Goal: Task Accomplishment & Management: Use online tool/utility

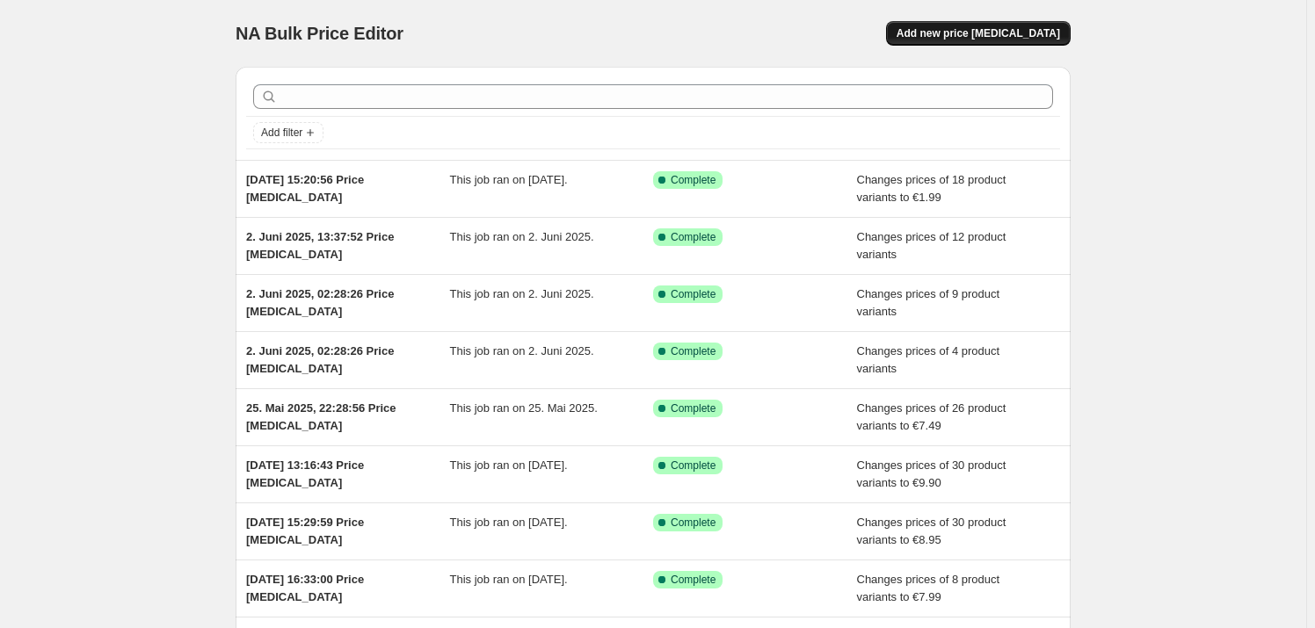
click at [983, 37] on span "Add new price [MEDICAL_DATA]" at bounding box center [978, 33] width 163 height 14
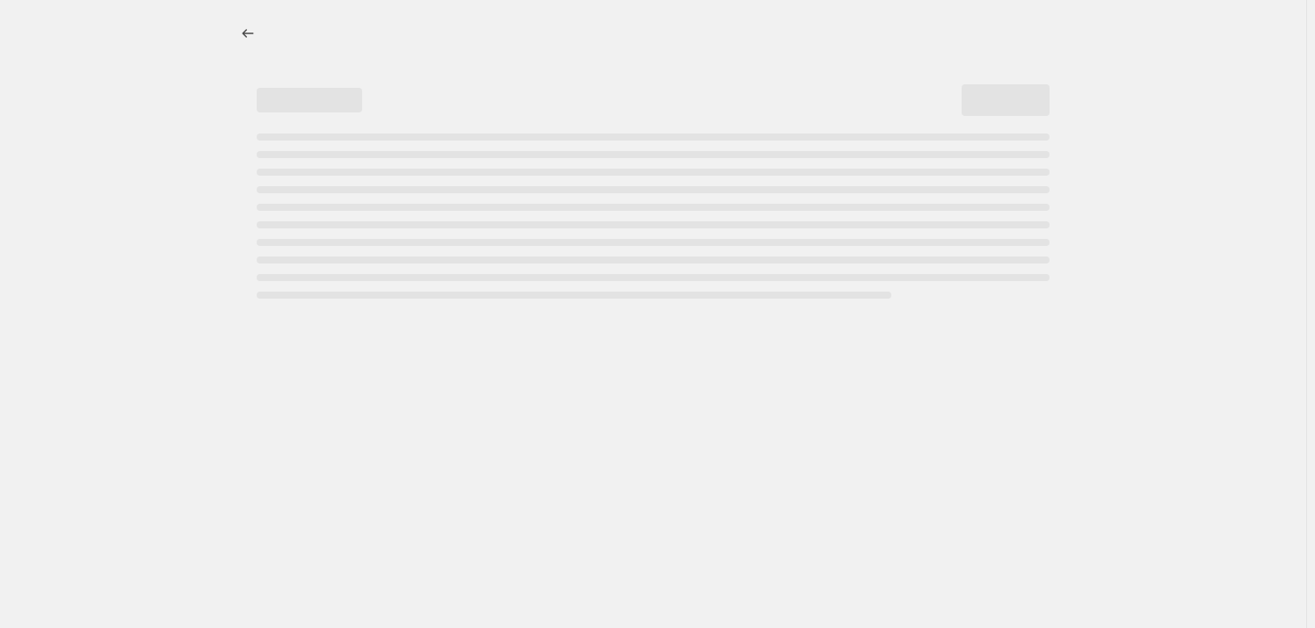
select select "percentage"
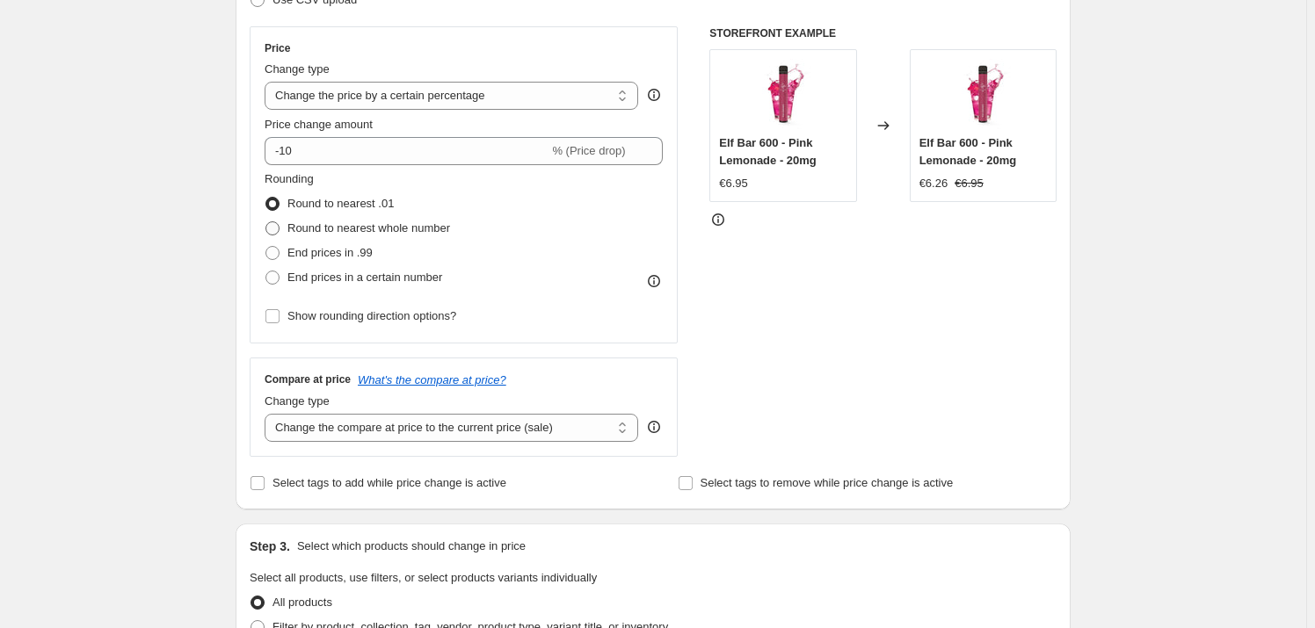
scroll to position [239, 0]
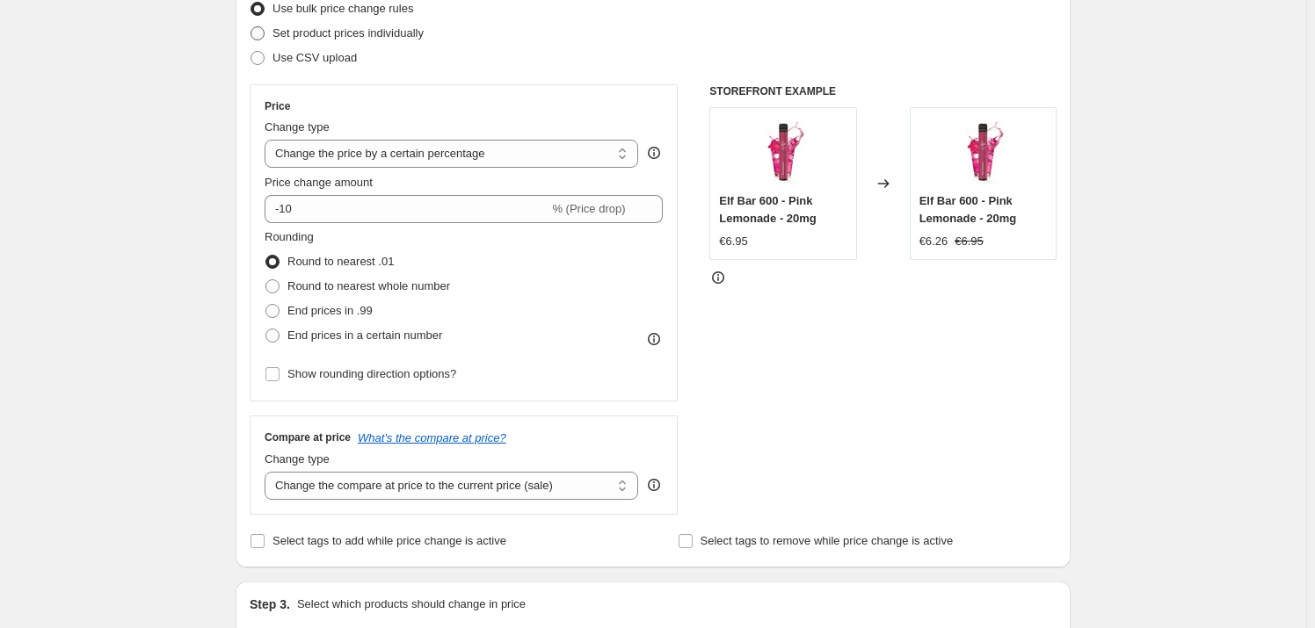
click at [329, 33] on span "Set product prices individually" at bounding box center [347, 32] width 151 height 13
click at [251, 27] on input "Set product prices individually" at bounding box center [251, 26] width 1 height 1
radio input "true"
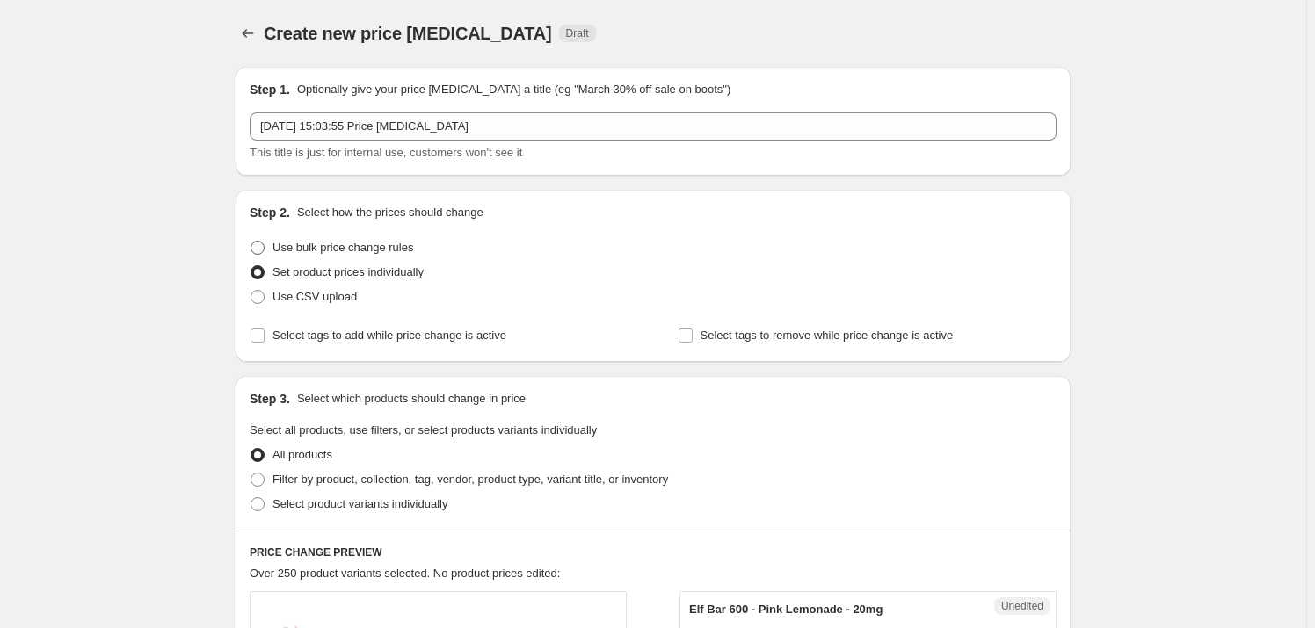
scroll to position [0, 0]
click at [333, 251] on span "Use bulk price change rules" at bounding box center [342, 247] width 141 height 13
click at [251, 242] on input "Use bulk price change rules" at bounding box center [251, 241] width 1 height 1
radio input "true"
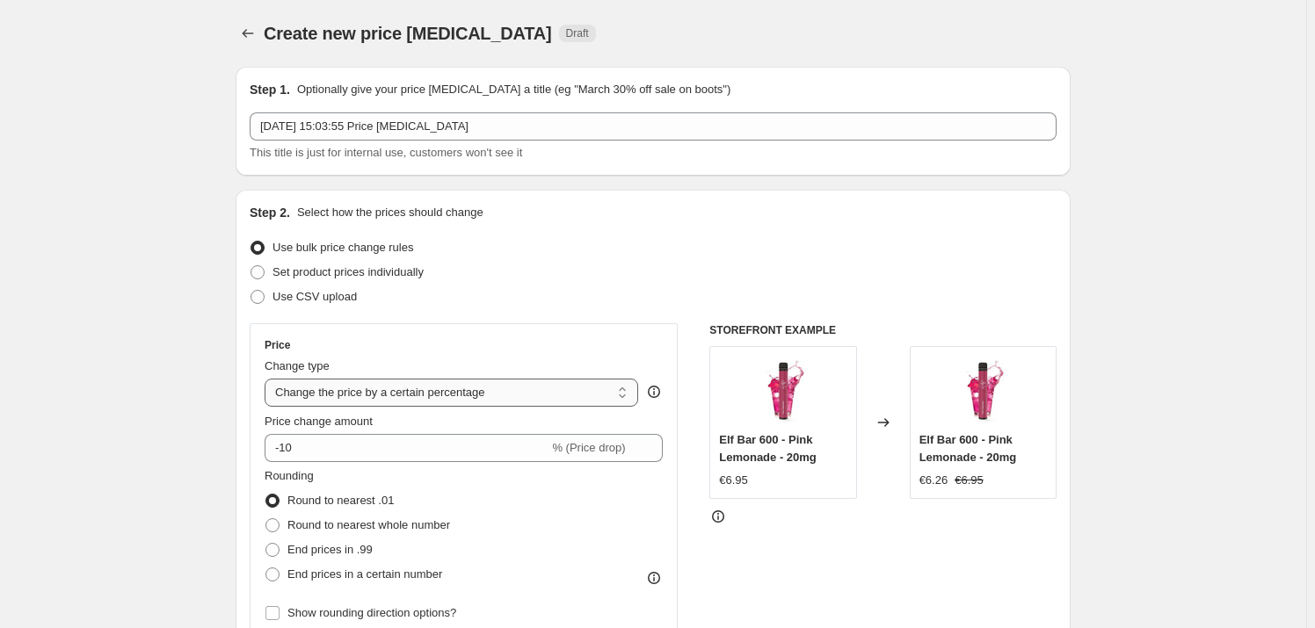
click at [374, 391] on select "Change the price to a certain amount Change the price by a certain amount Chang…" at bounding box center [452, 393] width 374 height 28
select select "to"
click at [268, 379] on select "Change the price to a certain amount Change the price by a certain amount Chang…" at bounding box center [452, 393] width 374 height 28
type input "80.00"
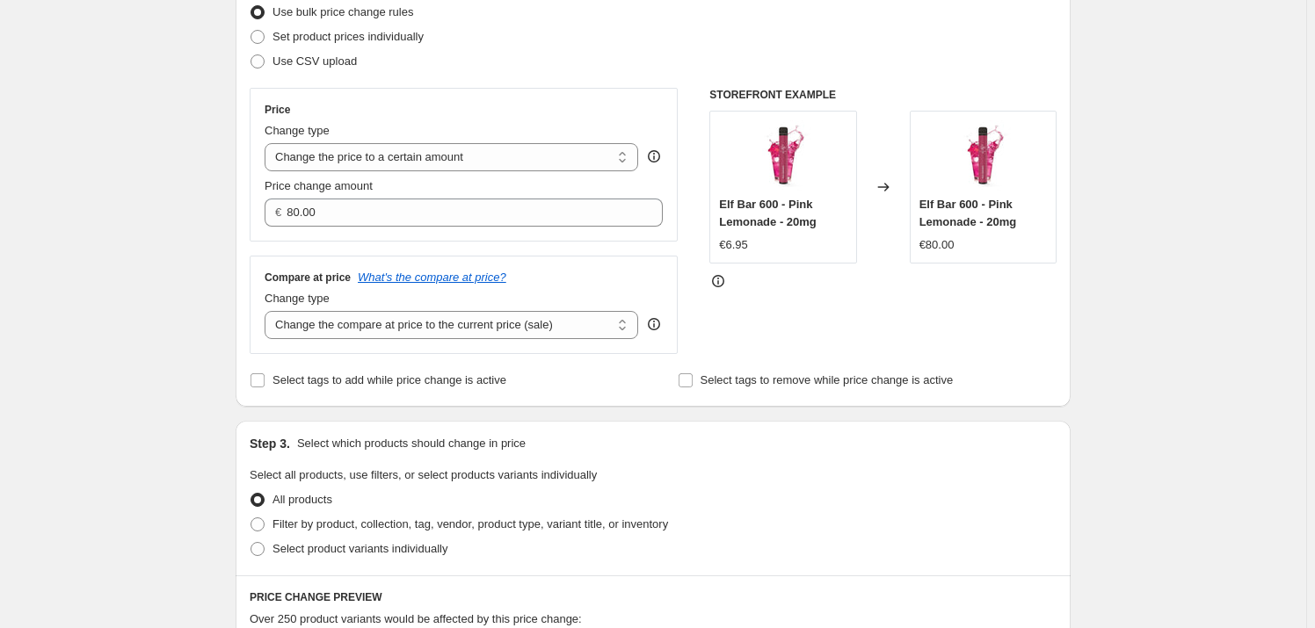
scroll to position [239, 0]
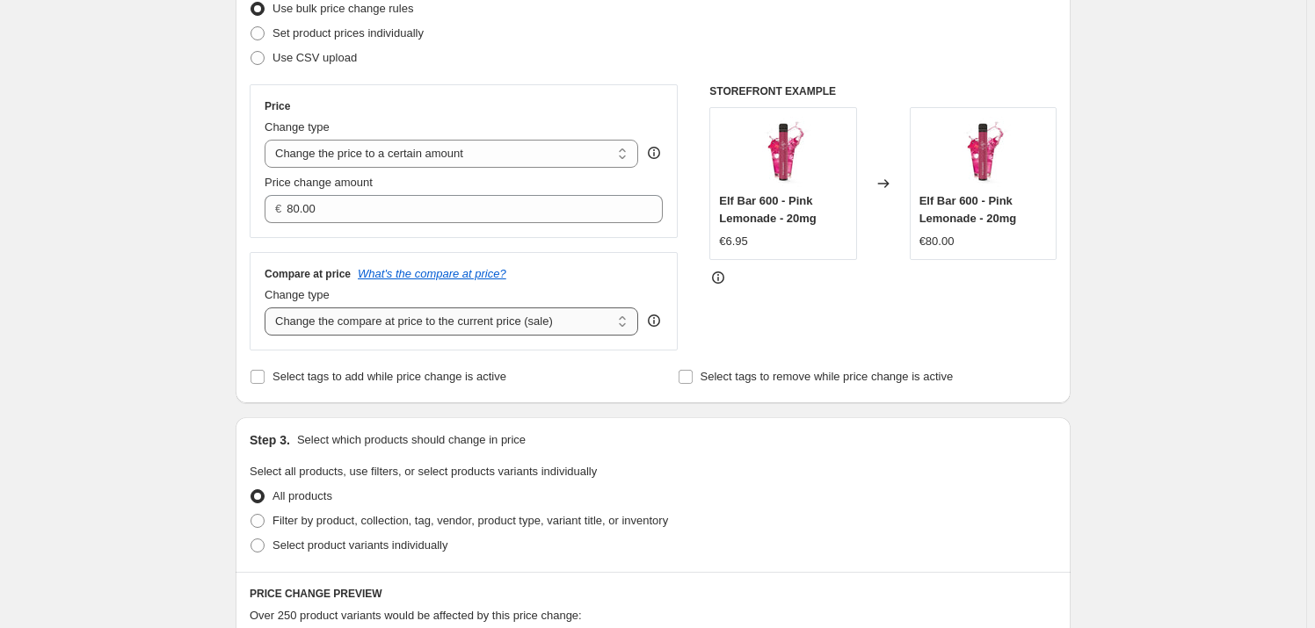
click at [498, 327] on select "Change the compare at price to the current price (sale) Change the compare at p…" at bounding box center [452, 322] width 374 height 28
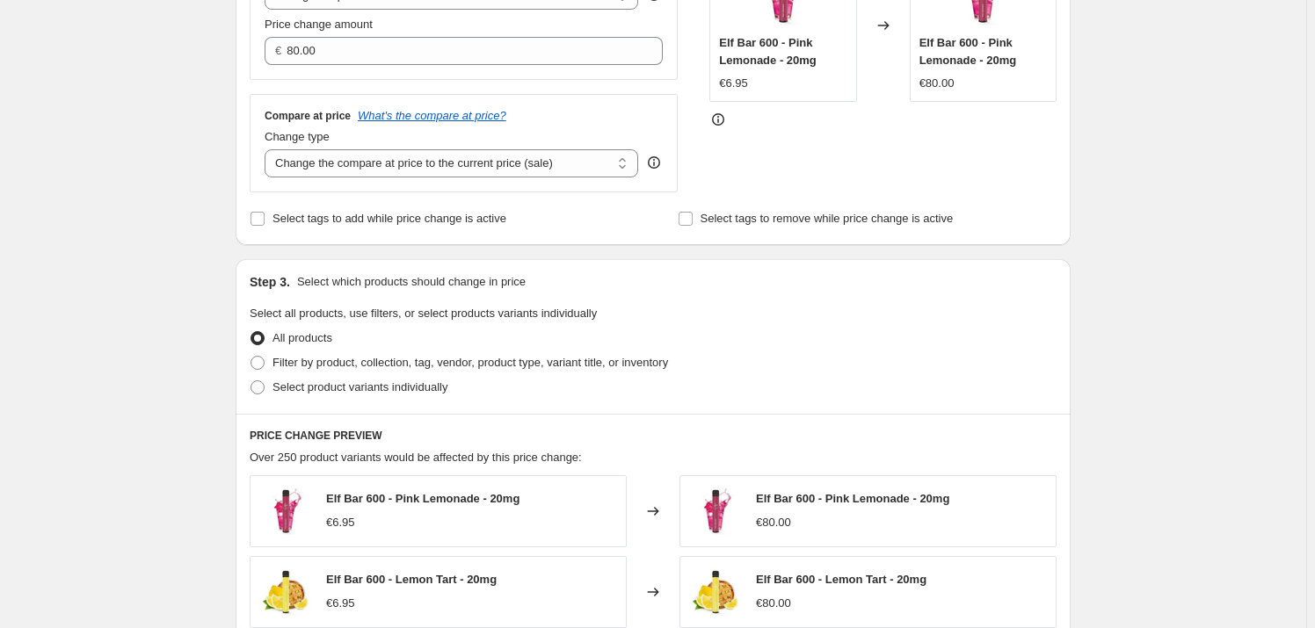
scroll to position [399, 0]
click at [352, 366] on span "Filter by product, collection, tag, vendor, product type, variant title, or inv…" at bounding box center [470, 360] width 396 height 13
click at [251, 355] on input "Filter by product, collection, tag, vendor, product type, variant title, or inv…" at bounding box center [251, 354] width 1 height 1
radio input "true"
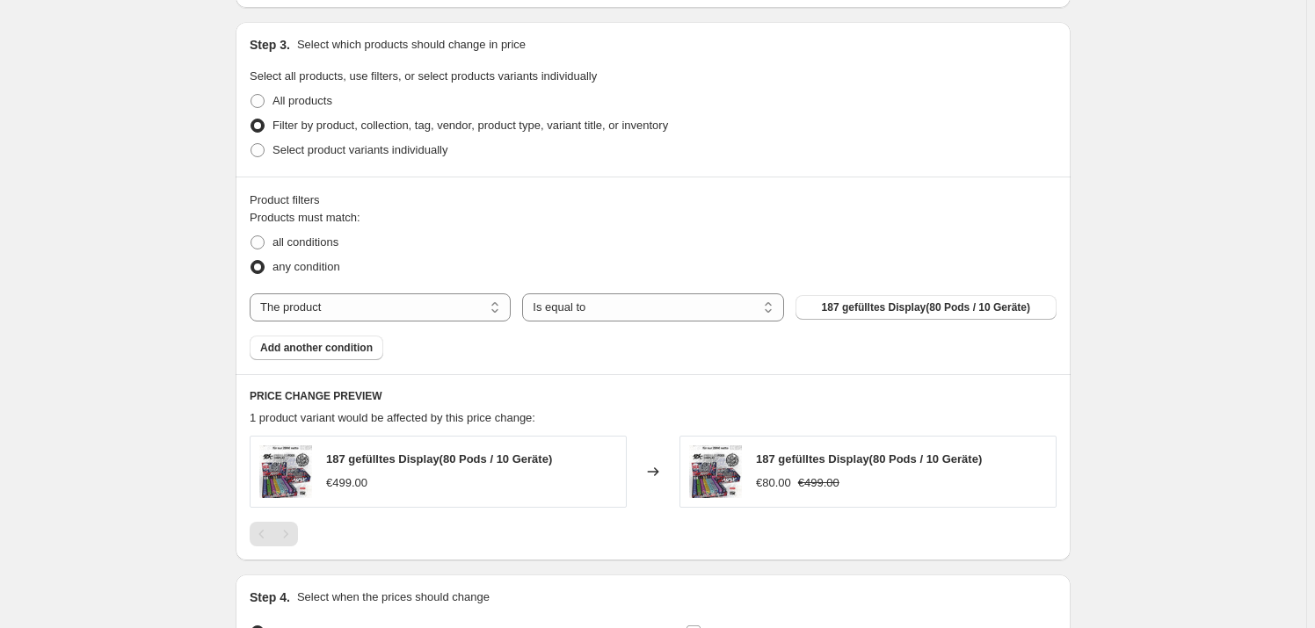
scroll to position [639, 0]
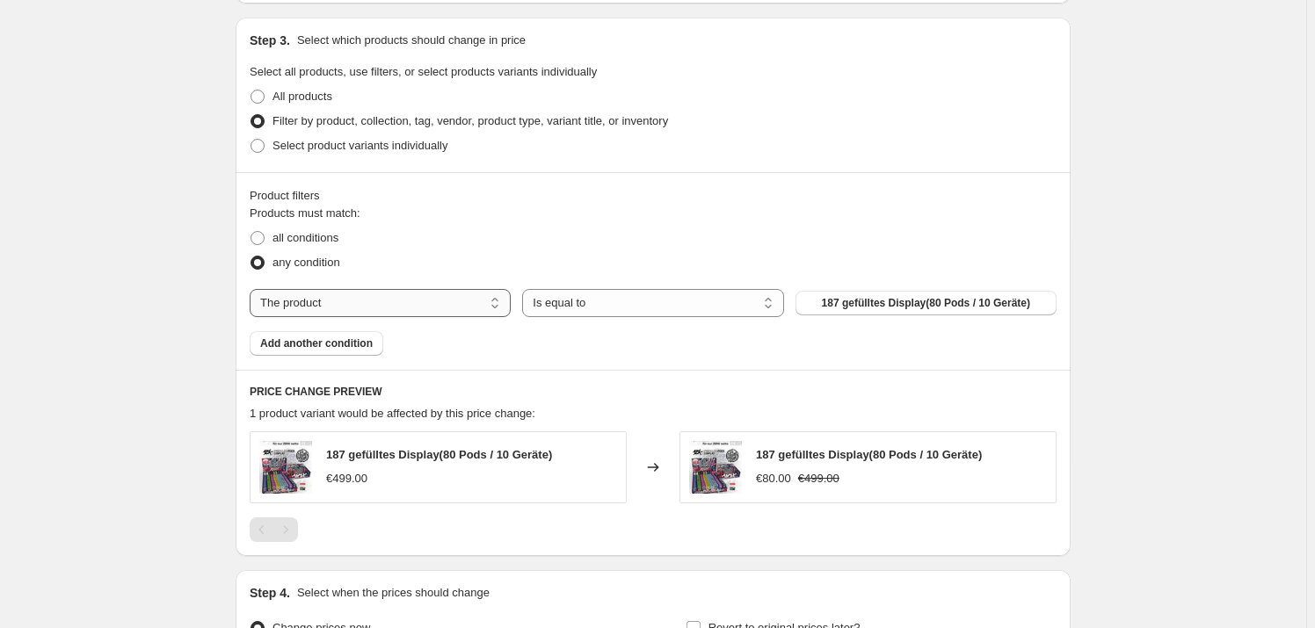
click at [338, 310] on select "The product The product's collection The product's tag The product's vendor The…" at bounding box center [380, 303] width 261 height 28
click at [630, 307] on select "Is equal to Is not equal to" at bounding box center [652, 303] width 261 height 28
click at [579, 262] on div "any condition" at bounding box center [653, 263] width 807 height 25
click at [889, 304] on span "187 gefülltes Display(80 Pods / 10 Geräte)" at bounding box center [926, 303] width 208 height 14
click at [312, 292] on select "The product The product's collection The product's tag The product's vendor The…" at bounding box center [380, 303] width 261 height 28
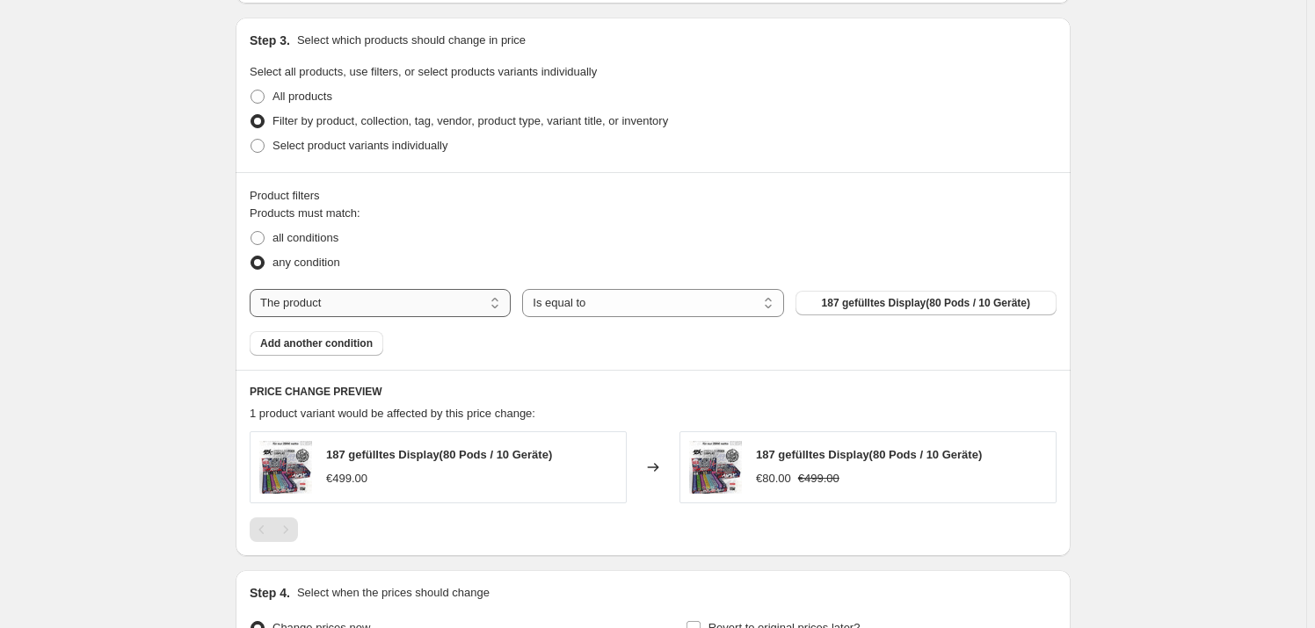
select select "collection"
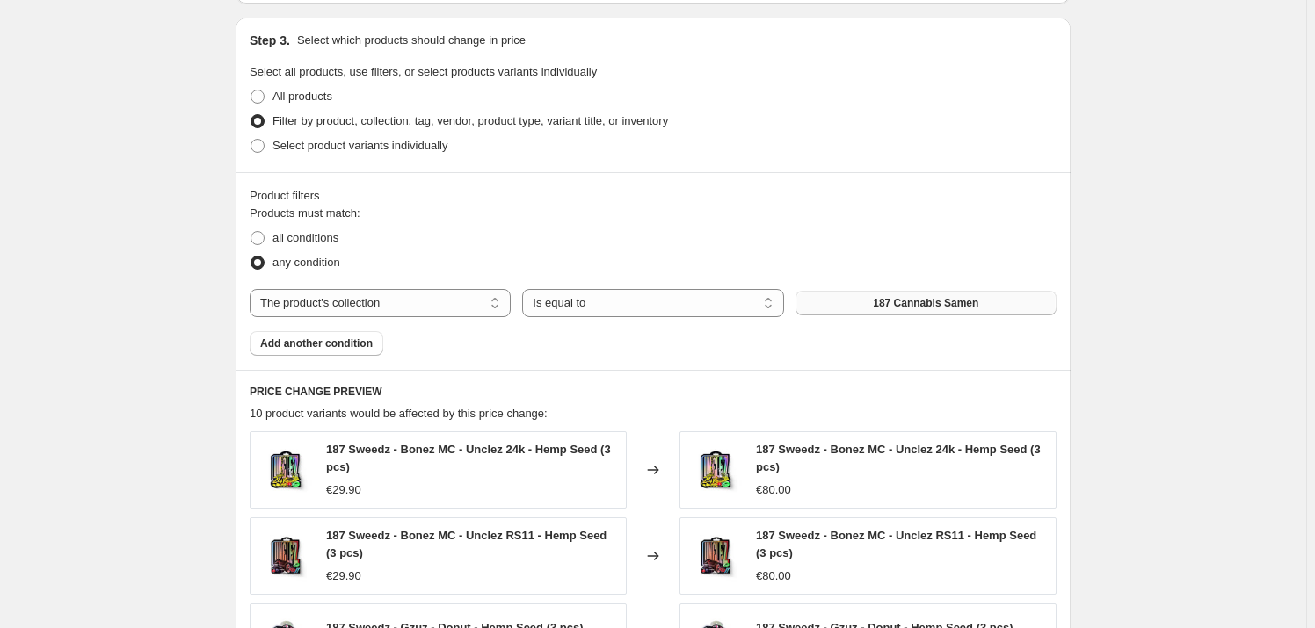
click at [854, 305] on button "187 Cannabis Samen" at bounding box center [926, 303] width 261 height 25
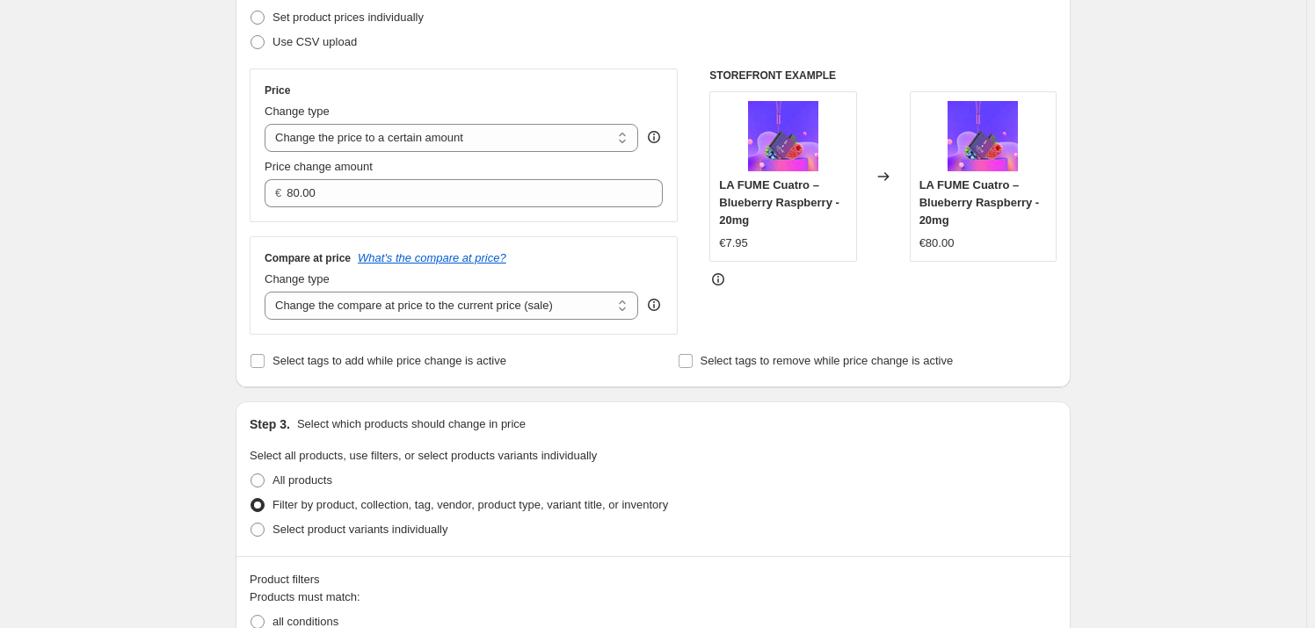
scroll to position [79, 0]
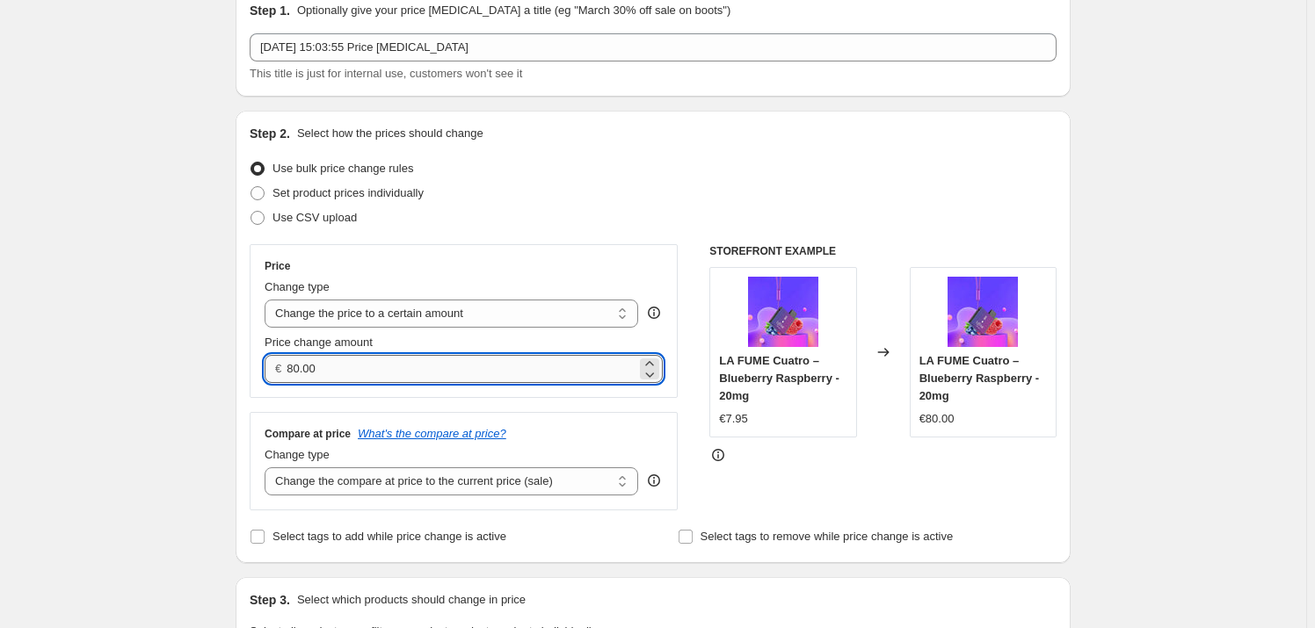
click at [336, 360] on input "80.00" at bounding box center [461, 369] width 349 height 28
click at [337, 360] on input "80.00" at bounding box center [461, 369] width 349 height 28
type input "5"
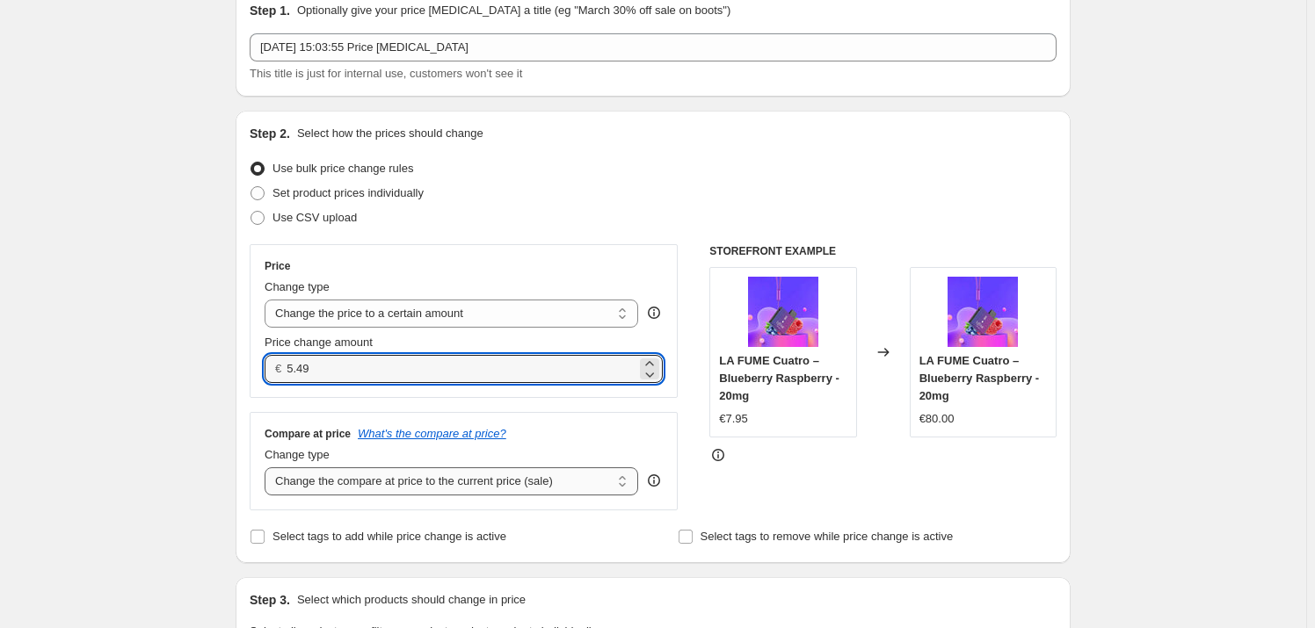
type input "5.49"
click at [335, 471] on select "Change the compare at price to the current price (sale) Change the compare at p…" at bounding box center [452, 482] width 374 height 28
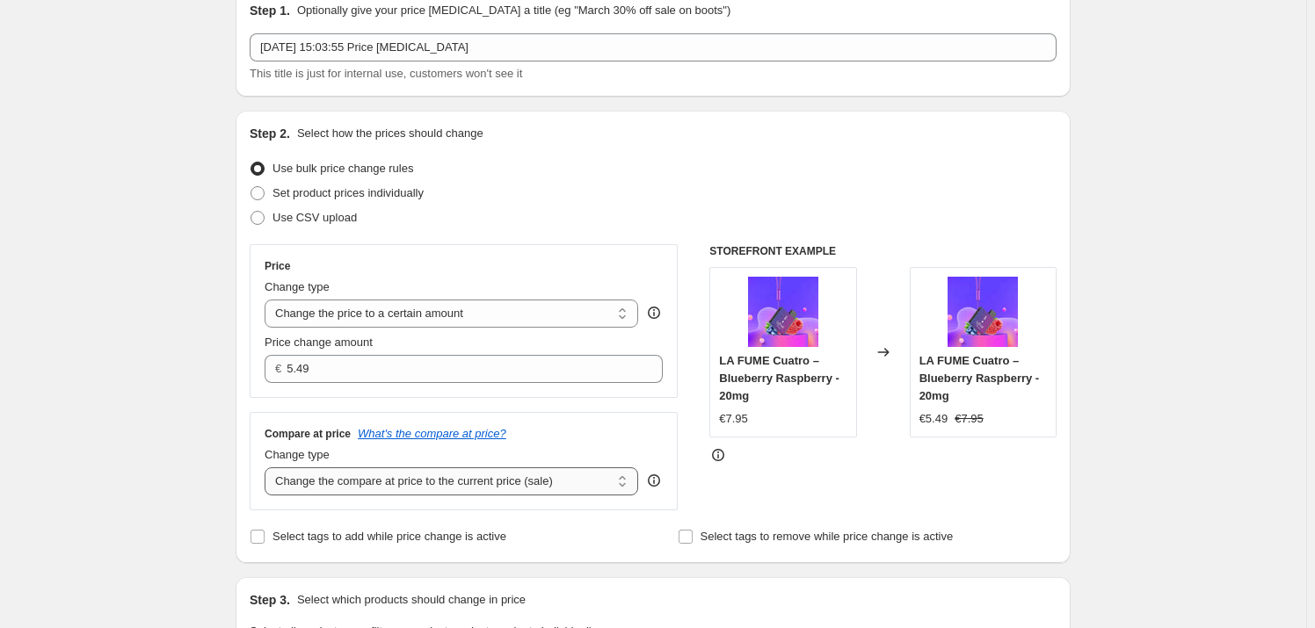
click at [343, 482] on select "Change the compare at price to the current price (sale) Change the compare at p…" at bounding box center [452, 482] width 374 height 28
click at [345, 483] on select "Change the compare at price to the current price (sale) Change the compare at p…" at bounding box center [452, 482] width 374 height 28
click at [345, 482] on select "Change the compare at price to the current price (sale) Change the compare at p…" at bounding box center [452, 482] width 374 height 28
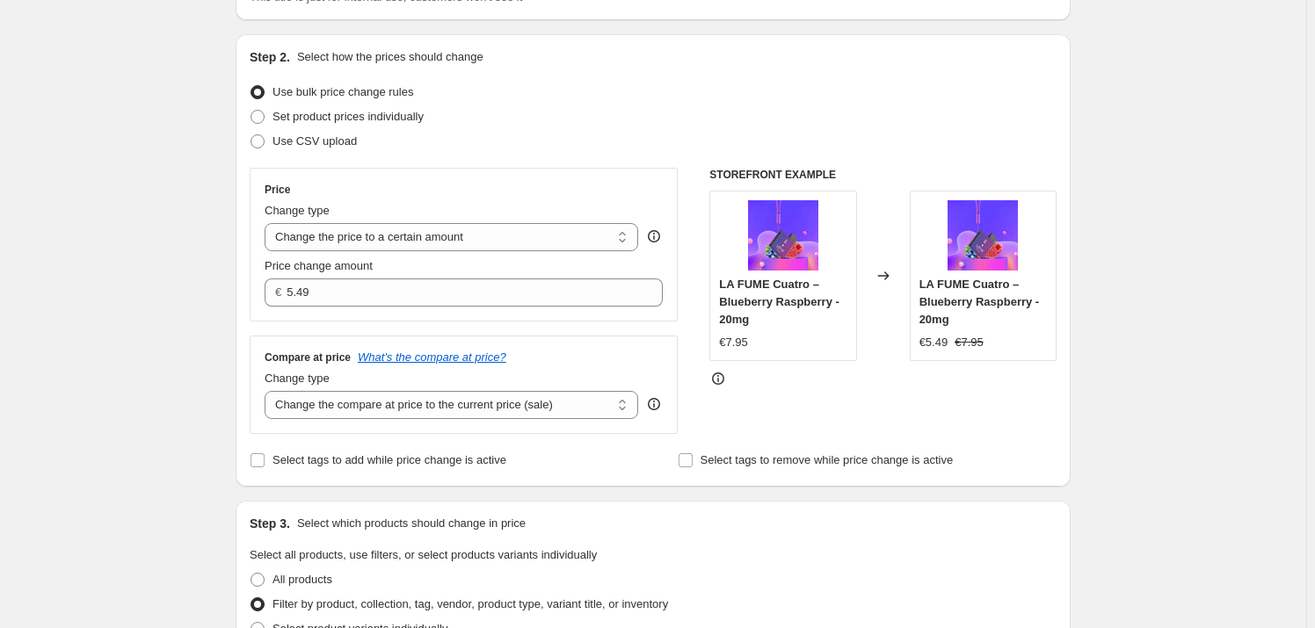
scroll to position [159, 0]
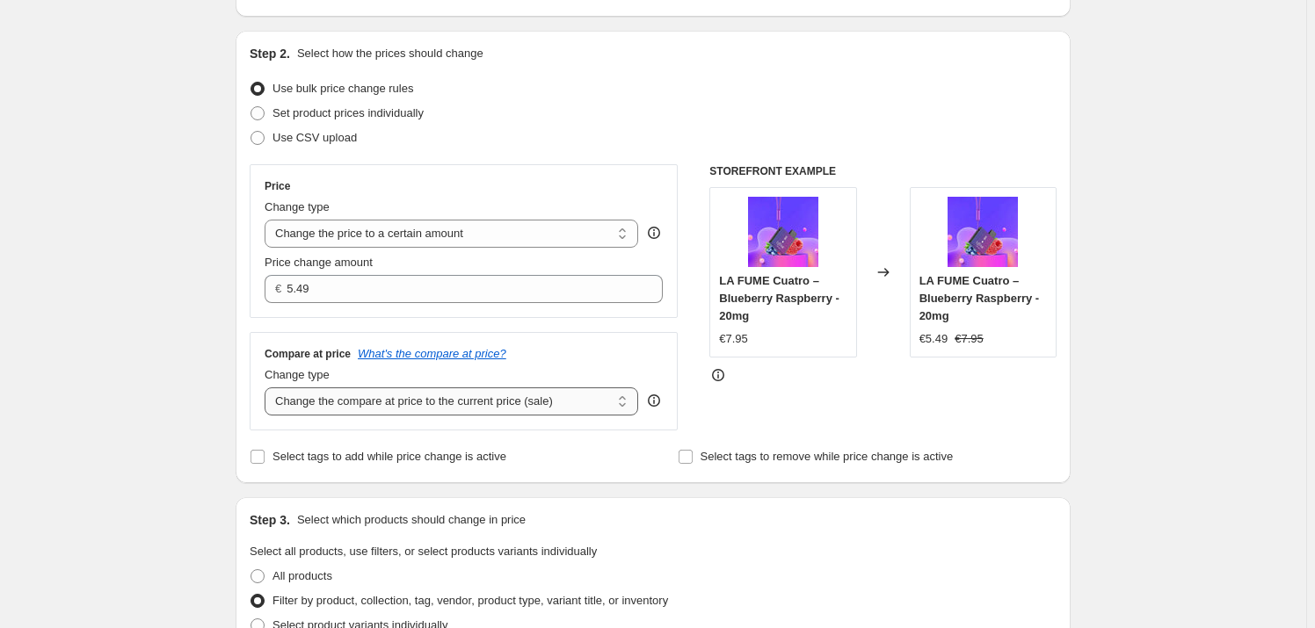
click at [348, 392] on select "Change the compare at price to the current price (sale) Change the compare at p…" at bounding box center [452, 402] width 374 height 28
click at [409, 244] on select "Change the price to a certain amount Change the price by a certain amount Chang…" at bounding box center [452, 234] width 374 height 28
click at [268, 220] on select "Change the price to a certain amount Change the price by a certain amount Chang…" at bounding box center [452, 234] width 374 height 28
click at [545, 397] on select "Change the compare at price to the current price (sale) Change the compare at p…" at bounding box center [452, 402] width 374 height 28
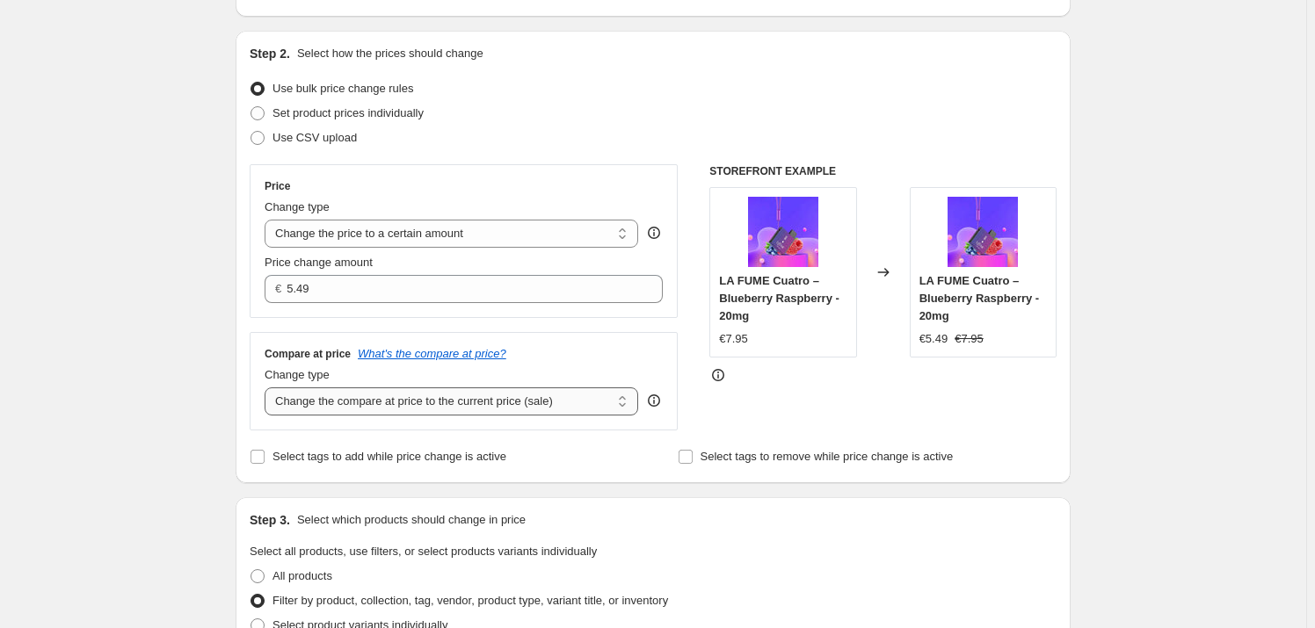
select select "to"
click at [268, 388] on select "Change the compare at price to the current price (sale) Change the compare at p…" at bounding box center [452, 402] width 374 height 28
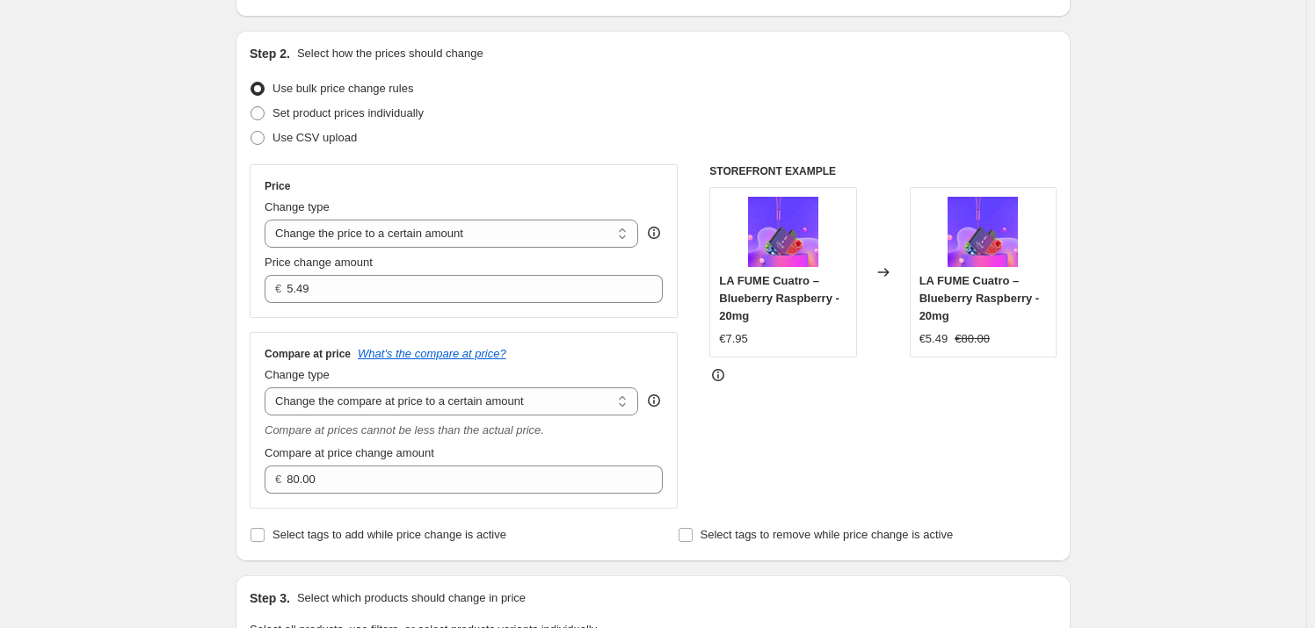
click at [476, 458] on div "Compare at price change amount" at bounding box center [464, 454] width 398 height 18
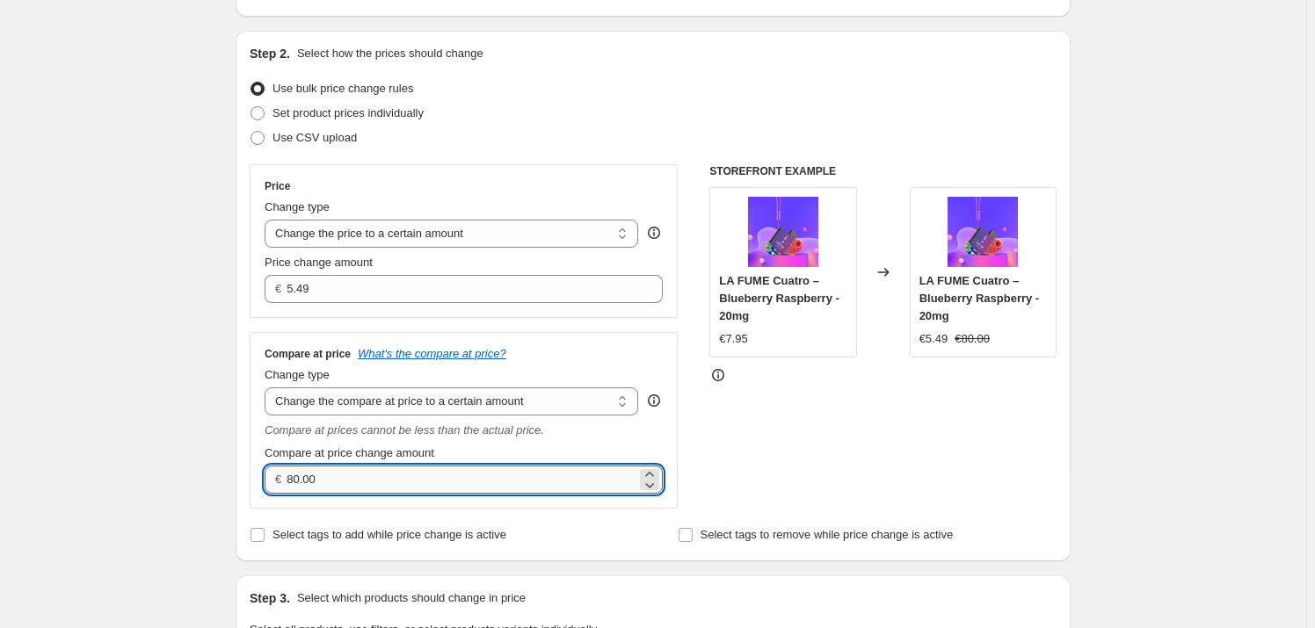
click at [468, 468] on input "80.00" at bounding box center [461, 480] width 349 height 28
click at [469, 468] on input "80.00" at bounding box center [461, 480] width 349 height 28
click at [468, 468] on input "80.00" at bounding box center [461, 480] width 349 height 28
type input "5"
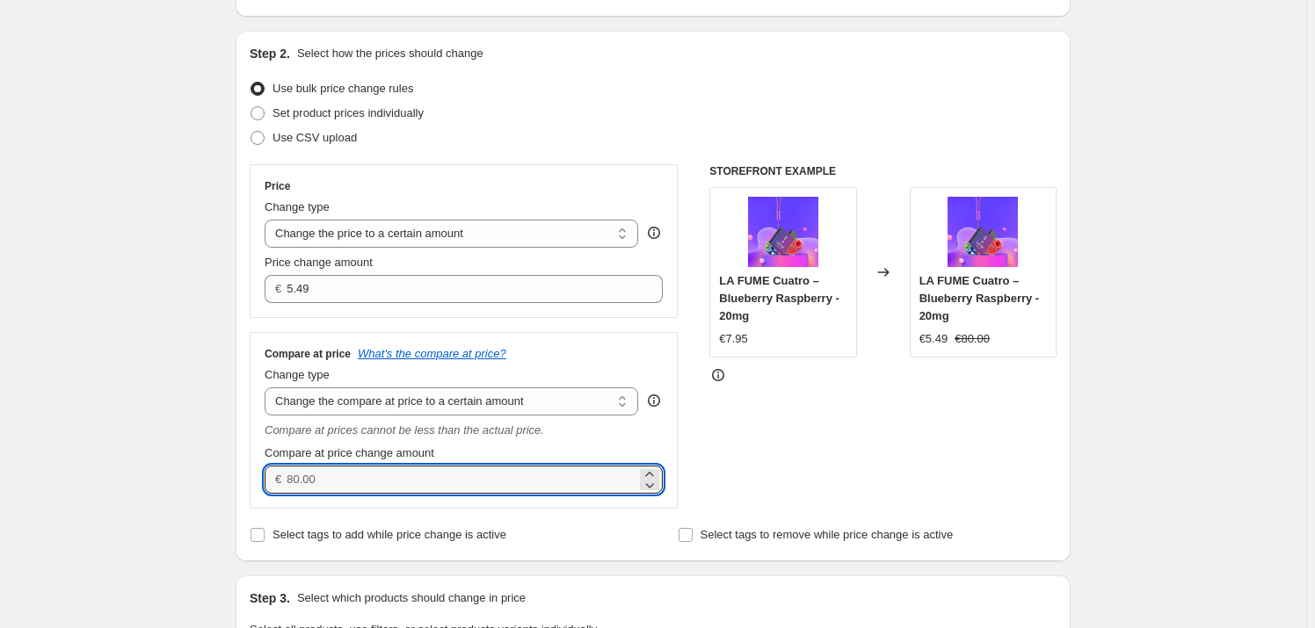
type input "6"
type input "6.99"
click at [625, 158] on div "Step 2. Select how the prices should change Use bulk price change rules Set pro…" at bounding box center [653, 296] width 807 height 503
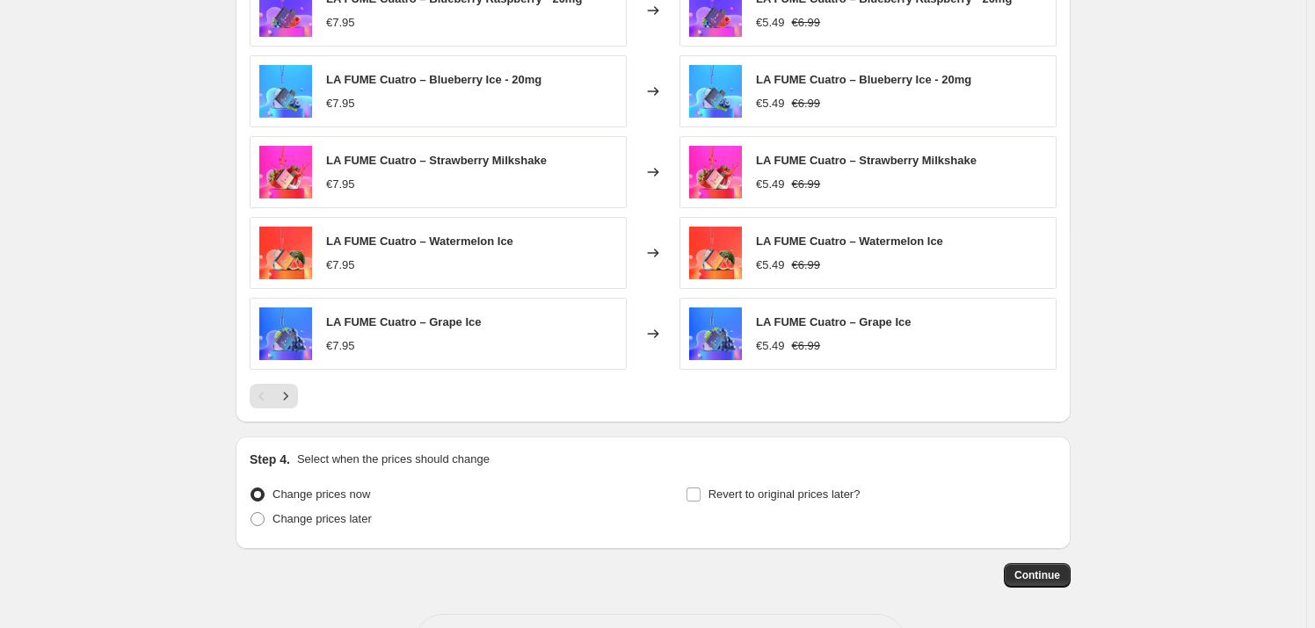
scroll to position [1239, 0]
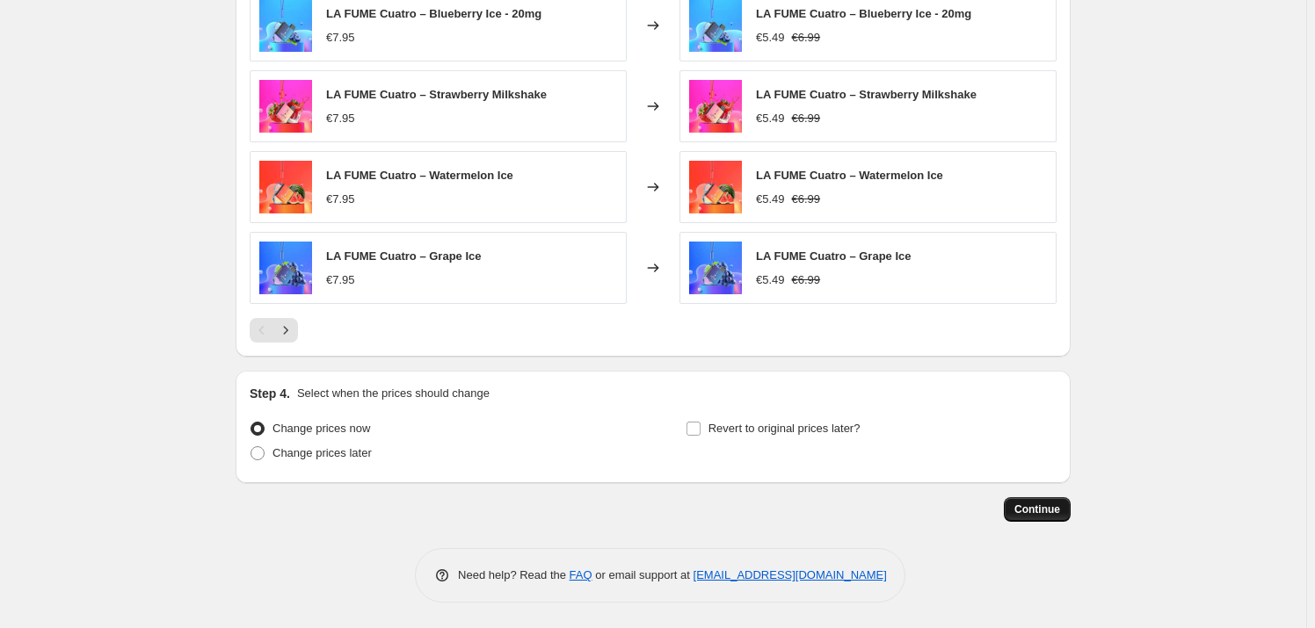
click at [1041, 505] on span "Continue" at bounding box center [1037, 510] width 46 height 14
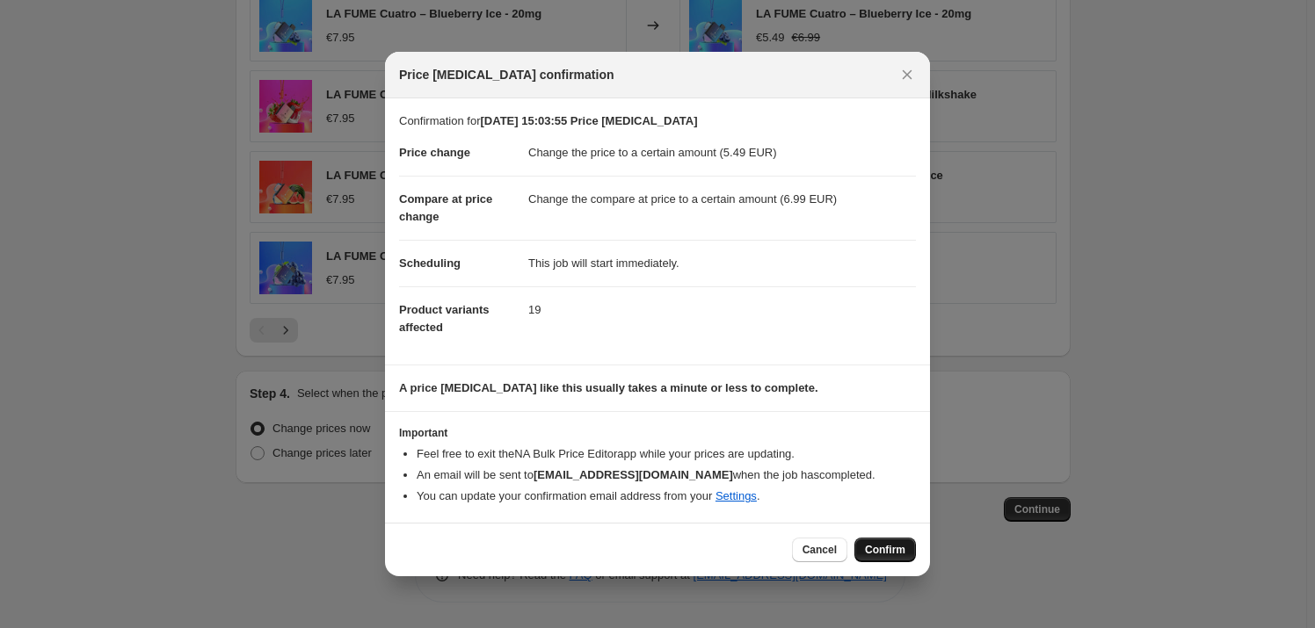
click at [895, 553] on span "Confirm" at bounding box center [885, 550] width 40 height 14
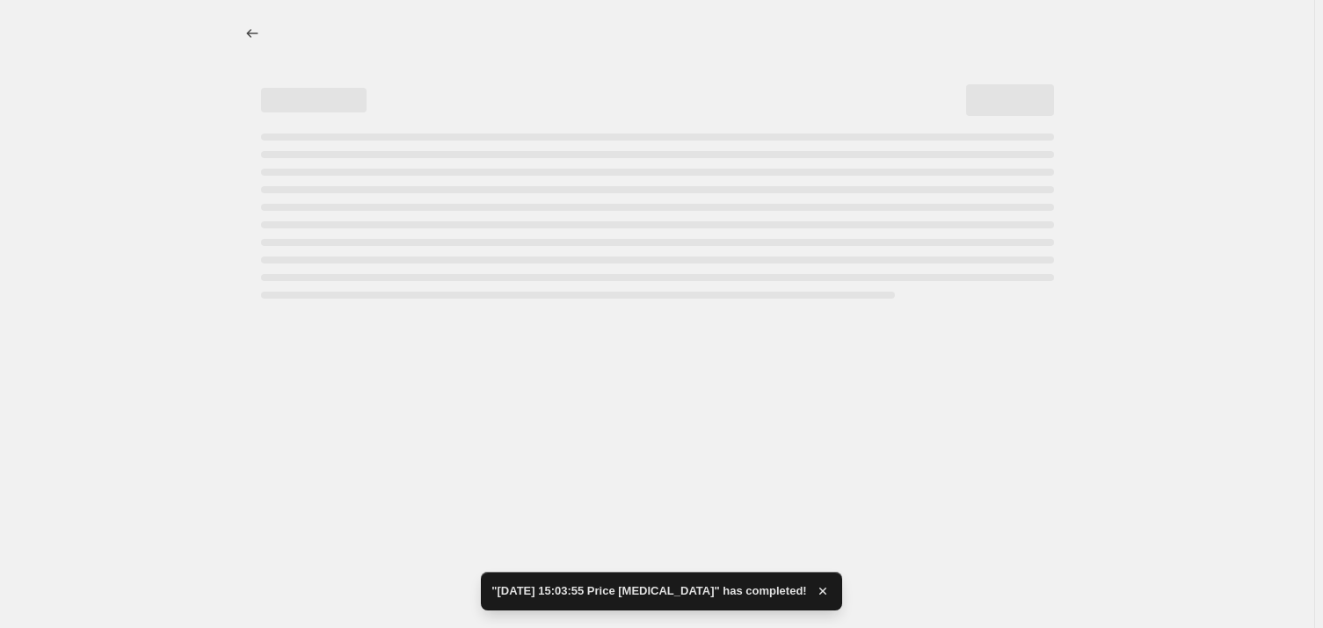
select select "to"
select select "collection"
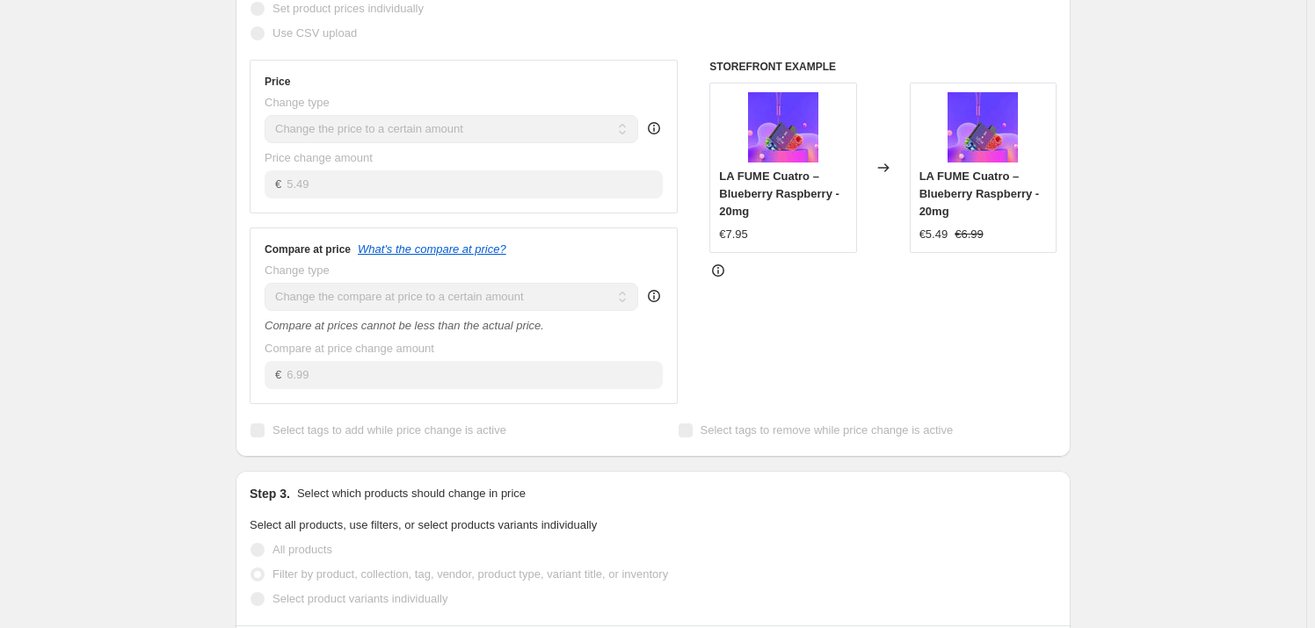
scroll to position [479, 0]
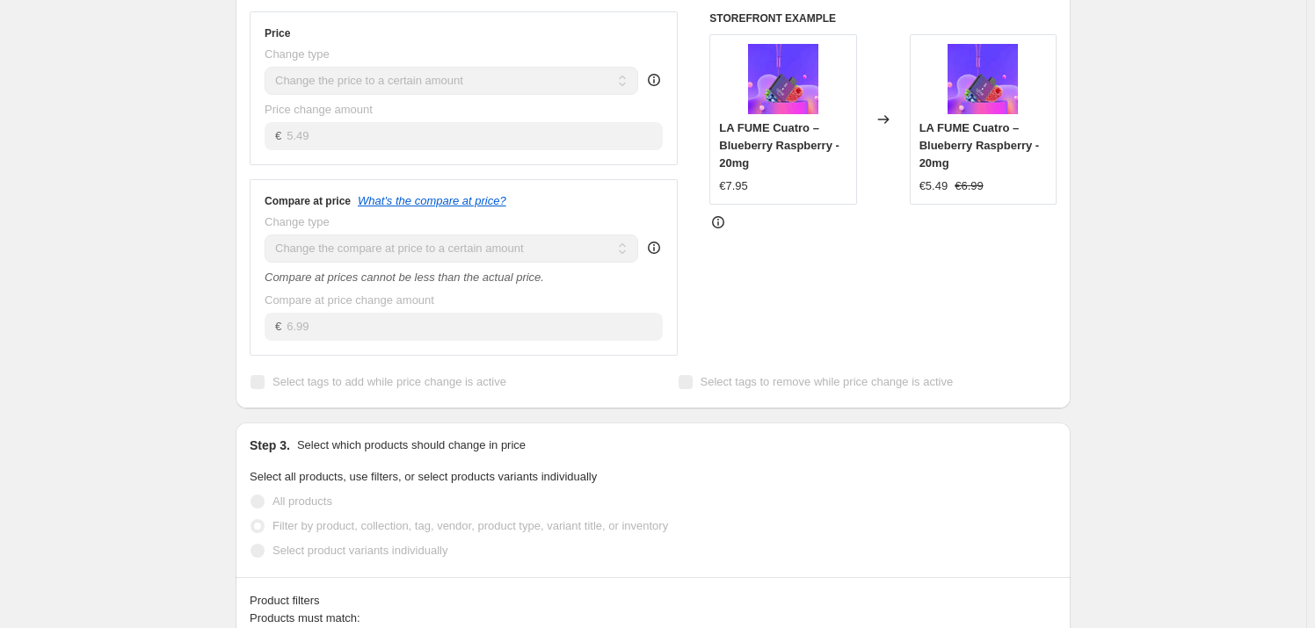
click at [294, 301] on span "Compare at price change amount" at bounding box center [350, 300] width 170 height 13
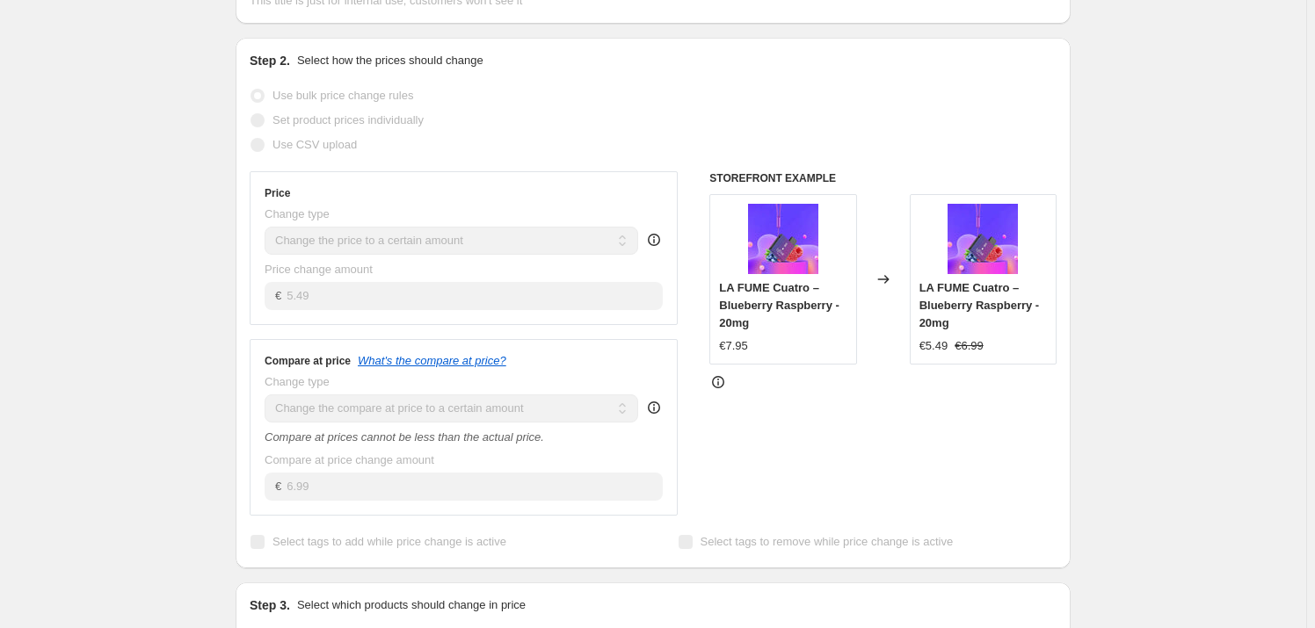
scroll to position [0, 0]
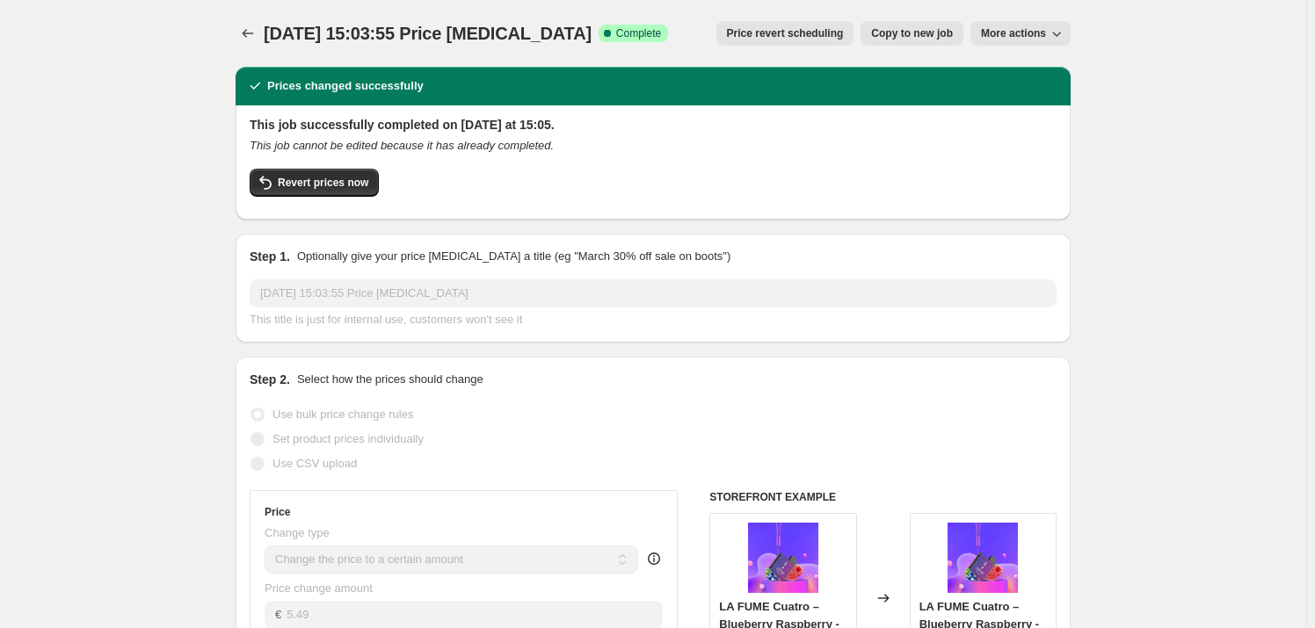
click at [255, 25] on icon "Price change jobs" at bounding box center [248, 34] width 18 height 18
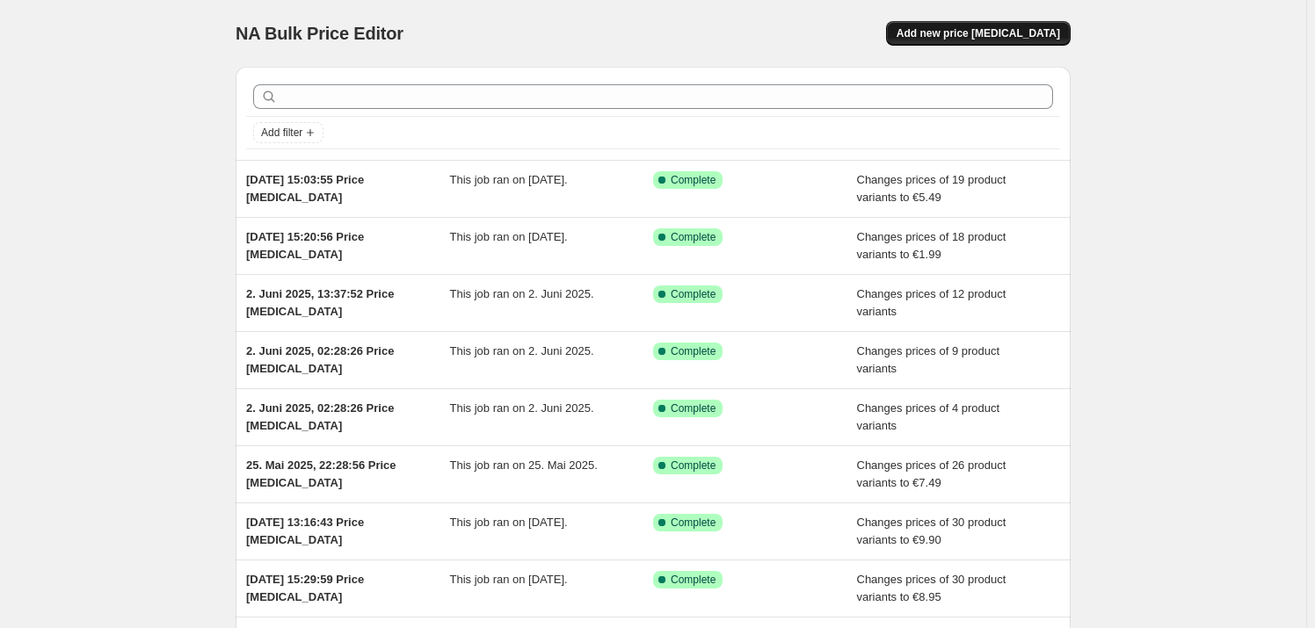
click at [994, 30] on span "Add new price [MEDICAL_DATA]" at bounding box center [978, 33] width 163 height 14
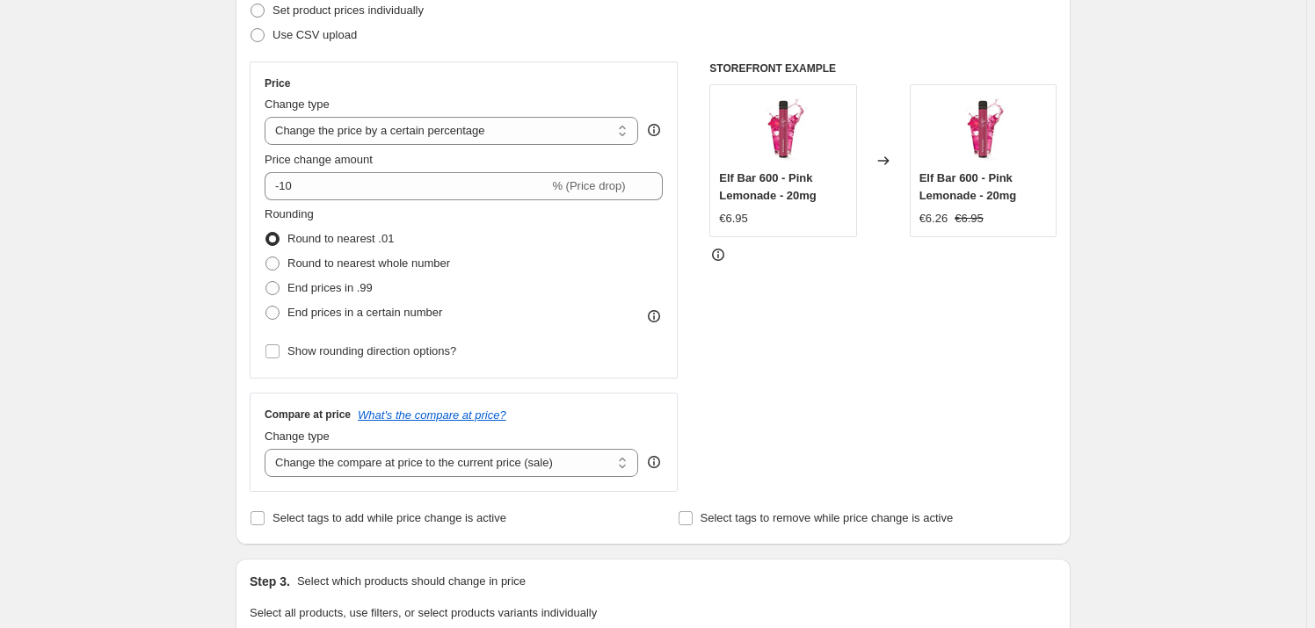
scroll to position [159, 0]
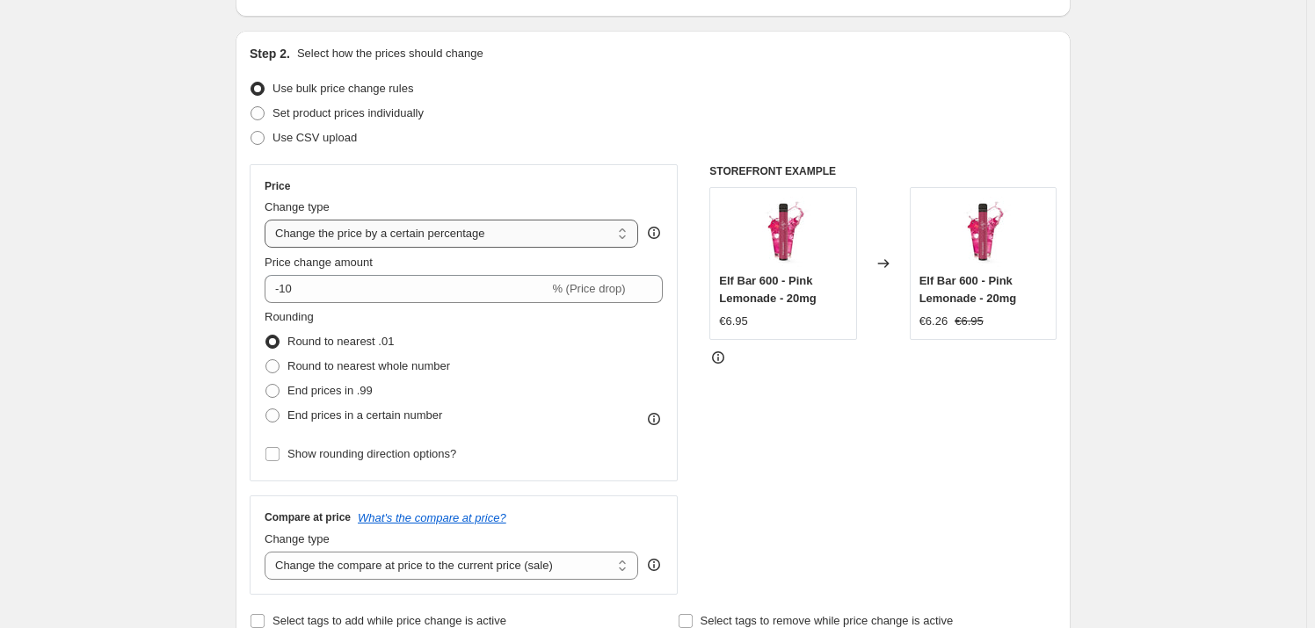
click at [381, 229] on select "Change the price to a certain amount Change the price by a certain amount Chang…" at bounding box center [452, 234] width 374 height 28
select select "to"
click at [268, 220] on select "Change the price to a certain amount Change the price by a certain amount Chang…" at bounding box center [452, 234] width 374 height 28
type input "80.00"
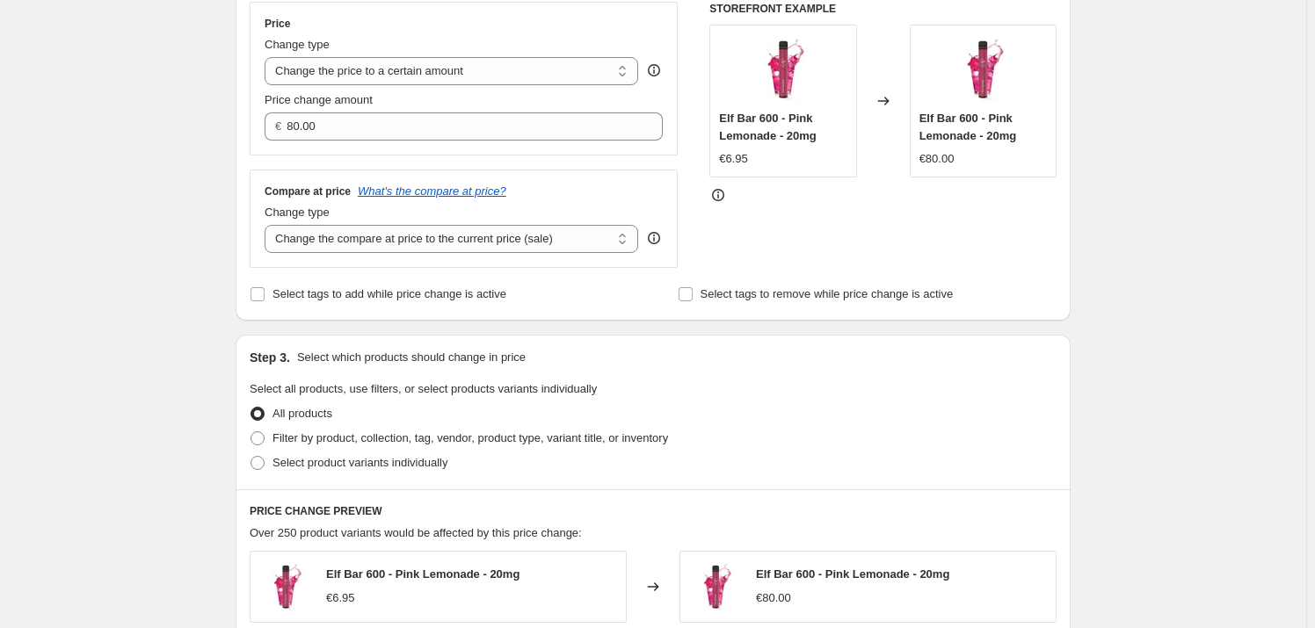
scroll to position [319, 0]
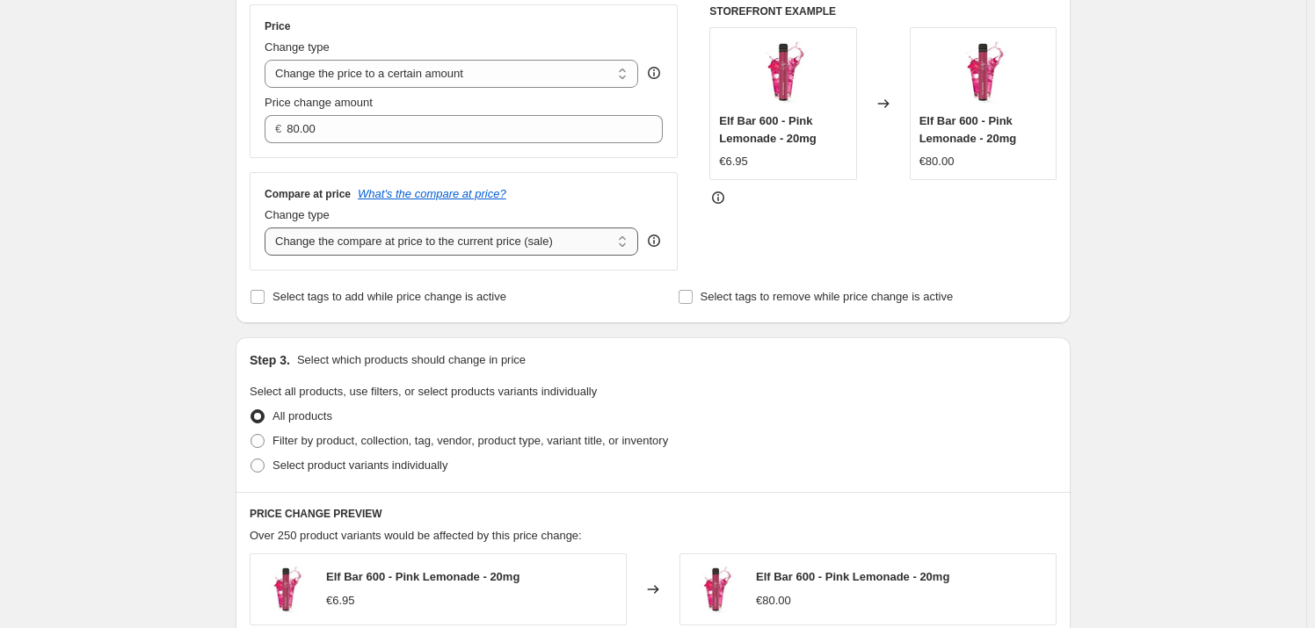
click at [381, 236] on select "Change the compare at price to the current price (sale) Change the compare at p…" at bounding box center [452, 242] width 374 height 28
click at [381, 237] on select "Change the compare at price to the current price (sale) Change the compare at p…" at bounding box center [452, 242] width 374 height 28
select select "to"
click at [268, 228] on select "Change the compare at price to the current price (sale) Change the compare at p…" at bounding box center [452, 242] width 374 height 28
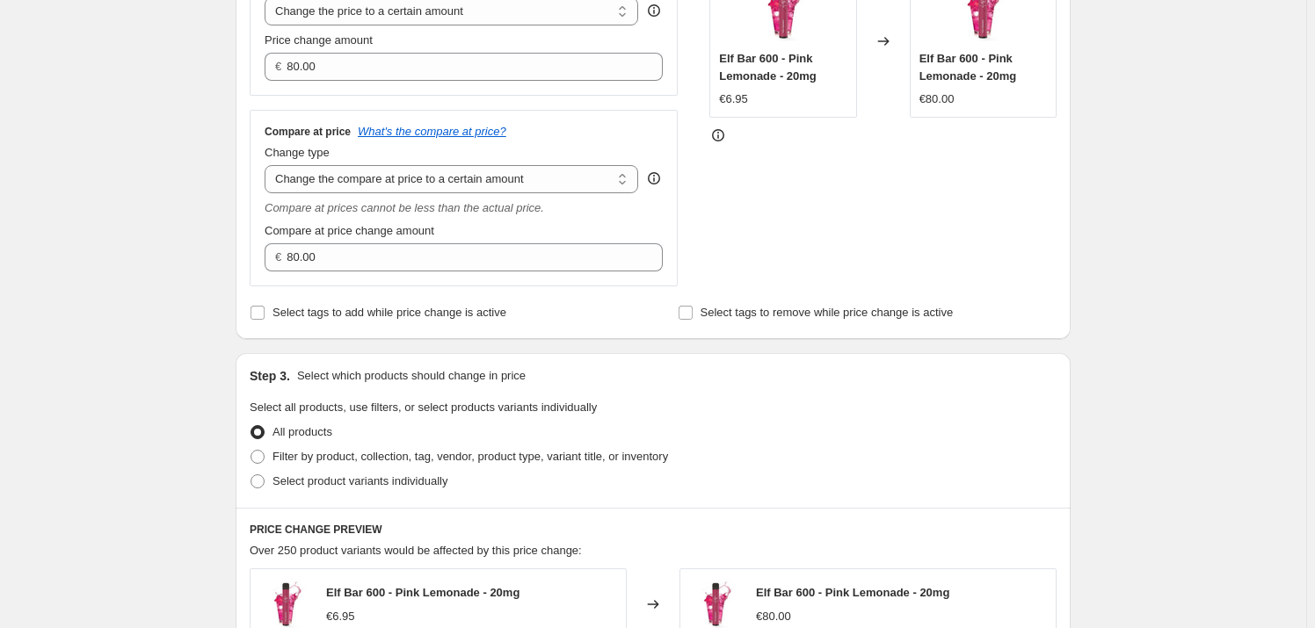
scroll to position [559, 0]
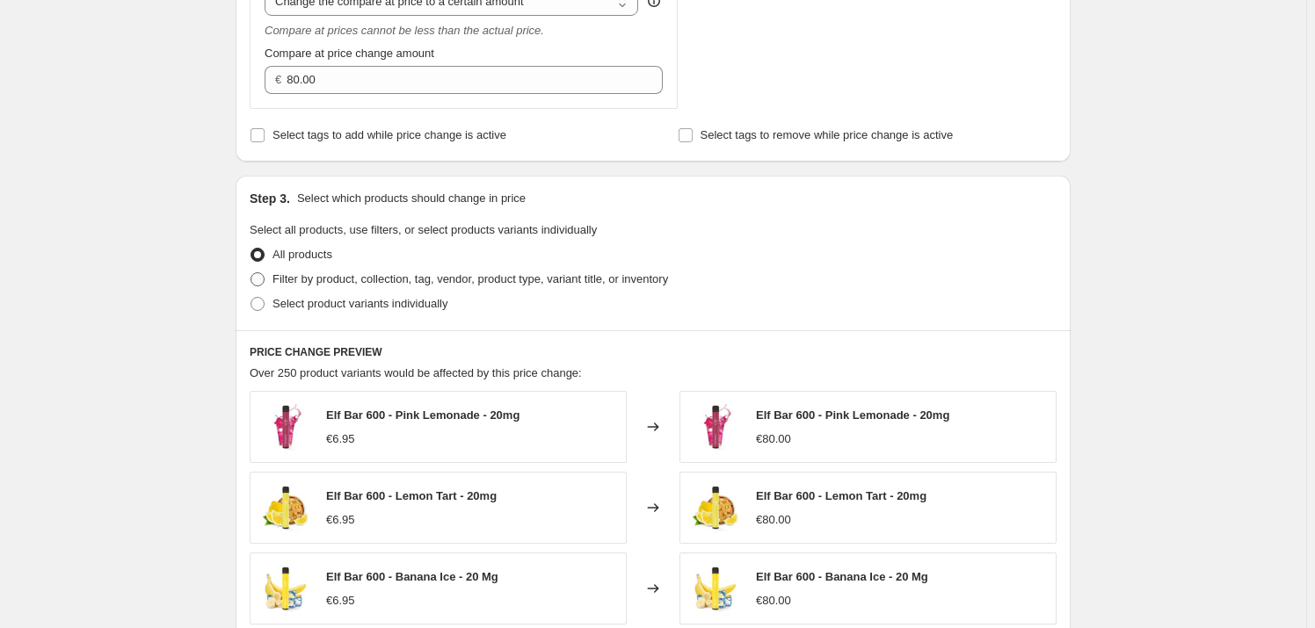
click at [336, 280] on span "Filter by product, collection, tag, vendor, product type, variant title, or inv…" at bounding box center [470, 278] width 396 height 13
click at [251, 273] on input "Filter by product, collection, tag, vendor, product type, variant title, or inv…" at bounding box center [251, 272] width 1 height 1
radio input "true"
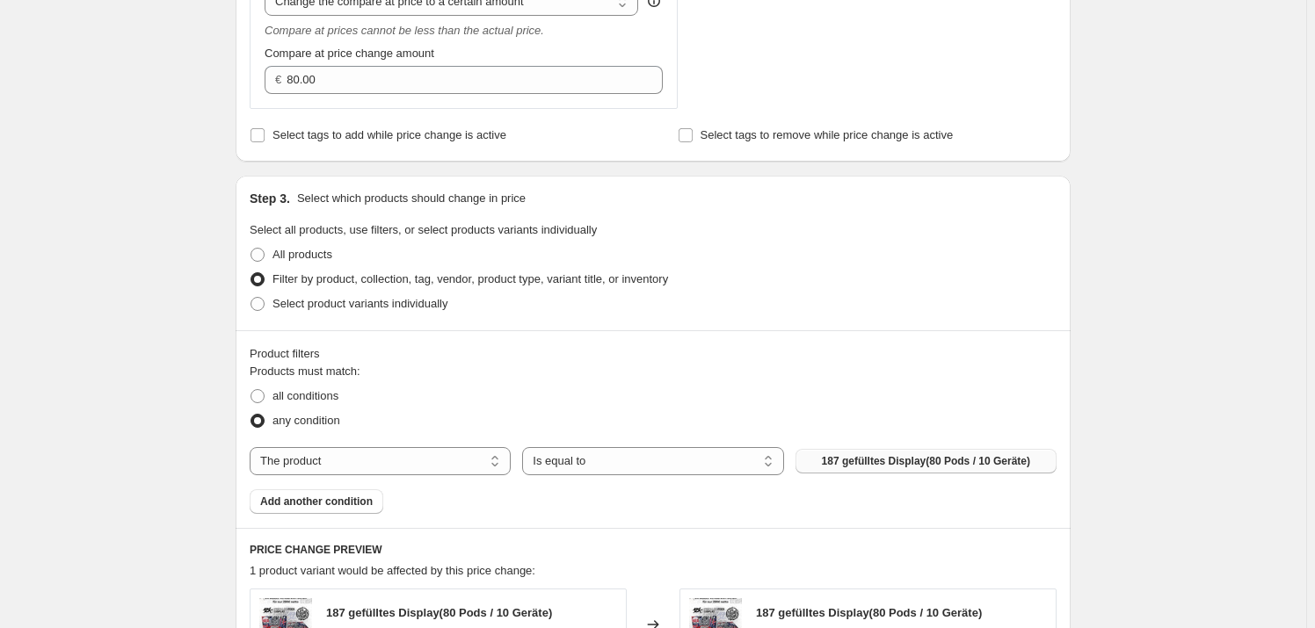
click at [878, 469] on button "187 gefülltes Display(80 Pods / 10 Geräte)" at bounding box center [926, 461] width 261 height 25
click at [352, 454] on select "The product The product's collection The product's tag The product's vendor The…" at bounding box center [380, 461] width 261 height 28
select select "collection"
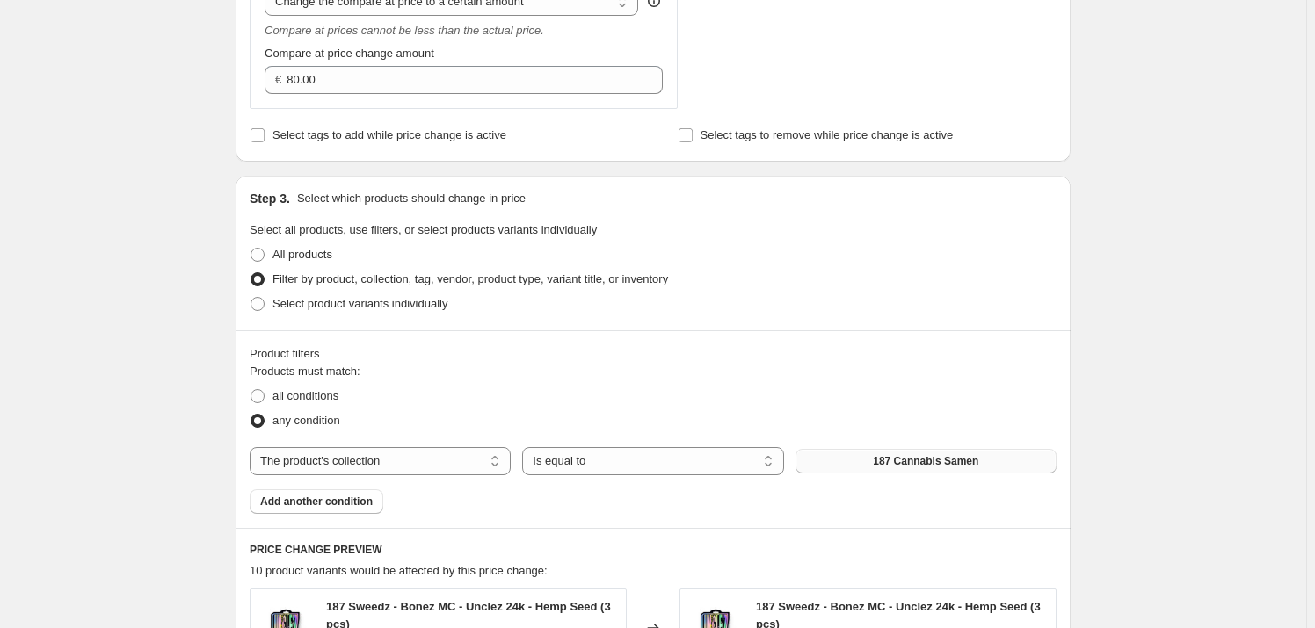
click at [931, 457] on span "187 Cannabis Samen" at bounding box center [925, 461] width 105 height 14
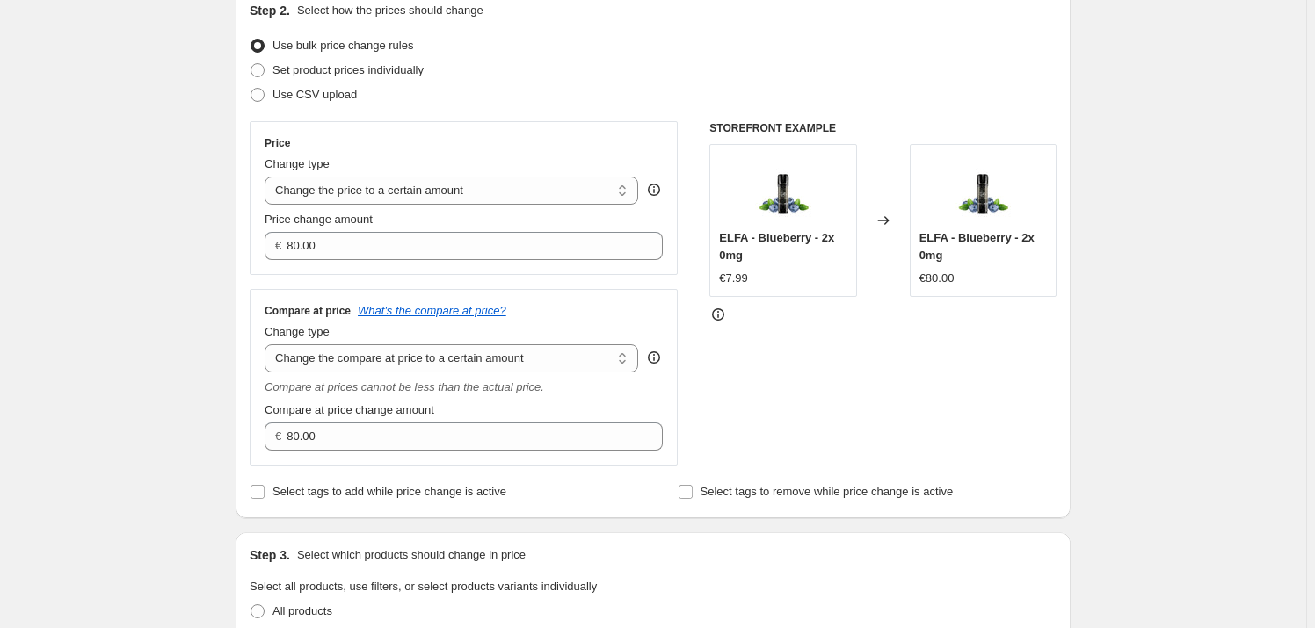
scroll to position [159, 0]
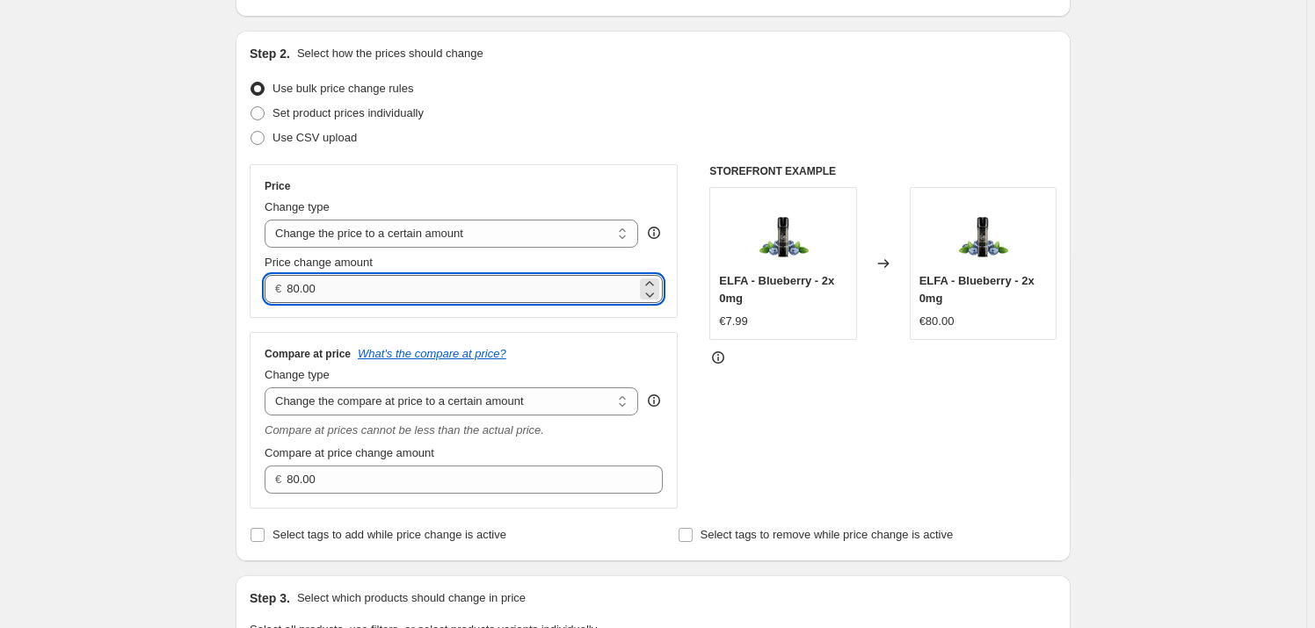
click at [333, 280] on input "80.00" at bounding box center [461, 289] width 349 height 28
type input "6"
type input "6.99"
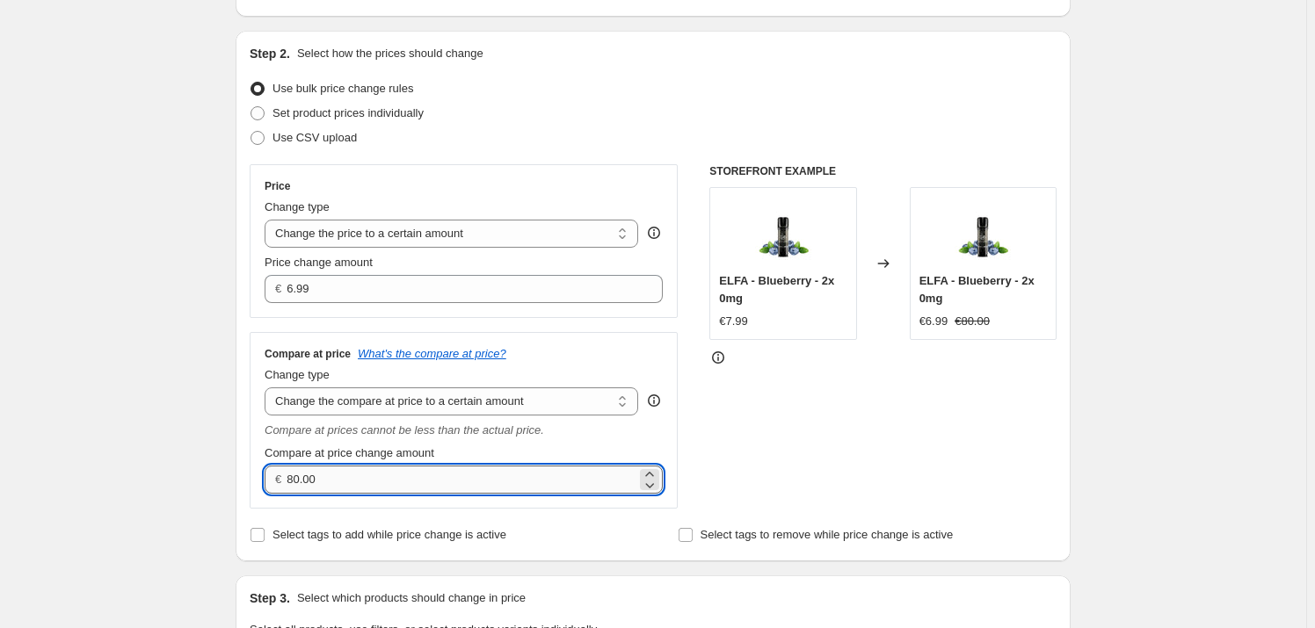
click at [343, 466] on input "80.00" at bounding box center [461, 480] width 349 height 28
type input "9"
type input "9.99"
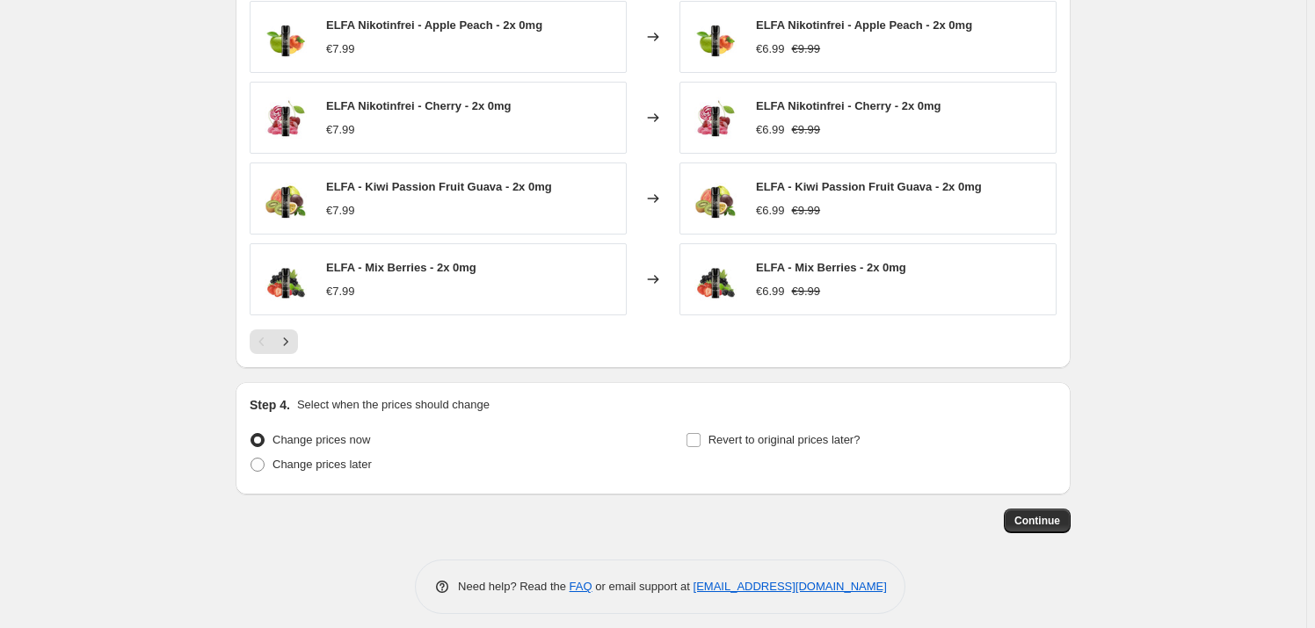
scroll to position [1239, 0]
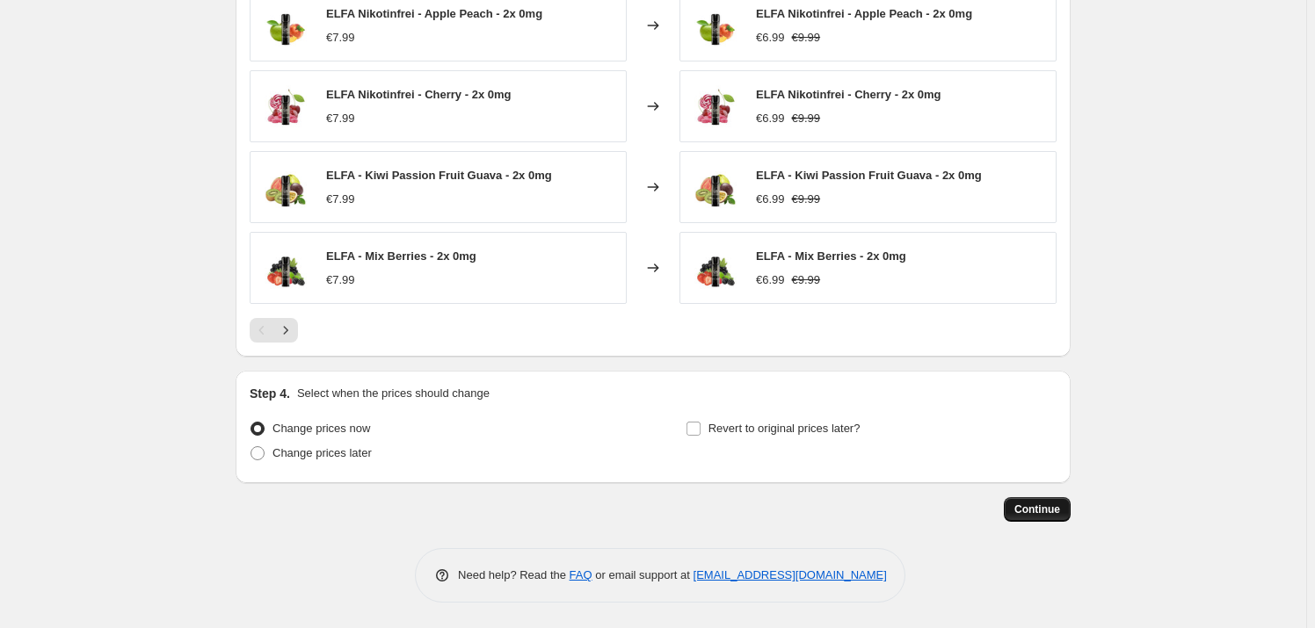
click at [1051, 512] on span "Continue" at bounding box center [1037, 510] width 46 height 14
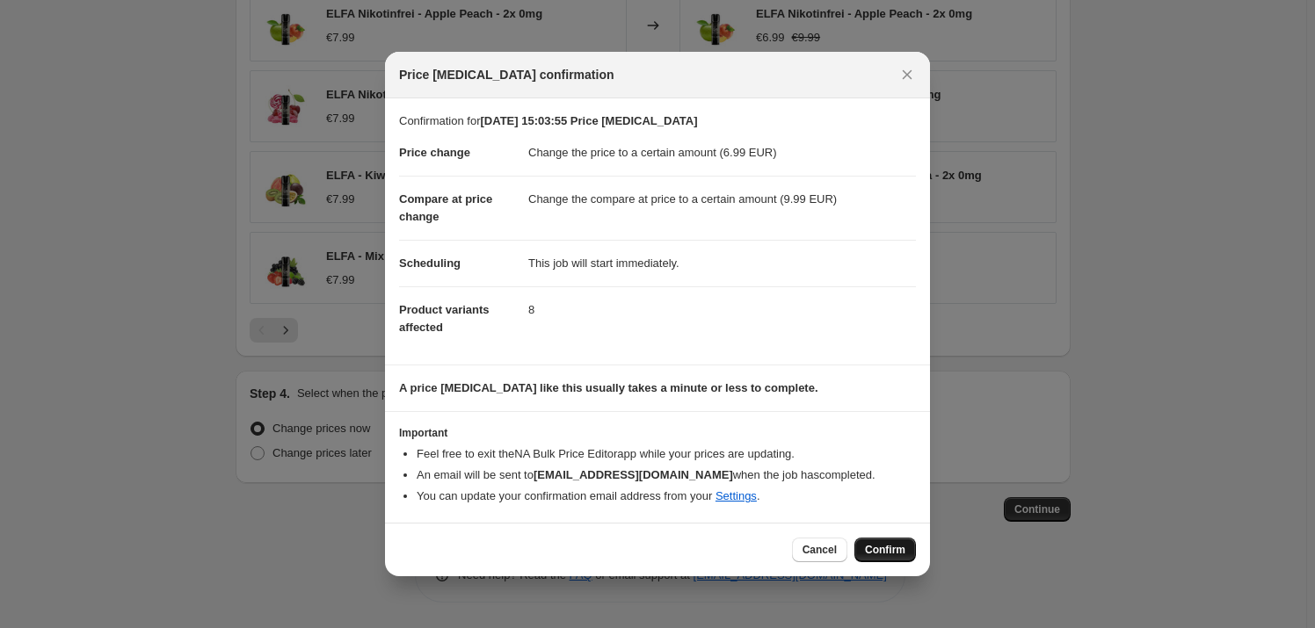
click at [894, 552] on span "Confirm" at bounding box center [885, 550] width 40 height 14
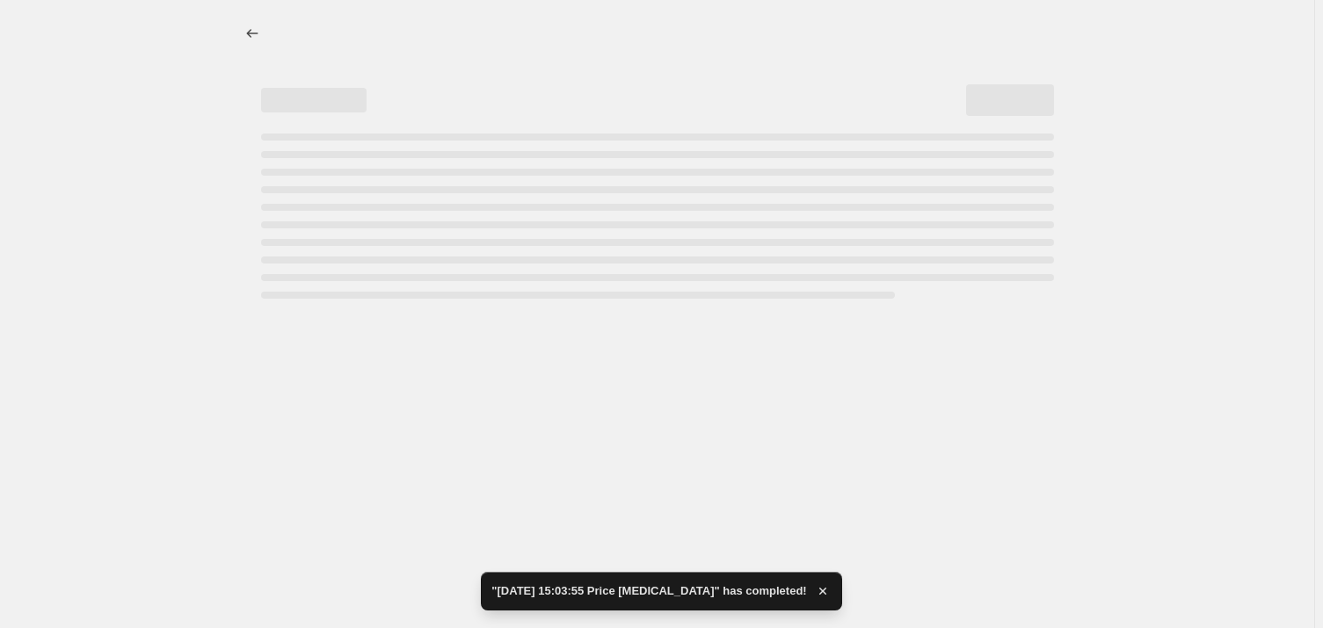
select select "to"
select select "collection"
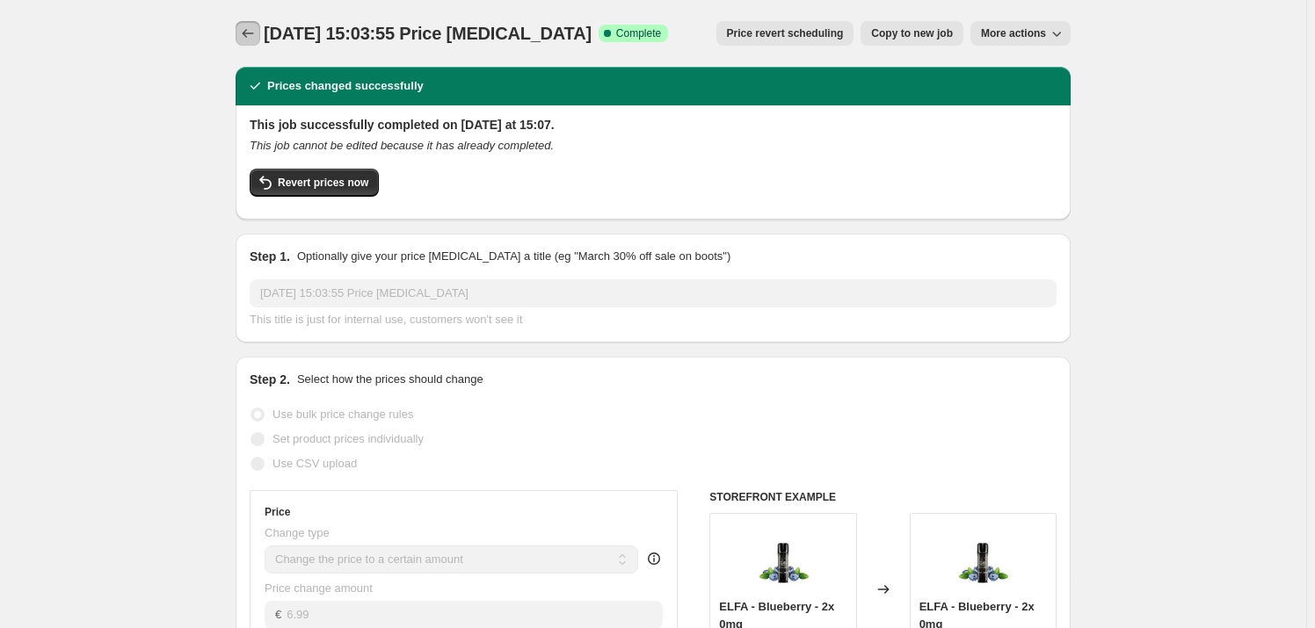
click at [257, 33] on icon "Price change jobs" at bounding box center [248, 34] width 18 height 18
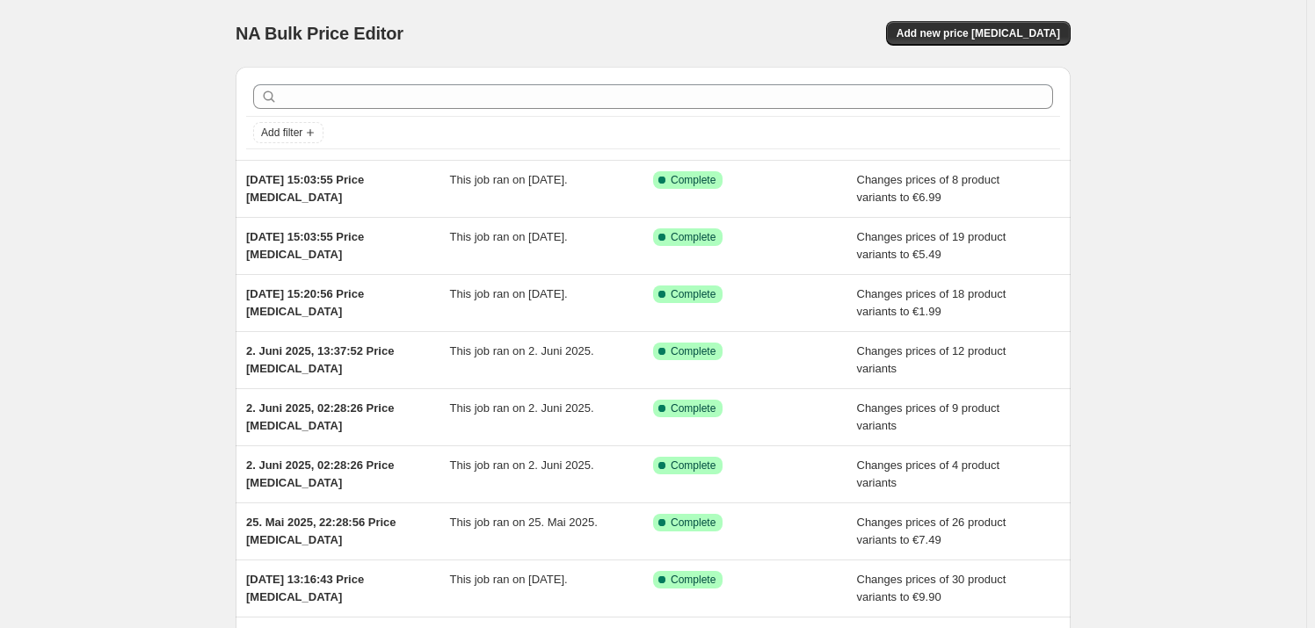
click at [975, 18] on div "NA Bulk Price Editor. This page is ready NA Bulk Price Editor Add new price [ME…" at bounding box center [653, 33] width 835 height 67
click at [960, 35] on span "Add new price [MEDICAL_DATA]" at bounding box center [978, 33] width 163 height 14
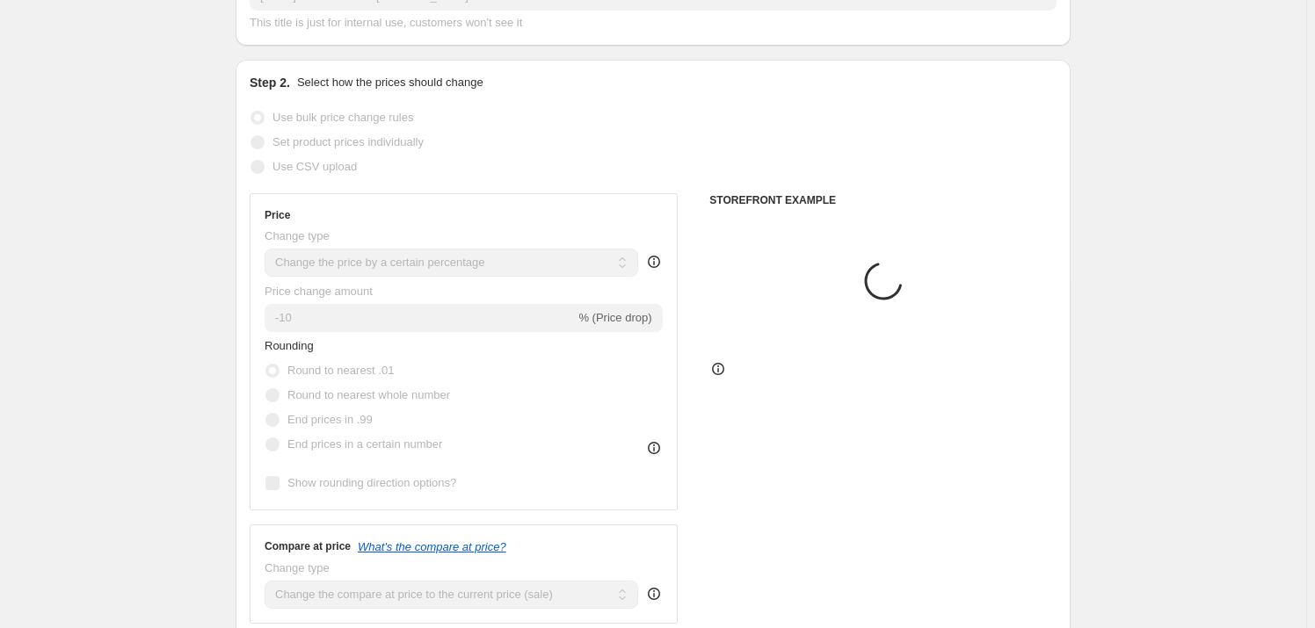
scroll to position [159, 0]
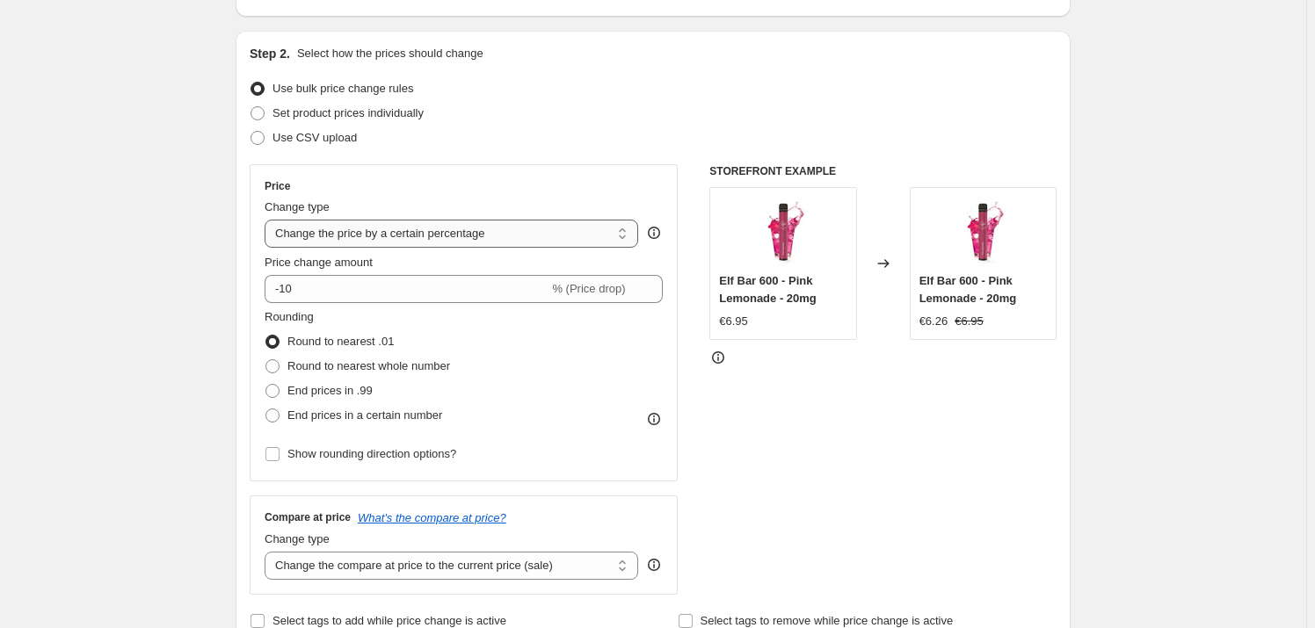
click at [358, 225] on select "Change the price to a certain amount Change the price by a certain amount Chang…" at bounding box center [452, 234] width 374 height 28
select select "to"
click at [268, 220] on select "Change the price to a certain amount Change the price by a certain amount Chang…" at bounding box center [452, 234] width 374 height 28
type input "80.00"
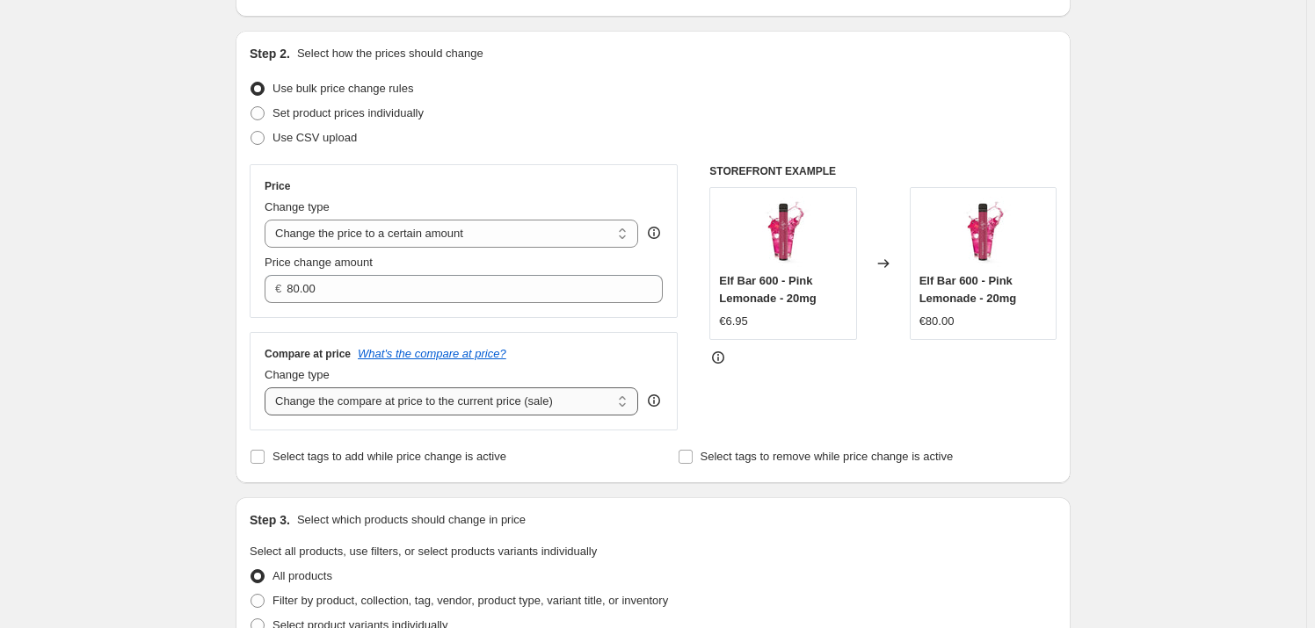
click at [421, 403] on select "Change the compare at price to the current price (sale) Change the compare at p…" at bounding box center [452, 402] width 374 height 28
select select "to"
click at [268, 388] on select "Change the compare at price to the current price (sale) Change the compare at p…" at bounding box center [452, 402] width 374 height 28
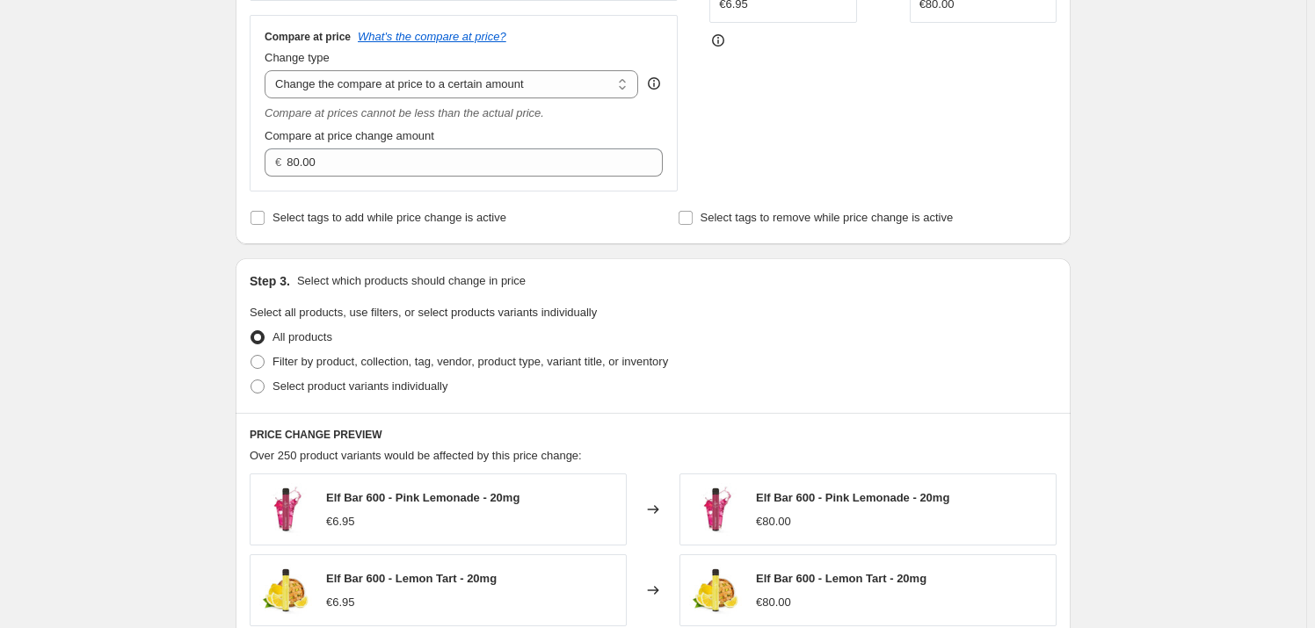
scroll to position [479, 0]
click at [283, 360] on span "Filter by product, collection, tag, vendor, product type, variant title, or inv…" at bounding box center [470, 358] width 396 height 13
click at [251, 353] on input "Filter by product, collection, tag, vendor, product type, variant title, or inv…" at bounding box center [251, 352] width 1 height 1
radio input "true"
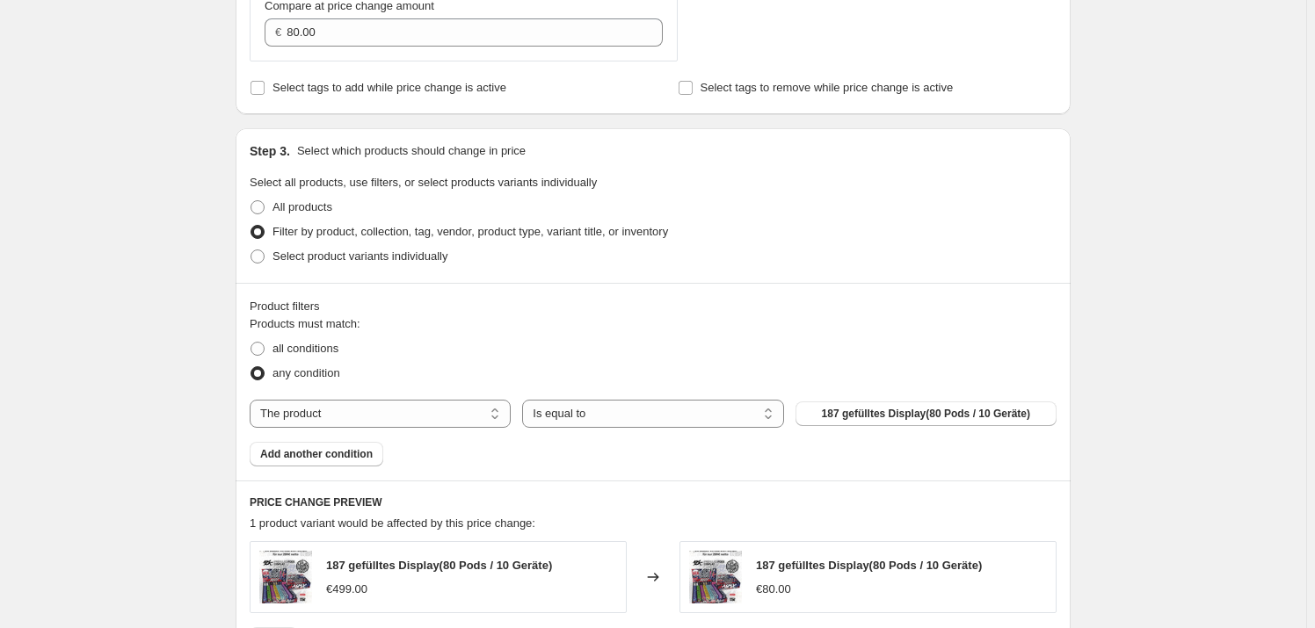
scroll to position [639, 0]
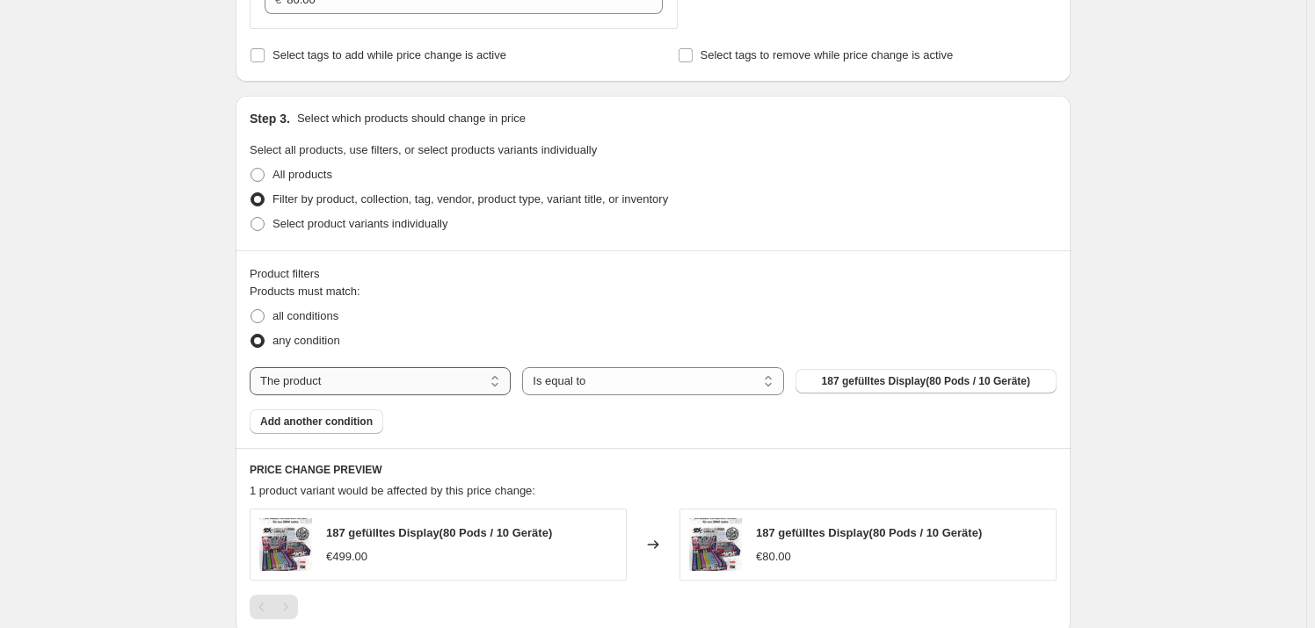
click at [333, 379] on select "The product The product's collection The product's tag The product's vendor The…" at bounding box center [380, 381] width 261 height 28
select select "collection"
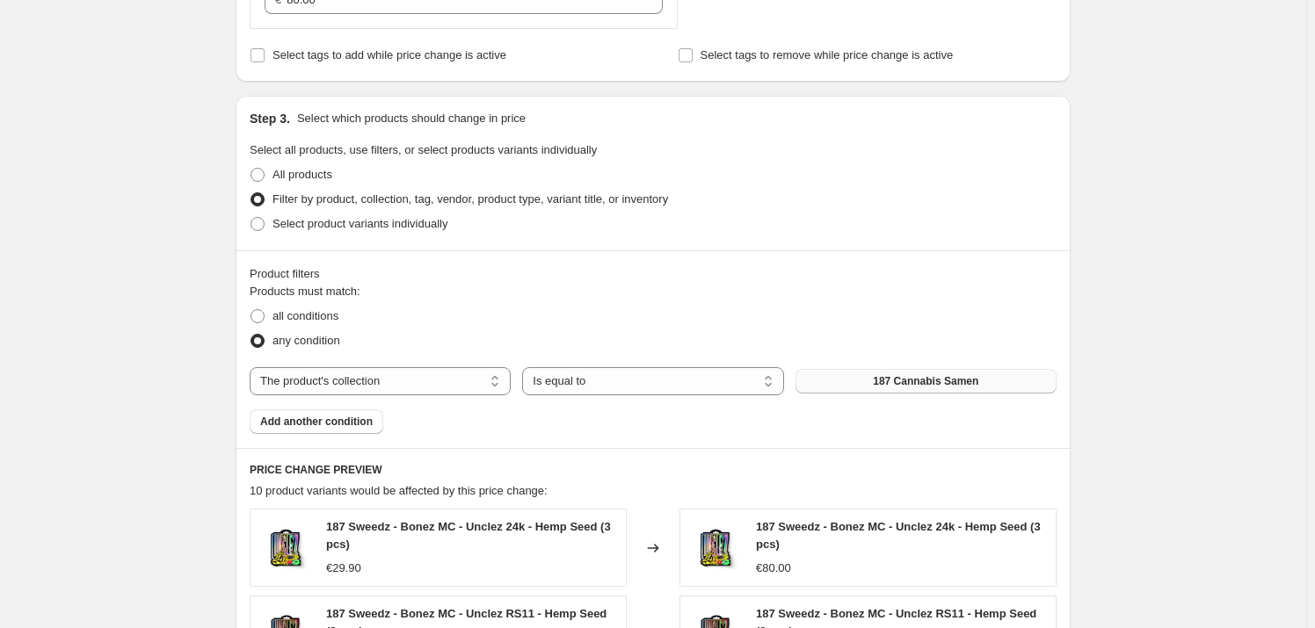
click at [952, 381] on span "187 Cannabis Samen" at bounding box center [925, 381] width 105 height 14
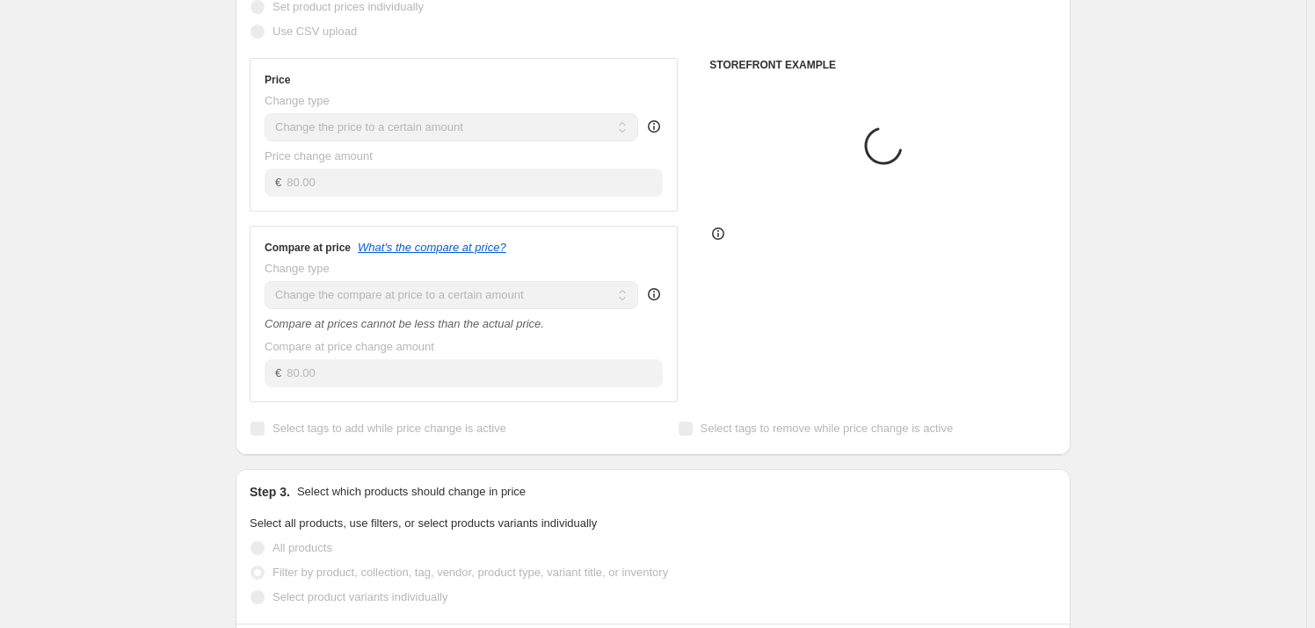
scroll to position [239, 0]
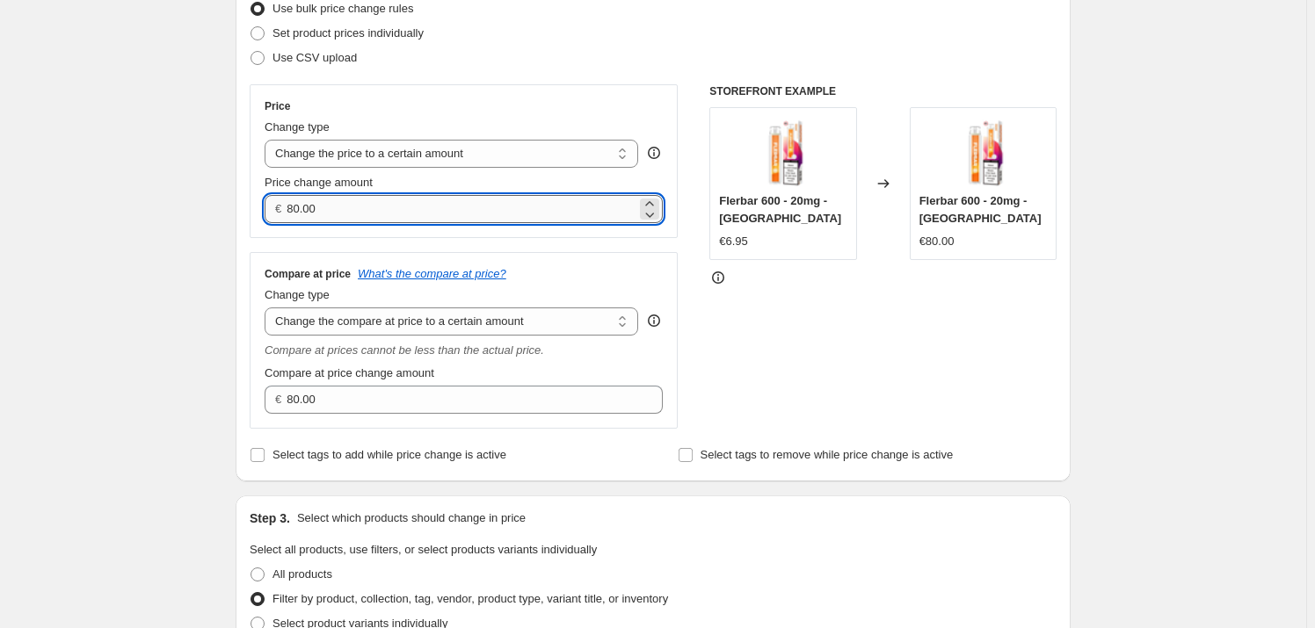
click at [342, 201] on input "80.00" at bounding box center [461, 209] width 349 height 28
click at [342, 200] on input "80.00" at bounding box center [461, 209] width 349 height 28
type input "5"
type input "5.99"
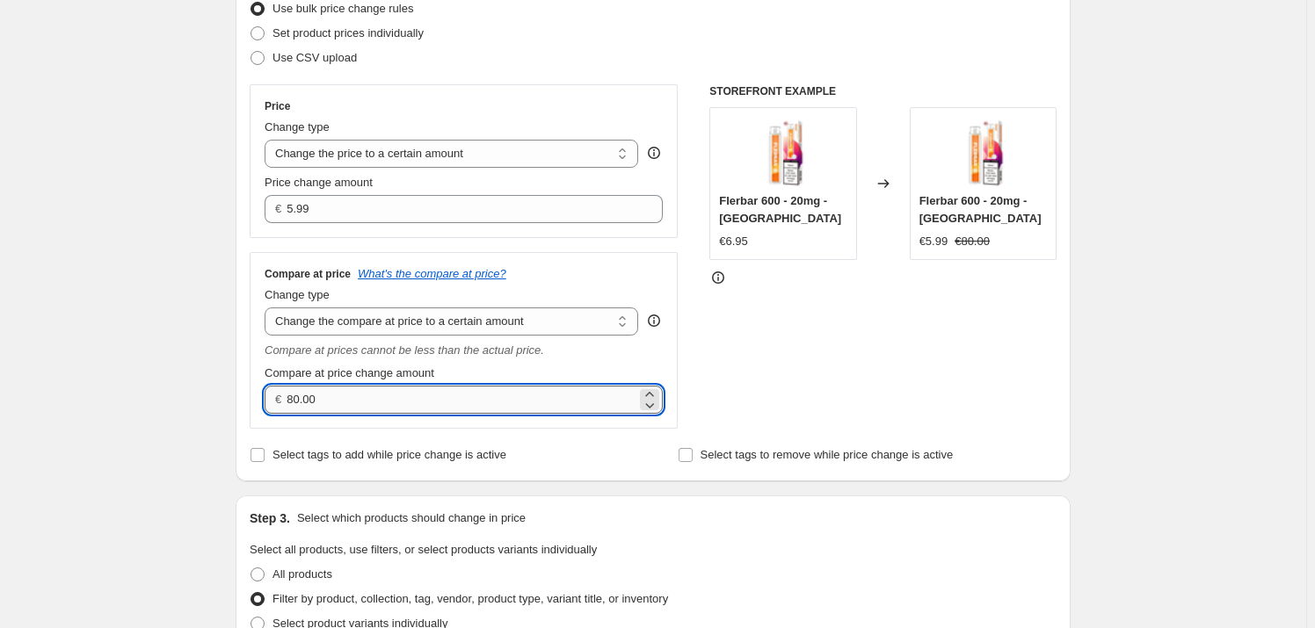
click at [369, 394] on input "80.00" at bounding box center [461, 400] width 349 height 28
type input "9"
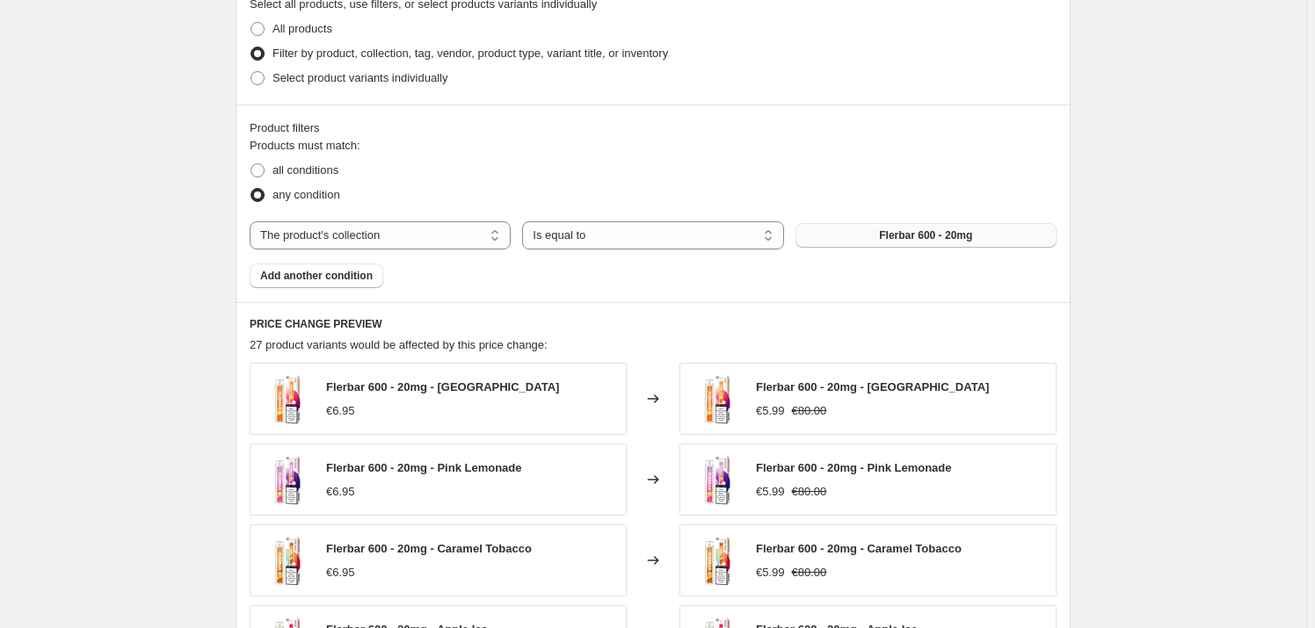
scroll to position [799, 0]
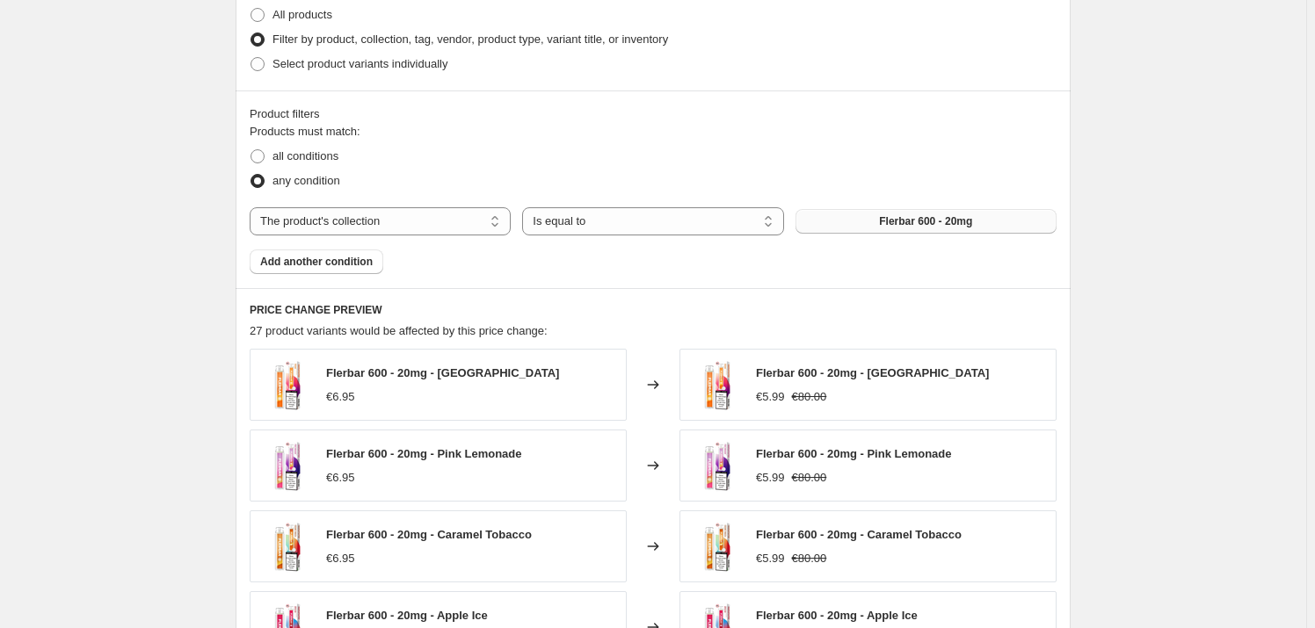
type input "9.90"
click at [1212, 394] on div "Create new price [MEDICAL_DATA]. This page is ready Create new price [MEDICAL_D…" at bounding box center [653, 135] width 1306 height 1869
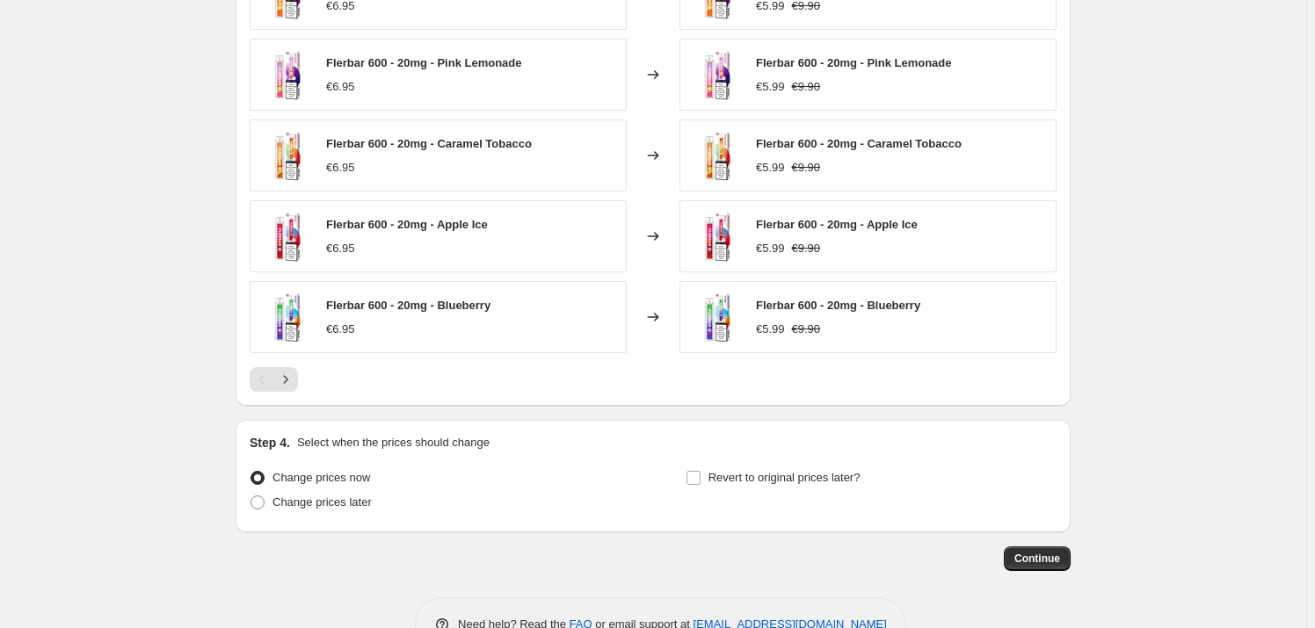
scroll to position [1198, 0]
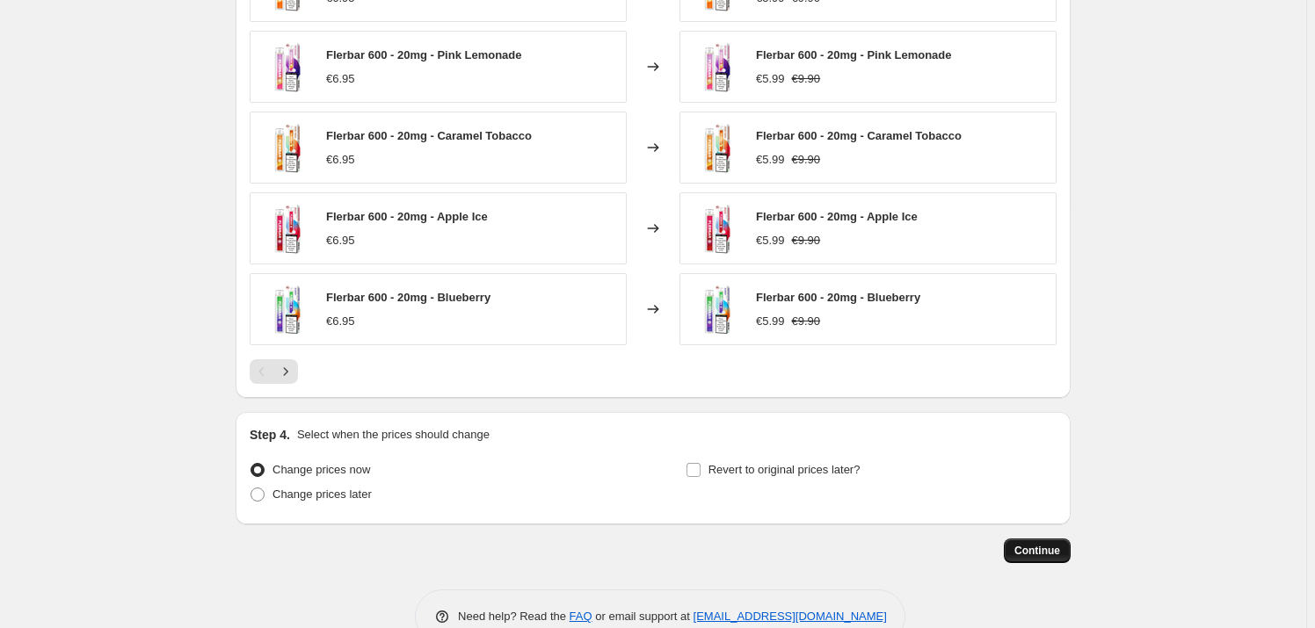
click at [1060, 545] on span "Continue" at bounding box center [1037, 551] width 46 height 14
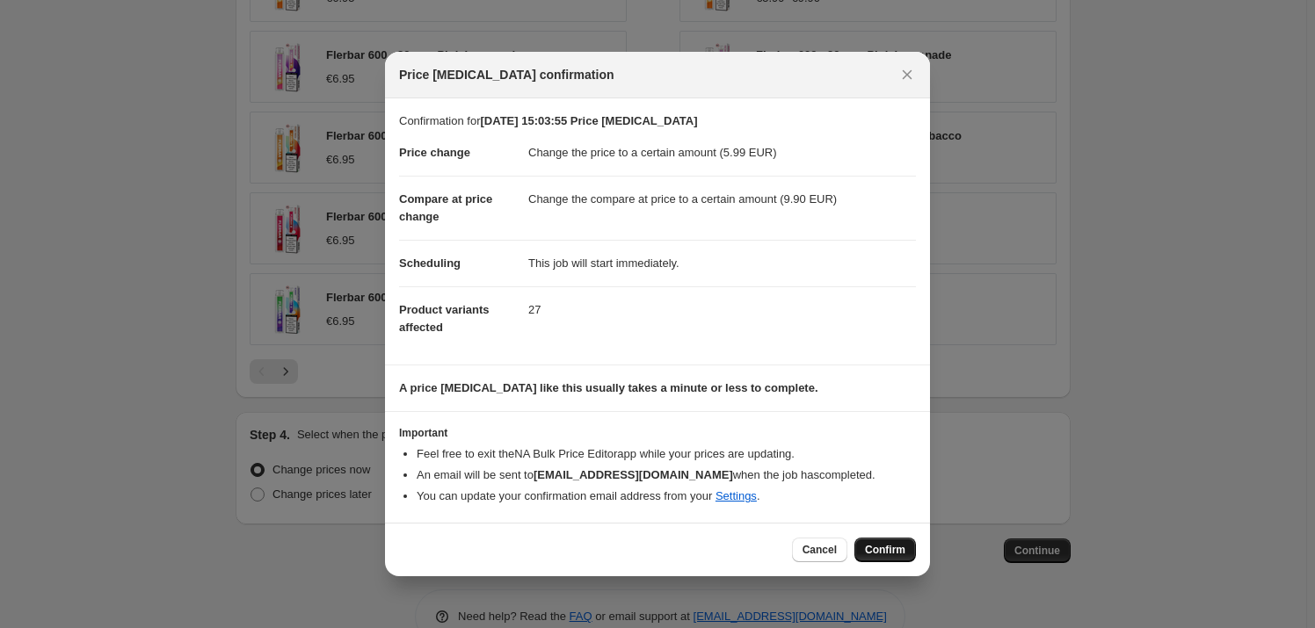
click at [905, 552] on button "Confirm" at bounding box center [885, 550] width 62 height 25
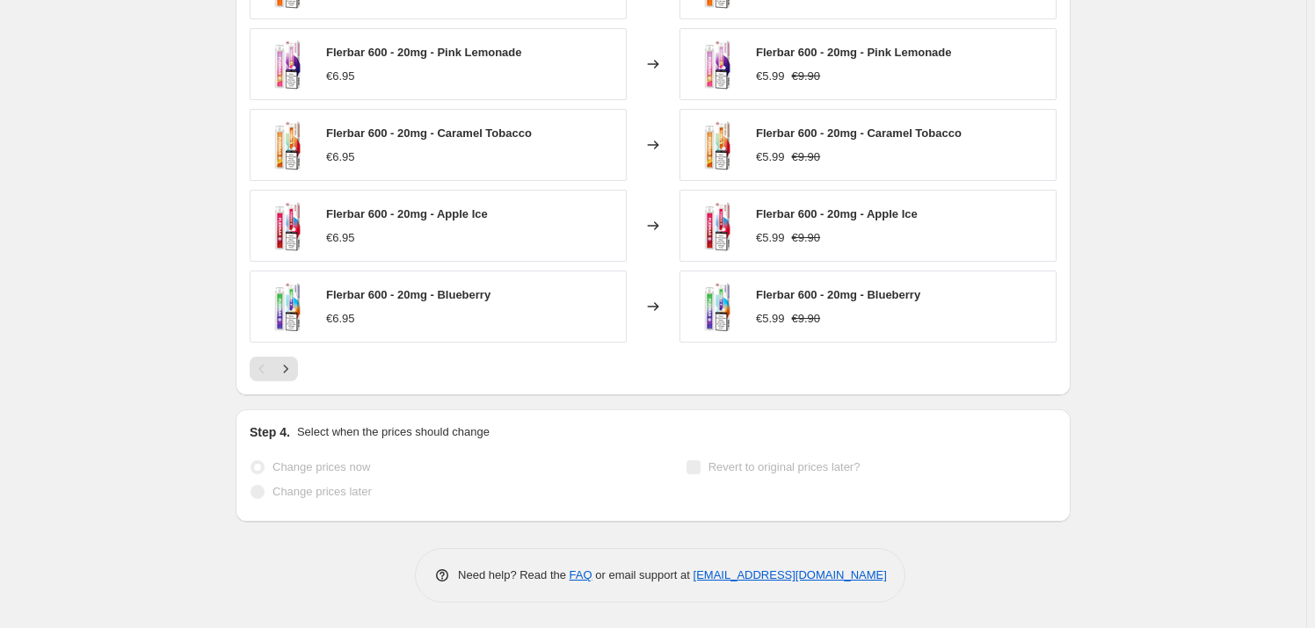
scroll to position [1327, 0]
select select "to"
select select "collection"
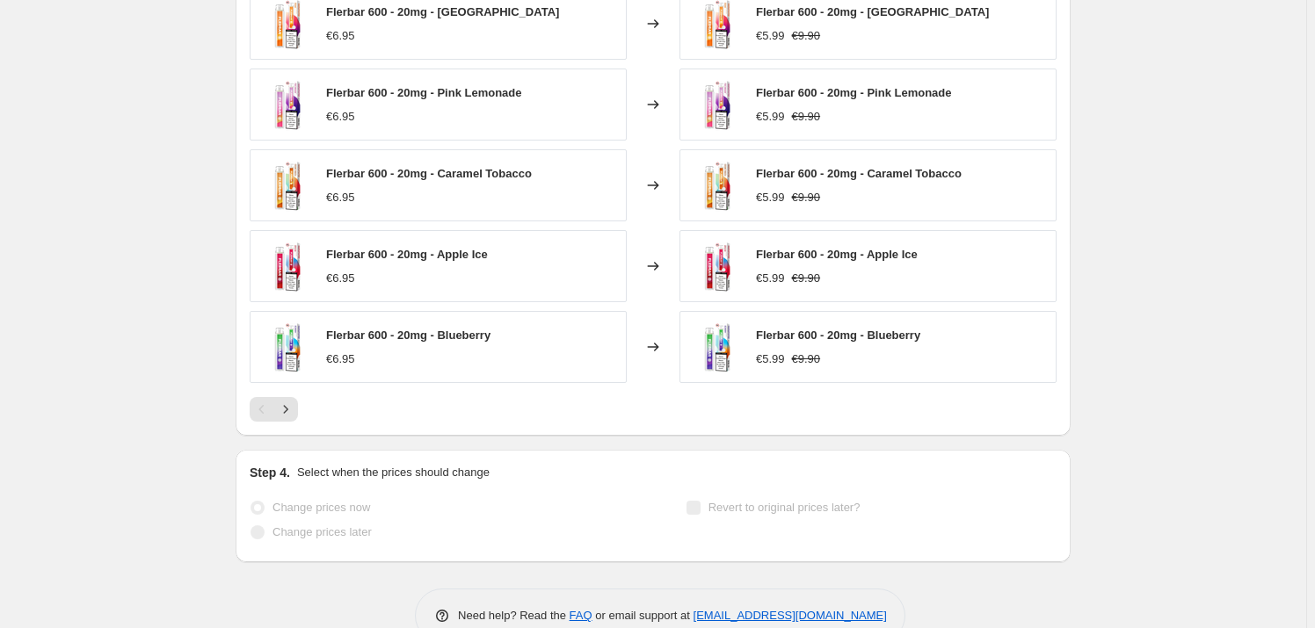
scroll to position [0, 0]
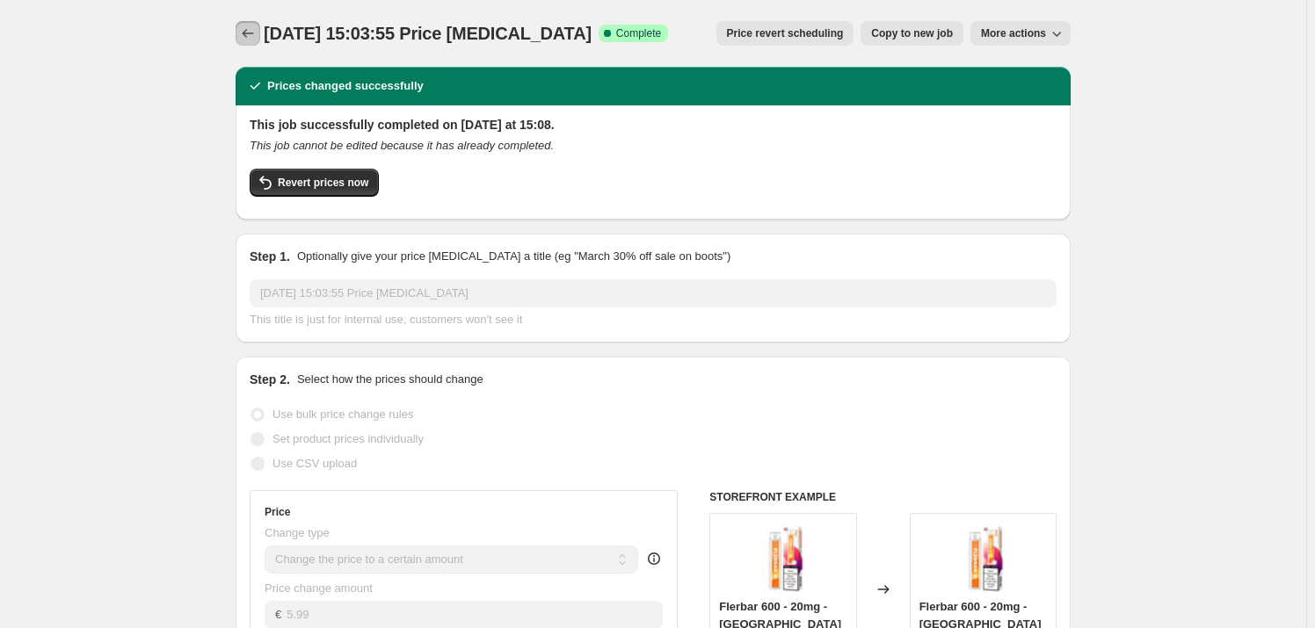
click at [243, 26] on icon "Price change jobs" at bounding box center [248, 34] width 18 height 18
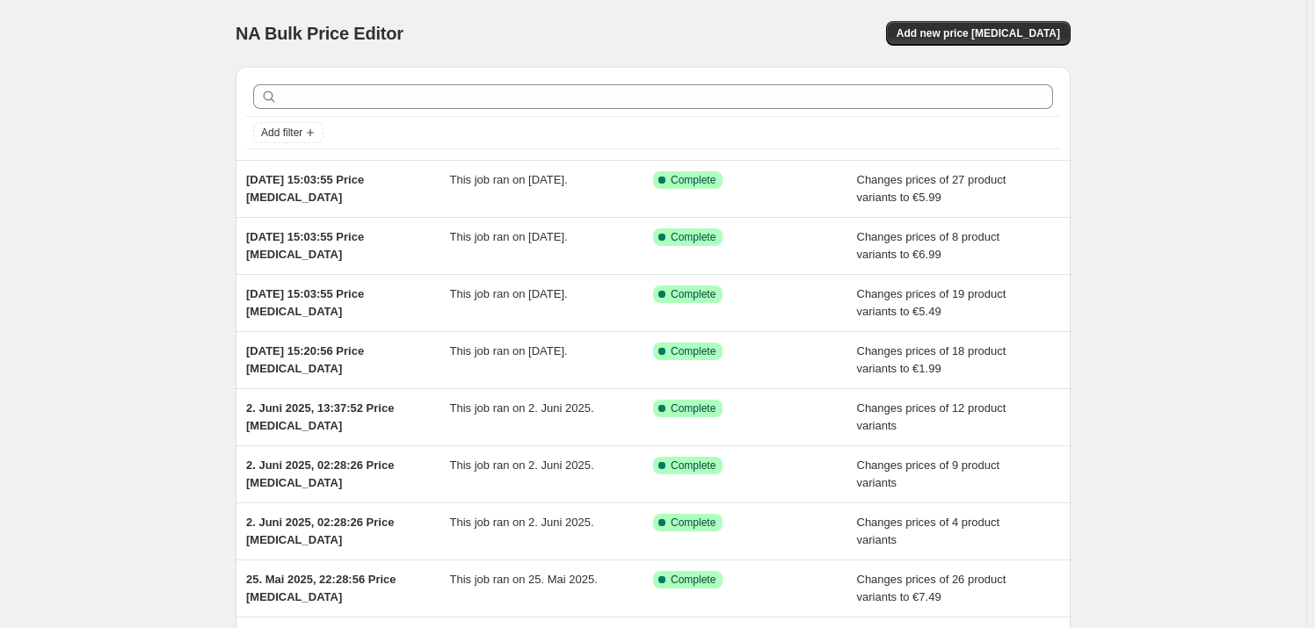
click at [1043, 18] on div "NA Bulk Price Editor. This page is ready NA Bulk Price Editor Add new price [ME…" at bounding box center [653, 33] width 835 height 67
click at [993, 38] on span "Add new price [MEDICAL_DATA]" at bounding box center [978, 33] width 163 height 14
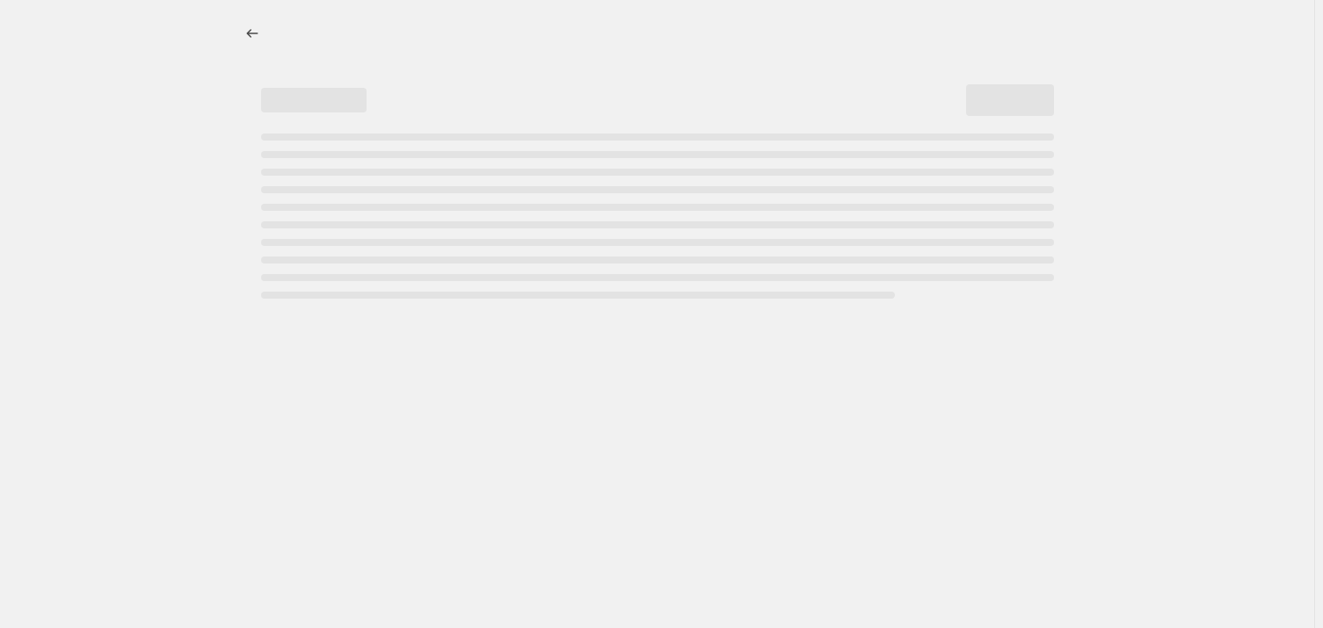
select select "percentage"
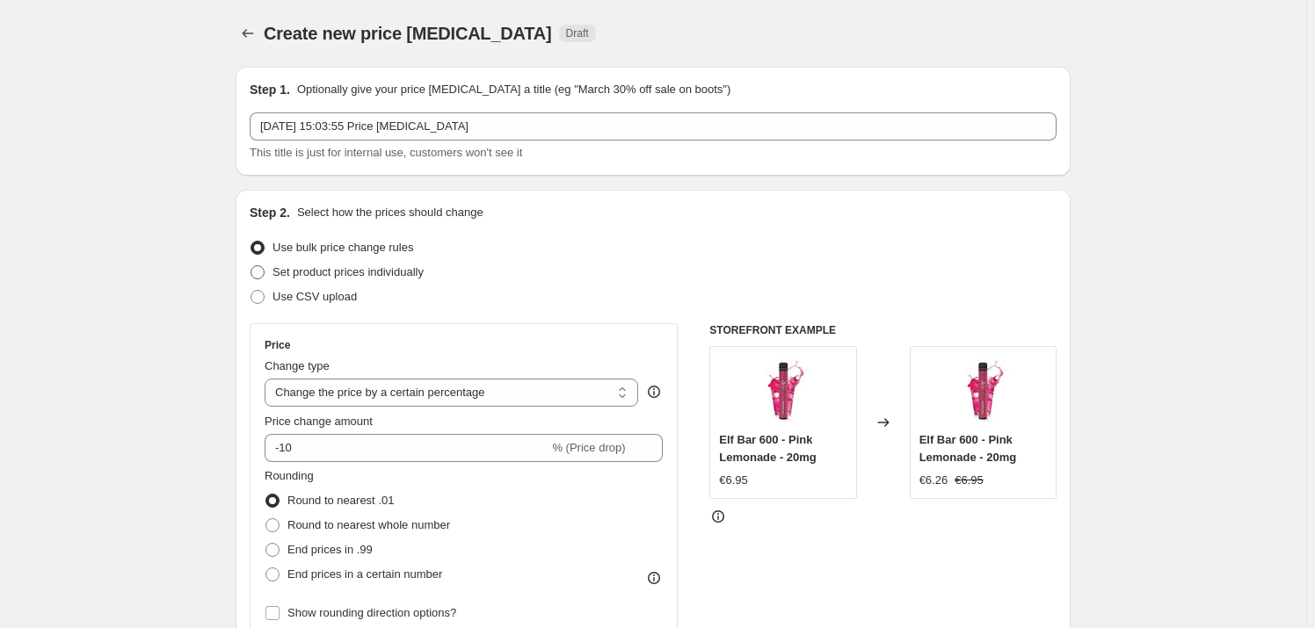
click at [349, 279] on span "Set product prices individually" at bounding box center [347, 271] width 151 height 13
click at [251, 266] on input "Set product prices individually" at bounding box center [251, 265] width 1 height 1
radio input "true"
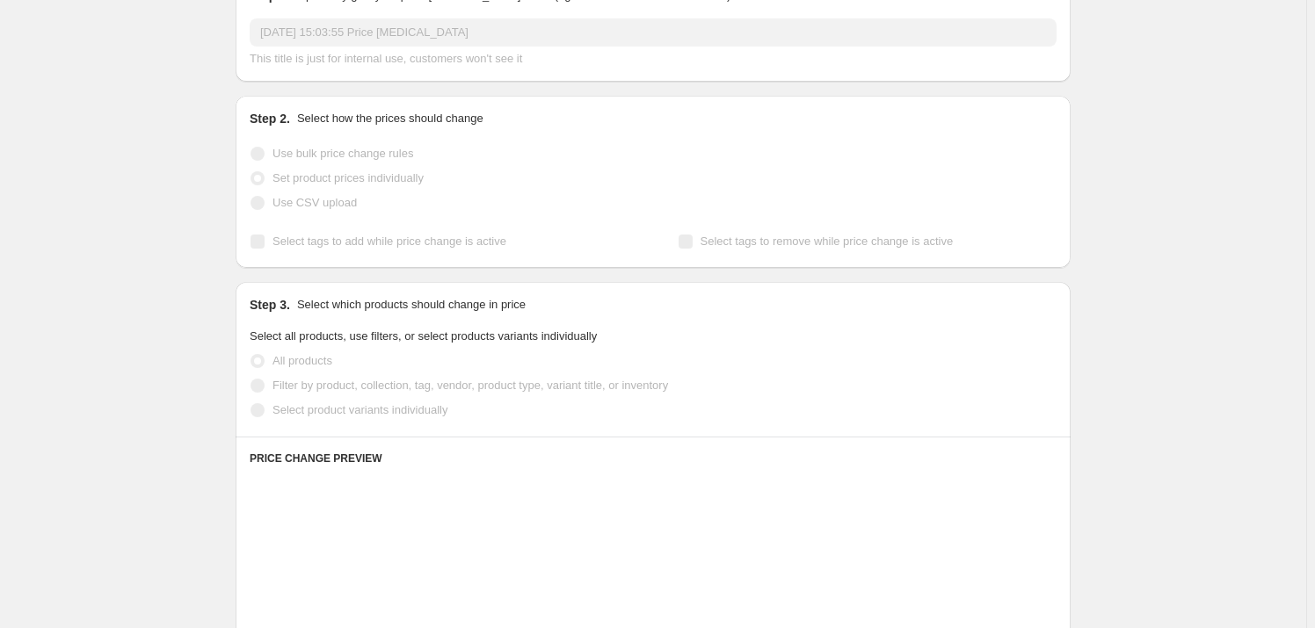
scroll to position [159, 0]
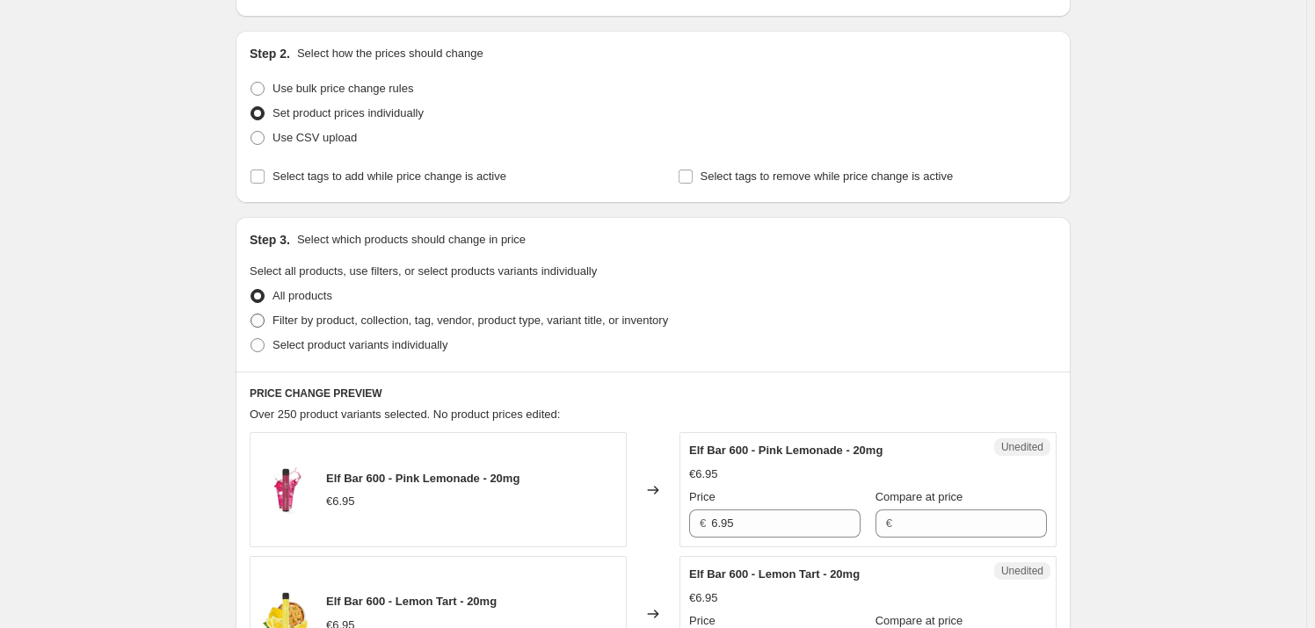
click at [304, 316] on span "Filter by product, collection, tag, vendor, product type, variant title, or inv…" at bounding box center [470, 320] width 396 height 13
click at [251, 315] on input "Filter by product, collection, tag, vendor, product type, variant title, or inv…" at bounding box center [251, 314] width 1 height 1
radio input "true"
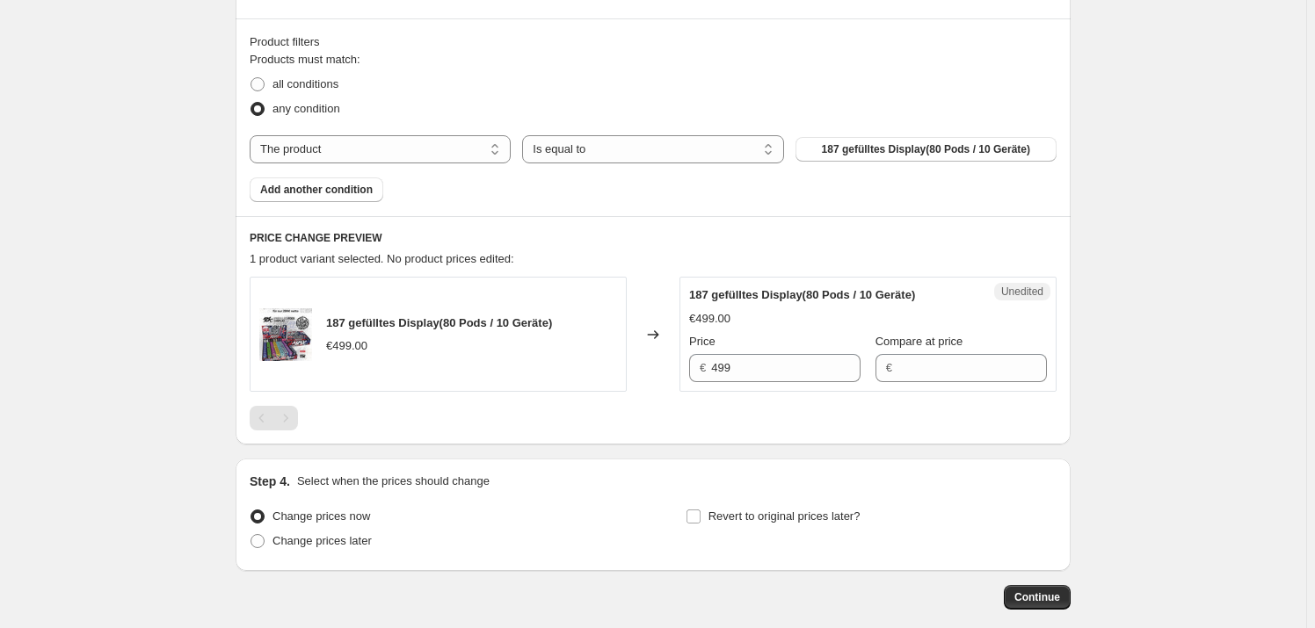
scroll to position [559, 0]
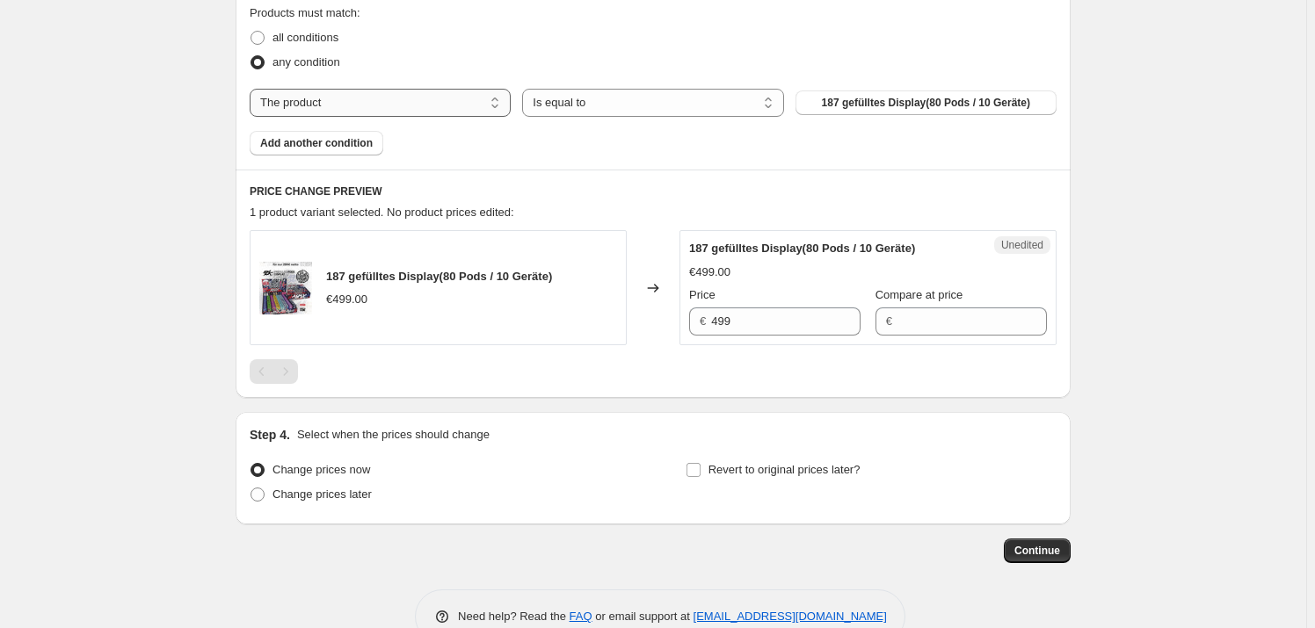
drag, startPoint x: 383, startPoint y: 95, endPoint x: 382, endPoint y: 110, distance: 15.0
click at [383, 101] on select "The product The product's collection The product's tag The product's vendor The…" at bounding box center [380, 103] width 261 height 28
select select "collection"
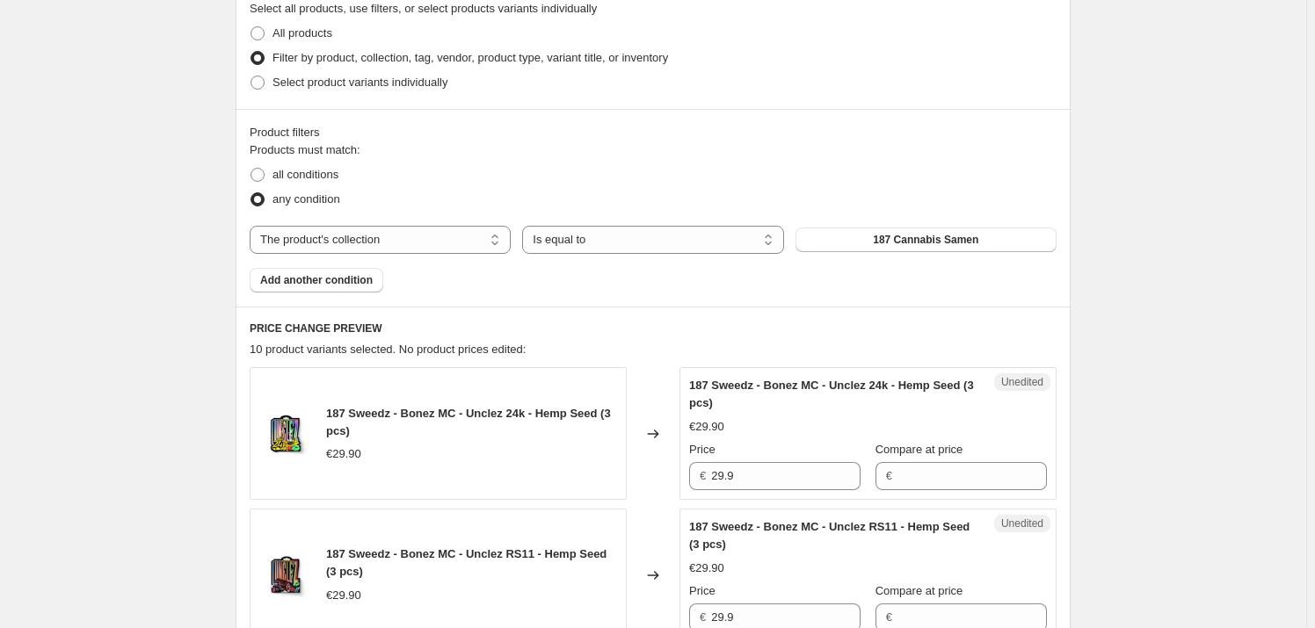
scroll to position [399, 0]
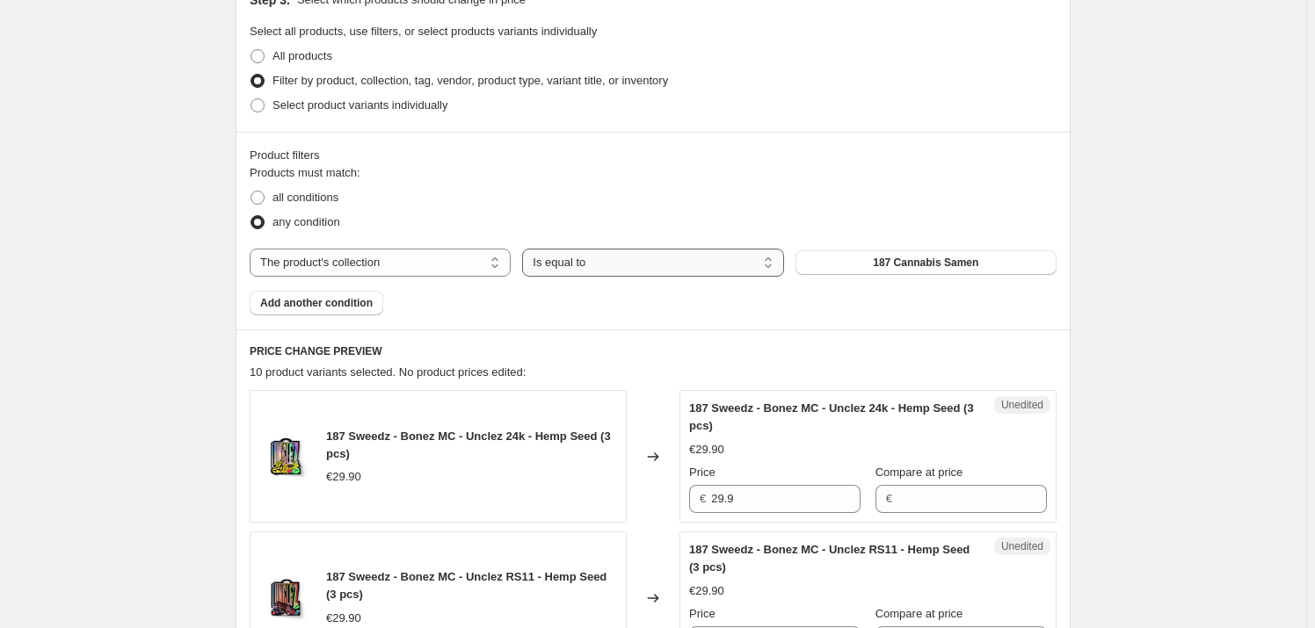
click at [636, 266] on select "Is equal to Is not equal to" at bounding box center [652, 263] width 261 height 28
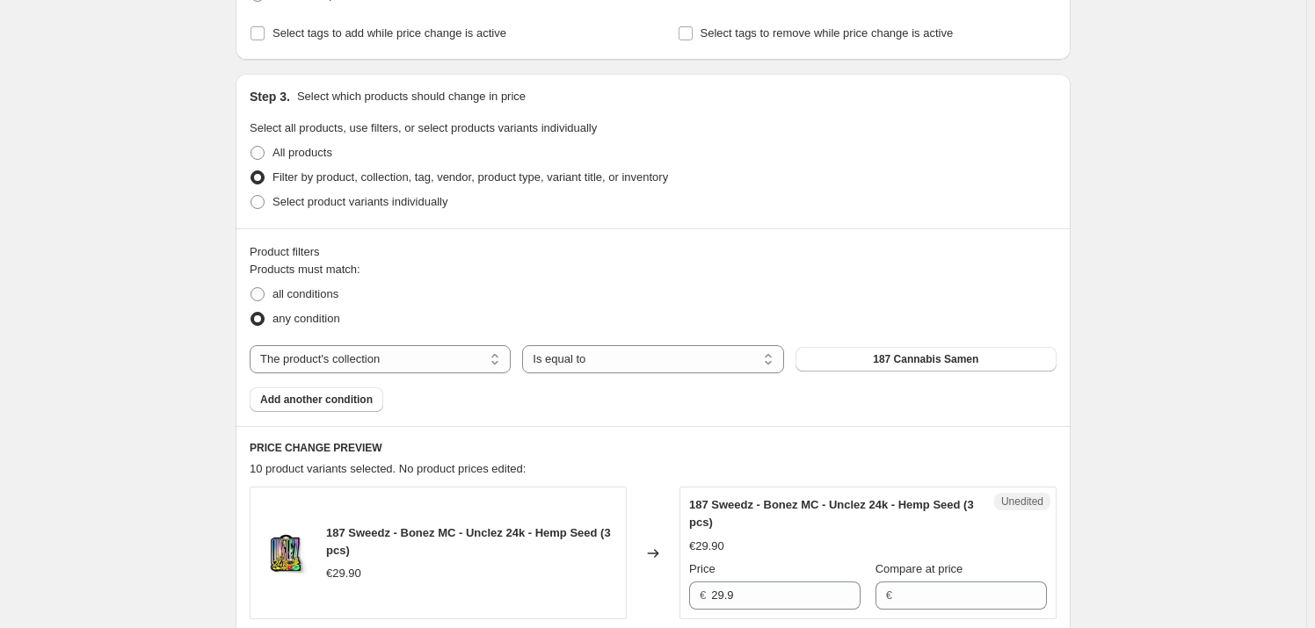
scroll to position [319, 0]
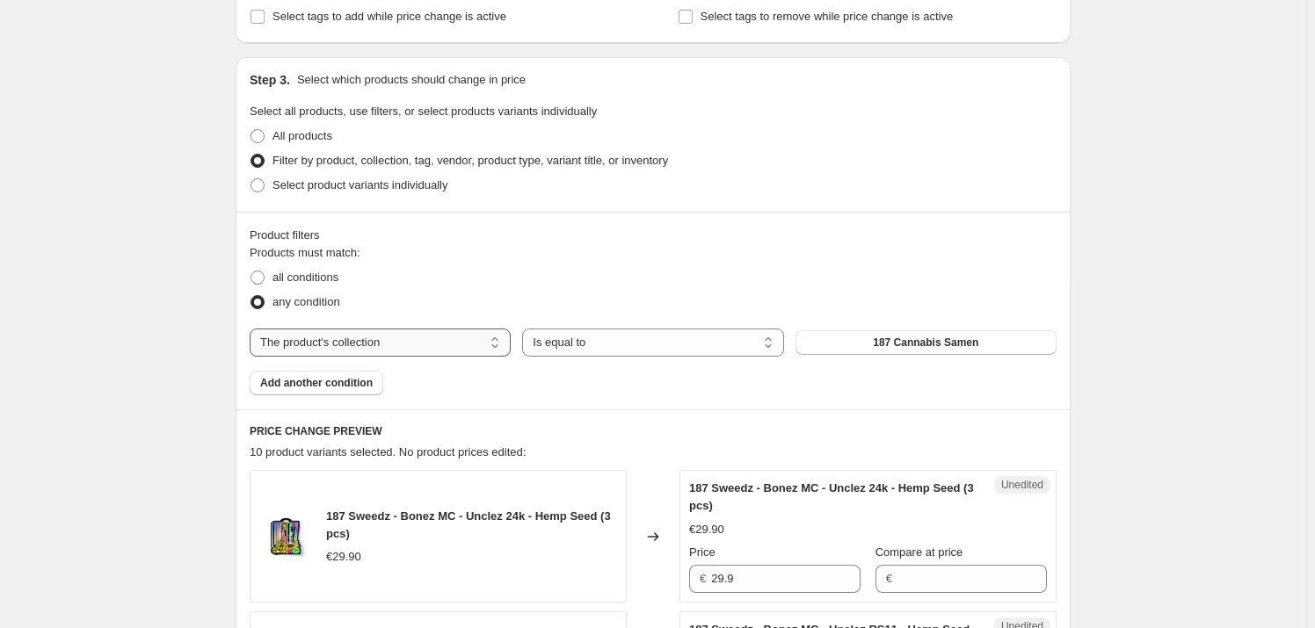
click at [480, 343] on select "The product The product's collection The product's tag The product's vendor The…" at bounding box center [380, 343] width 261 height 28
click at [478, 343] on select "The product The product's collection The product's tag The product's vendor The…" at bounding box center [380, 343] width 261 height 28
click at [911, 333] on button "187 Cannabis Samen" at bounding box center [926, 343] width 261 height 25
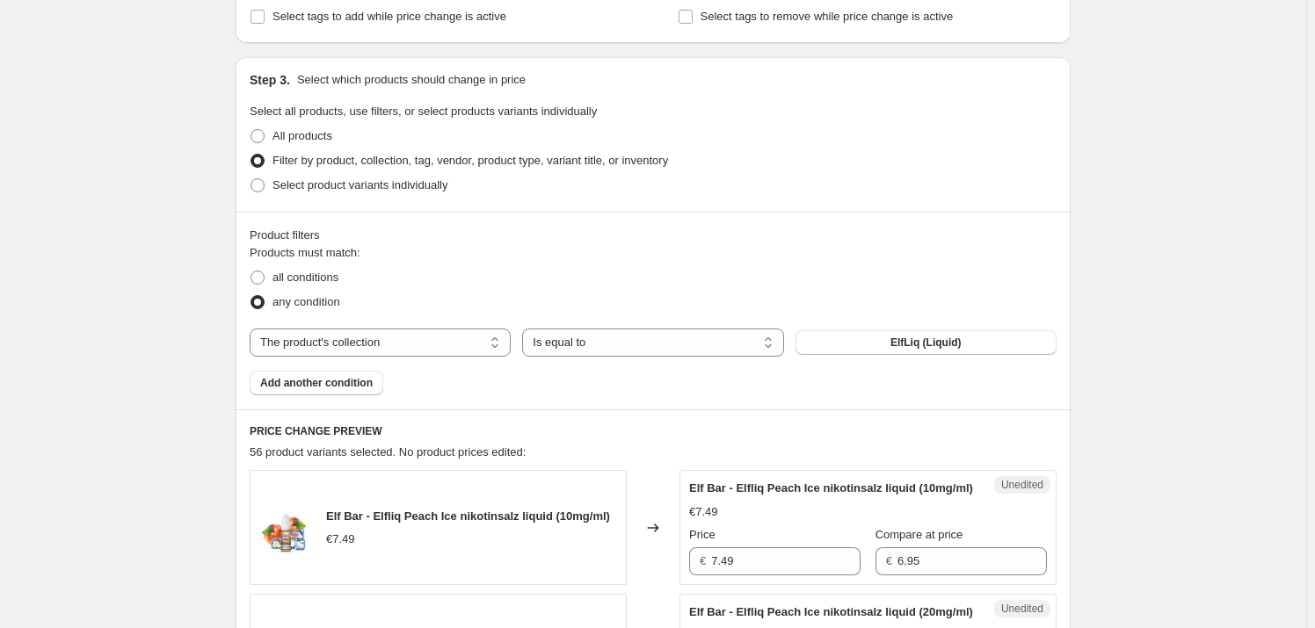
scroll to position [559, 0]
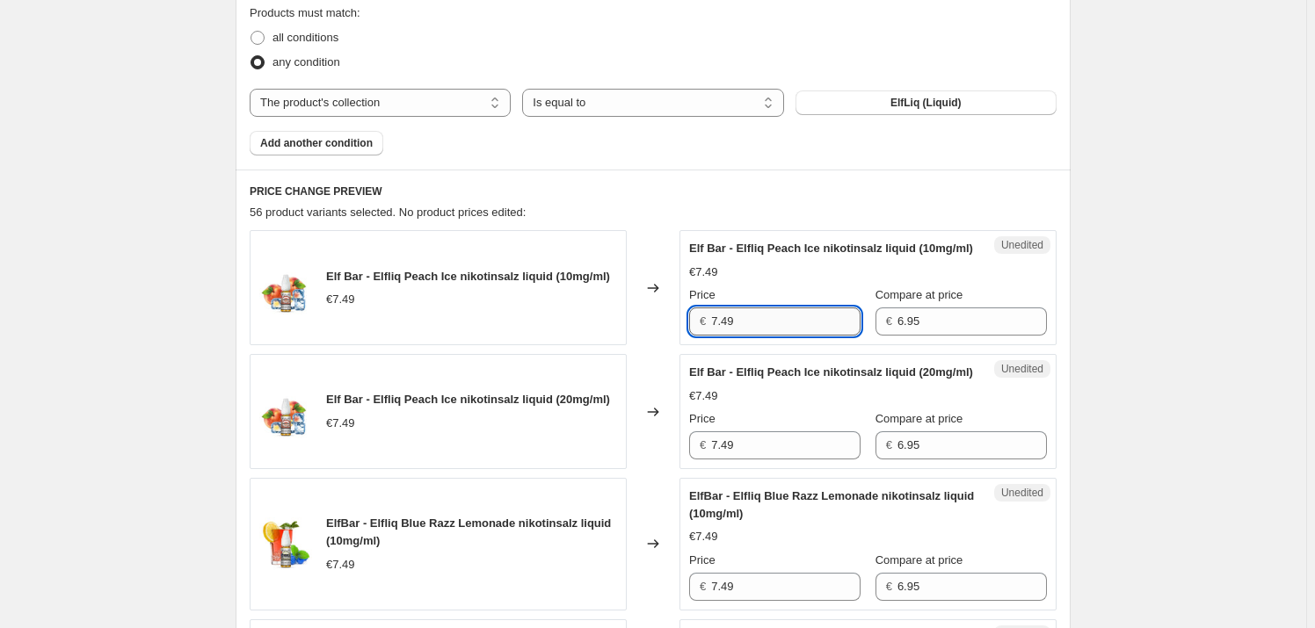
click at [762, 336] on input "7.49" at bounding box center [785, 322] width 149 height 28
type input "6.89"
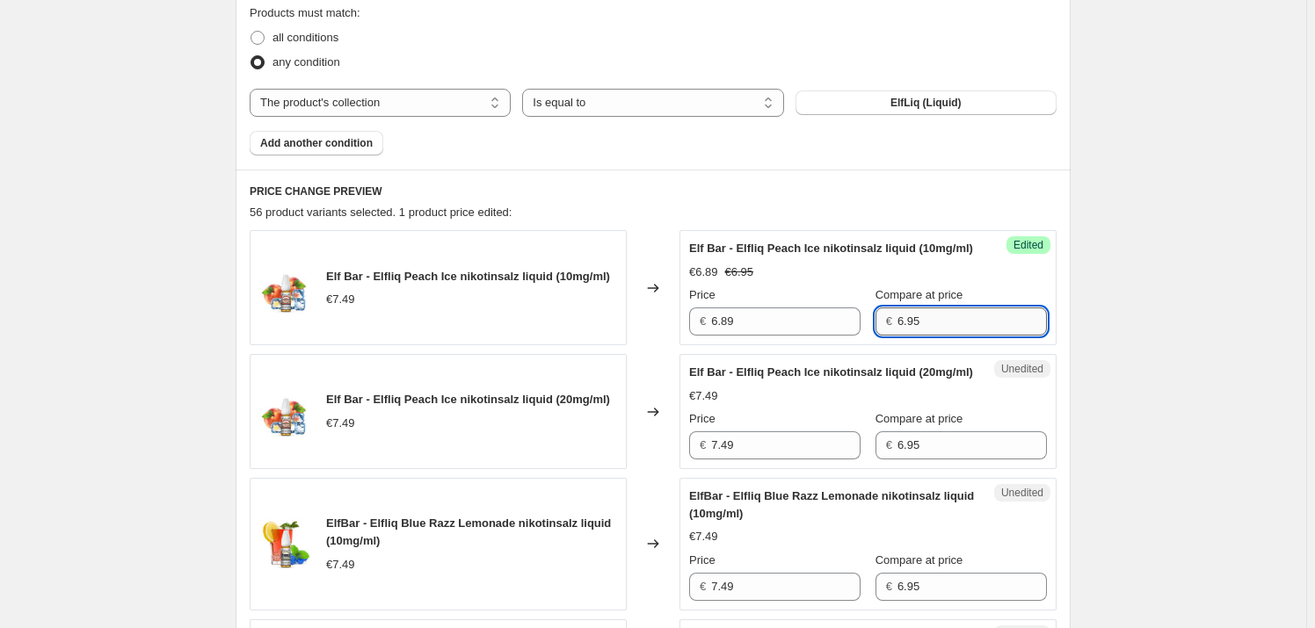
click at [906, 329] on input "6.95" at bounding box center [971, 322] width 149 height 28
click at [906, 330] on input "6.95" at bounding box center [971, 322] width 149 height 28
type input "9.99"
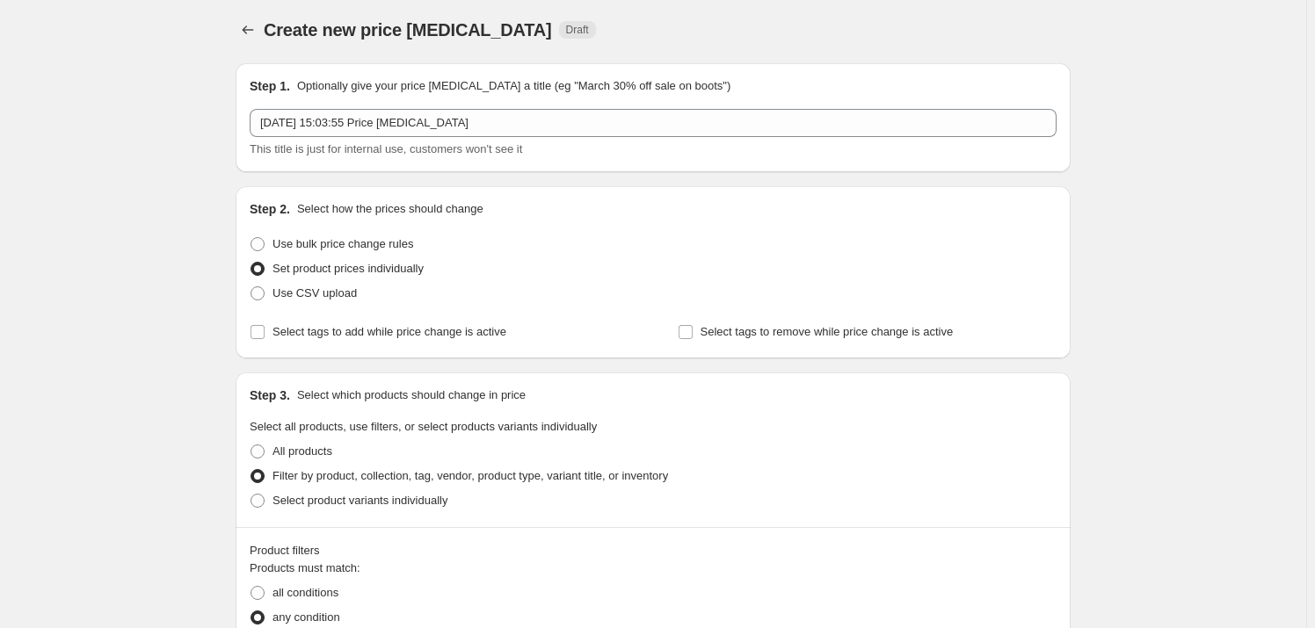
scroll to position [0, 0]
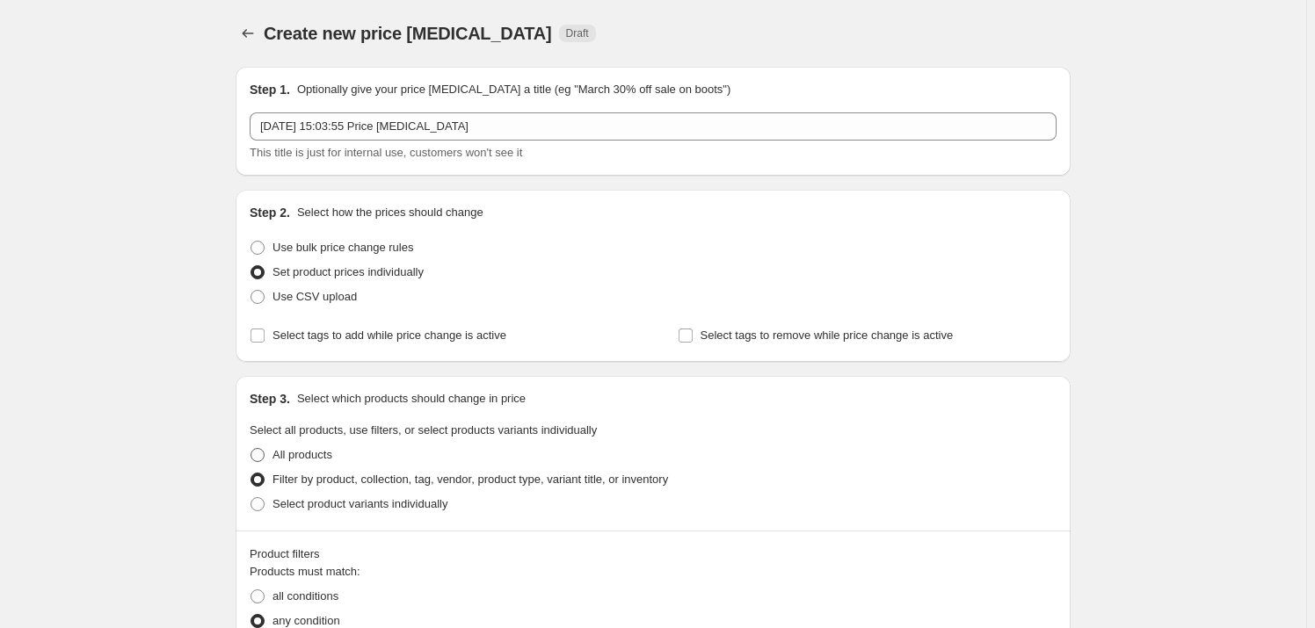
click at [303, 456] on span "All products" at bounding box center [302, 454] width 60 height 13
click at [251, 449] on input "All products" at bounding box center [251, 448] width 1 height 1
radio input "true"
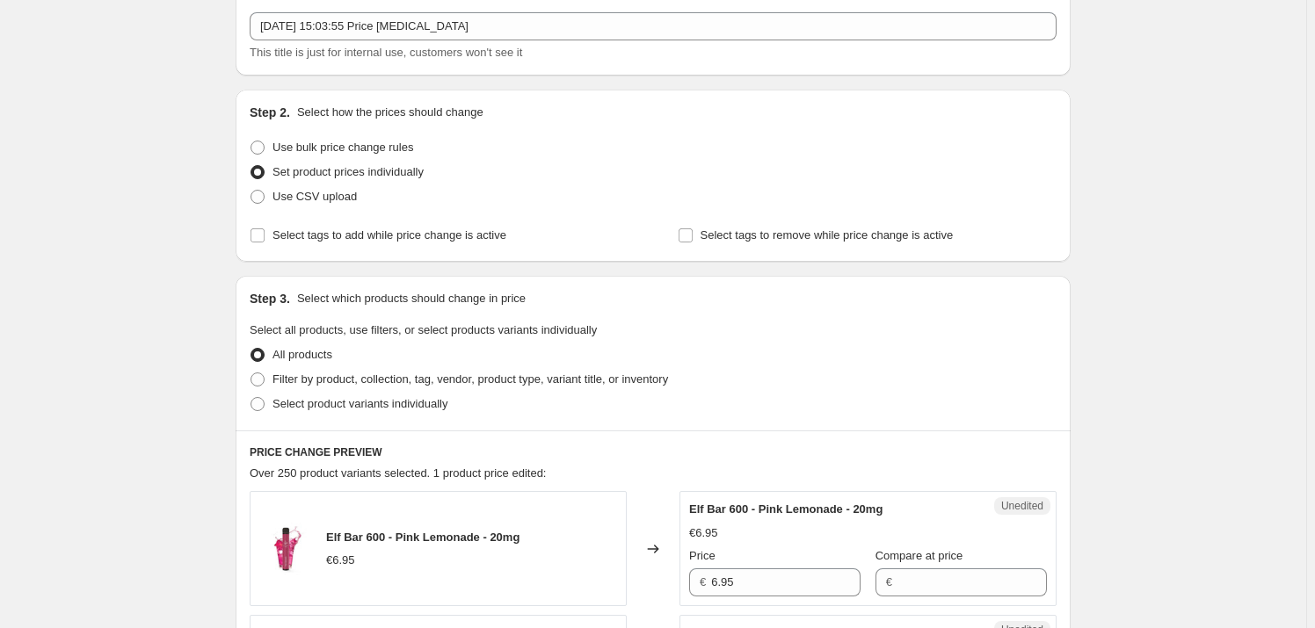
scroll to position [79, 0]
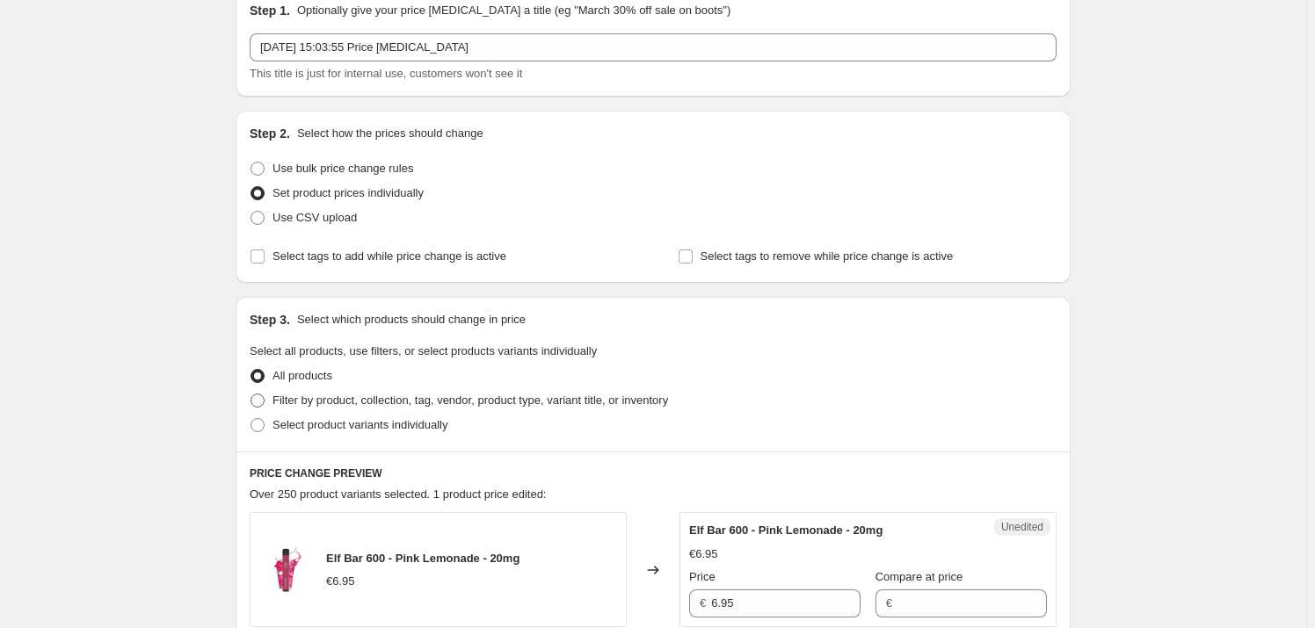
click at [333, 399] on span "Filter by product, collection, tag, vendor, product type, variant title, or inv…" at bounding box center [470, 400] width 396 height 13
click at [251, 395] on input "Filter by product, collection, tag, vendor, product type, variant title, or inv…" at bounding box center [251, 394] width 1 height 1
radio input "true"
select select "collection"
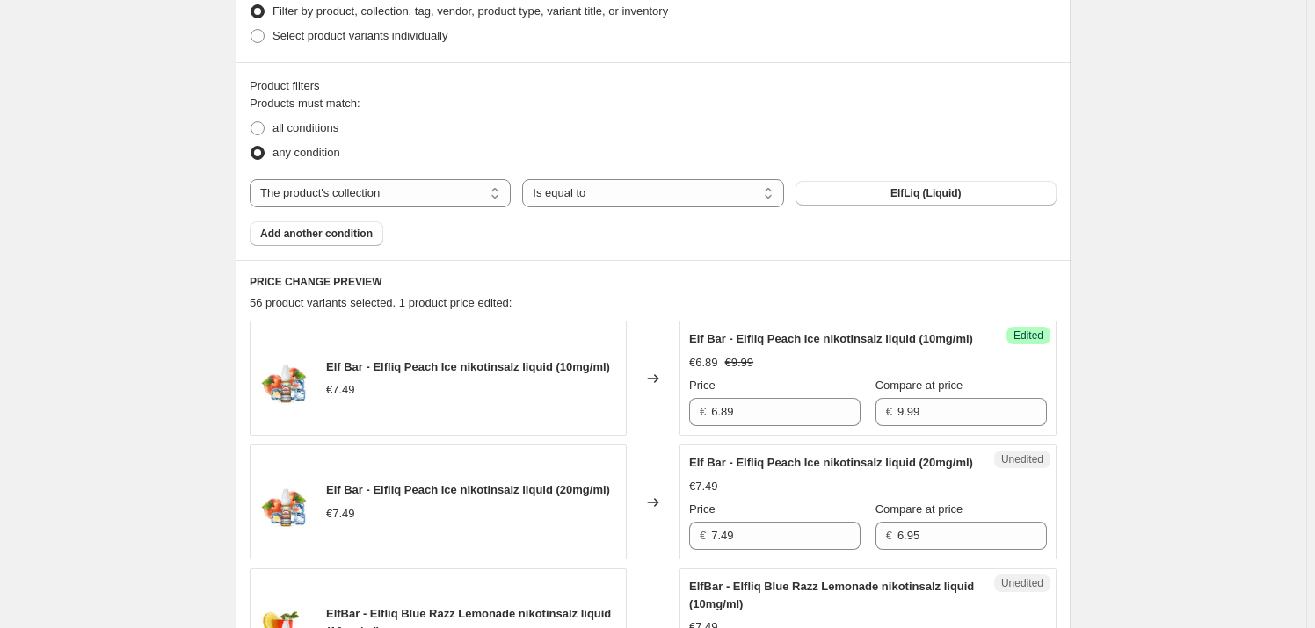
scroll to position [479, 0]
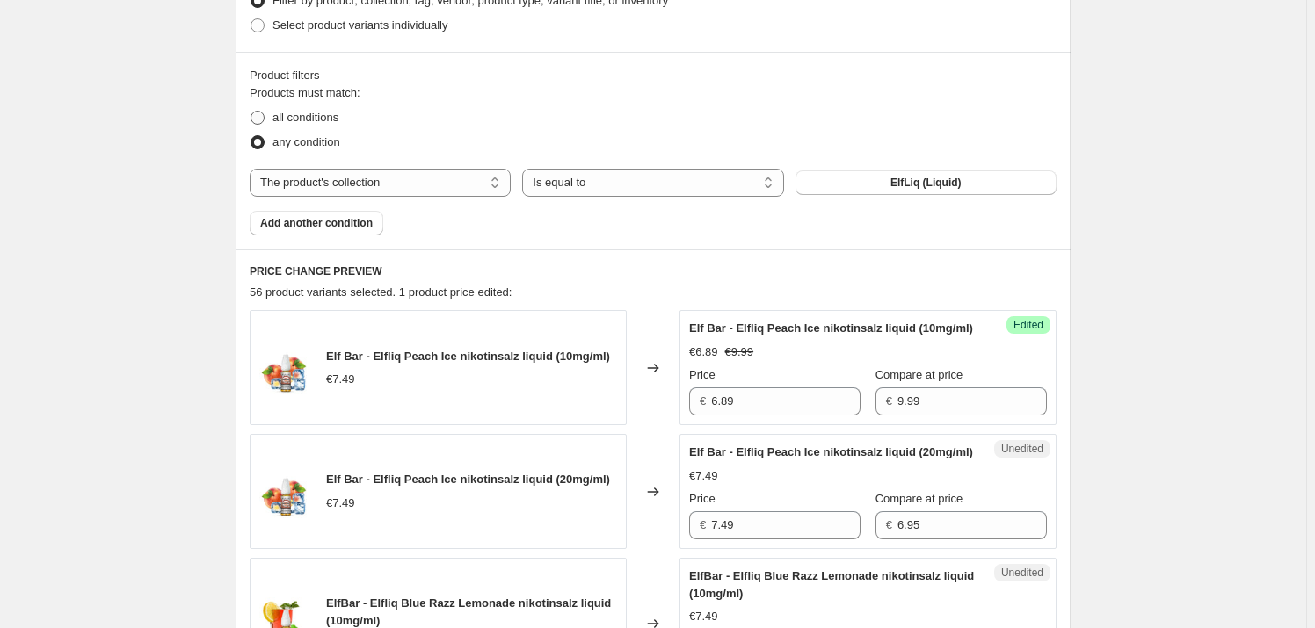
click at [321, 115] on span "all conditions" at bounding box center [305, 117] width 66 height 13
click at [293, 120] on span "all conditions" at bounding box center [305, 117] width 66 height 13
click at [251, 112] on input "all conditions" at bounding box center [251, 111] width 1 height 1
radio input "true"
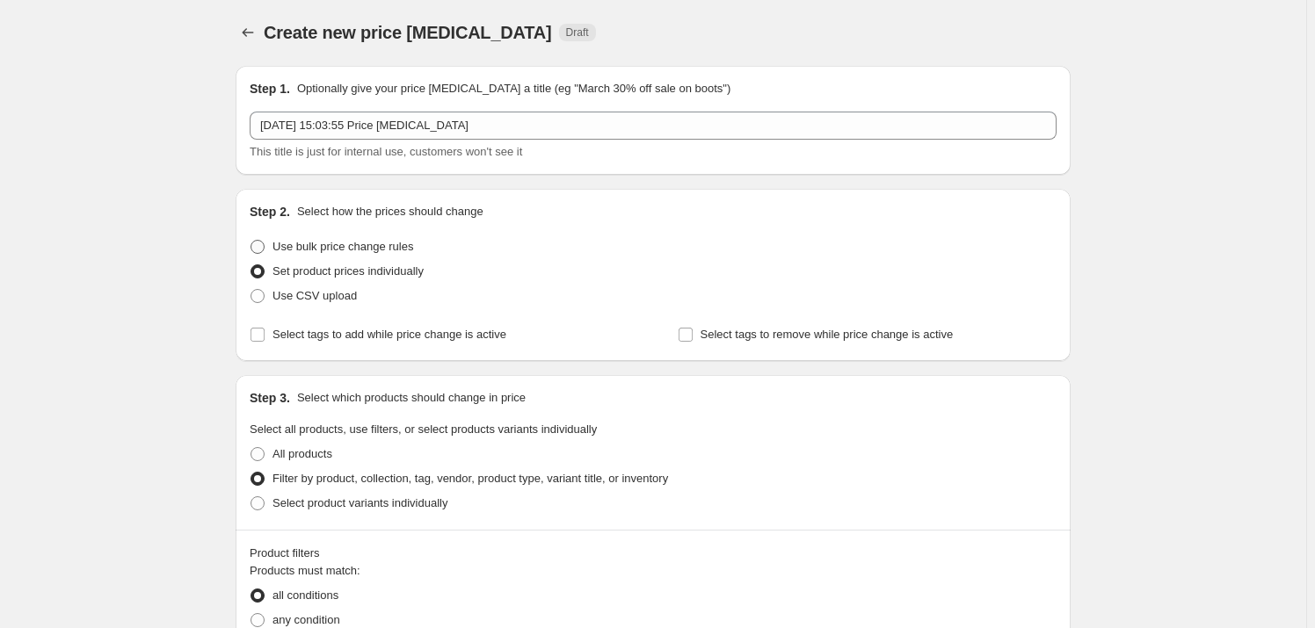
scroll to position [0, 0]
click at [250, 37] on icon "Price change jobs" at bounding box center [248, 33] width 11 height 9
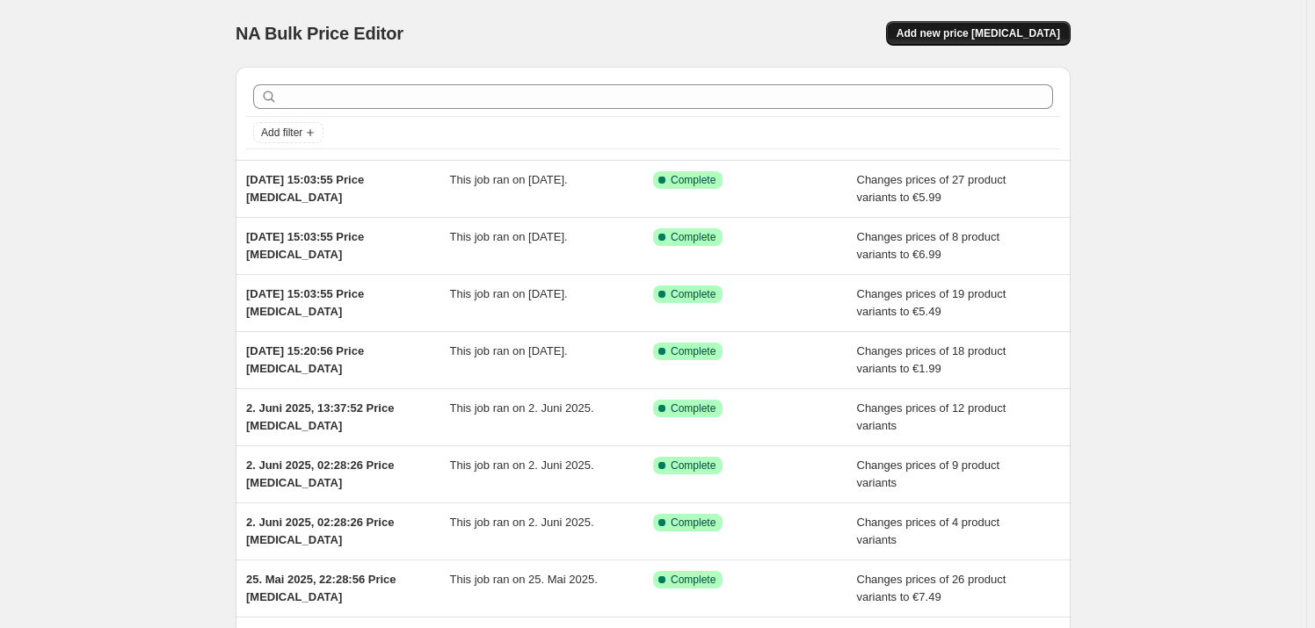
click at [993, 26] on span "Add new price [MEDICAL_DATA]" at bounding box center [978, 33] width 163 height 14
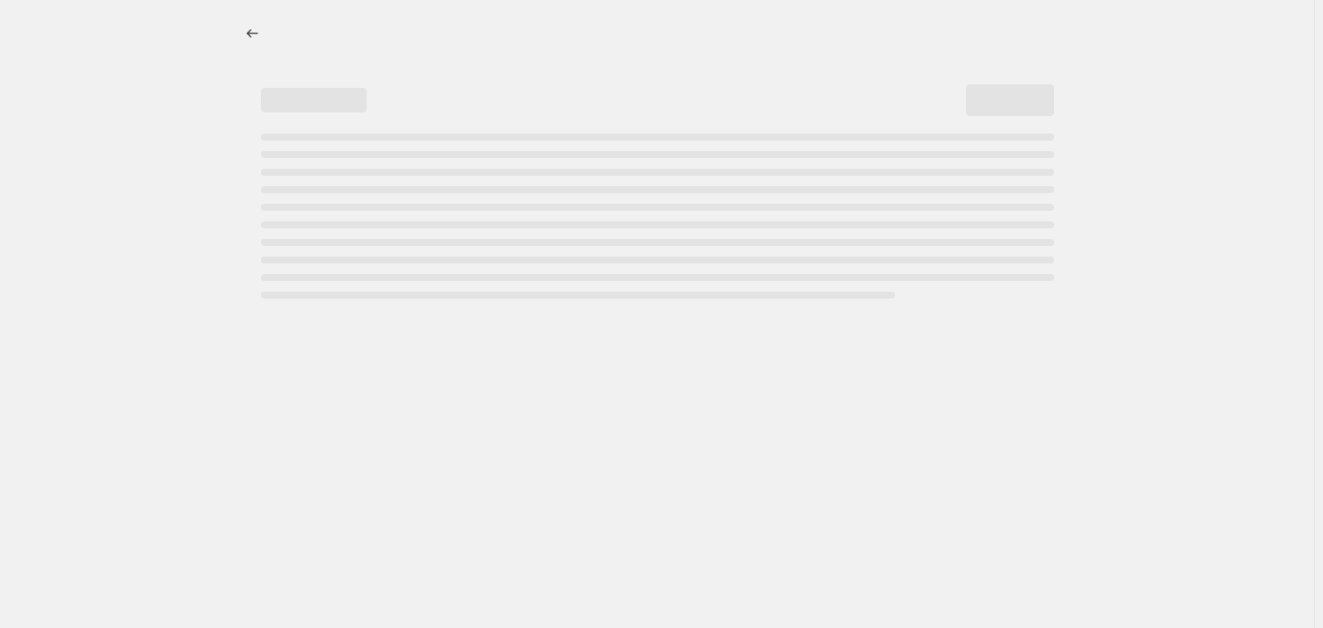
select select "percentage"
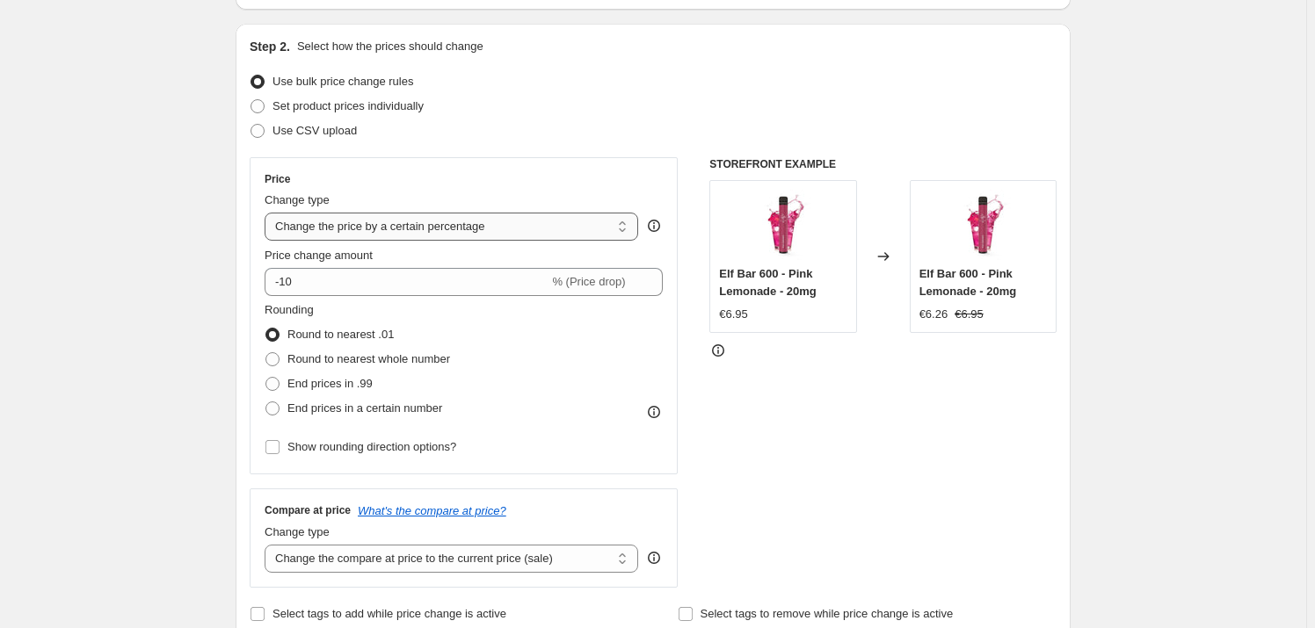
scroll to position [159, 0]
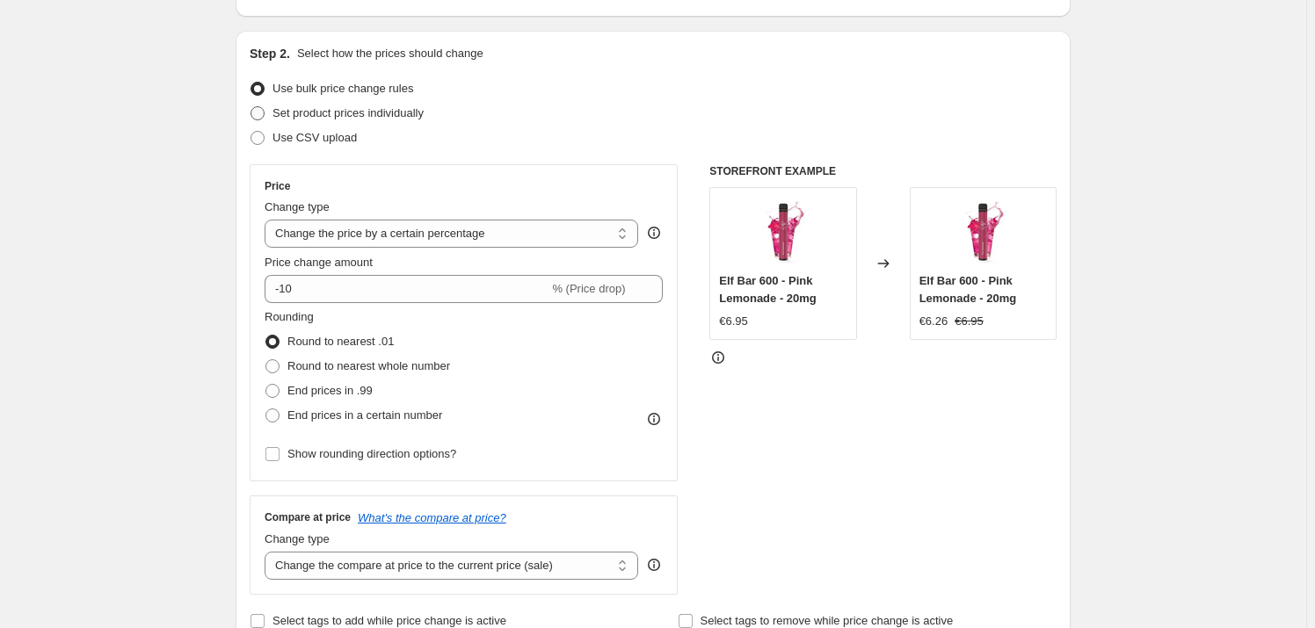
click at [352, 113] on span "Set product prices individually" at bounding box center [347, 112] width 151 height 13
click at [251, 107] on input "Set product prices individually" at bounding box center [251, 106] width 1 height 1
radio input "true"
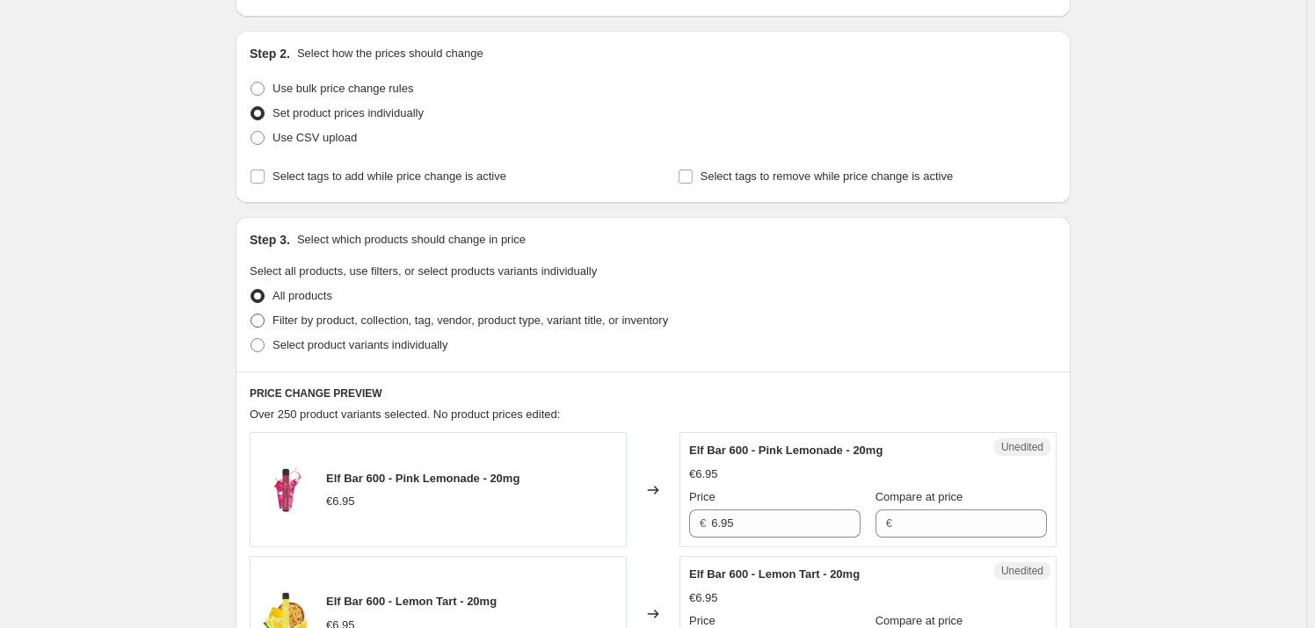
click at [346, 323] on span "Filter by product, collection, tag, vendor, product type, variant title, or inv…" at bounding box center [470, 320] width 396 height 13
click at [251, 315] on input "Filter by product, collection, tag, vendor, product type, variant title, or inv…" at bounding box center [251, 314] width 1 height 1
radio input "true"
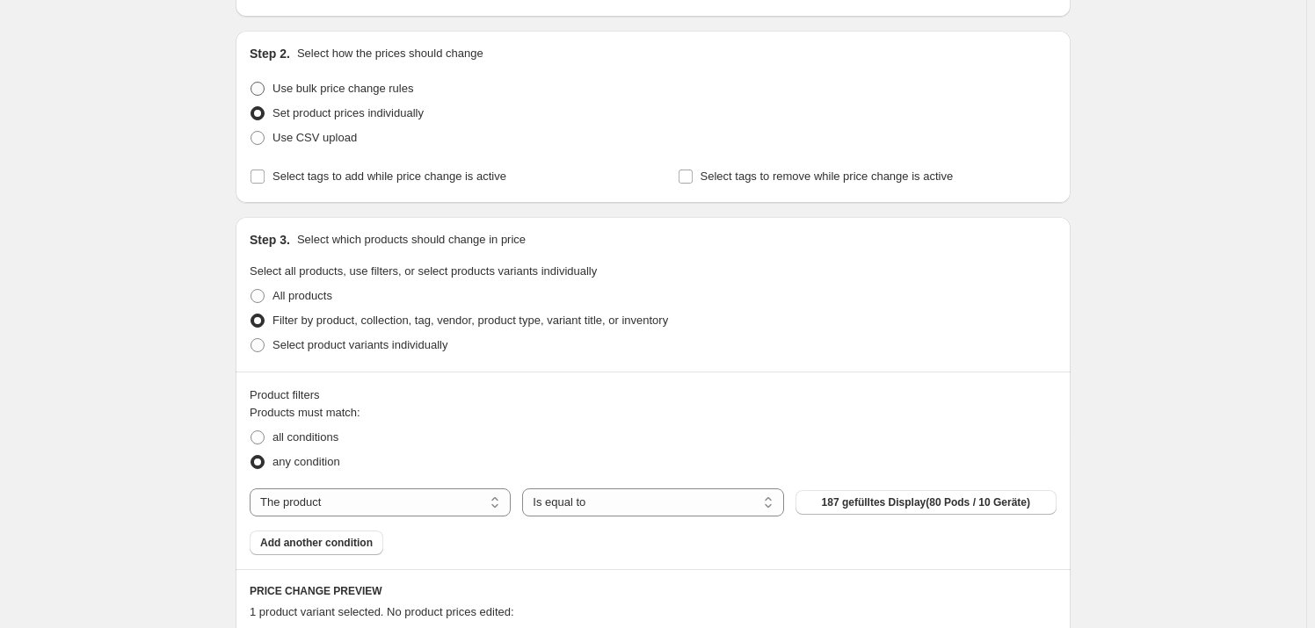
click at [360, 89] on span "Use bulk price change rules" at bounding box center [342, 88] width 141 height 13
click at [251, 83] on input "Use bulk price change rules" at bounding box center [251, 82] width 1 height 1
radio input "true"
select select "percentage"
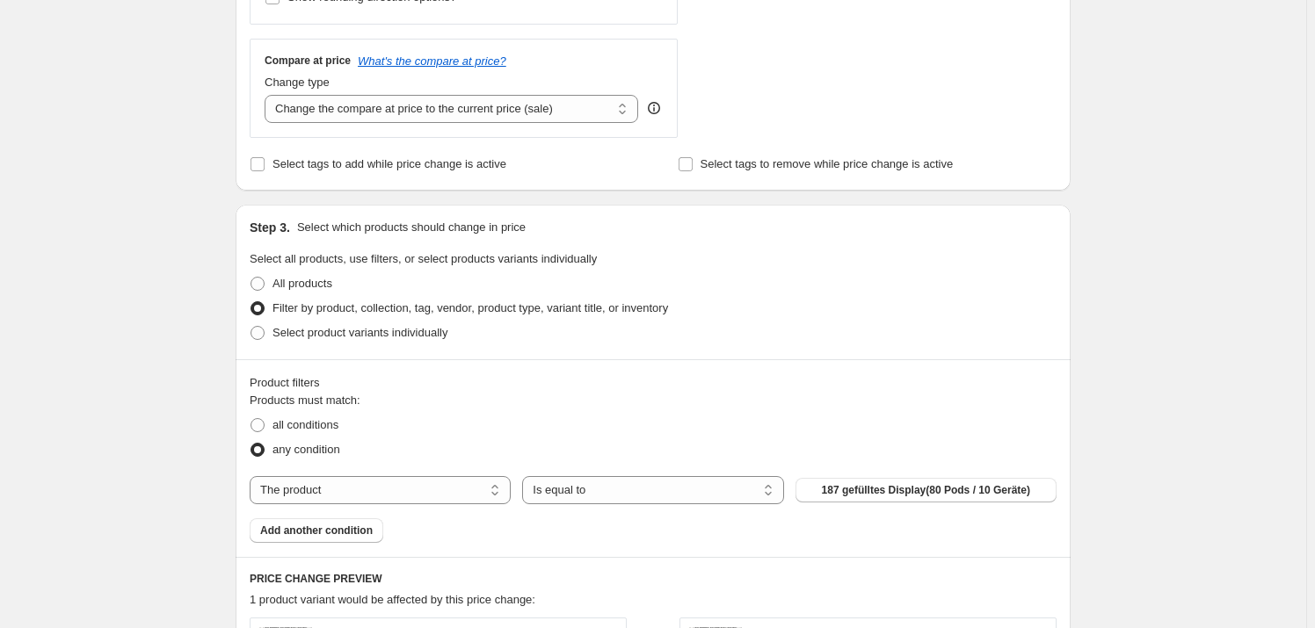
scroll to position [639, 0]
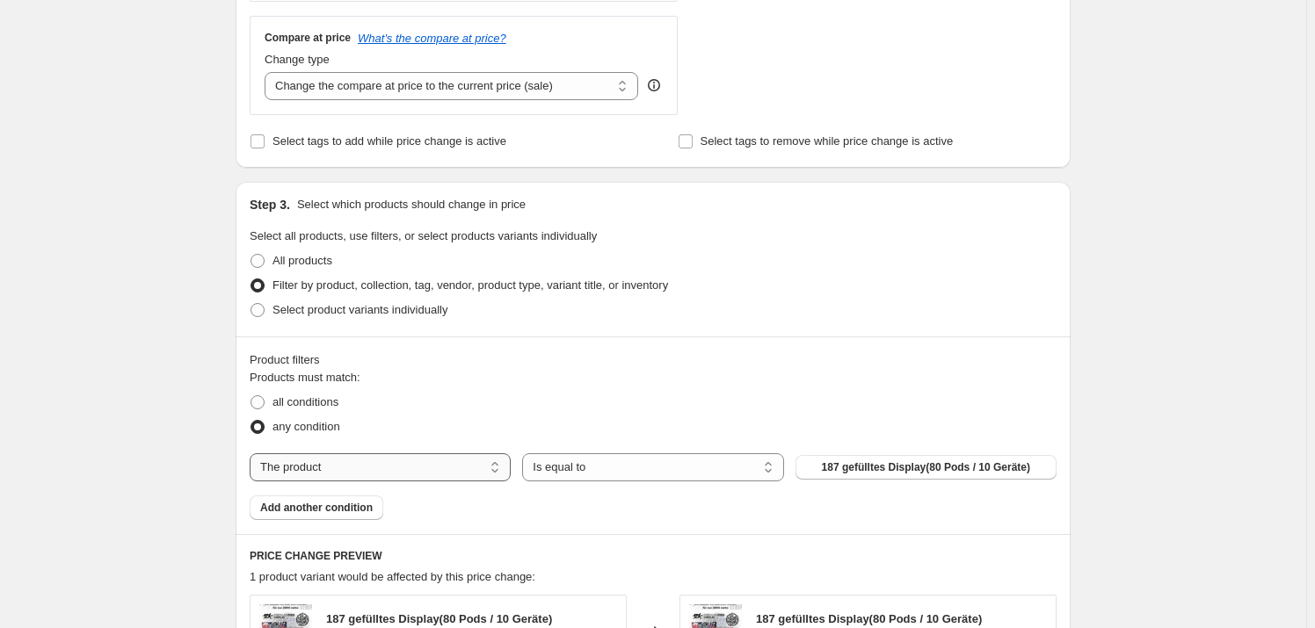
click at [355, 461] on select "The product The product's collection The product's tag The product's vendor The…" at bounding box center [380, 468] width 261 height 28
select select "collection"
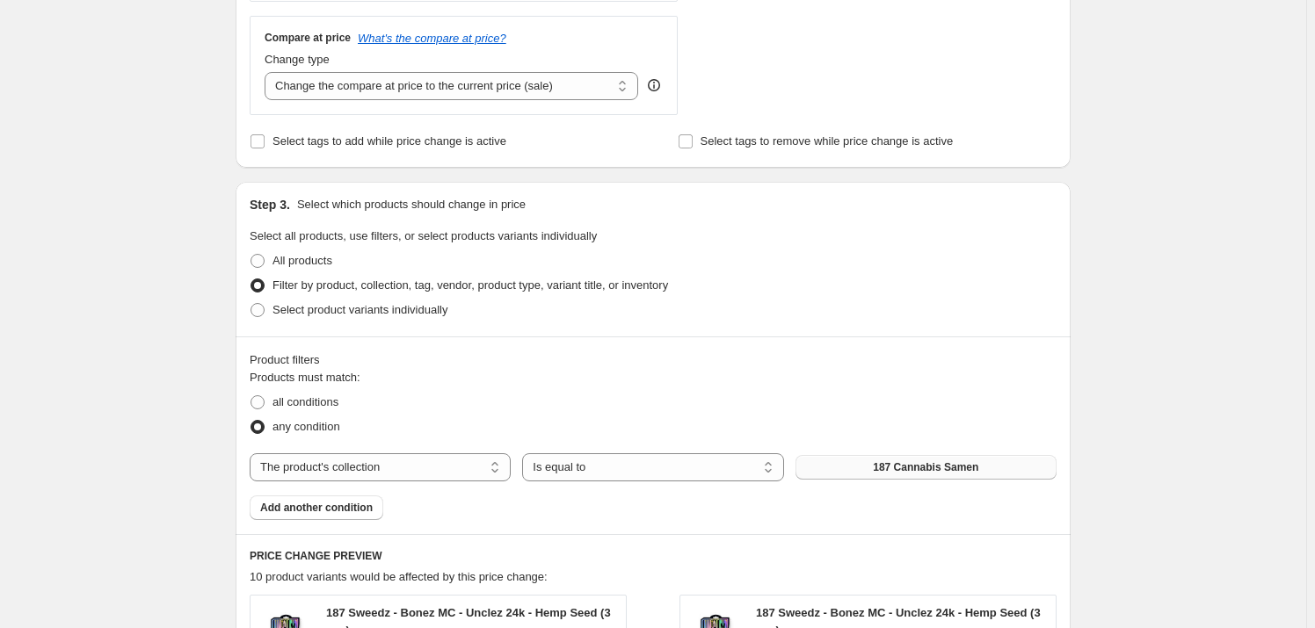
click at [948, 469] on span "187 Cannabis Samen" at bounding box center [925, 468] width 105 height 14
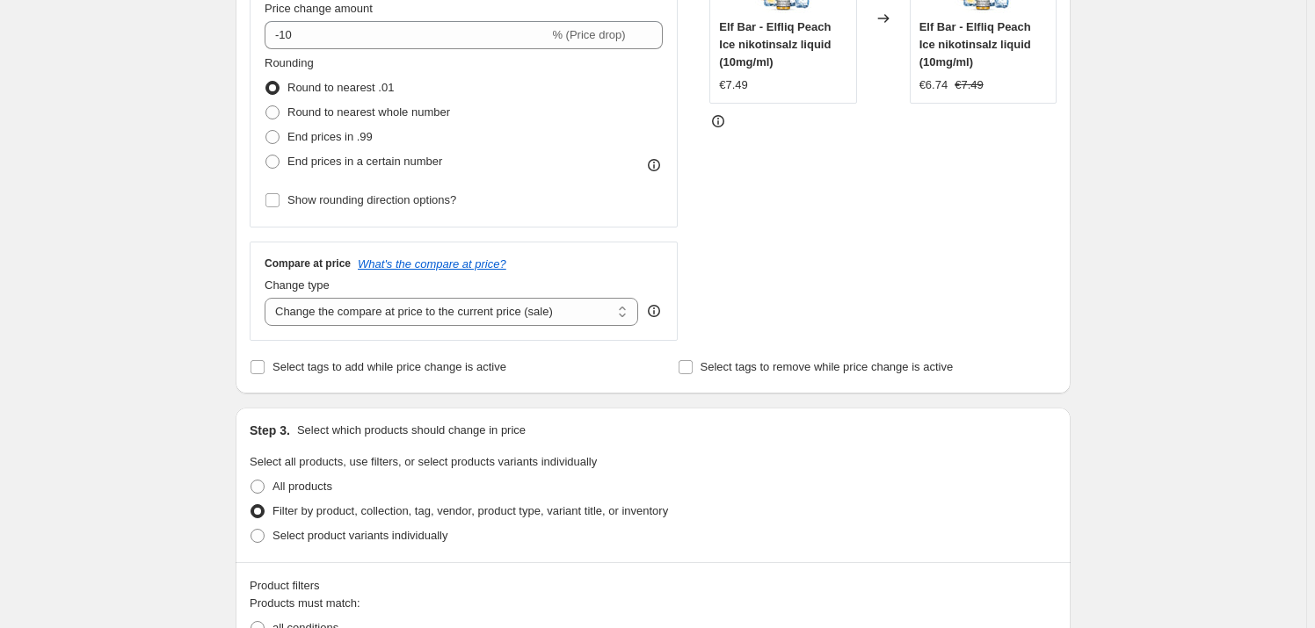
scroll to position [159, 0]
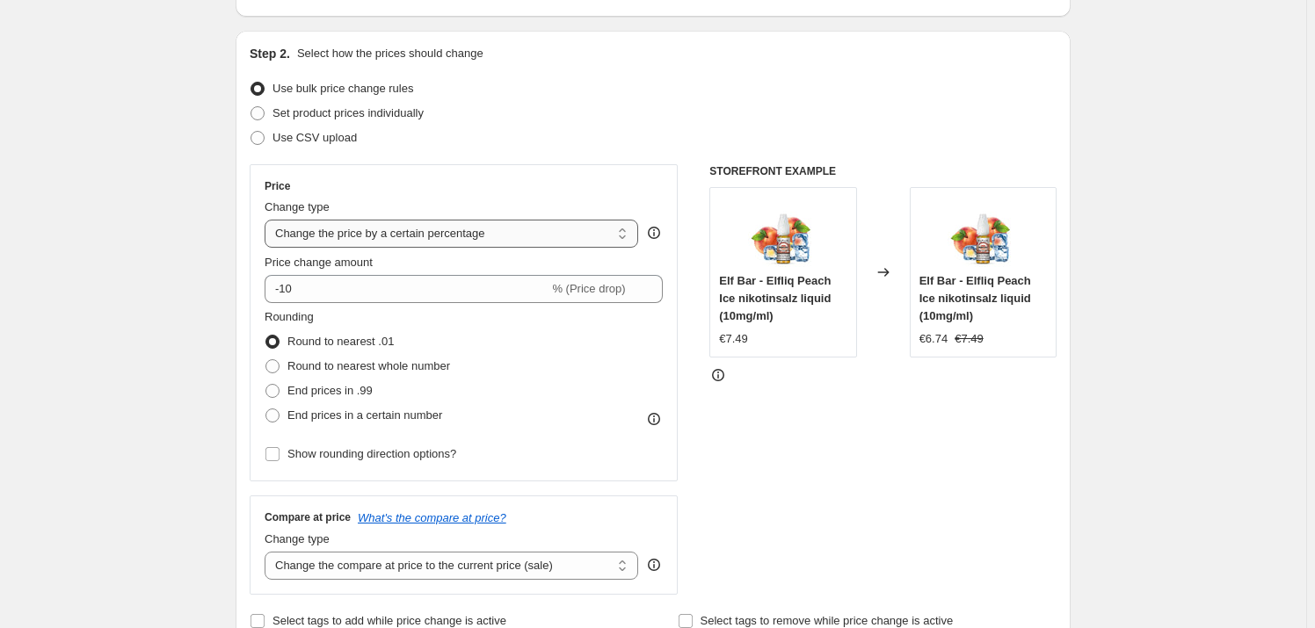
click at [367, 228] on select "Change the price to a certain amount Change the price by a certain amount Chang…" at bounding box center [452, 234] width 374 height 28
select select "to"
click at [268, 220] on select "Change the price to a certain amount Change the price by a certain amount Chang…" at bounding box center [452, 234] width 374 height 28
type input "80.00"
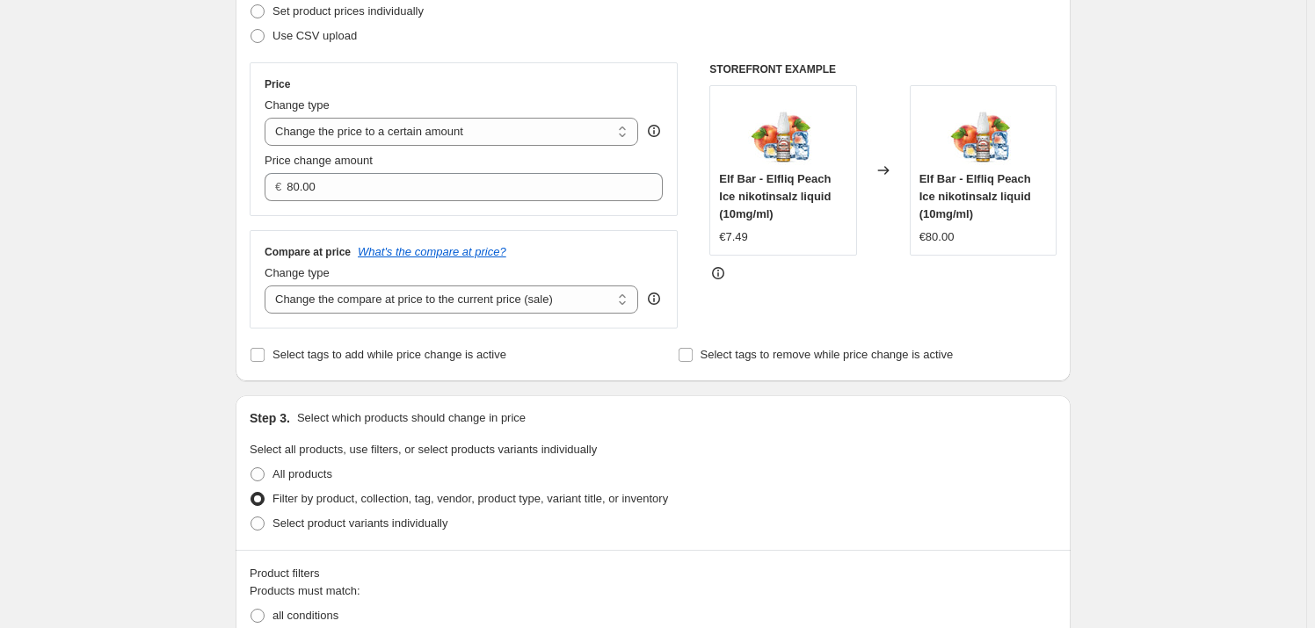
scroll to position [399, 0]
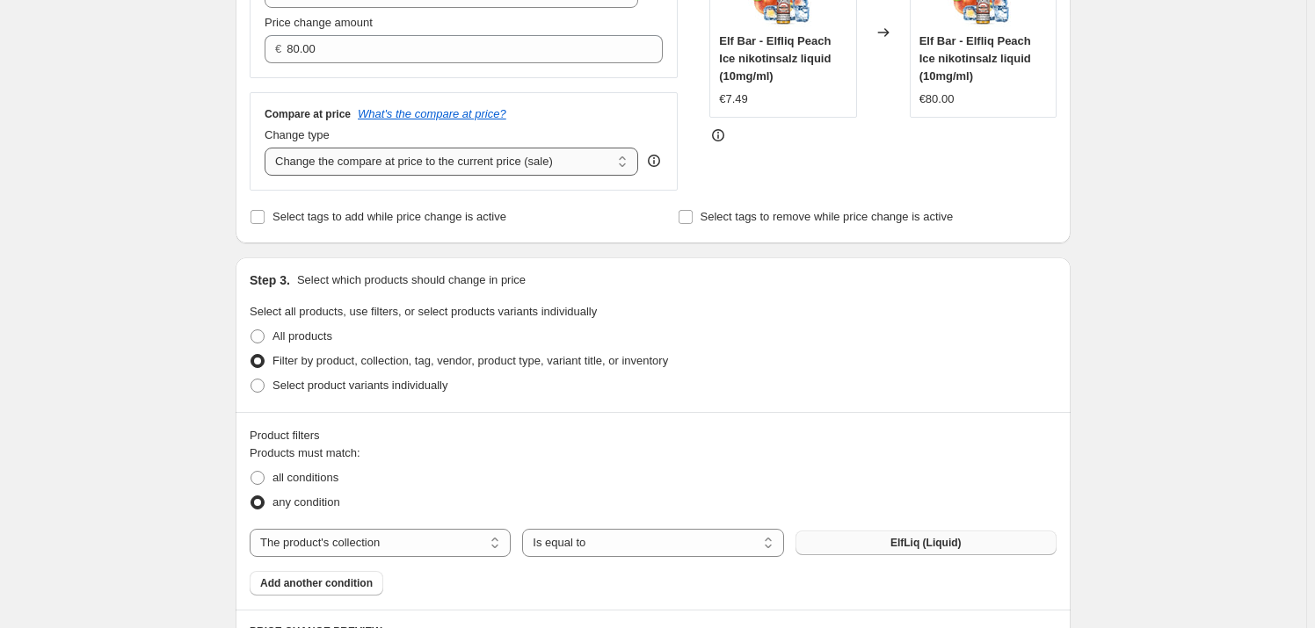
click at [352, 163] on select "Change the compare at price to the current price (sale) Change the compare at p…" at bounding box center [452, 162] width 374 height 28
select select "to"
click at [268, 148] on select "Change the compare at price to the current price (sale) Change the compare at p…" at bounding box center [452, 162] width 374 height 28
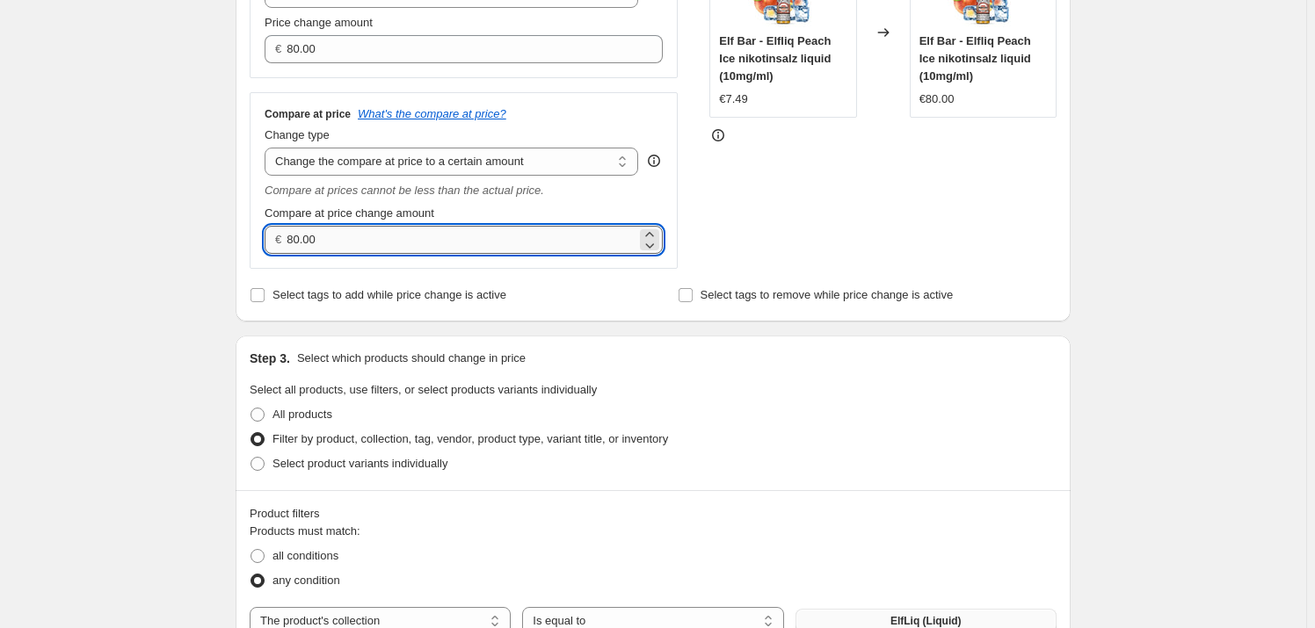
click at [347, 231] on input "80.00" at bounding box center [461, 240] width 349 height 28
type input "6"
type input "6.89"
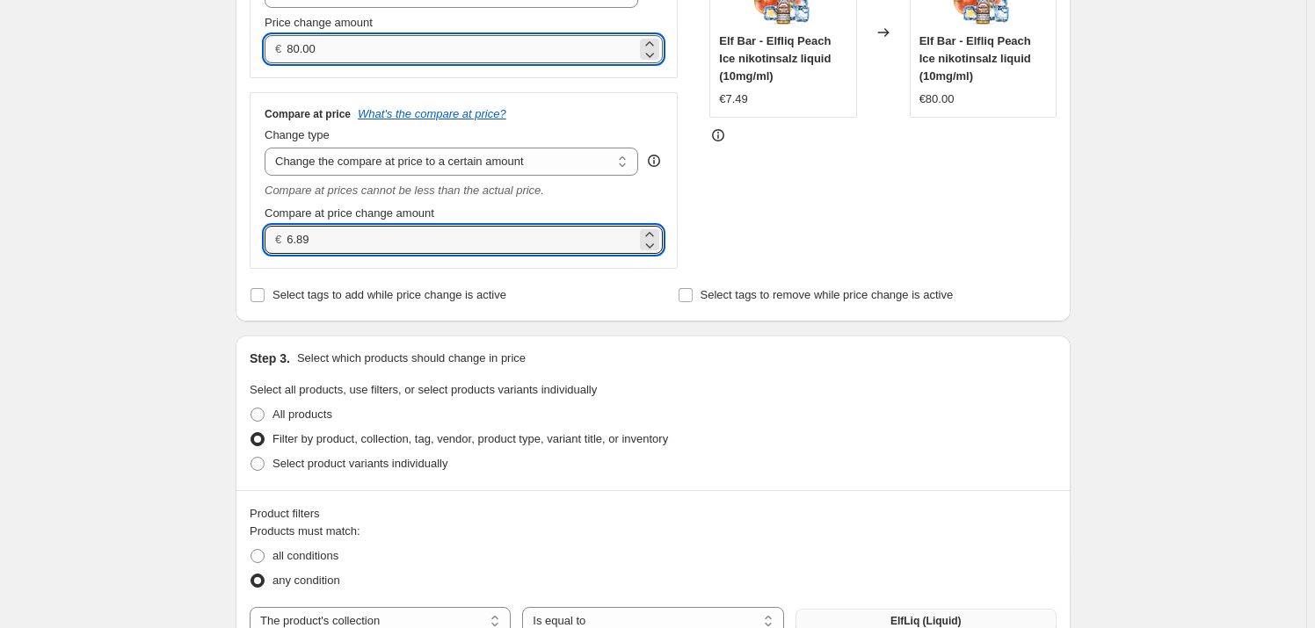
click at [345, 46] on input "80.00" at bounding box center [461, 49] width 349 height 28
type input "6"
type input "6.89"
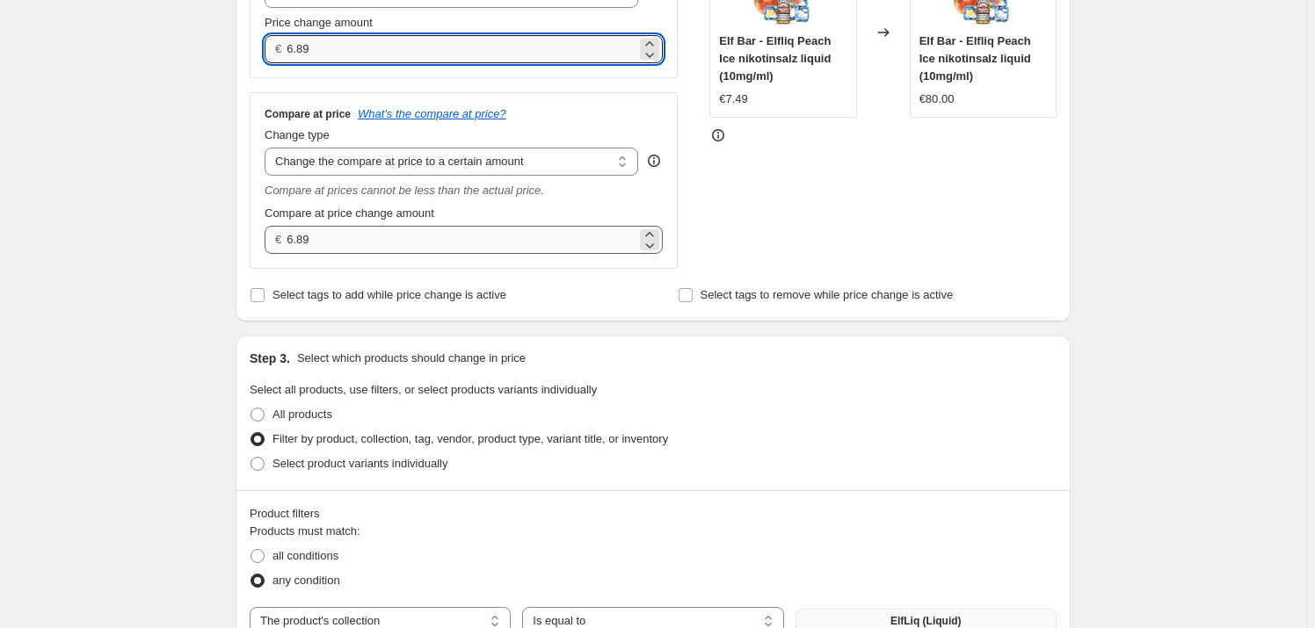
drag, startPoint x: 336, startPoint y: 216, endPoint x: 326, endPoint y: 227, distance: 14.3
click at [335, 217] on span "Compare at price change amount" at bounding box center [350, 213] width 170 height 13
click at [335, 226] on input "6.89" at bounding box center [461, 240] width 349 height 28
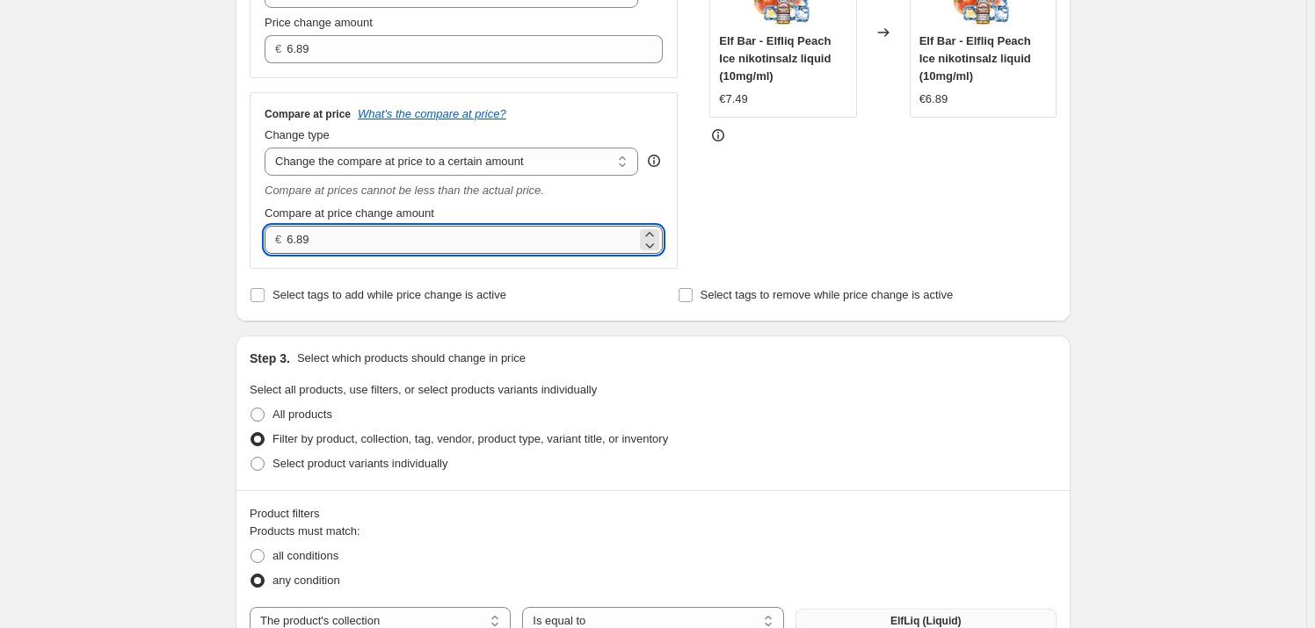
click at [326, 227] on input "6.89" at bounding box center [461, 240] width 349 height 28
type input "9"
type input "9.99"
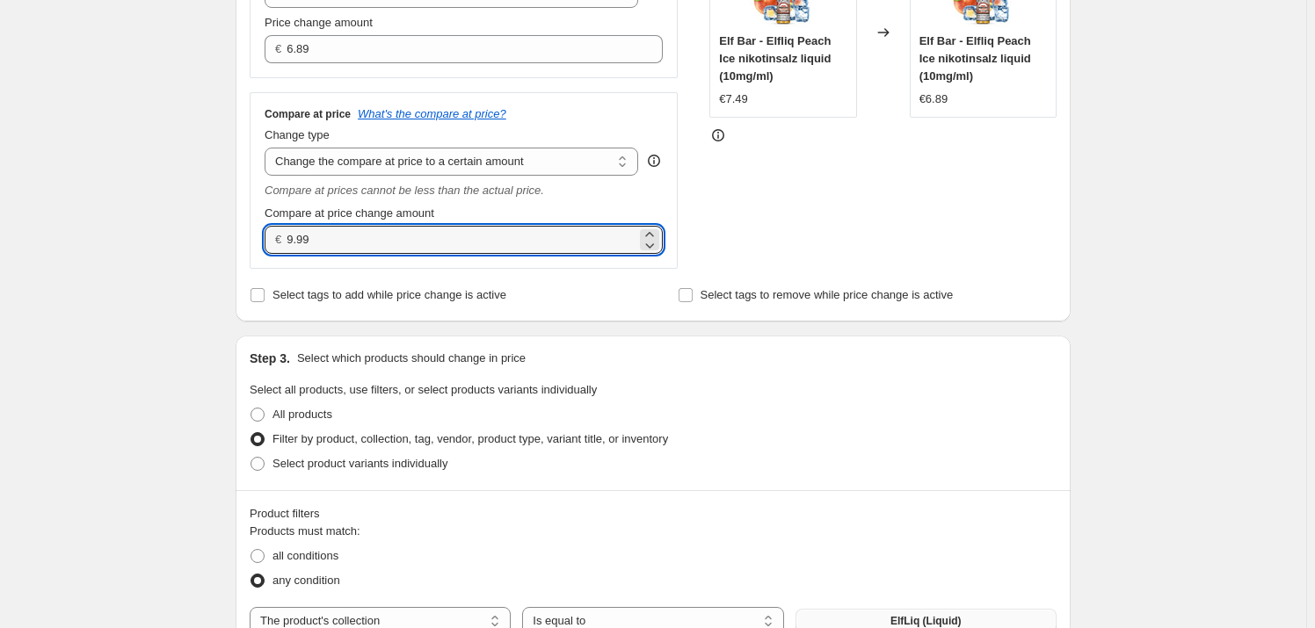
click at [183, 273] on div "Create new price [MEDICAL_DATA]. This page is ready Create new price [MEDICAL_D…" at bounding box center [653, 541] width 1306 height 1880
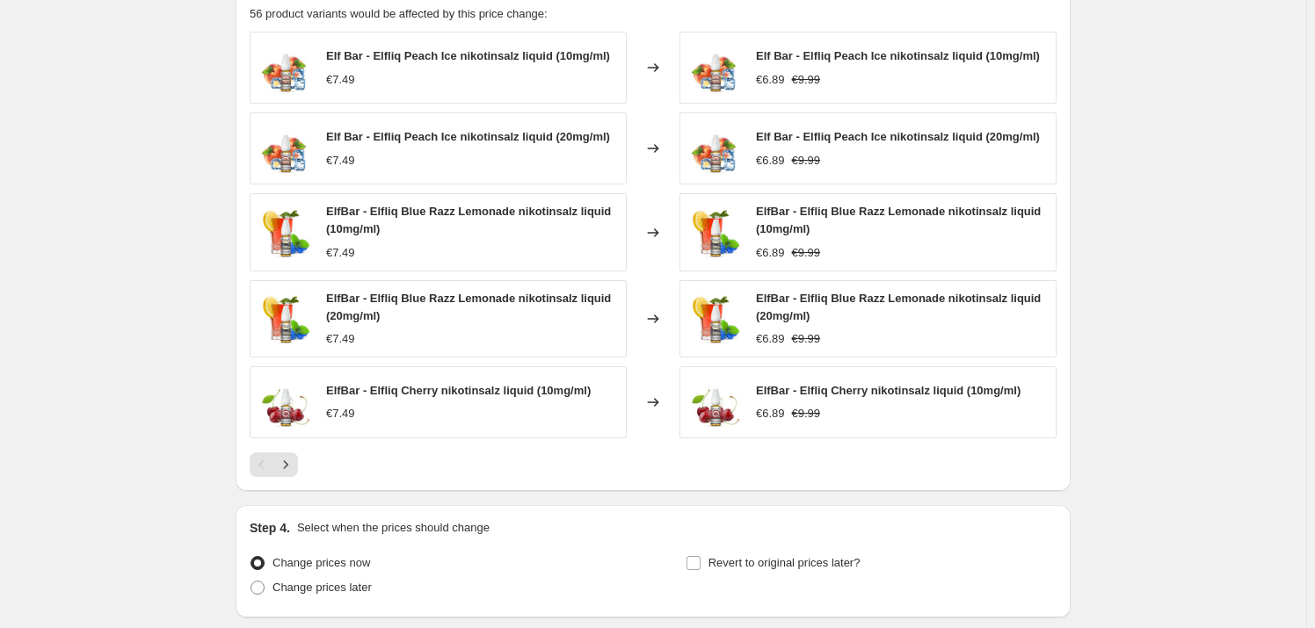
scroll to position [1118, 0]
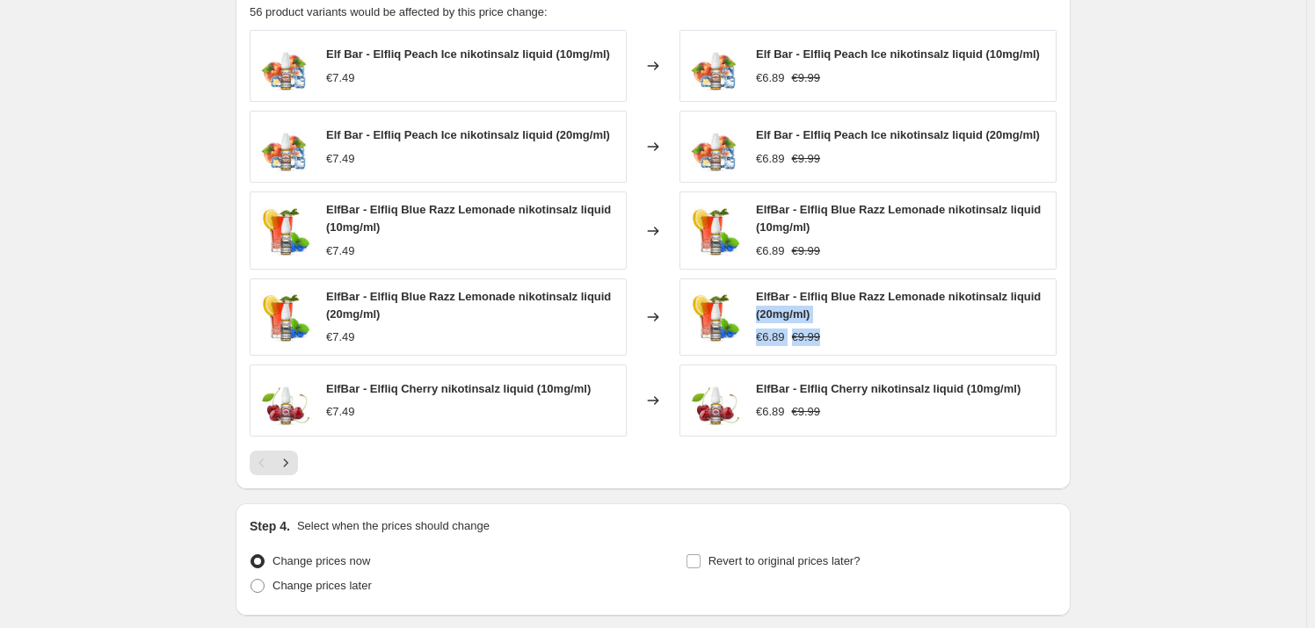
drag, startPoint x: 1146, startPoint y: 319, endPoint x: 1124, endPoint y: 293, distance: 34.3
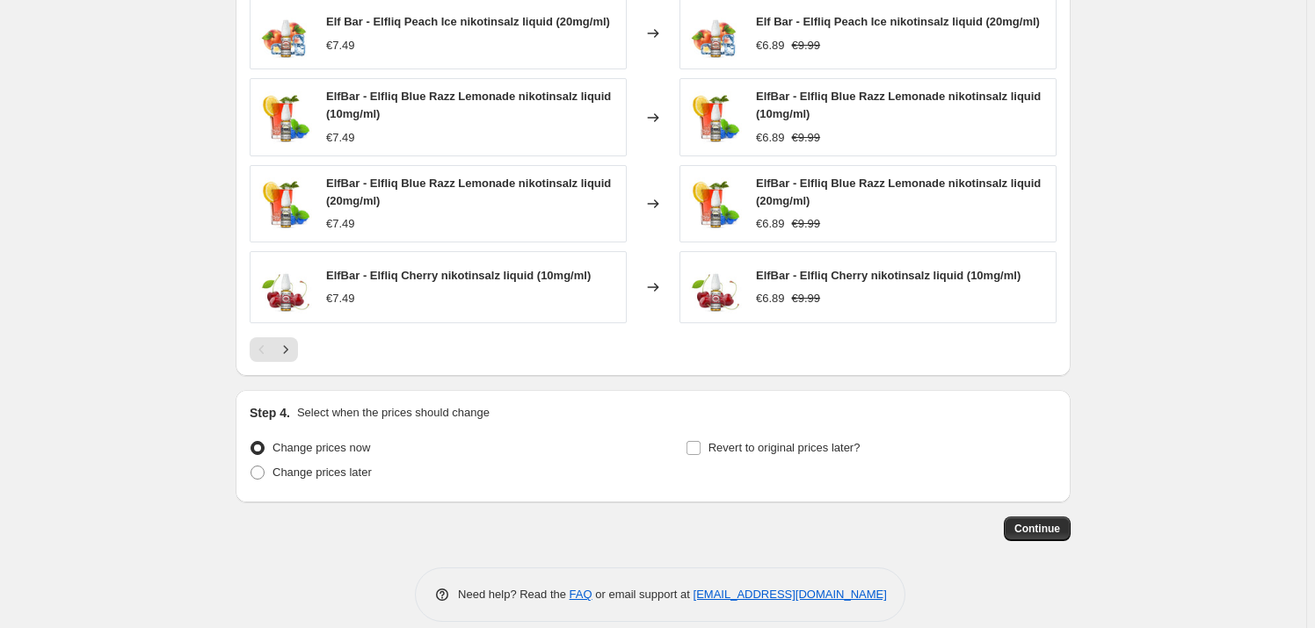
scroll to position [1250, 0]
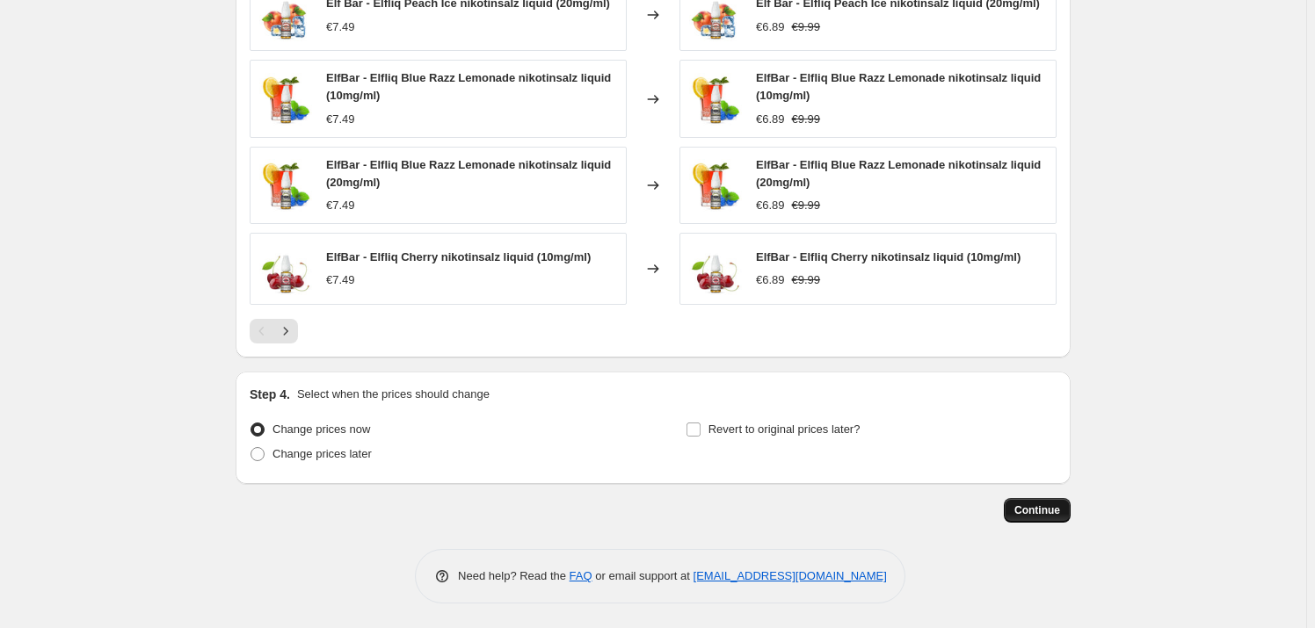
click at [1044, 507] on span "Continue" at bounding box center [1037, 511] width 46 height 14
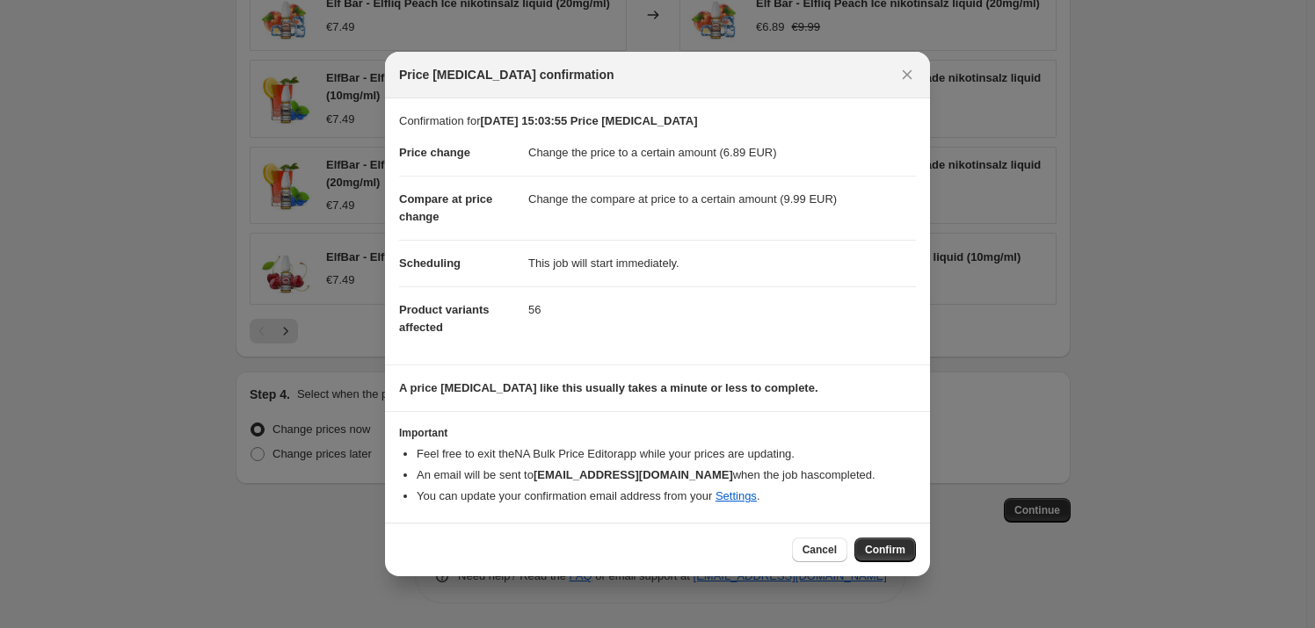
click at [881, 545] on span "Confirm" at bounding box center [885, 550] width 40 height 14
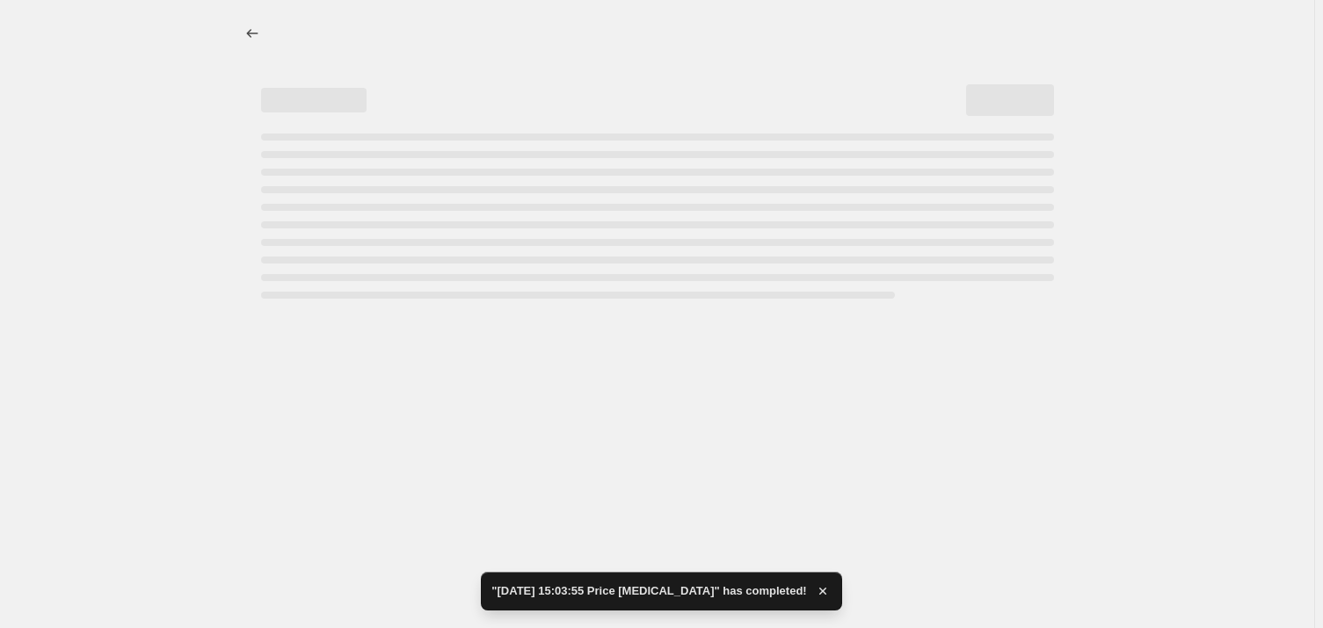
select select "to"
select select "collection"
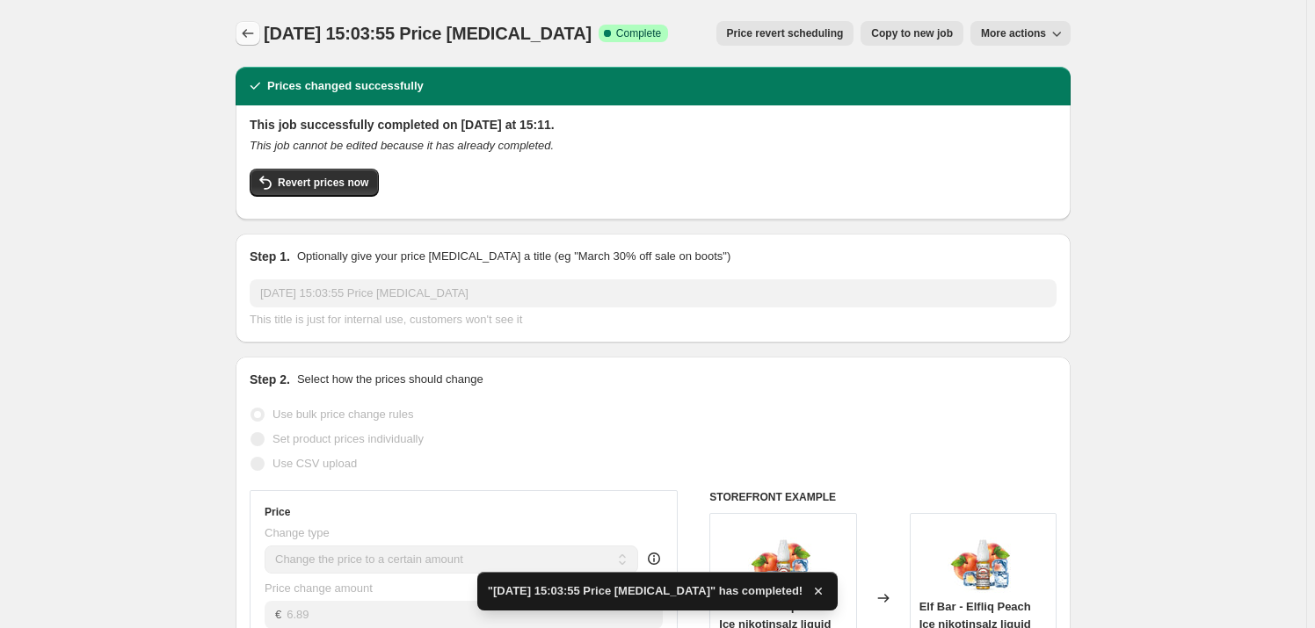
click at [249, 39] on icon "Price change jobs" at bounding box center [248, 34] width 18 height 18
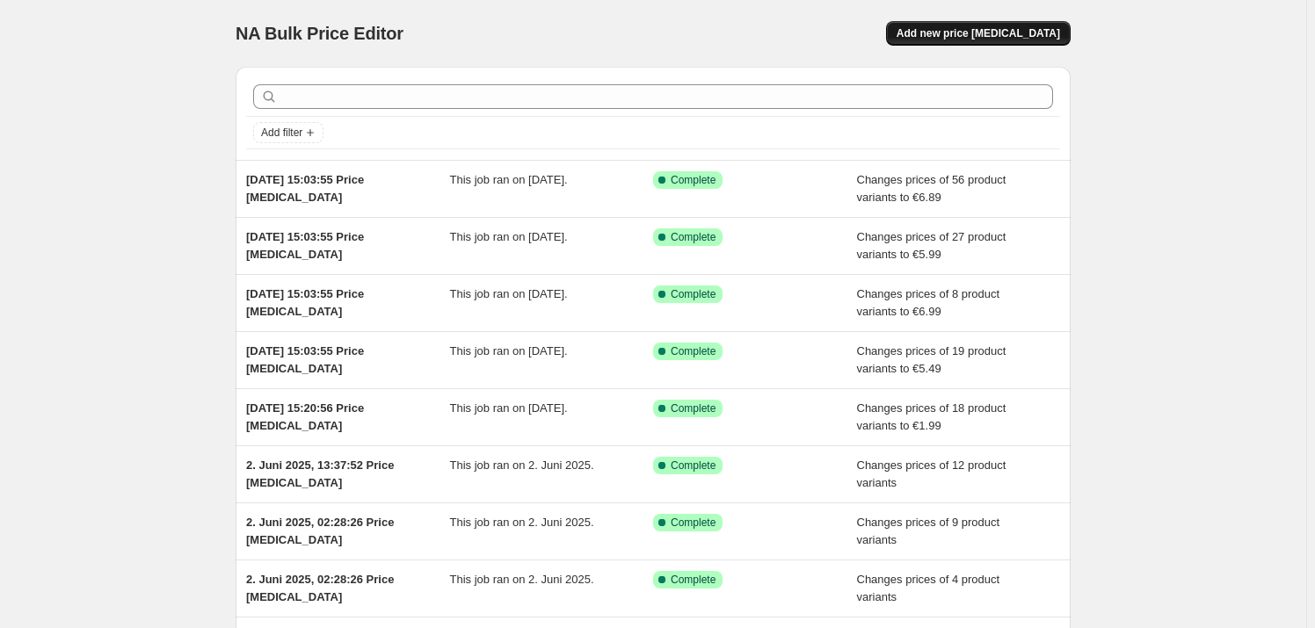
click at [992, 42] on button "Add new price [MEDICAL_DATA]" at bounding box center [978, 33] width 185 height 25
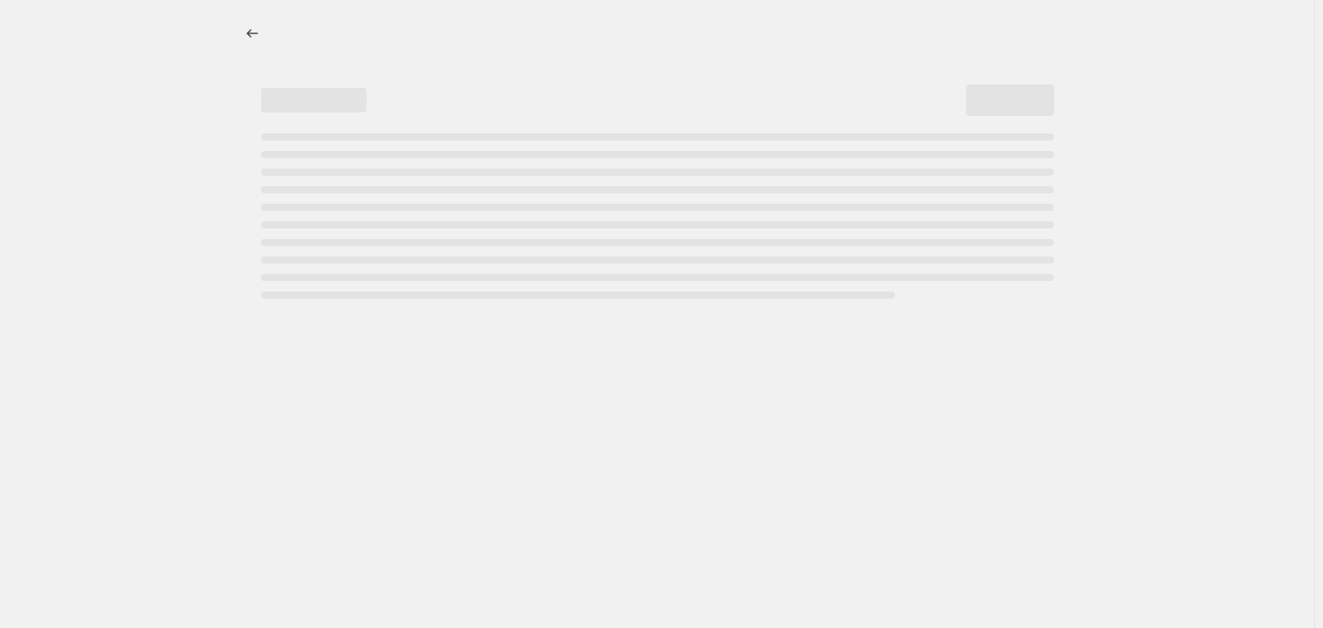
select select "percentage"
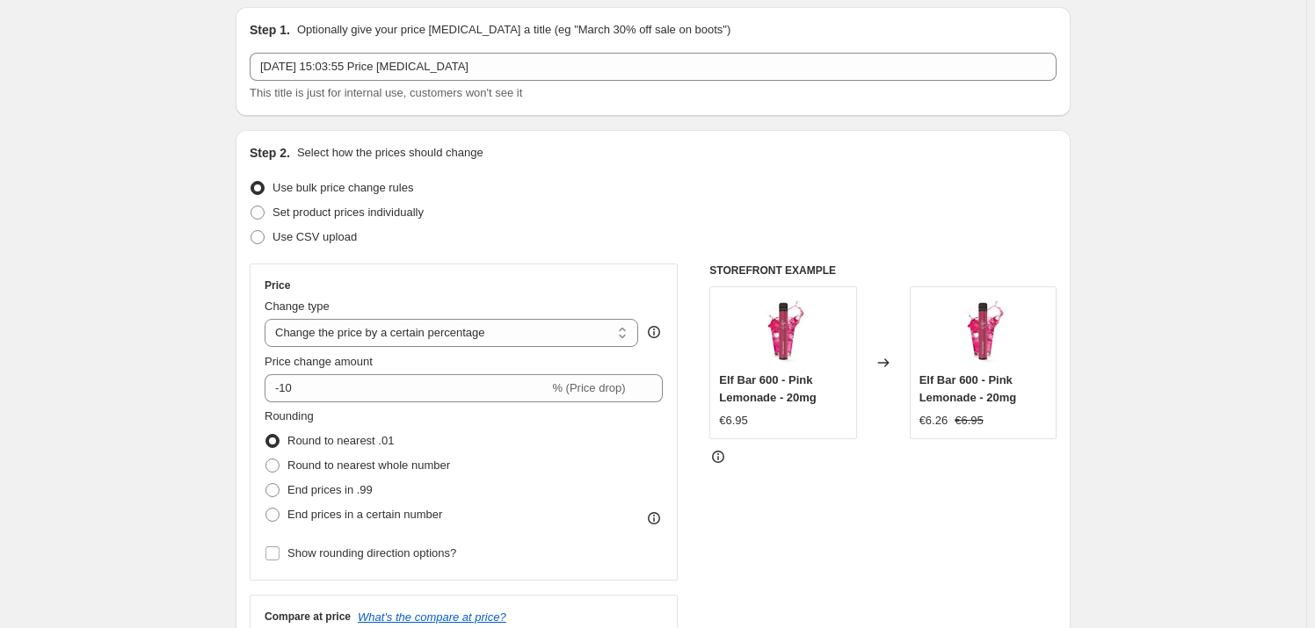
scroll to position [159, 0]
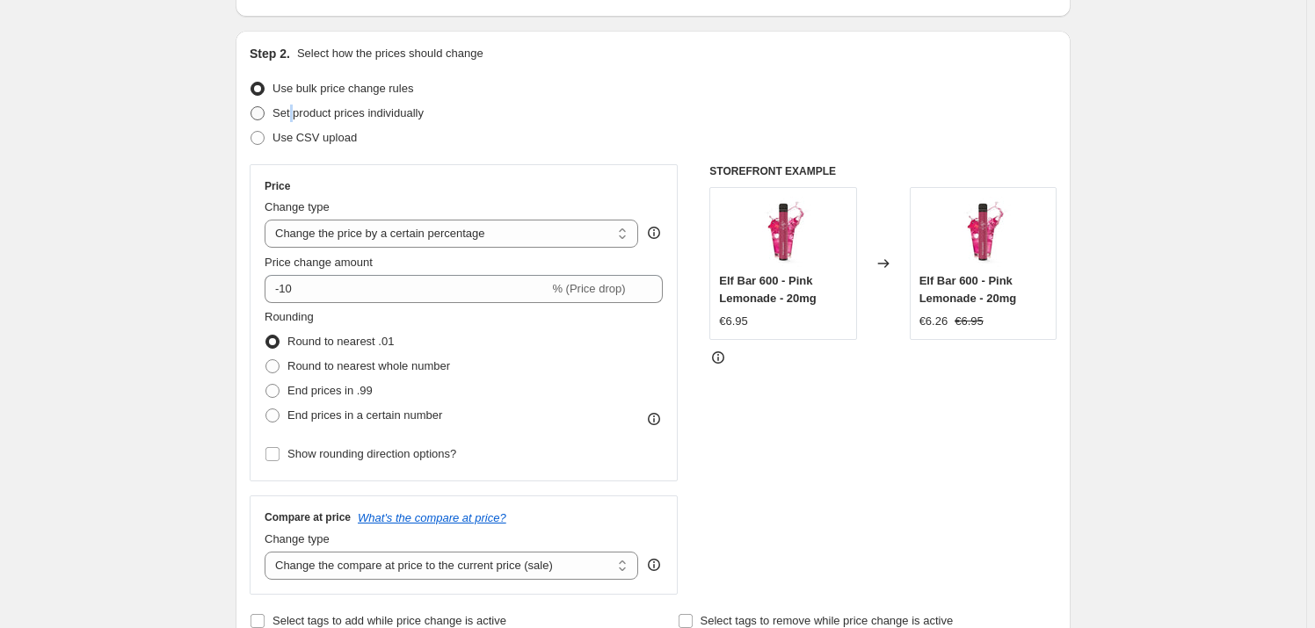
click at [294, 111] on span "Set product prices individually" at bounding box center [347, 112] width 151 height 13
click at [251, 107] on input "Set product prices individually" at bounding box center [251, 106] width 1 height 1
radio input "true"
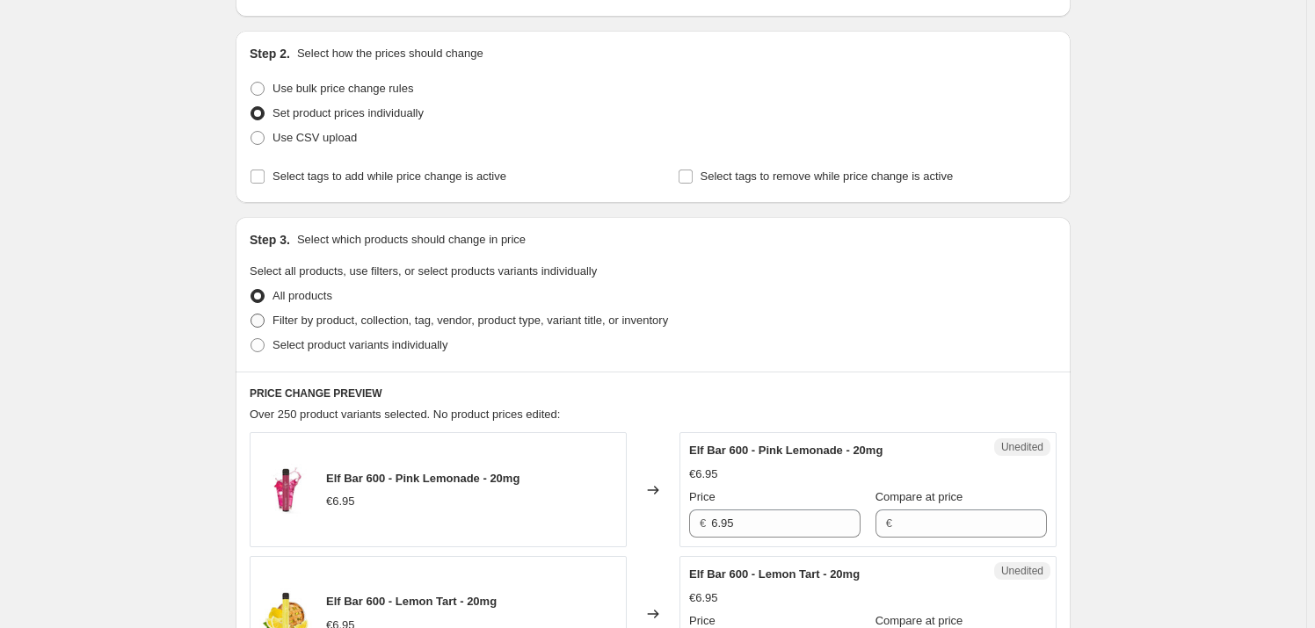
click at [282, 325] on span "Filter by product, collection, tag, vendor, product type, variant title, or inv…" at bounding box center [470, 320] width 396 height 13
click at [251, 315] on input "Filter by product, collection, tag, vendor, product type, variant title, or inv…" at bounding box center [251, 314] width 1 height 1
radio input "true"
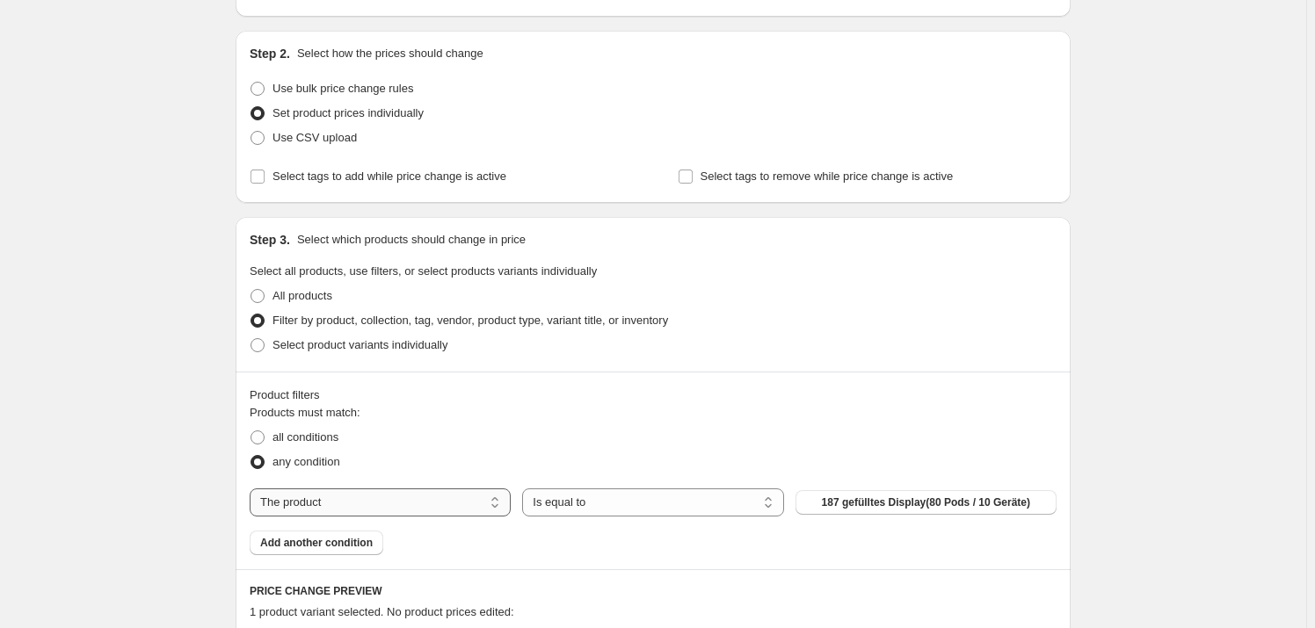
click at [431, 499] on select "The product The product's collection The product's tag The product's vendor The…" at bounding box center [380, 503] width 261 height 28
select select "collection"
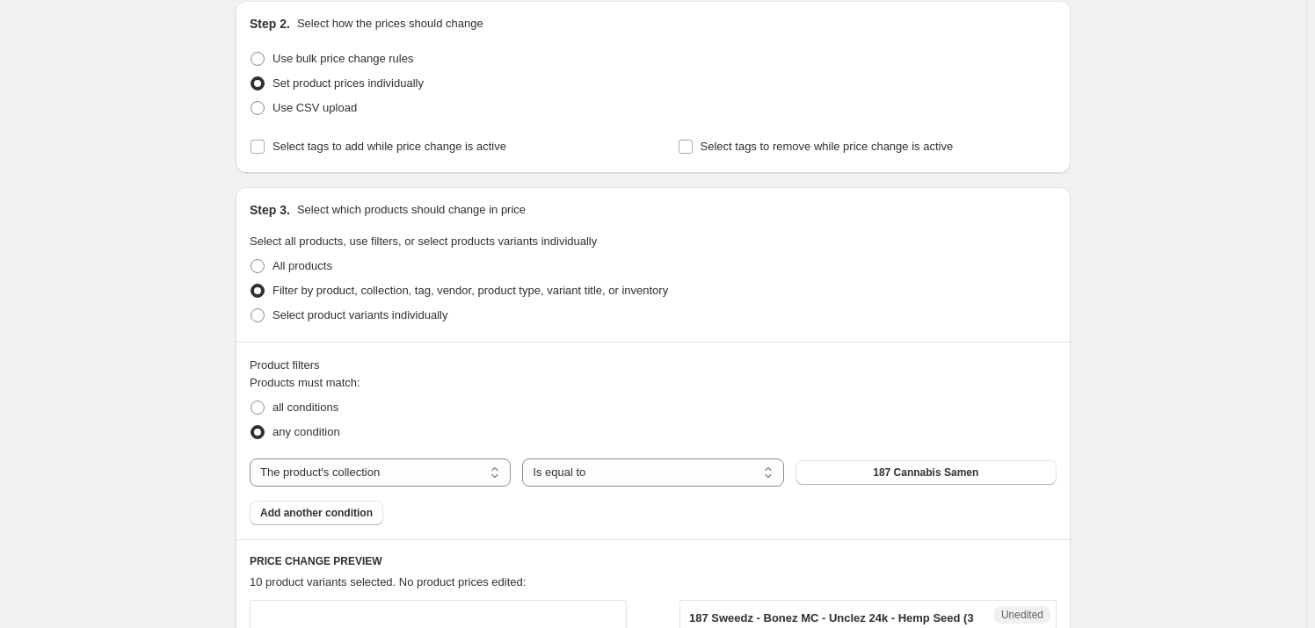
scroll to position [239, 0]
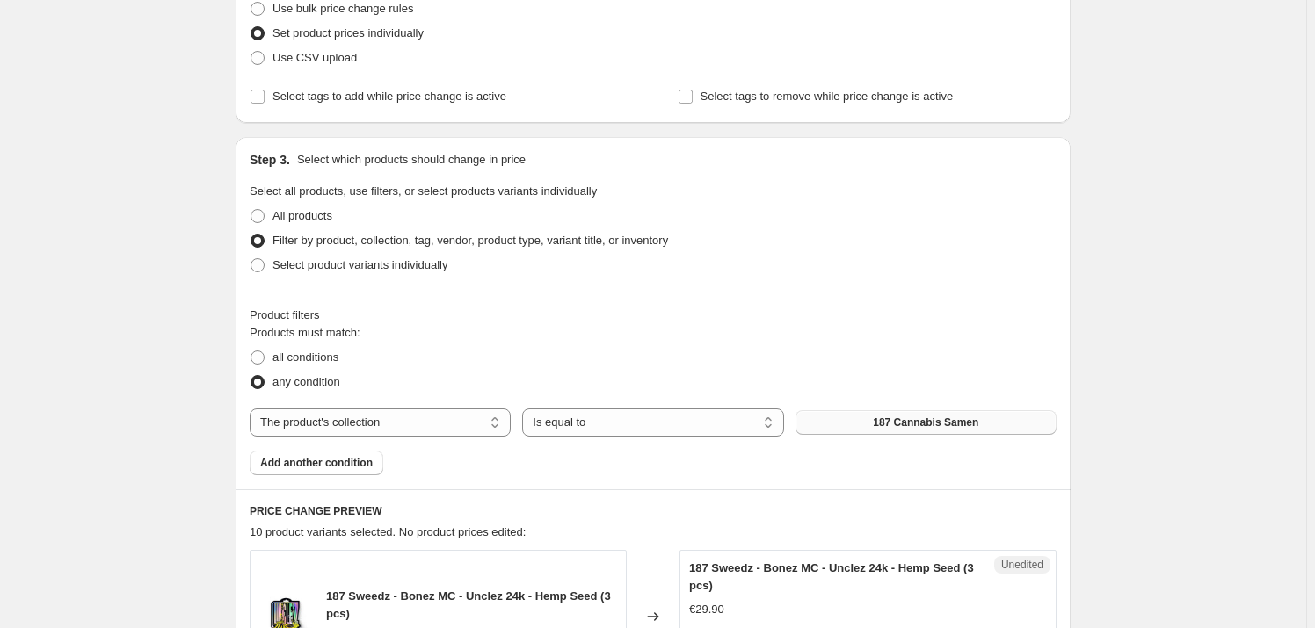
click at [888, 424] on span "187 Cannabis Samen" at bounding box center [925, 423] width 105 height 14
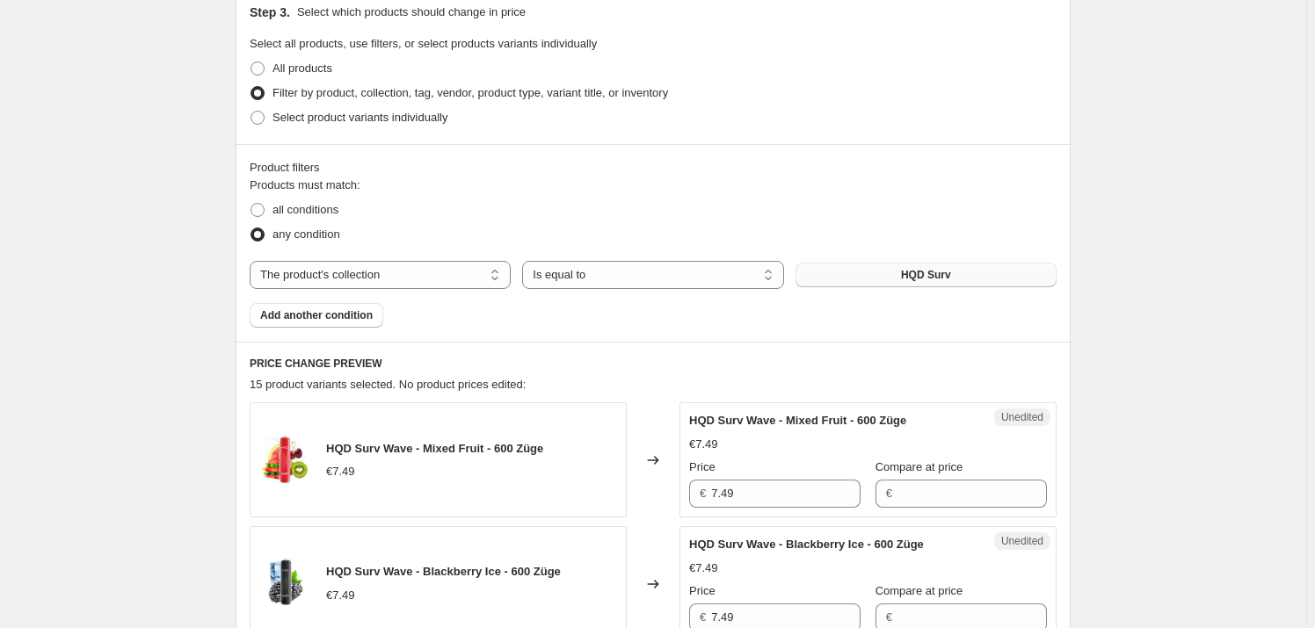
scroll to position [479, 0]
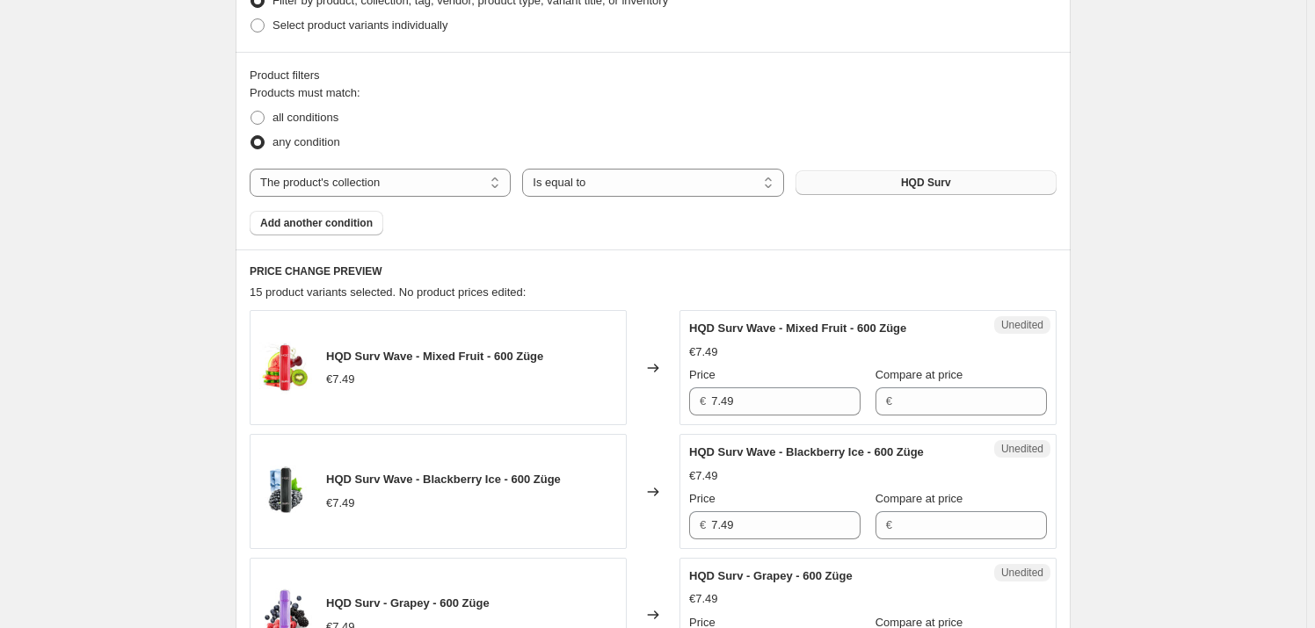
click at [690, 403] on div "Unedited HQD Surv Wave - Mixed Fruit - 600 Züge €7.49 Price € 7.49 Compare at p…" at bounding box center [867, 367] width 377 height 115
click at [720, 396] on input "7.49" at bounding box center [785, 402] width 149 height 28
type input "6.49"
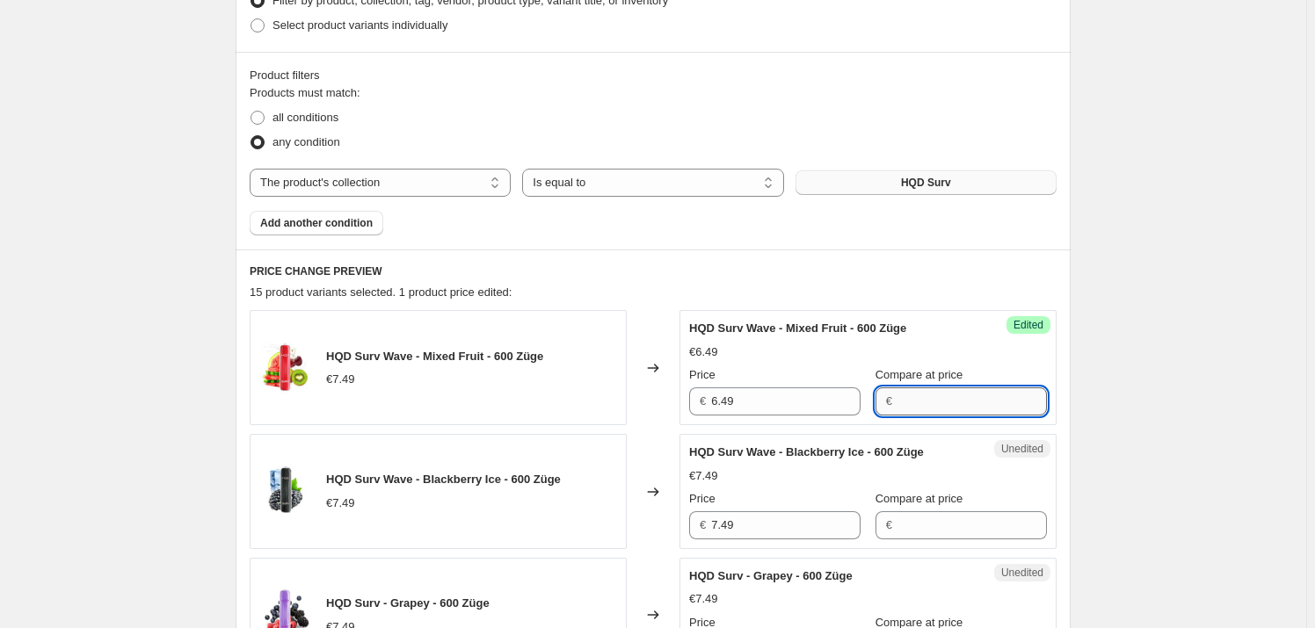
click at [906, 395] on input "Compare at price" at bounding box center [971, 402] width 149 height 28
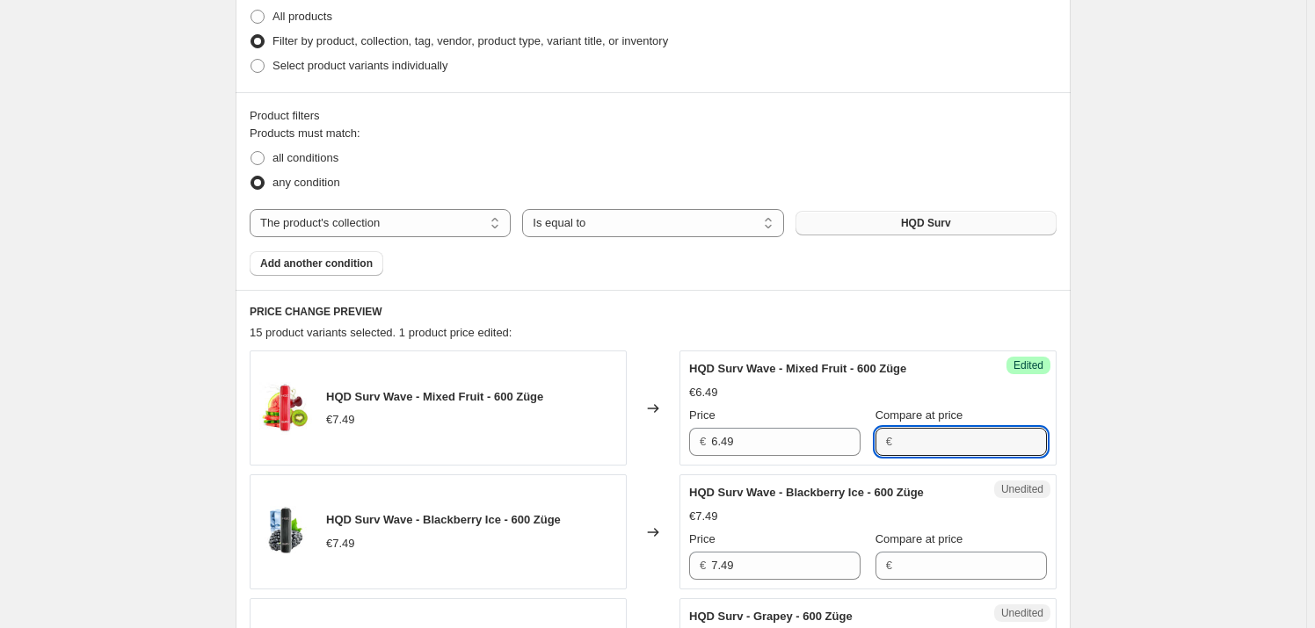
scroll to position [319, 0]
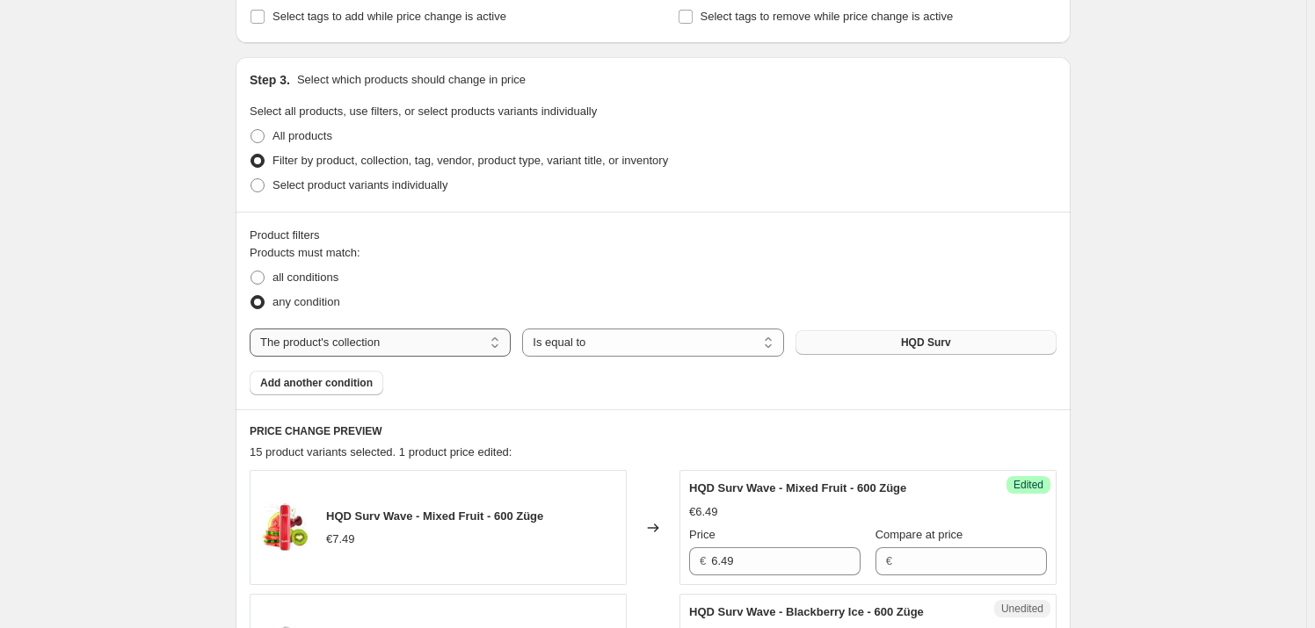
click at [384, 332] on select "The product The product's collection The product's tag The product's vendor The…" at bounding box center [380, 343] width 261 height 28
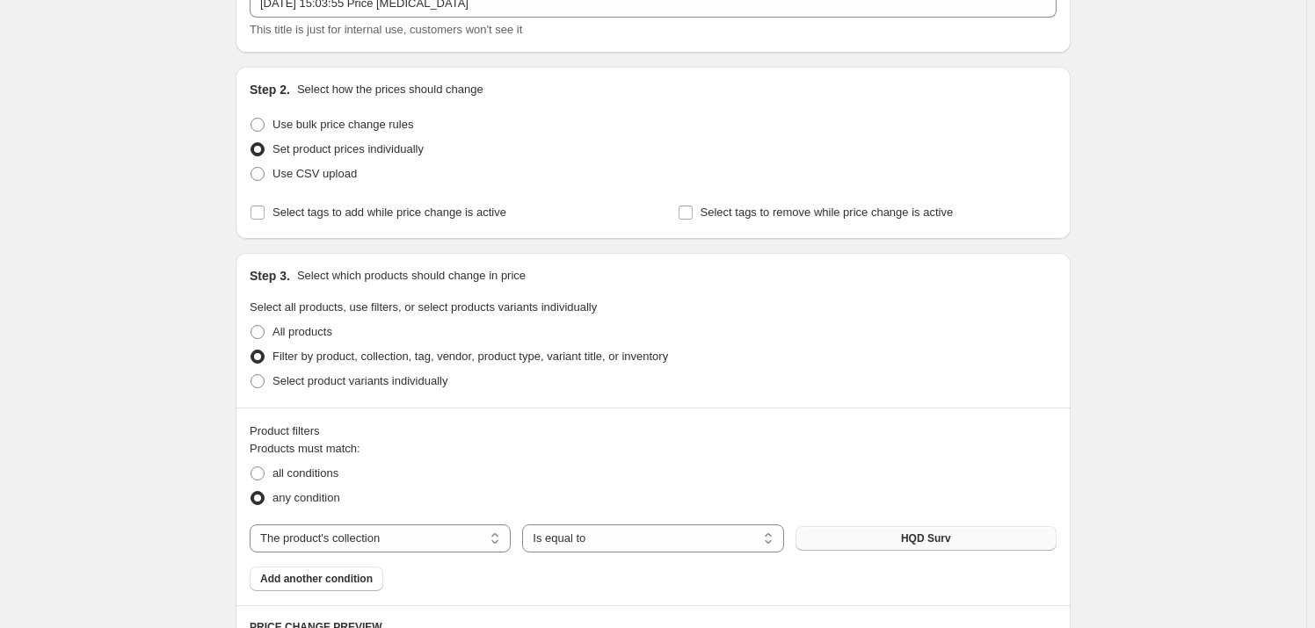
scroll to position [79, 0]
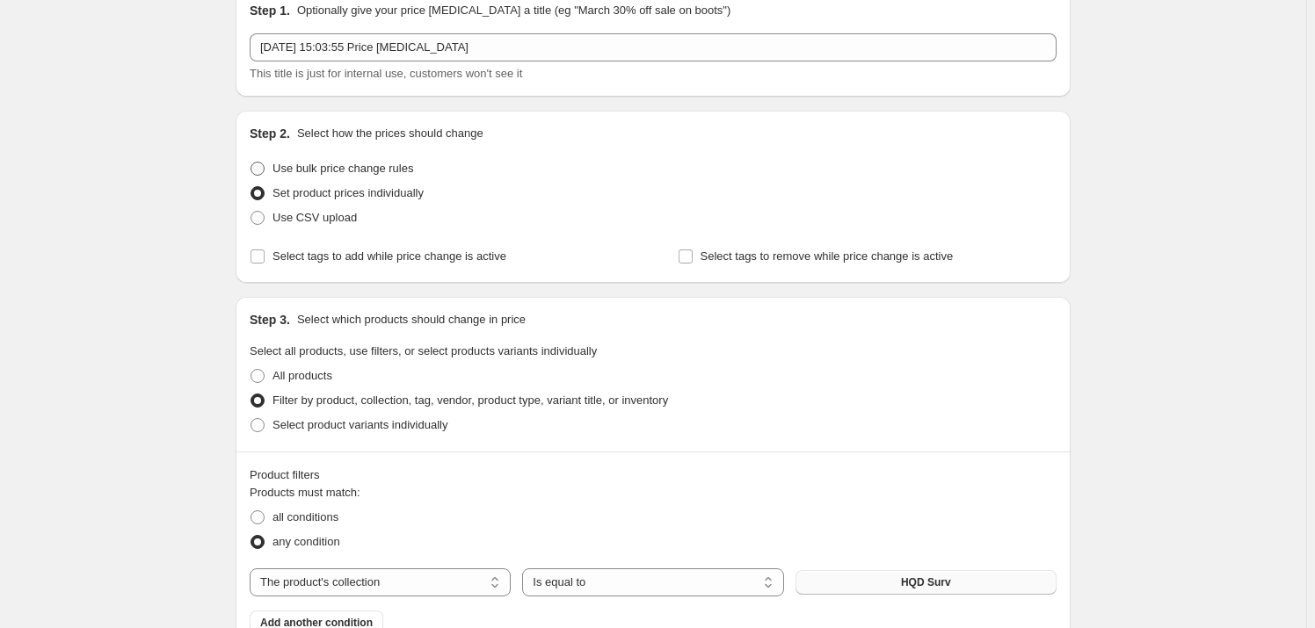
click at [350, 173] on span "Use bulk price change rules" at bounding box center [342, 168] width 141 height 13
click at [251, 163] on input "Use bulk price change rules" at bounding box center [251, 162] width 1 height 1
radio input "true"
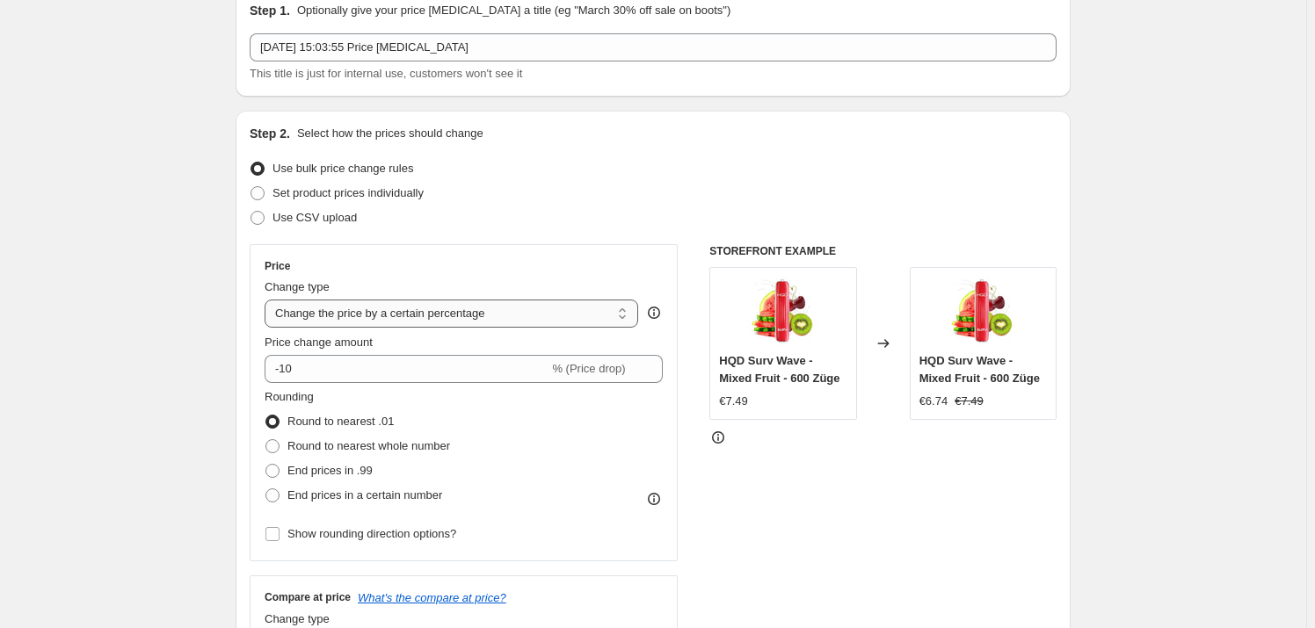
click at [394, 316] on select "Change the price to a certain amount Change the price by a certain amount Chang…" at bounding box center [452, 314] width 374 height 28
select select "to"
click at [268, 300] on select "Change the price to a certain amount Change the price by a certain amount Chang…" at bounding box center [452, 314] width 374 height 28
type input "80.00"
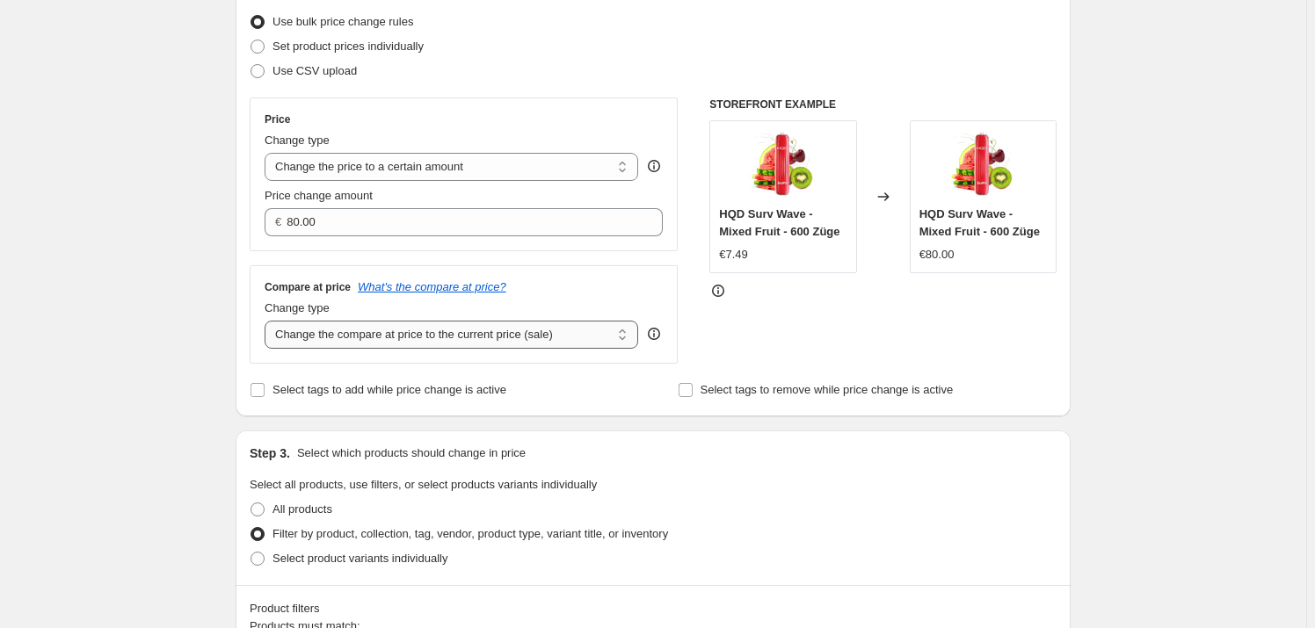
scroll to position [239, 0]
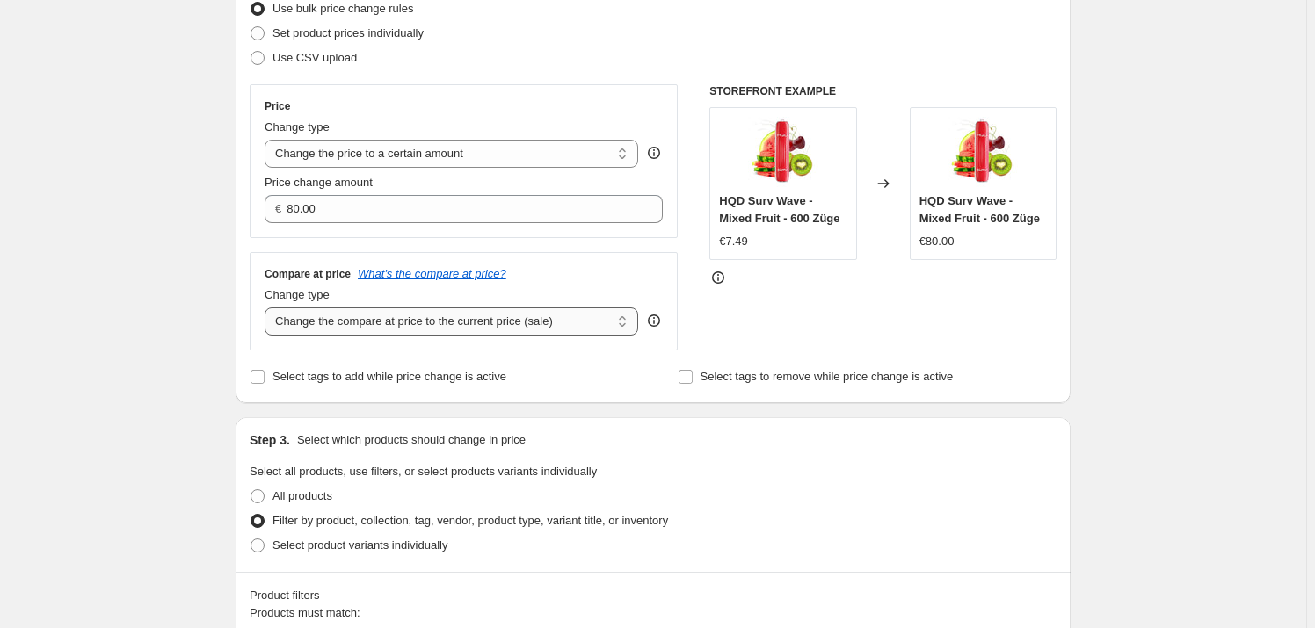
click at [361, 326] on select "Change the compare at price to the current price (sale) Change the compare at p…" at bounding box center [452, 322] width 374 height 28
select select "to"
click at [268, 308] on select "Change the compare at price to the current price (sale) Change the compare at p…" at bounding box center [452, 322] width 374 height 28
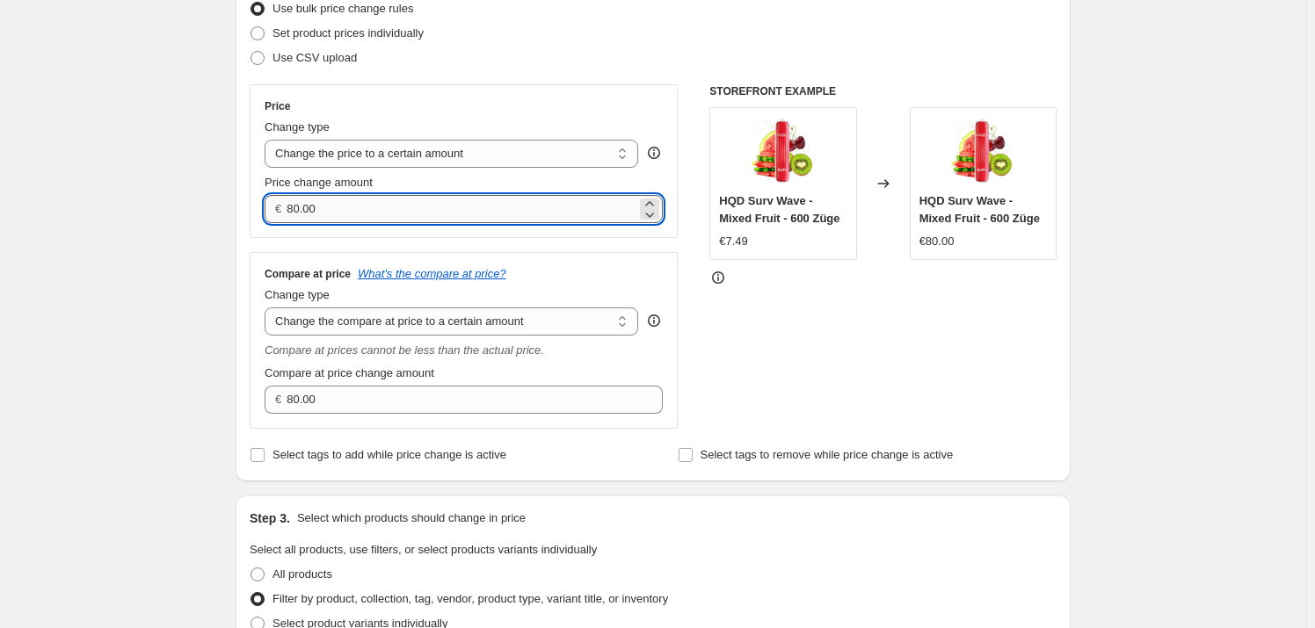
click at [319, 213] on input "80.00" at bounding box center [461, 209] width 349 height 28
type input "6"
type input "6.49"
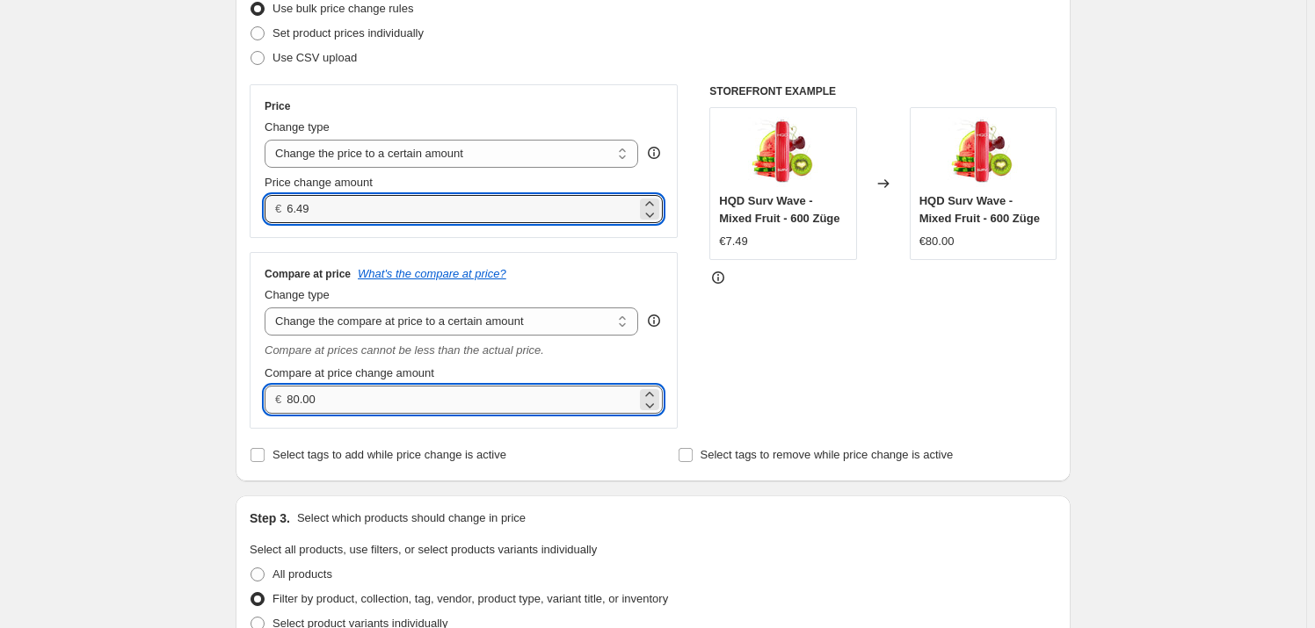
click at [447, 403] on input "80.00" at bounding box center [461, 400] width 349 height 28
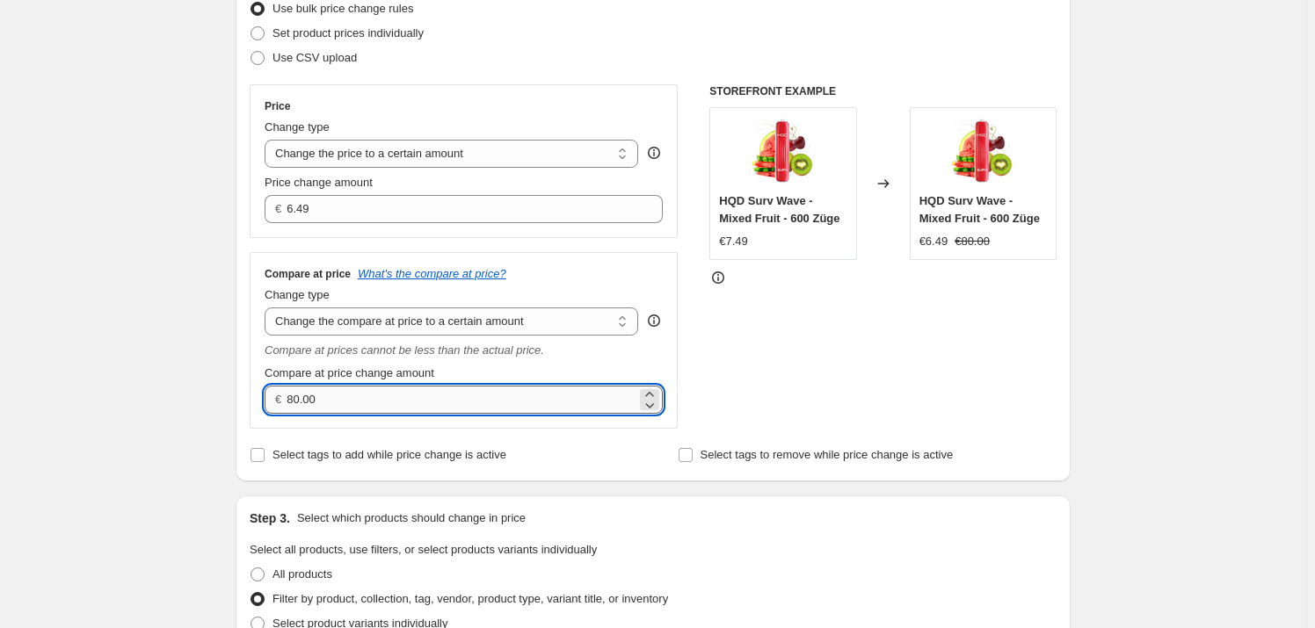
click at [447, 403] on input "80.00" at bounding box center [461, 400] width 349 height 28
type input "9"
type input "9.99"
click at [762, 378] on div "STOREFRONT EXAMPLE HQD Surv Wave - Mixed Fruit - 600 Züge €7.49 Changed to HQD …" at bounding box center [882, 256] width 347 height 345
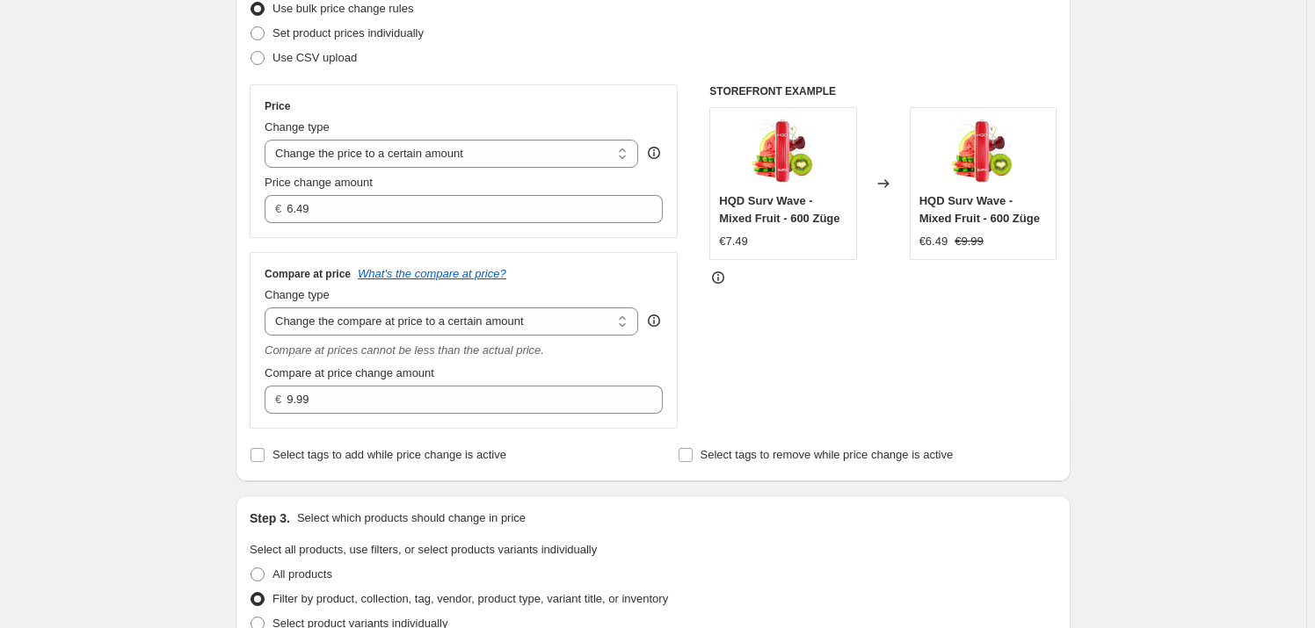
drag, startPoint x: 750, startPoint y: 376, endPoint x: 704, endPoint y: 367, distance: 46.7
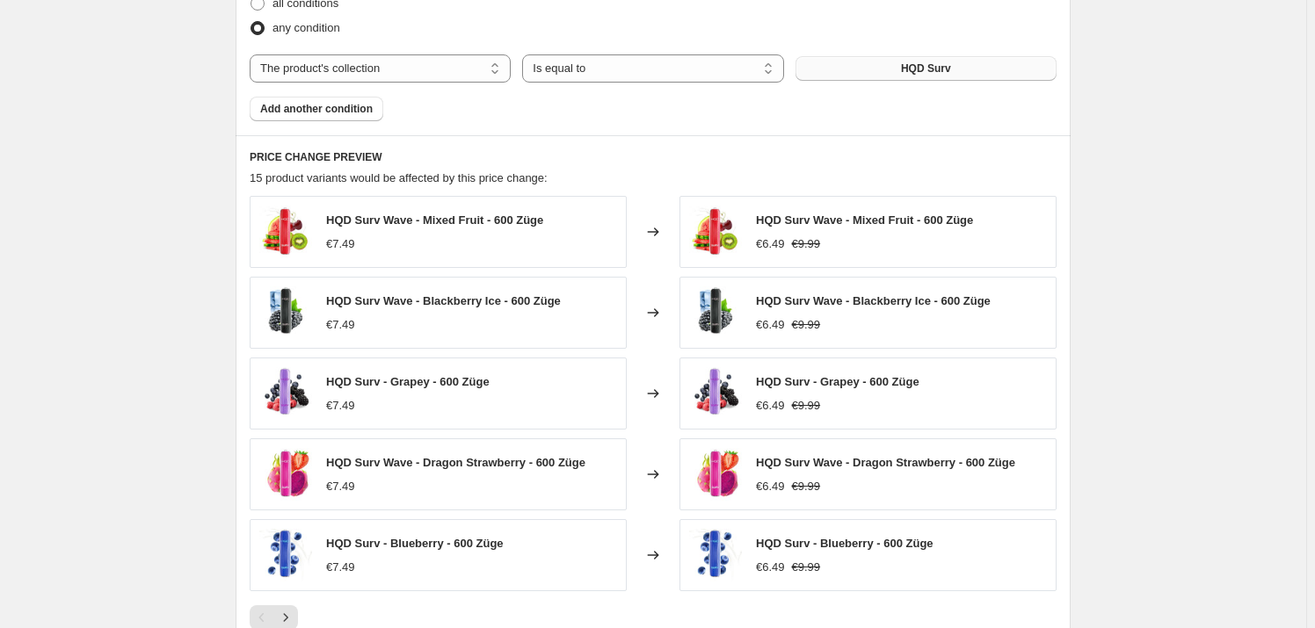
scroll to position [958, 0]
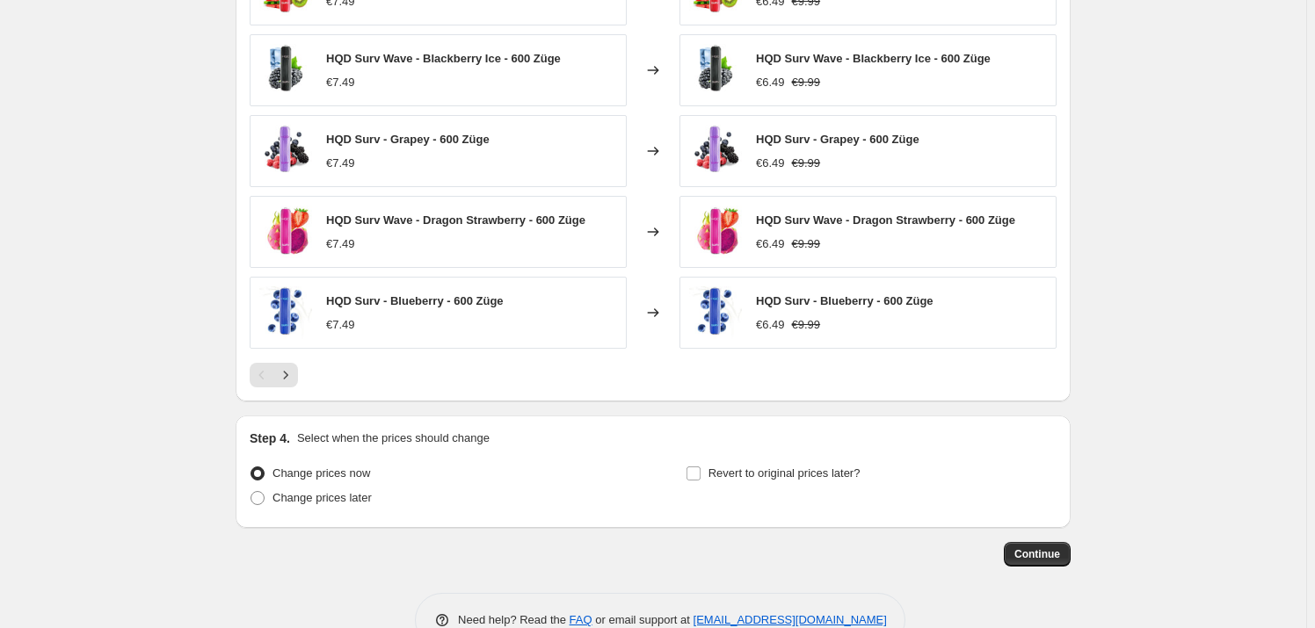
scroll to position [1198, 0]
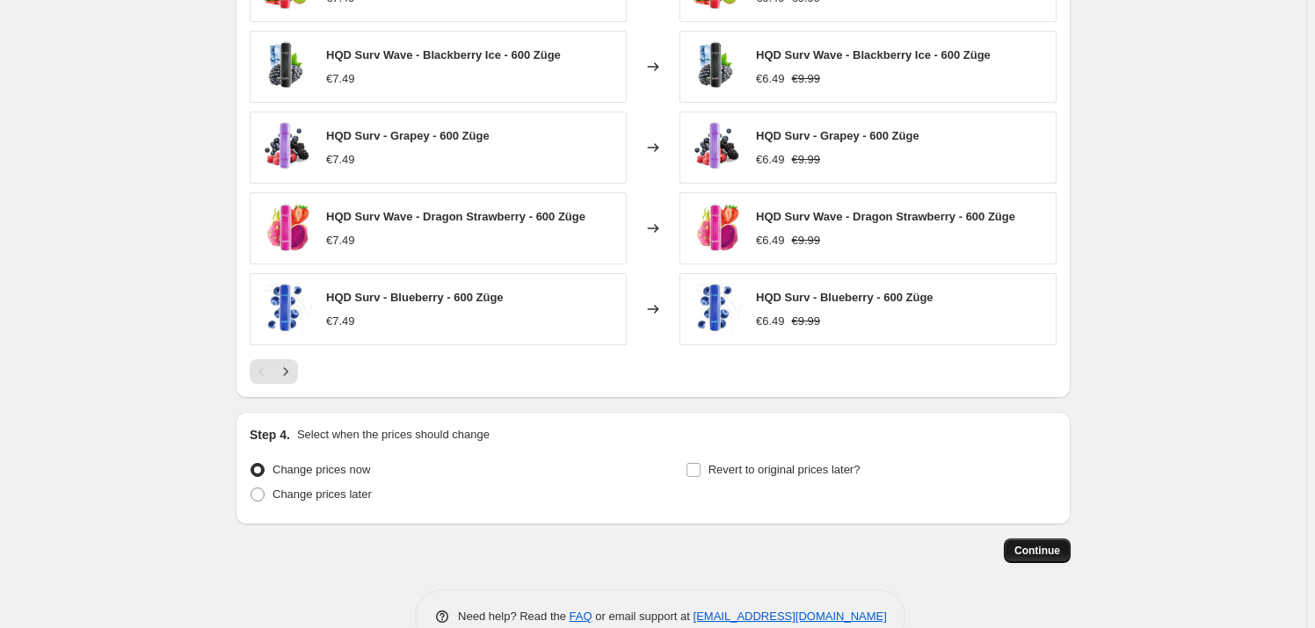
click at [1050, 547] on span "Continue" at bounding box center [1037, 551] width 46 height 14
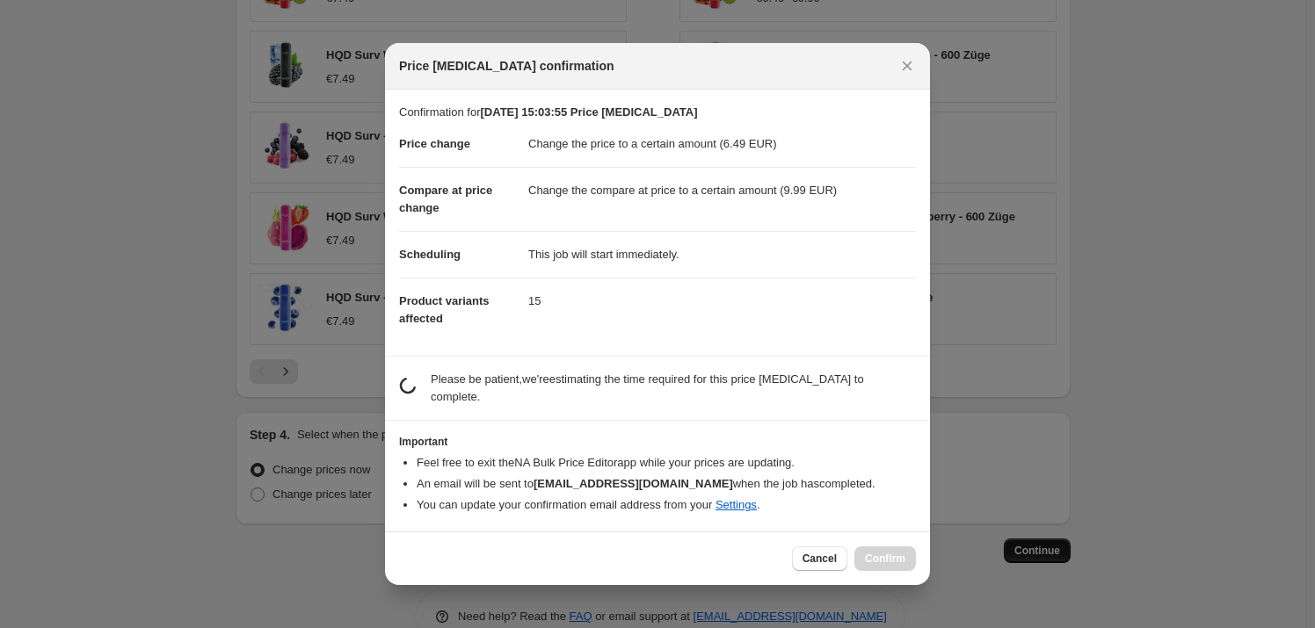
scroll to position [0, 0]
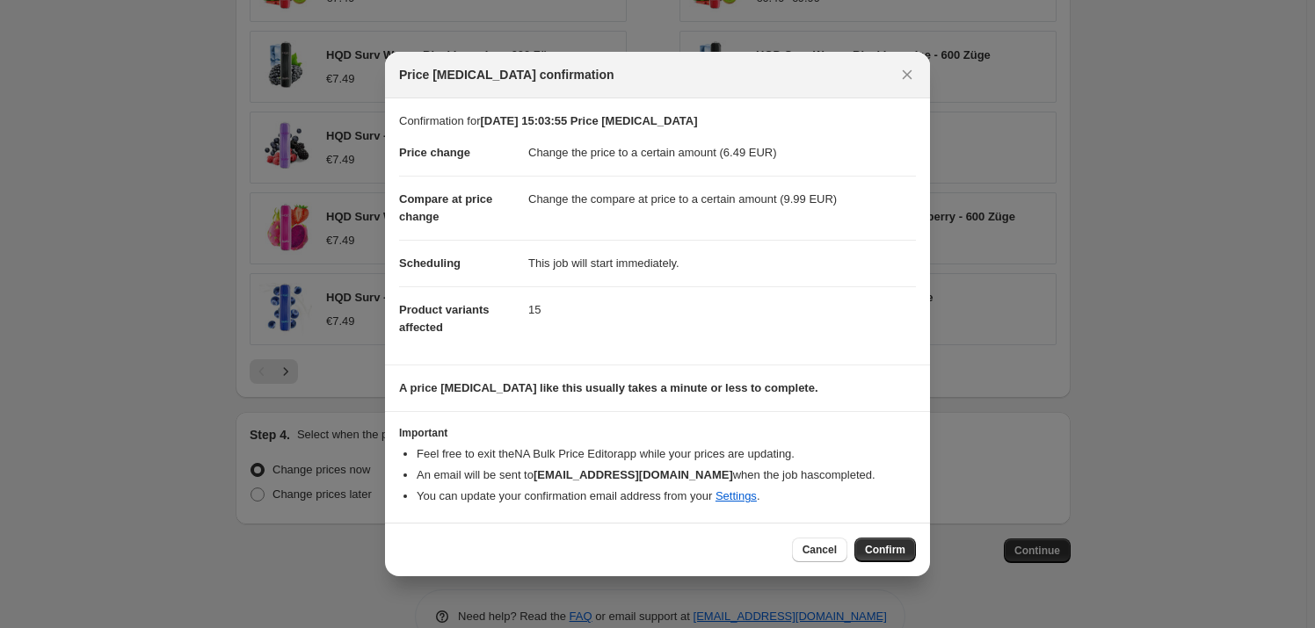
drag, startPoint x: 922, startPoint y: 566, endPoint x: 912, endPoint y: 561, distance: 11.0
click at [919, 566] on div "Cancel Confirm" at bounding box center [657, 550] width 545 height 54
click at [908, 558] on button "Confirm" at bounding box center [885, 550] width 62 height 25
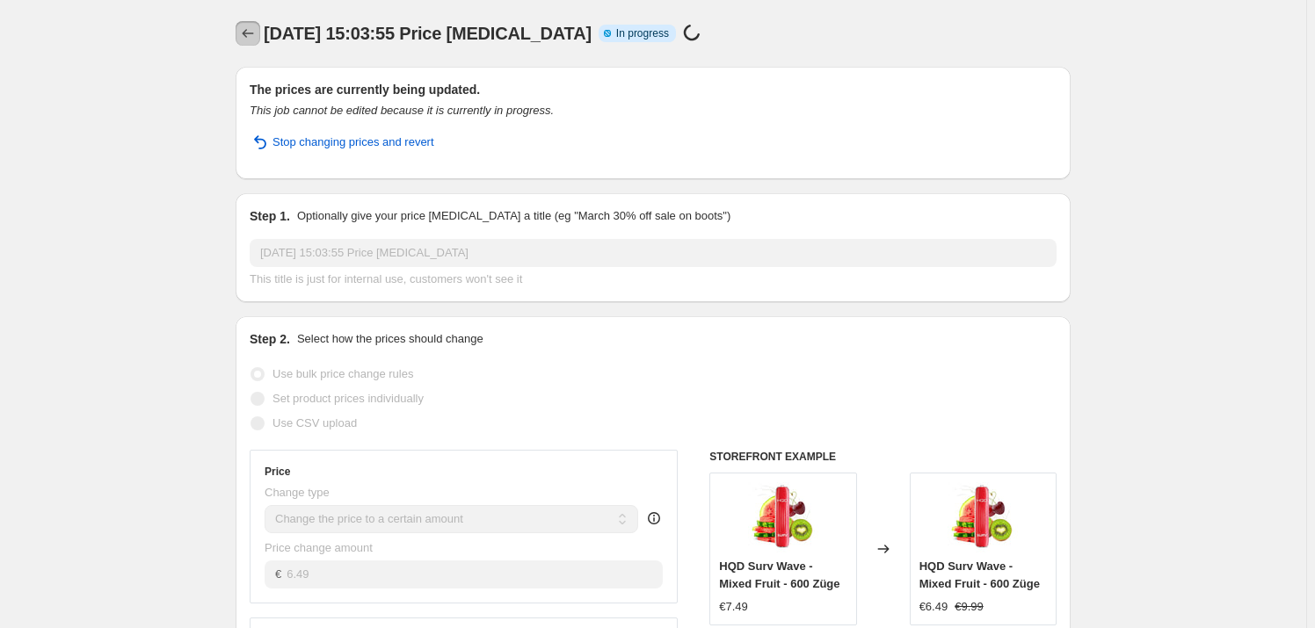
click at [257, 32] on icon "Price change jobs" at bounding box center [248, 34] width 18 height 18
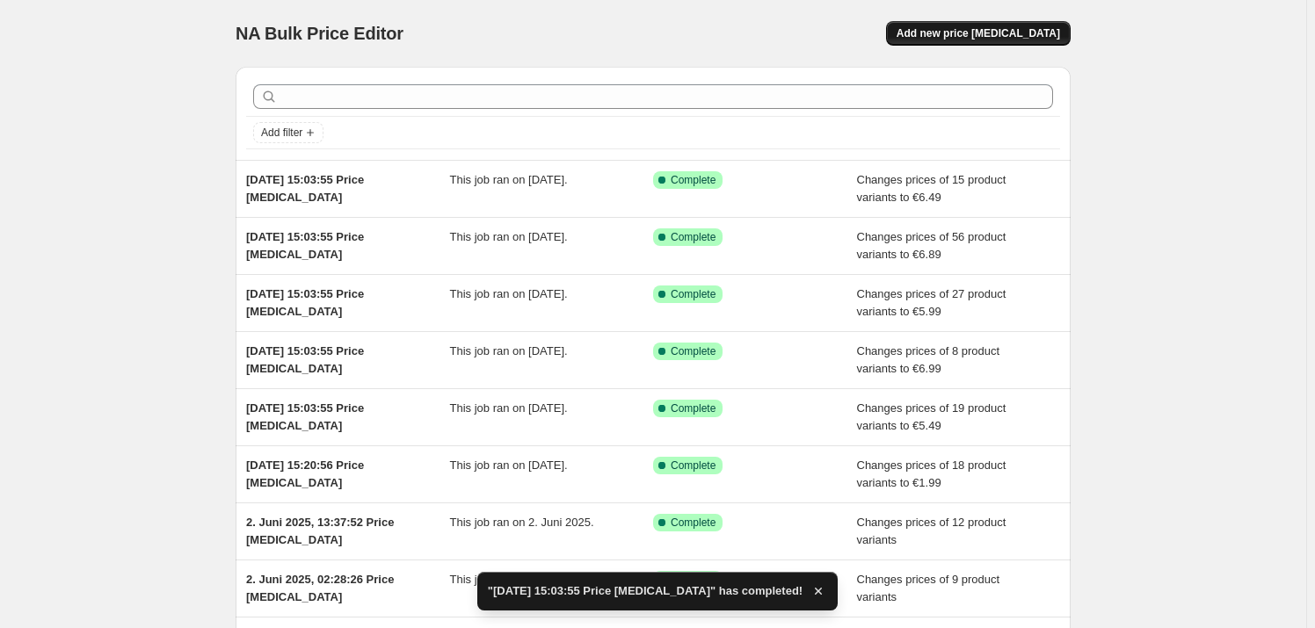
click at [984, 25] on button "Add new price [MEDICAL_DATA]" at bounding box center [978, 33] width 185 height 25
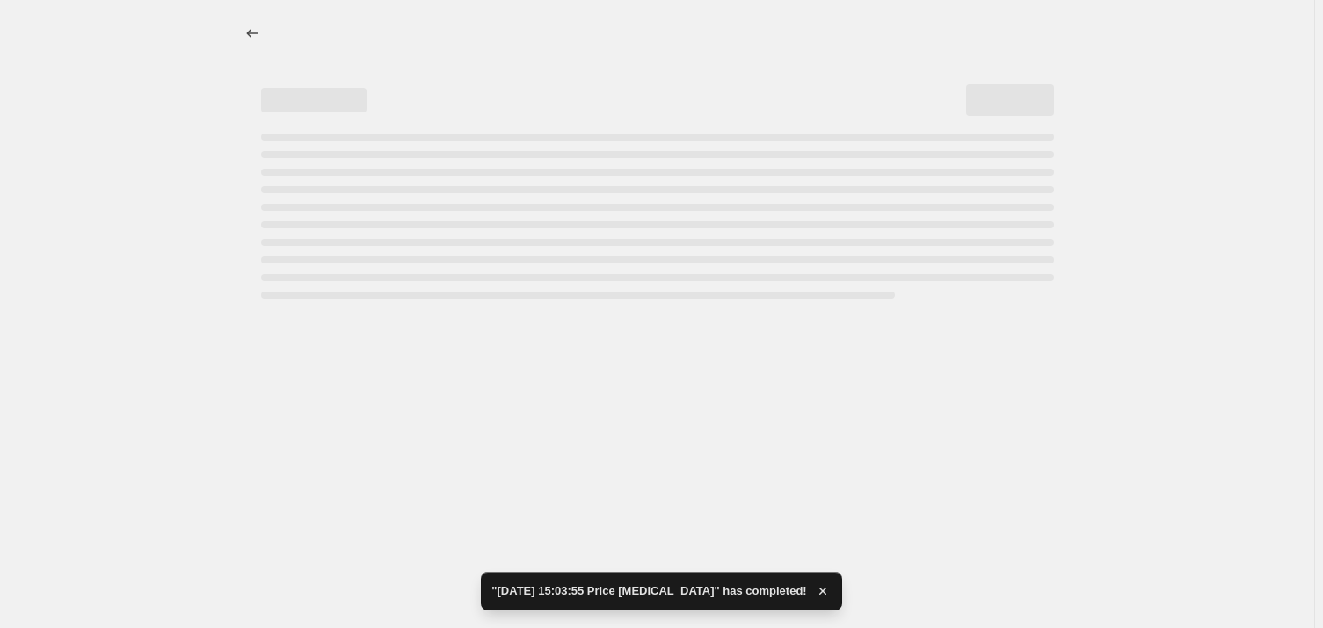
select select "percentage"
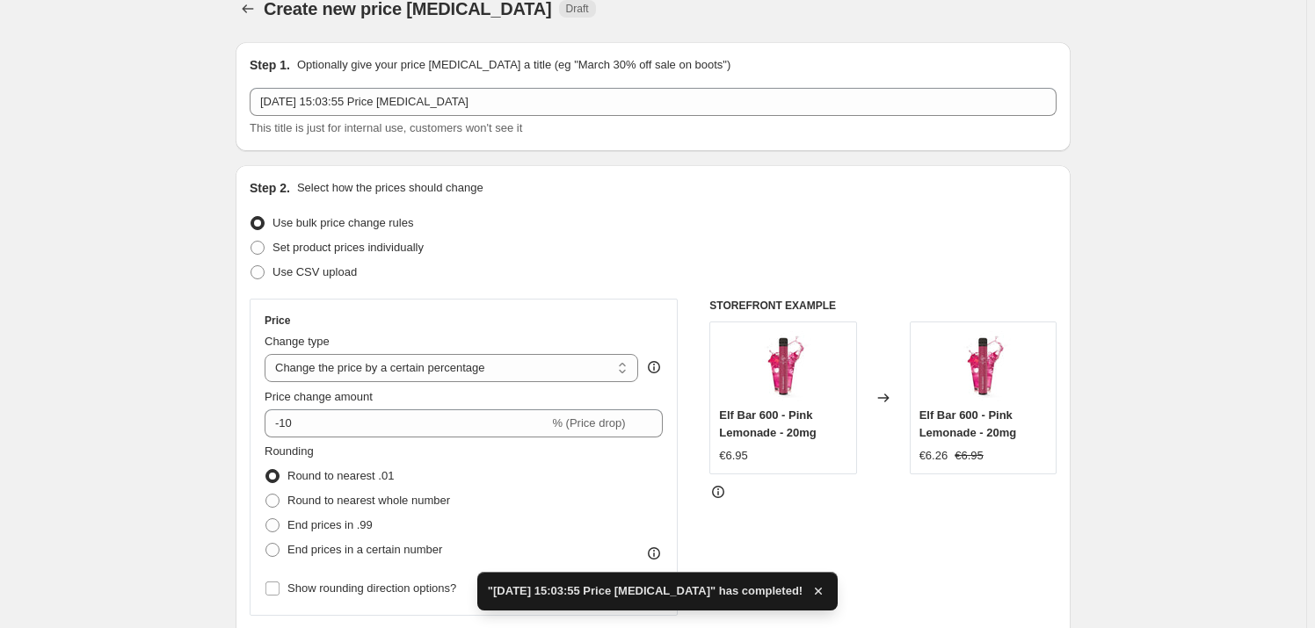
scroll to position [79, 0]
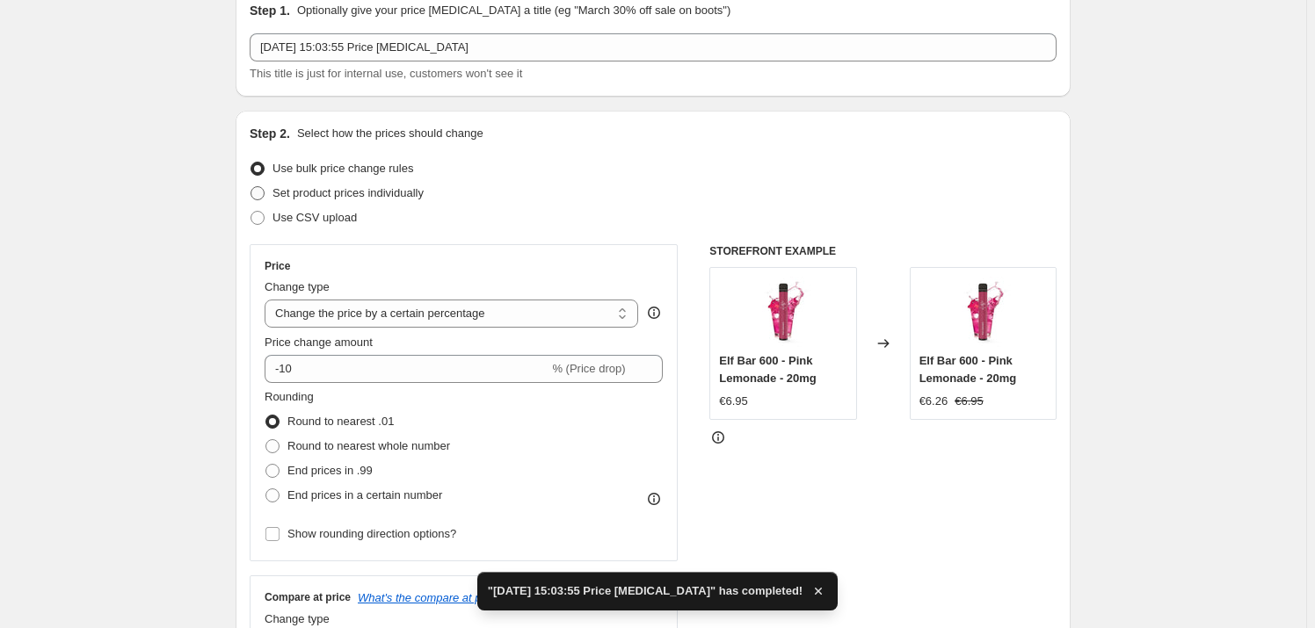
click at [326, 186] on span "Set product prices individually" at bounding box center [347, 192] width 151 height 13
click at [251, 186] on input "Set product prices individually" at bounding box center [251, 186] width 1 height 1
radio input "true"
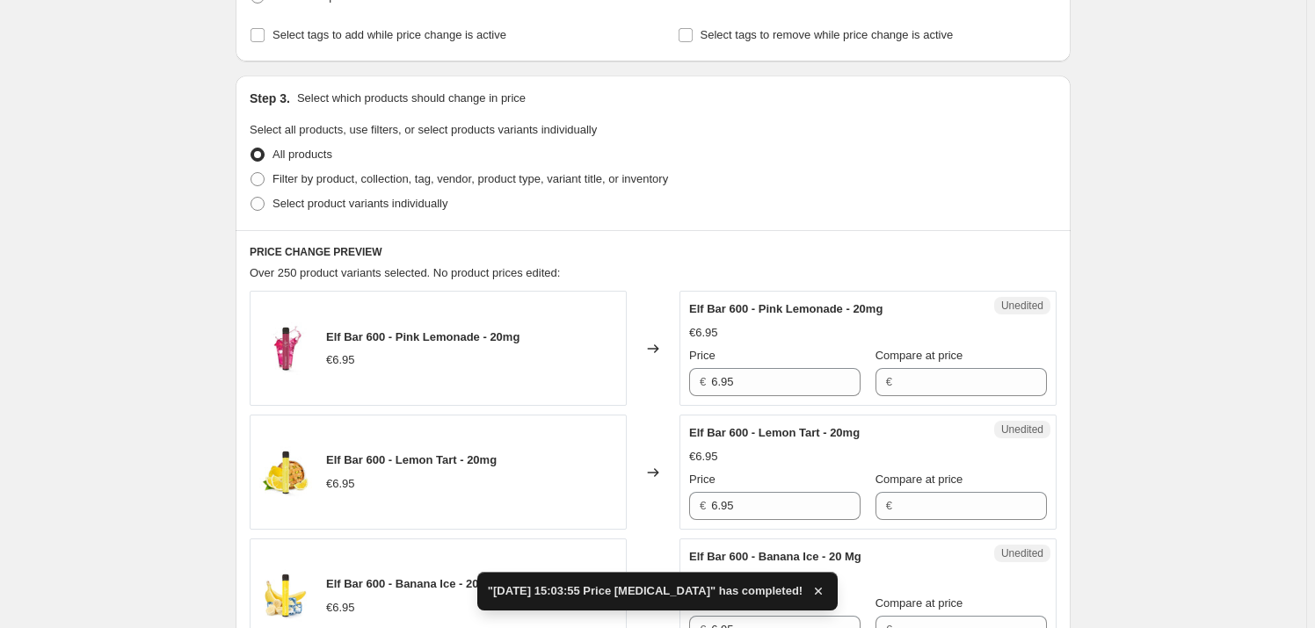
scroll to position [319, 0]
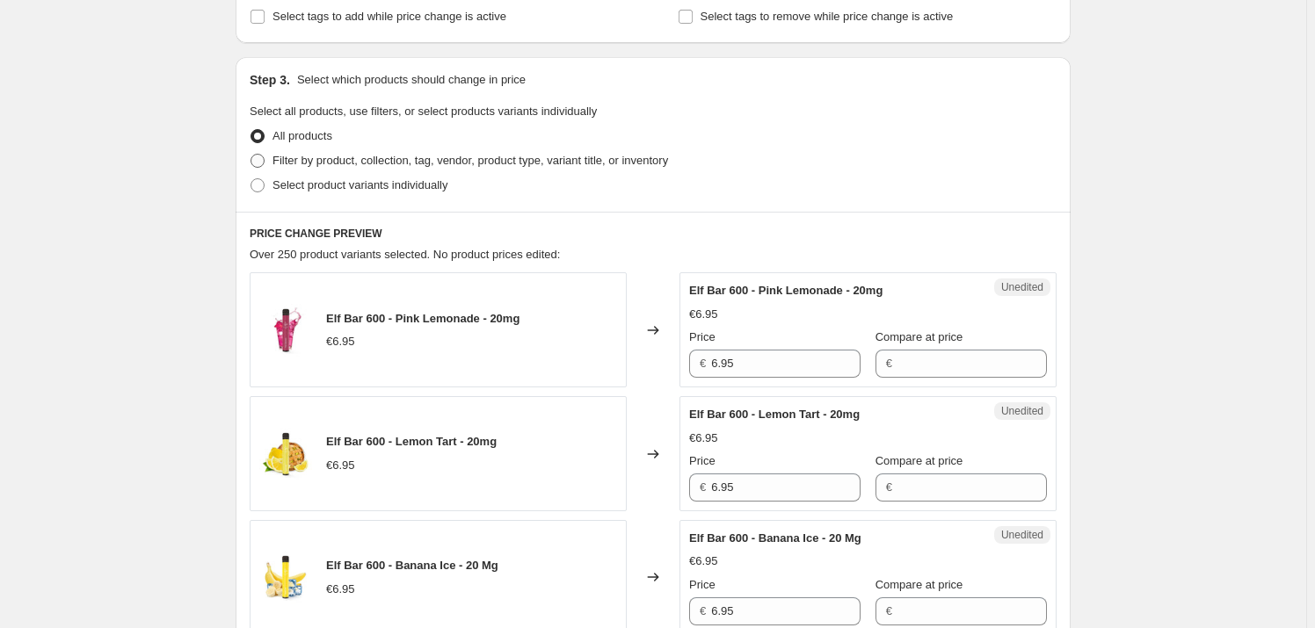
click at [364, 154] on span "Filter by product, collection, tag, vendor, product type, variant title, or inv…" at bounding box center [470, 160] width 396 height 13
click at [251, 154] on input "Filter by product, collection, tag, vendor, product type, variant title, or inv…" at bounding box center [251, 154] width 1 height 1
radio input "true"
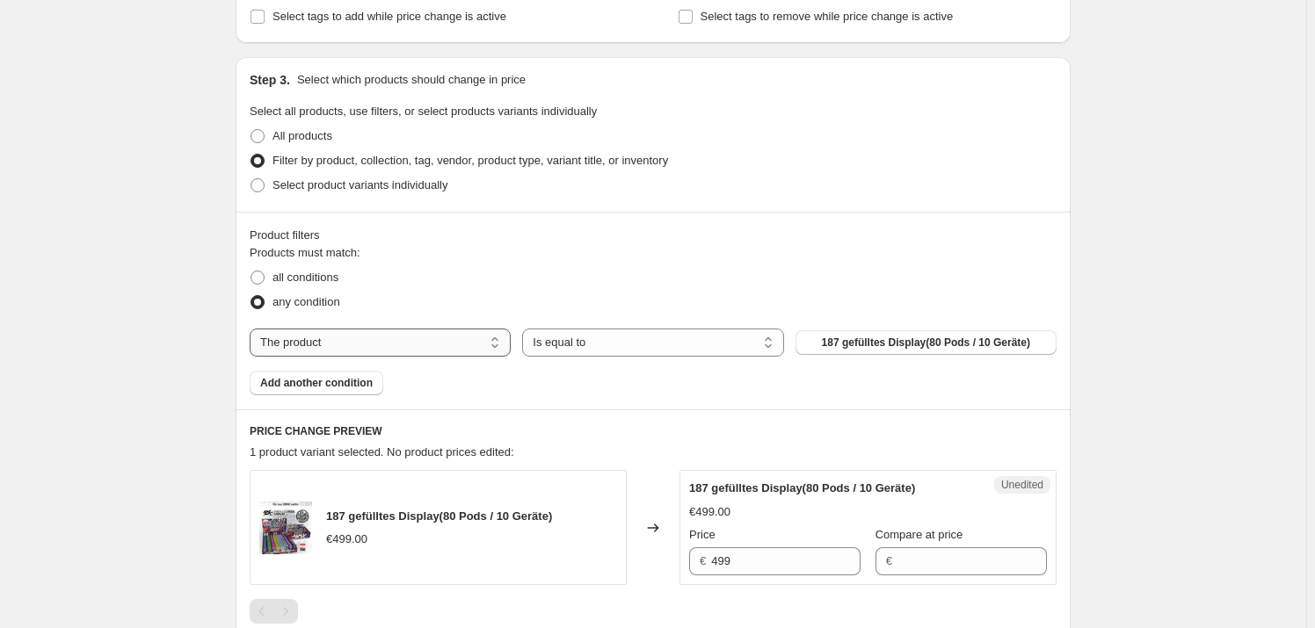
click at [415, 331] on select "The product The product's collection The product's tag The product's vendor The…" at bounding box center [380, 343] width 261 height 28
select select "collection"
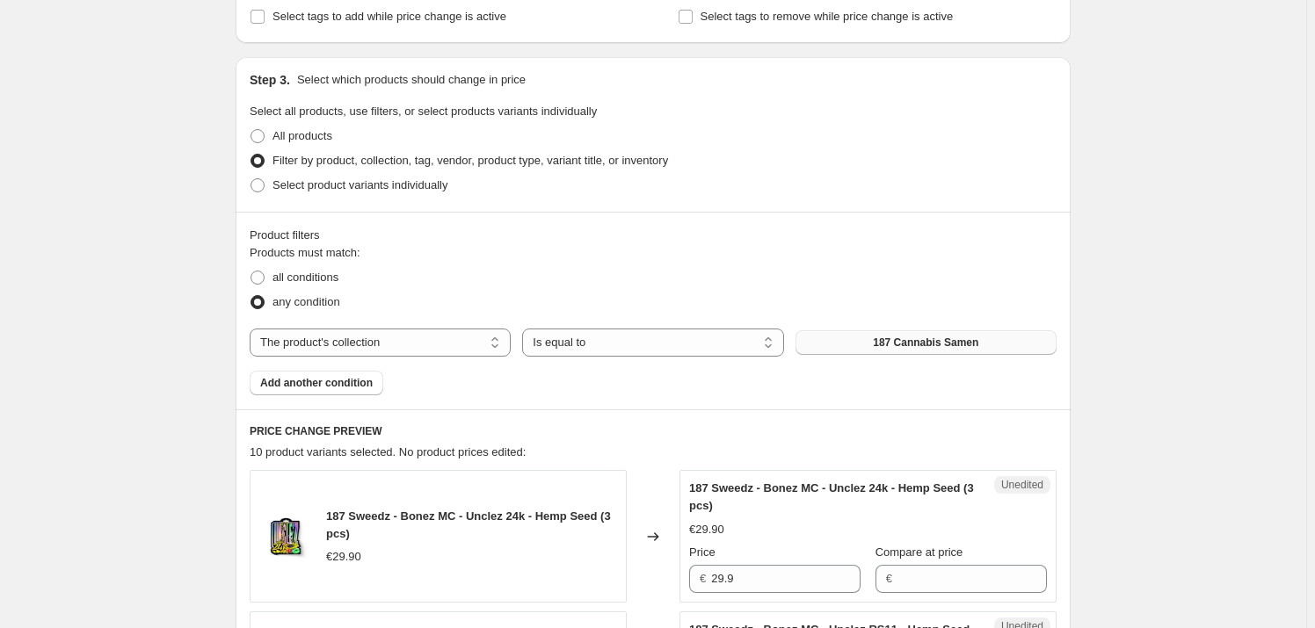
click at [854, 326] on div "Products must match: all conditions any condition The product The product's col…" at bounding box center [653, 319] width 807 height 151
click at [843, 342] on button "187 Cannabis Samen" at bounding box center [926, 343] width 261 height 25
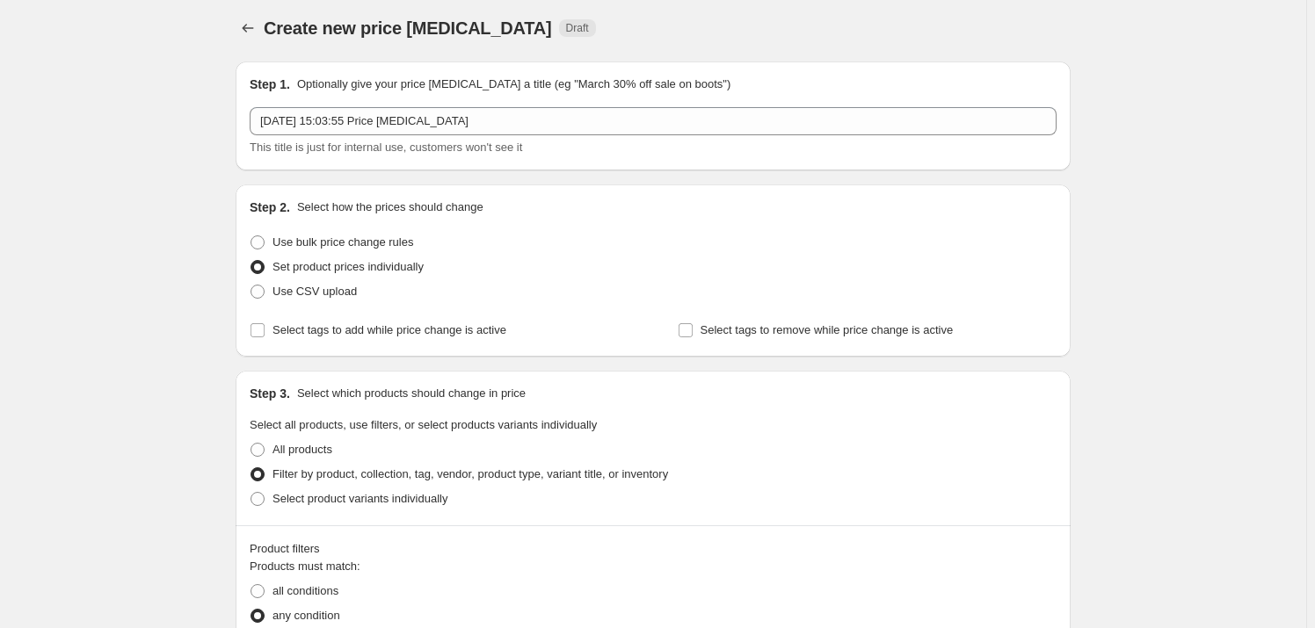
scroll to position [0, 0]
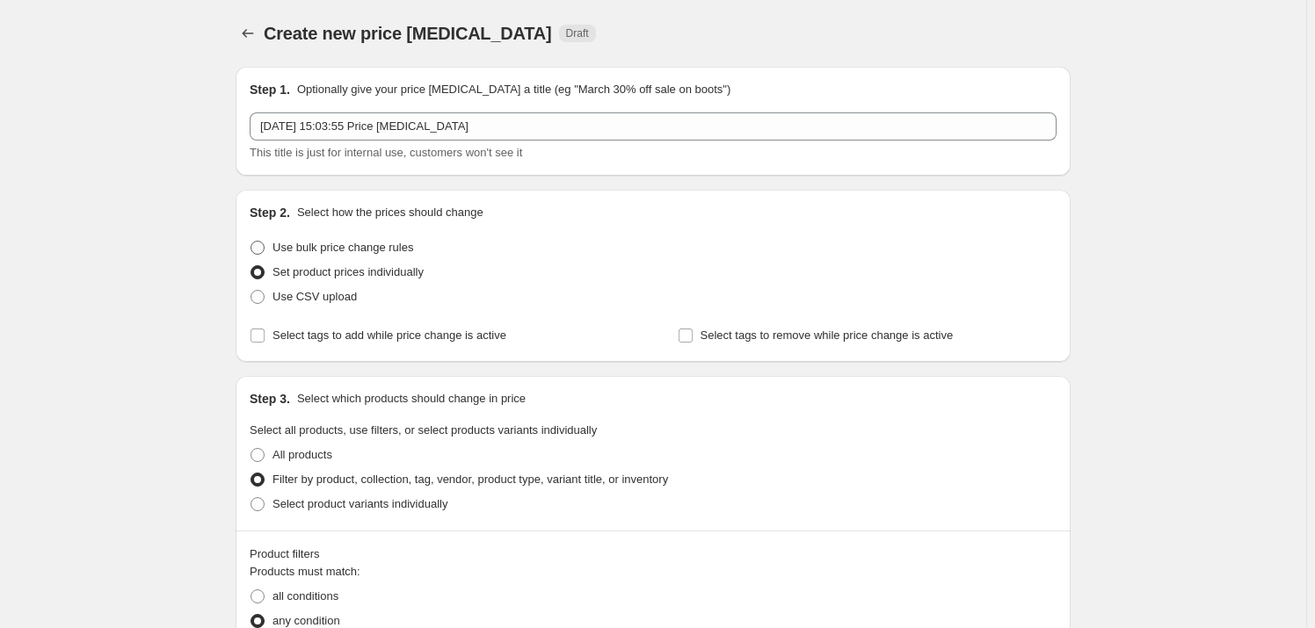
click at [299, 249] on span "Use bulk price change rules" at bounding box center [342, 247] width 141 height 13
click at [251, 242] on input "Use bulk price change rules" at bounding box center [251, 241] width 1 height 1
radio input "true"
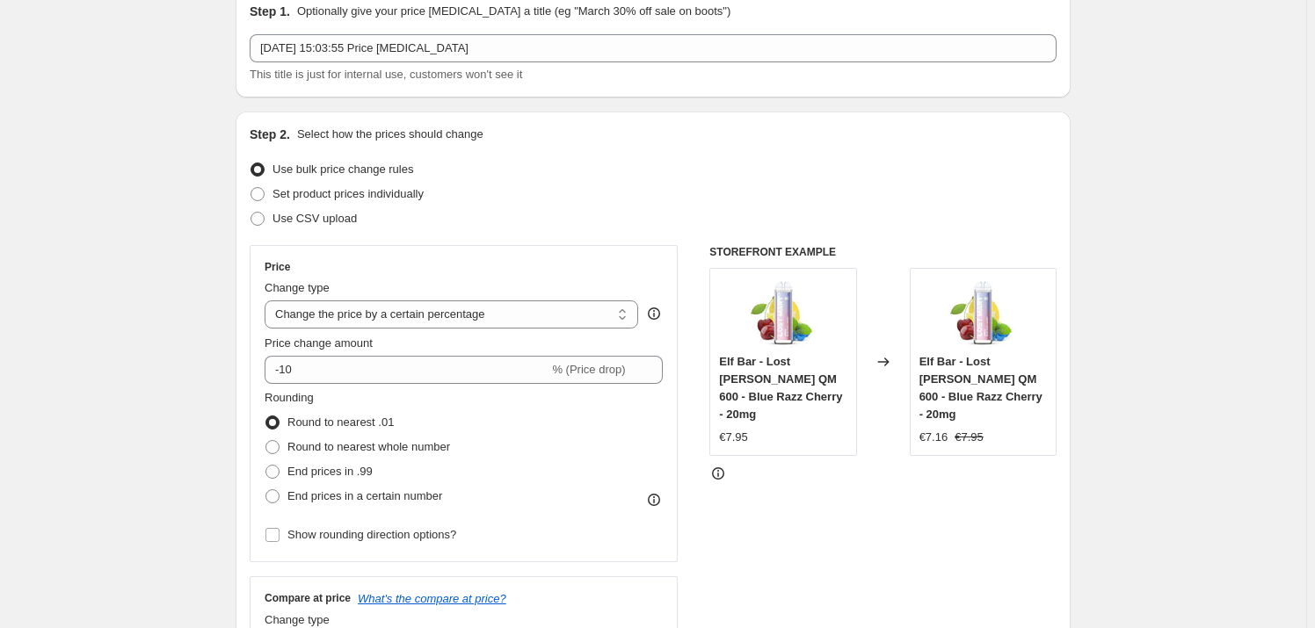
scroll to position [79, 0]
click at [412, 272] on div "Price Change type Change the price to a certain amount Change the price by a ce…" at bounding box center [464, 402] width 398 height 287
click at [372, 292] on div "Change type" at bounding box center [452, 288] width 374 height 18
click at [360, 303] on select "Change the price to a certain amount Change the price by a certain amount Chang…" at bounding box center [452, 314] width 374 height 28
select select "to"
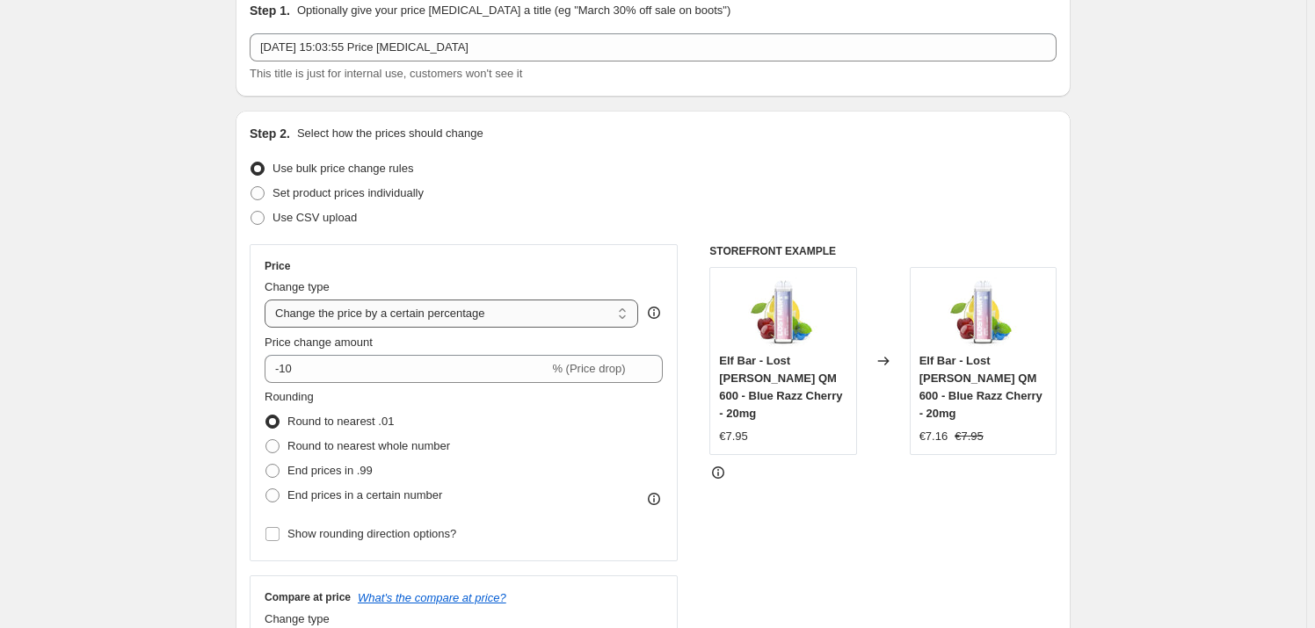
click at [268, 300] on select "Change the price to a certain amount Change the price by a certain amount Chang…" at bounding box center [452, 314] width 374 height 28
type input "80.00"
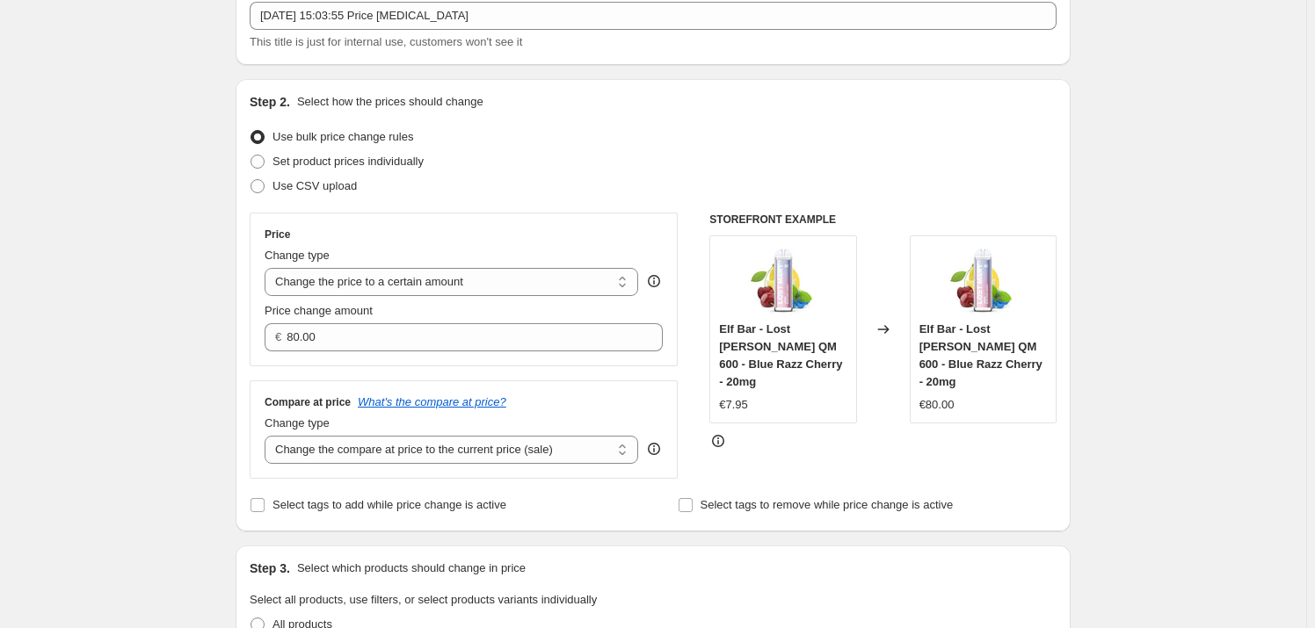
scroll to position [159, 0]
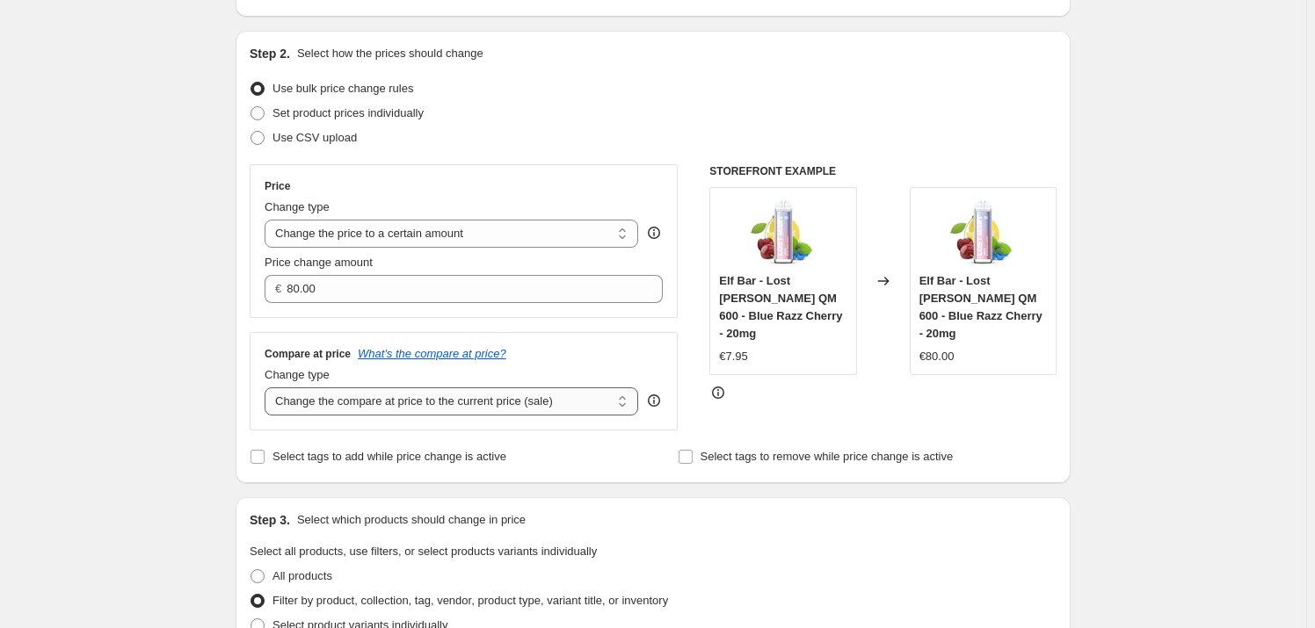
click at [440, 393] on select "Change the compare at price to the current price (sale) Change the compare at p…" at bounding box center [452, 402] width 374 height 28
drag, startPoint x: 400, startPoint y: 405, endPoint x: 398, endPoint y: 414, distance: 9.0
click at [399, 410] on select "Change the compare at price to the current price (sale) Change the compare at p…" at bounding box center [452, 402] width 374 height 28
click at [268, 388] on select "Change the compare at price to the current price (sale) Change the compare at p…" at bounding box center [452, 402] width 374 height 28
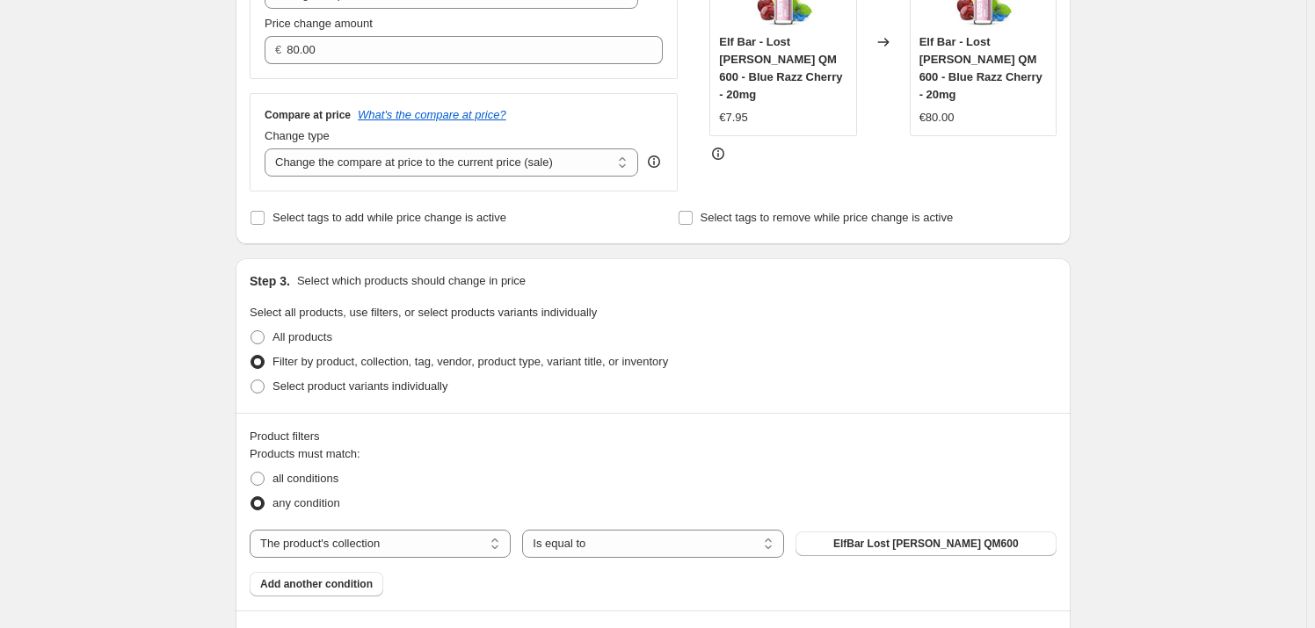
scroll to position [399, 0]
click at [321, 160] on select "Change the compare at price to the current price (sale) Change the compare at p…" at bounding box center [452, 162] width 374 height 28
select select "to"
click at [268, 148] on select "Change the compare at price to the current price (sale) Change the compare at p…" at bounding box center [452, 162] width 374 height 28
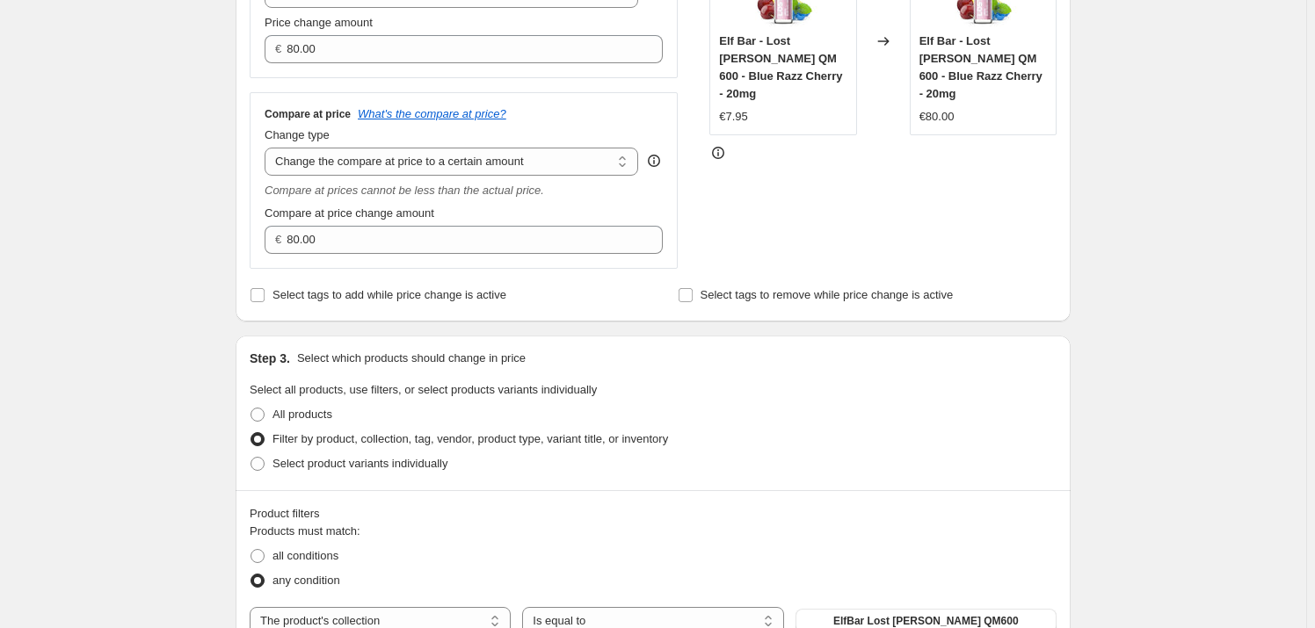
drag, startPoint x: 381, startPoint y: 211, endPoint x: 370, endPoint y: 211, distance: 10.5
click at [377, 211] on span "Compare at price change amount" at bounding box center [350, 213] width 170 height 13
click at [359, 229] on input "80.00" at bounding box center [461, 240] width 349 height 28
click at [360, 229] on input "80.00" at bounding box center [461, 240] width 349 height 28
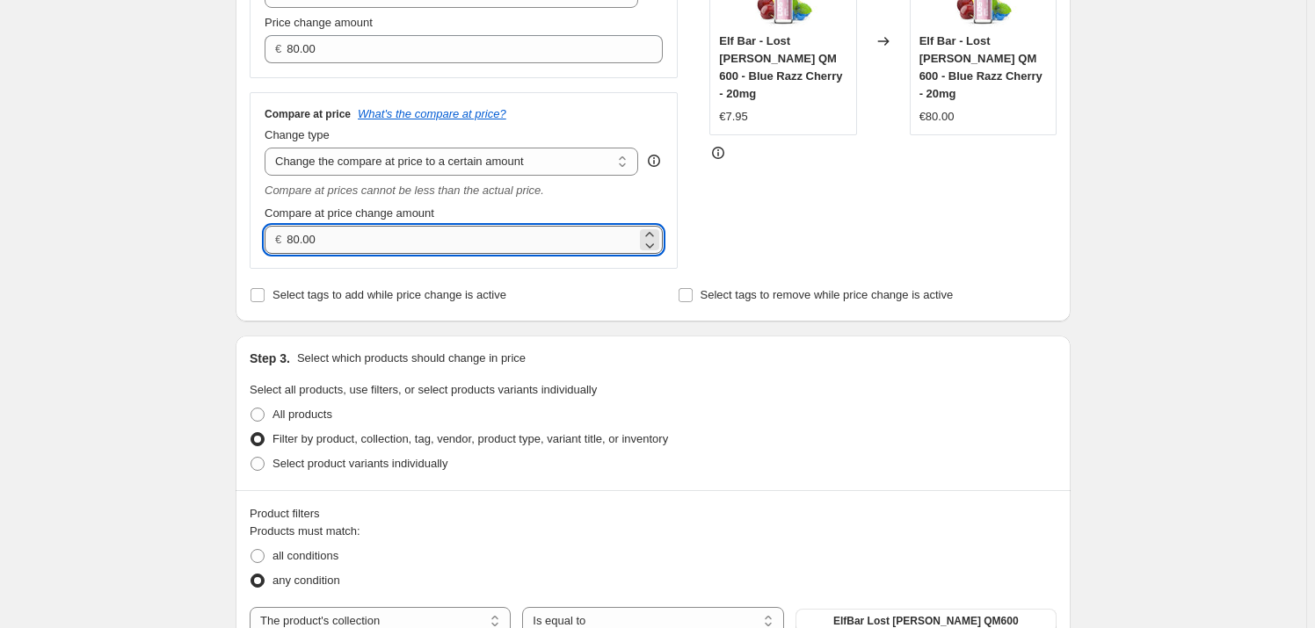
click at [361, 228] on input "80.00" at bounding box center [461, 240] width 349 height 28
click at [334, 236] on input "80.00" at bounding box center [461, 240] width 349 height 28
click at [336, 236] on input "80.00" at bounding box center [461, 240] width 349 height 28
click at [351, 238] on input "80.00" at bounding box center [461, 240] width 349 height 28
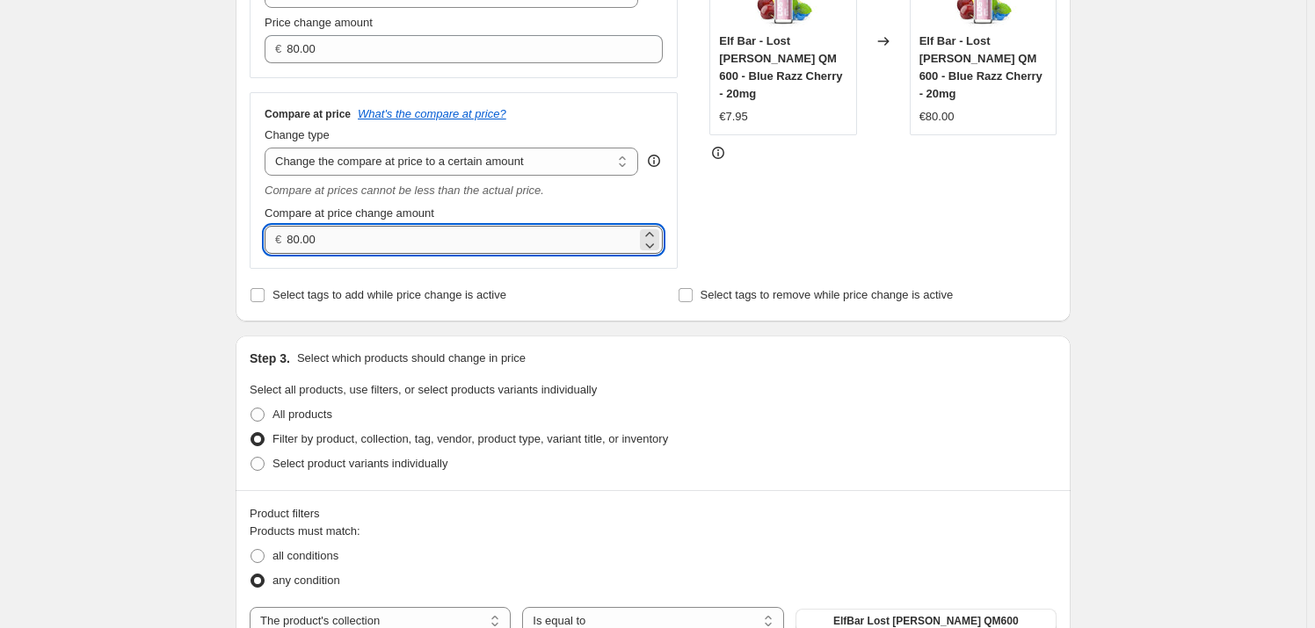
click at [351, 238] on input "80.00" at bounding box center [461, 240] width 349 height 28
click at [316, 42] on input "80.00" at bounding box center [461, 49] width 349 height 28
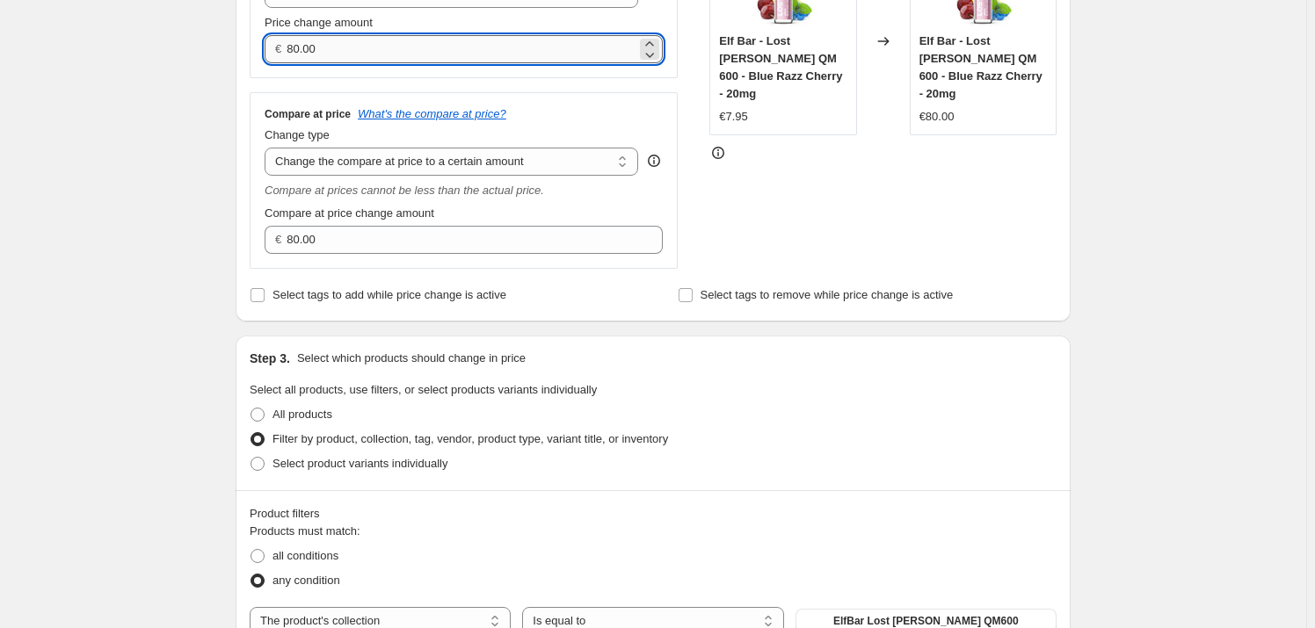
click at [316, 42] on input "80.00" at bounding box center [461, 49] width 349 height 28
type input "6"
type input "6.49"
click at [342, 223] on div "Compare at price change amount € 80.00" at bounding box center [464, 229] width 398 height 49
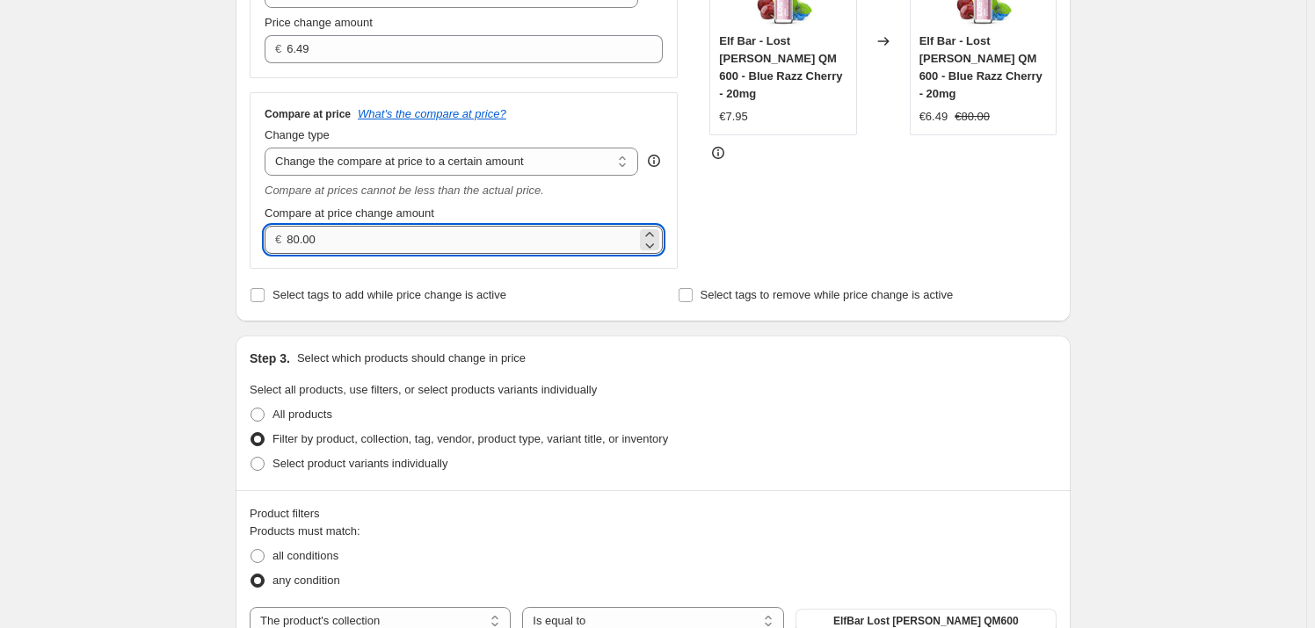
click at [333, 231] on input "80.00" at bounding box center [461, 240] width 349 height 28
click at [344, 226] on input "80.00" at bounding box center [461, 240] width 349 height 28
click at [339, 232] on input "80.00" at bounding box center [461, 240] width 349 height 28
click at [338, 232] on input "80.00" at bounding box center [461, 240] width 349 height 28
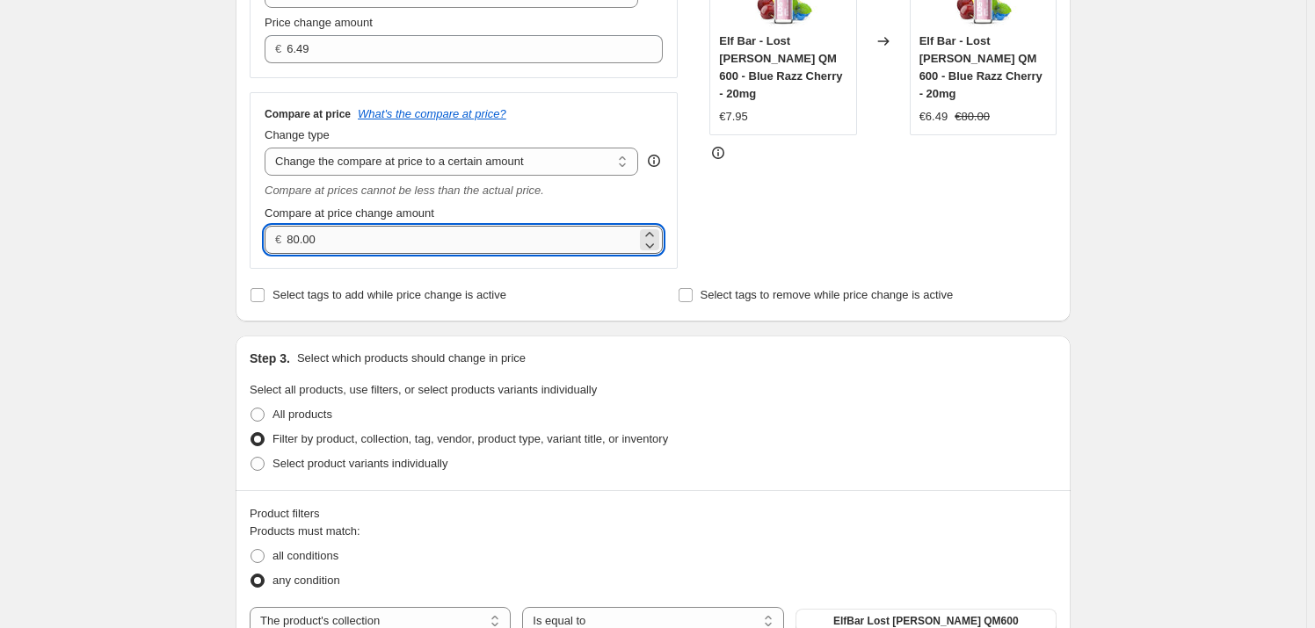
type input "9"
type input "9.99"
click at [945, 201] on div "STOREFRONT EXAMPLE Elf Bar - Lost [PERSON_NAME] QM 600 - Blue Razz Cherry - 20m…" at bounding box center [882, 96] width 347 height 345
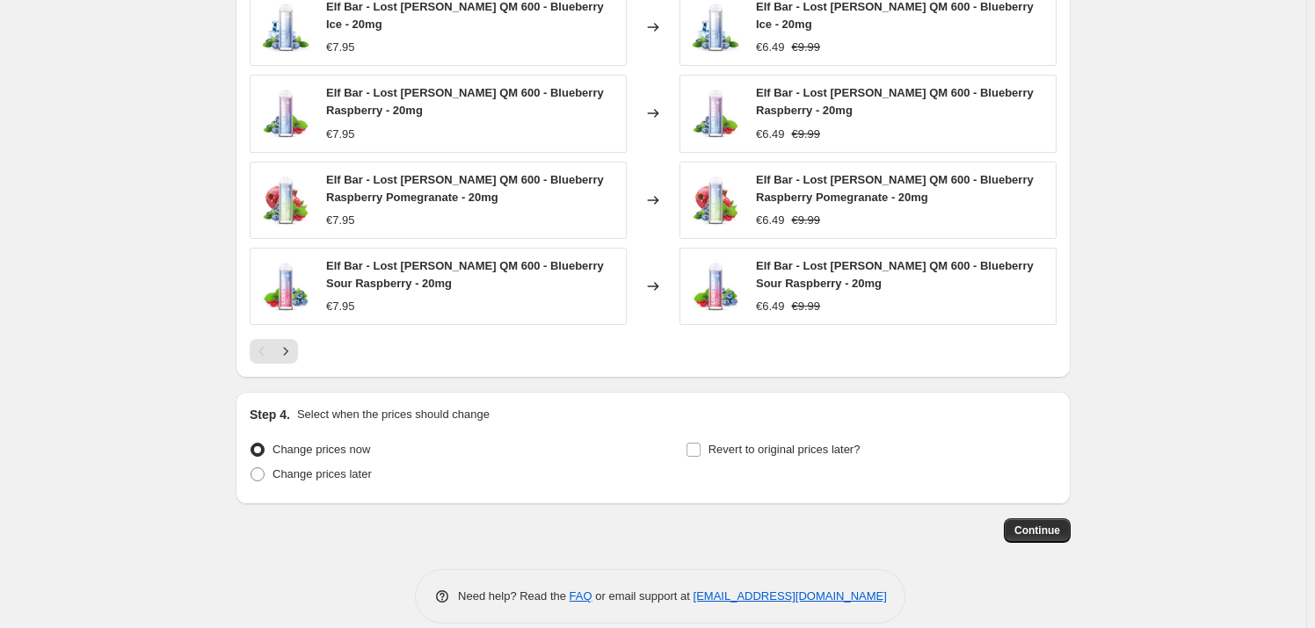
scroll to position [1256, 0]
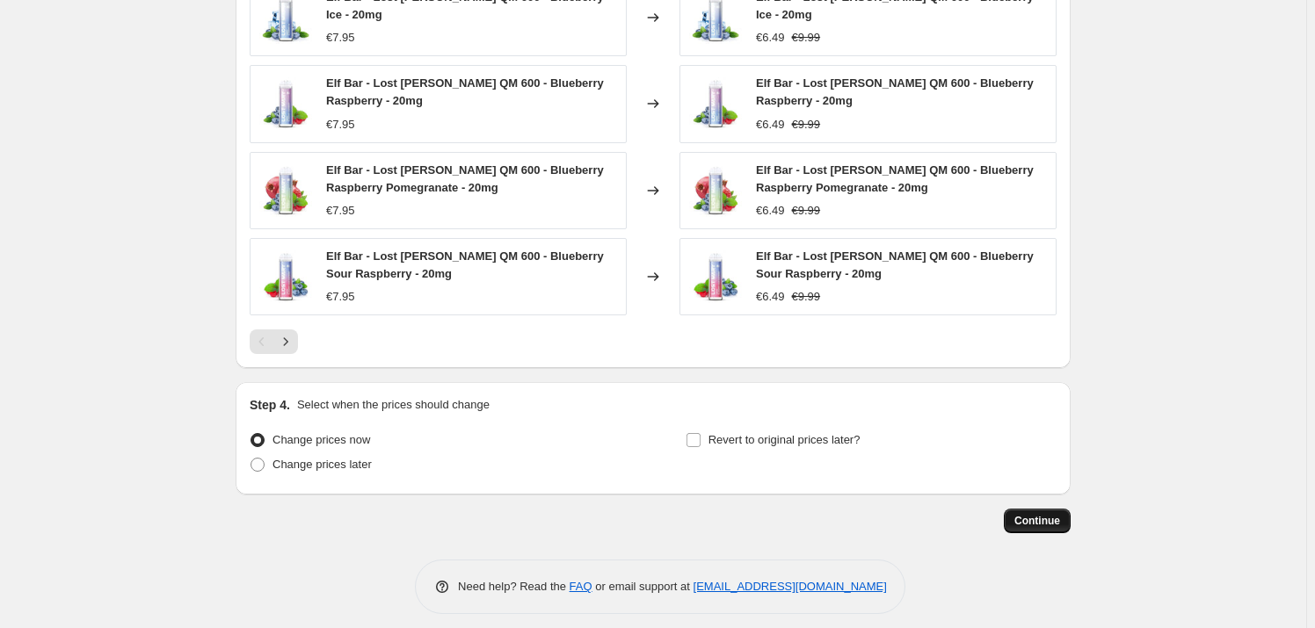
click at [1046, 514] on span "Continue" at bounding box center [1037, 521] width 46 height 14
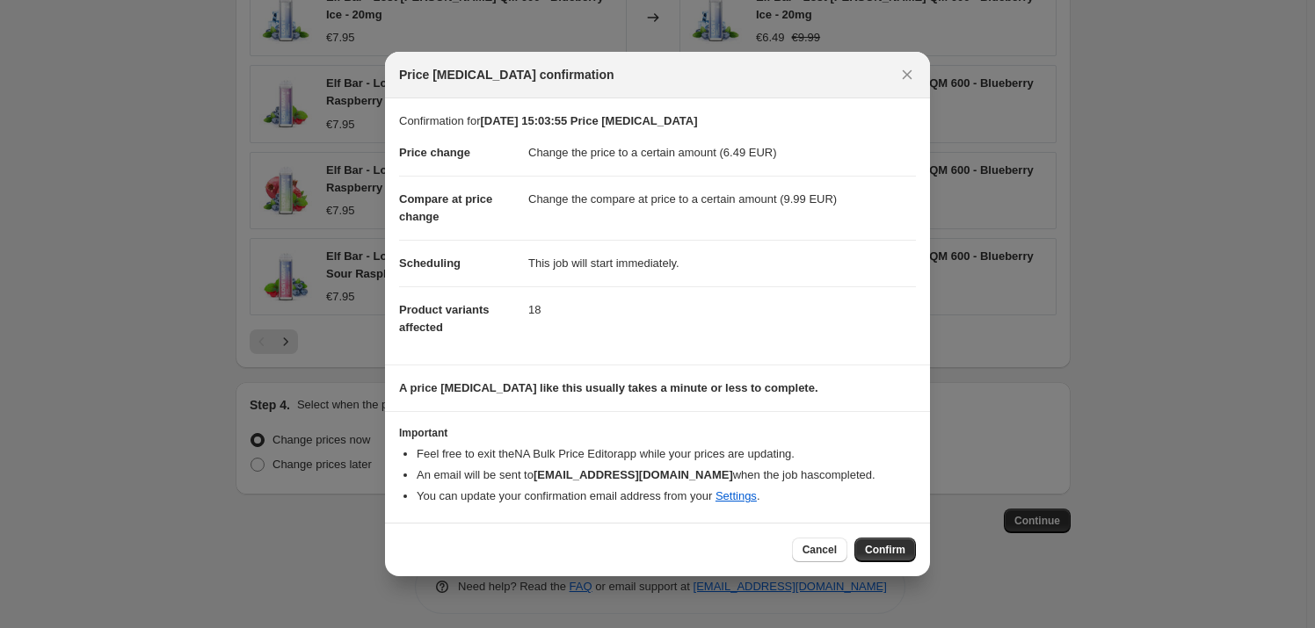
click at [886, 539] on button "Confirm" at bounding box center [885, 550] width 62 height 25
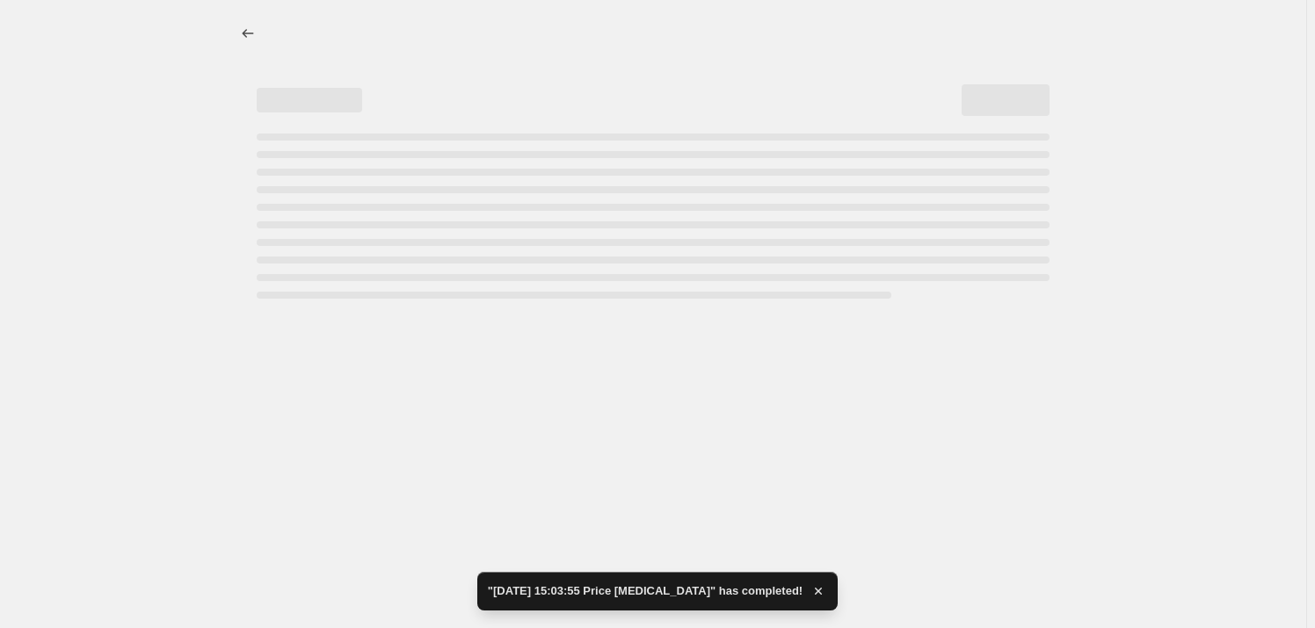
select select "to"
select select "collection"
